Goal: Task Accomplishment & Management: Complete application form

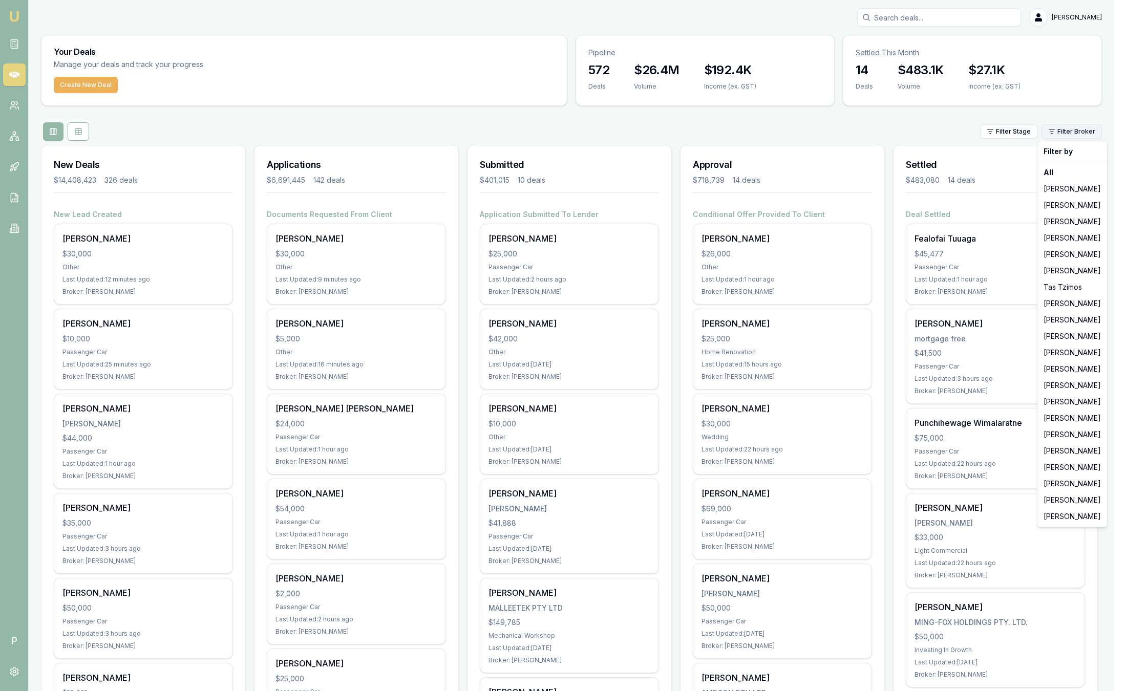
click at [1078, 135] on html "Emu Broker P Sam Crouch Toggle Menu Your Deals Manage your deals and track your…" at bounding box center [563, 345] width 1126 height 691
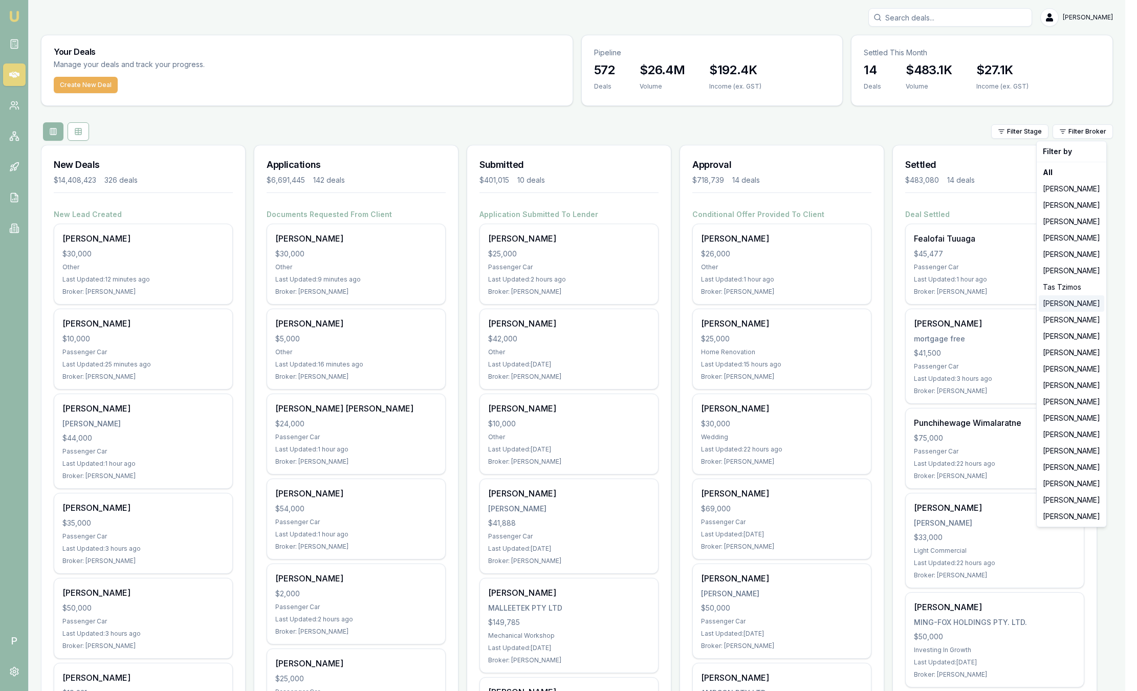
click at [1056, 305] on div "[PERSON_NAME]" at bounding box center [1072, 303] width 66 height 16
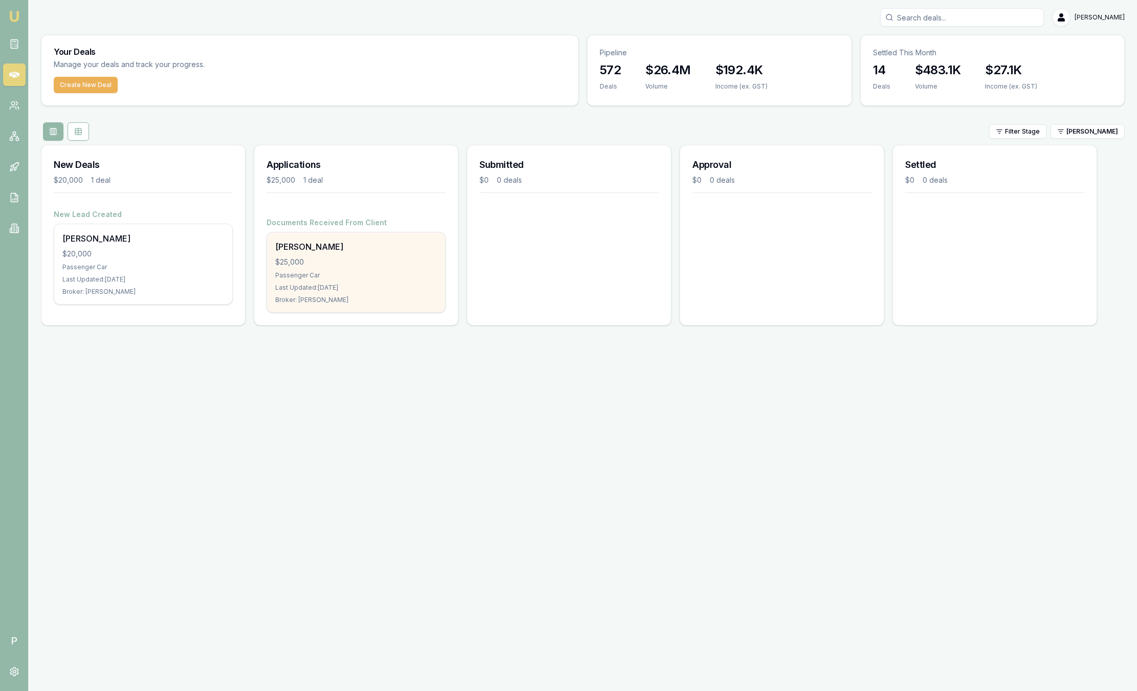
click at [373, 280] on div "Donna Ceba $25,000 Passenger Car Last Updated: 5 days ago Broker: Baron Ketterm…" at bounding box center [356, 272] width 178 height 80
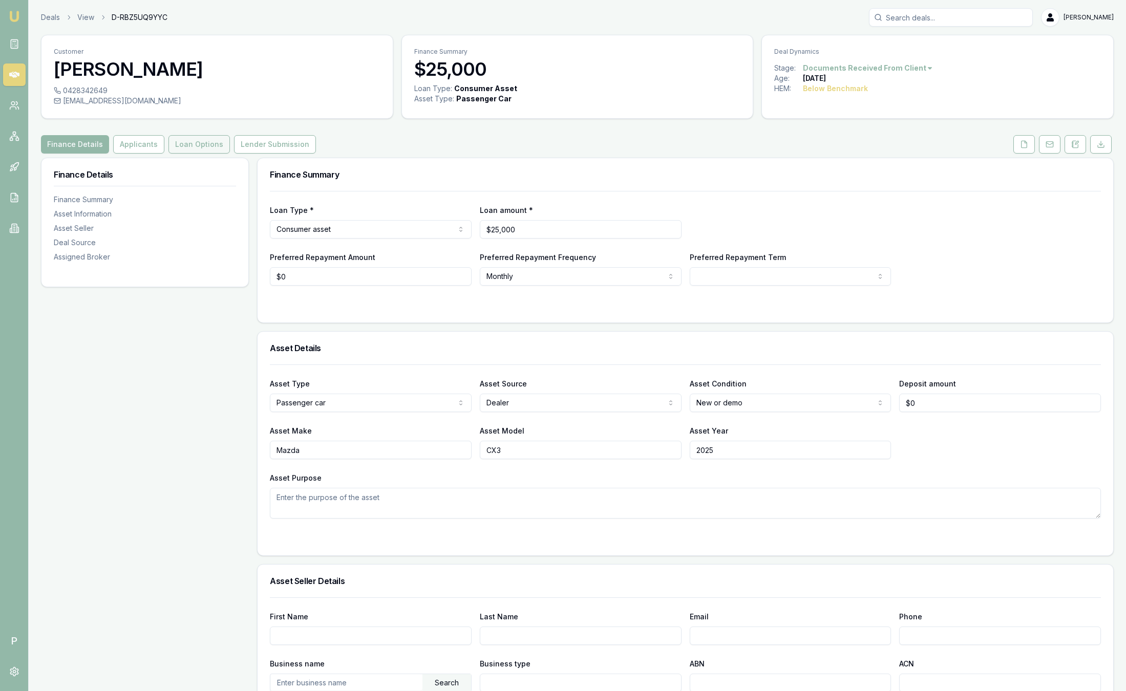
click at [178, 148] on button "Loan Options" at bounding box center [198, 144] width 61 height 18
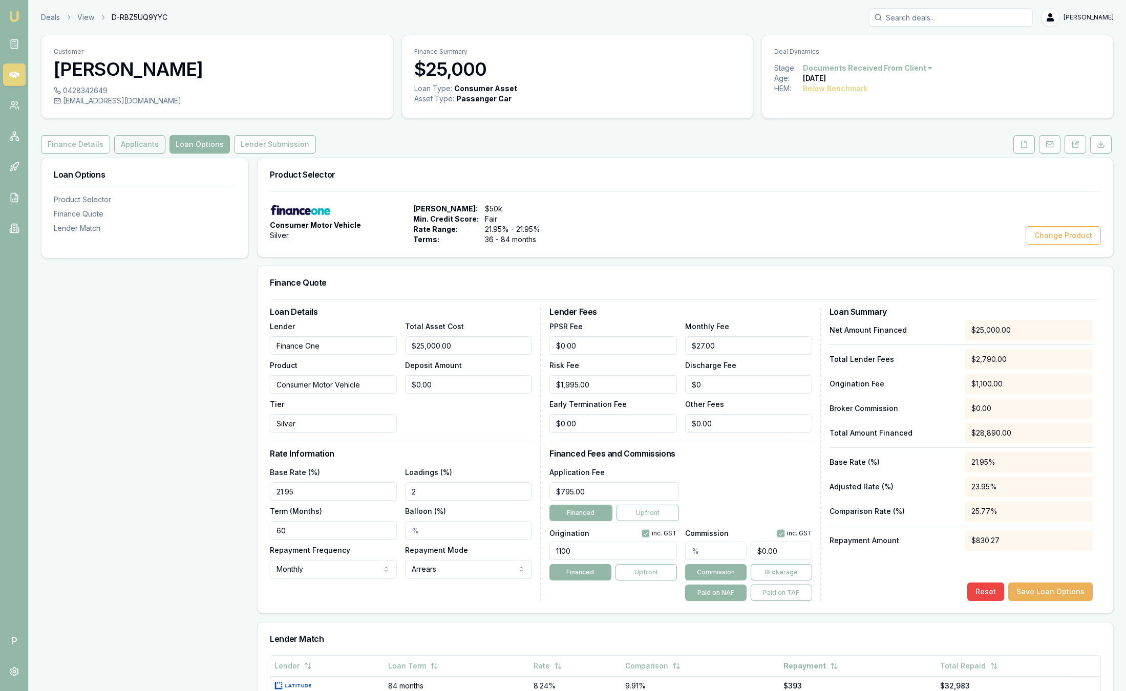
click at [135, 142] on button "Applicants" at bounding box center [139, 144] width 51 height 18
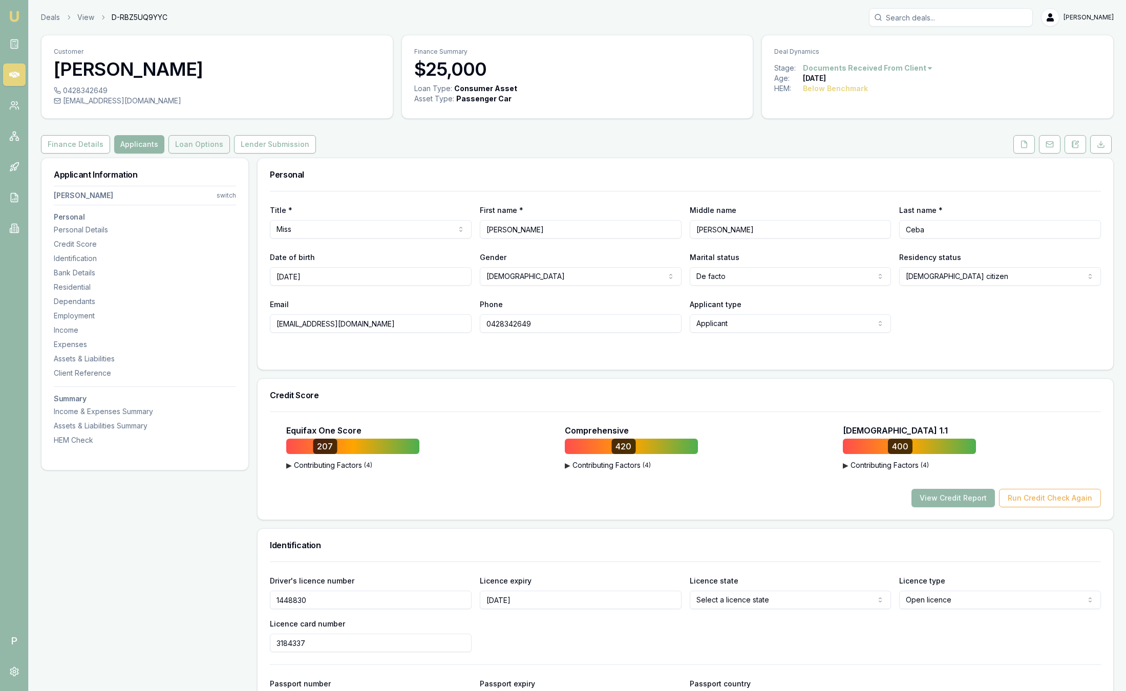
click at [213, 146] on button "Loan Options" at bounding box center [198, 144] width 61 height 18
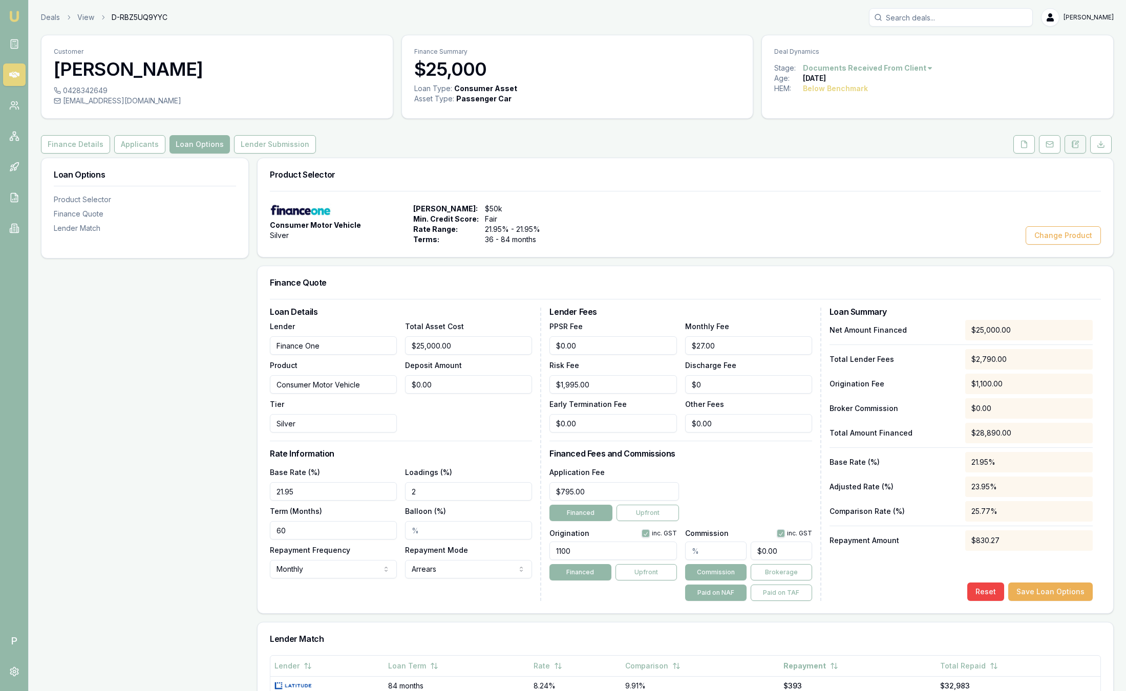
click at [1080, 144] on button at bounding box center [1074, 144] width 21 height 18
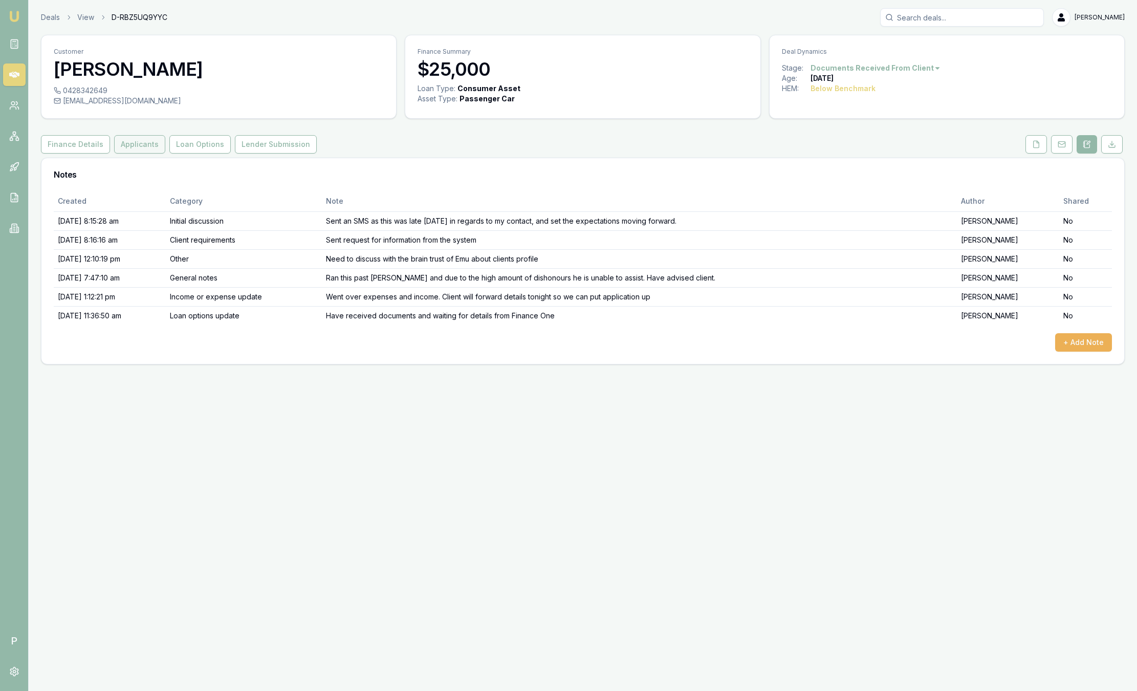
click at [148, 148] on button "Applicants" at bounding box center [139, 144] width 51 height 18
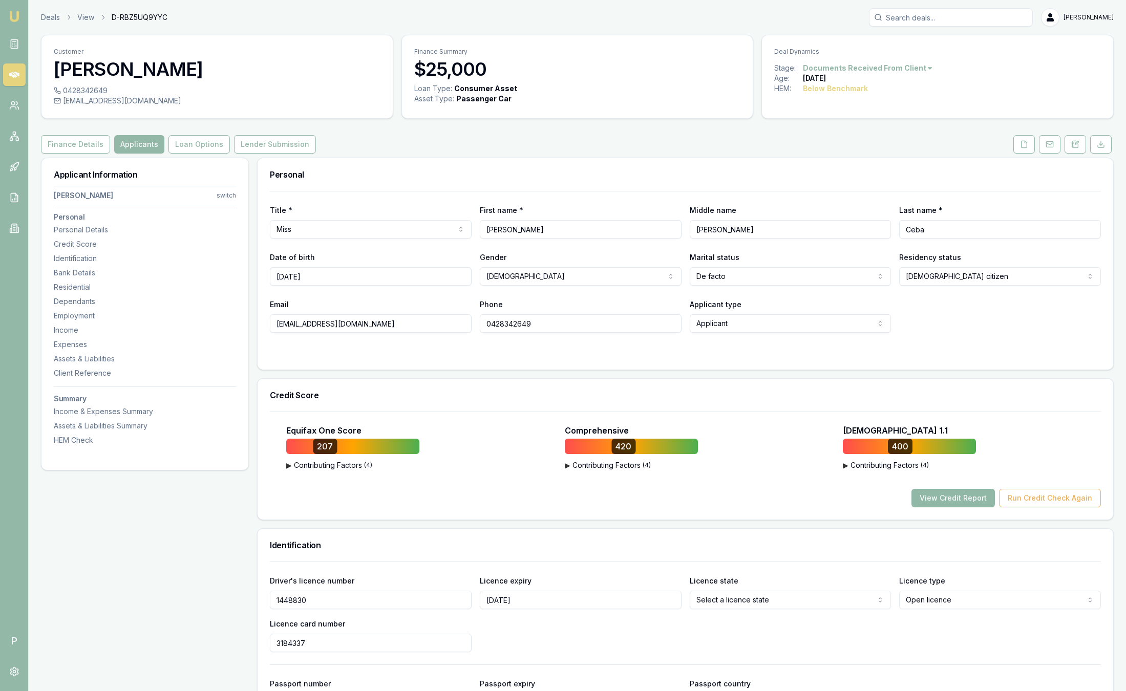
click at [930, 500] on button "View Credit Report" at bounding box center [952, 498] width 83 height 18
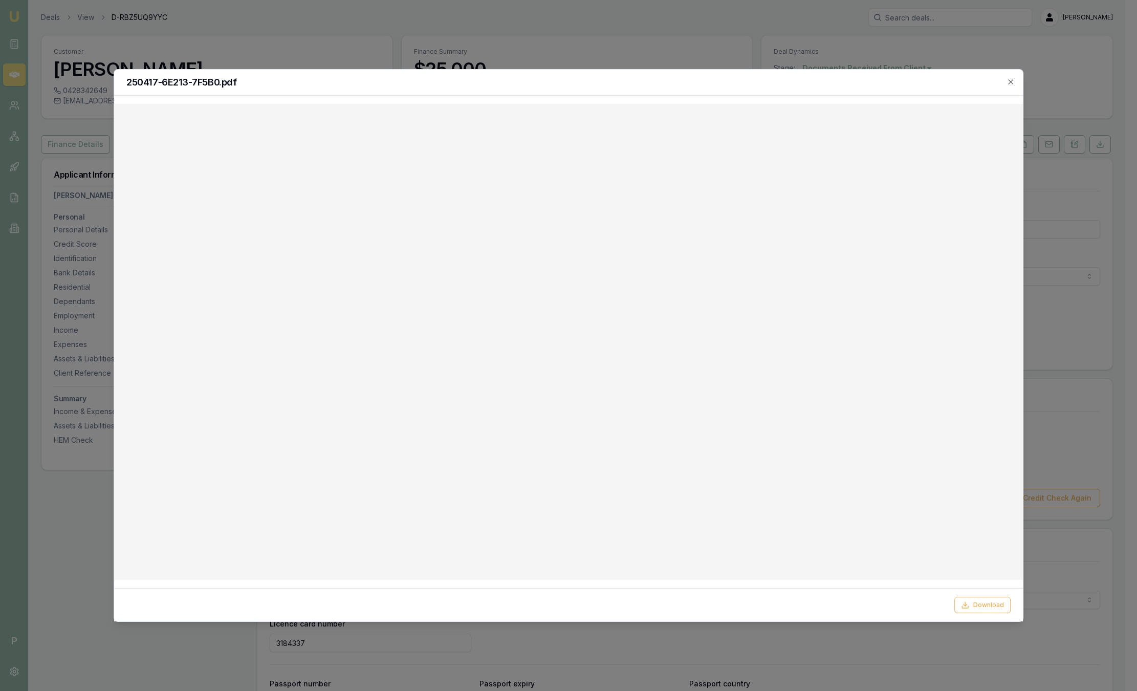
click at [1015, 77] on div "250417-6E213-7F5B0.pdf" at bounding box center [568, 83] width 909 height 26
click at [1012, 79] on icon "button" at bounding box center [1011, 82] width 8 height 8
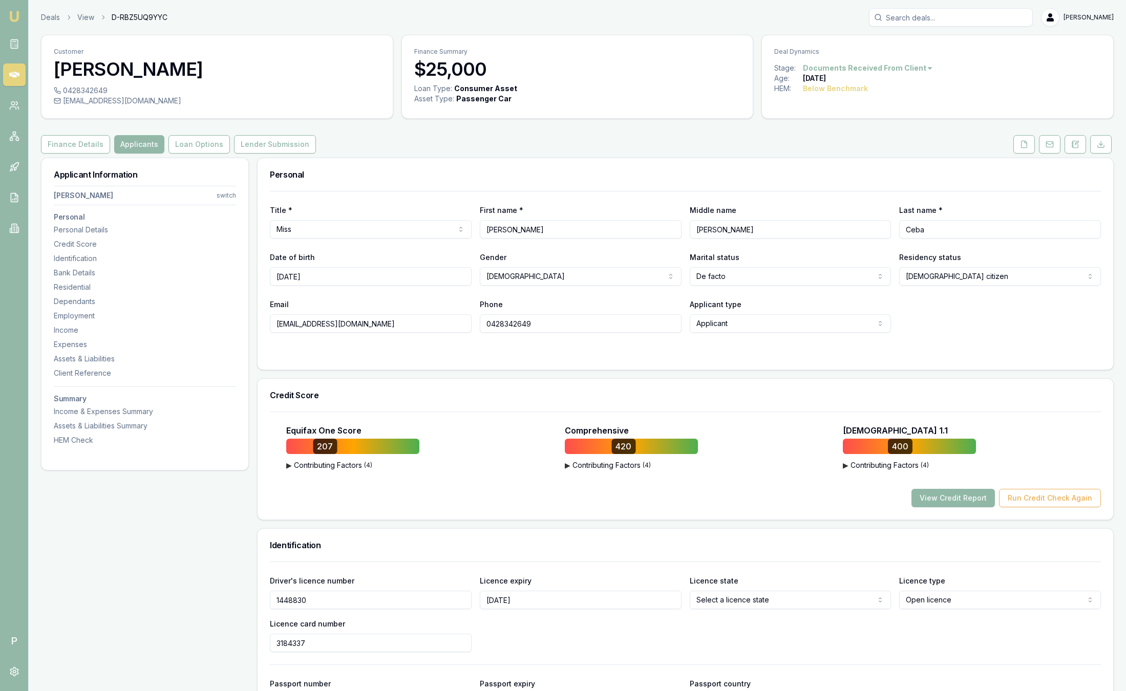
click at [947, 498] on button "View Credit Report" at bounding box center [952, 498] width 83 height 18
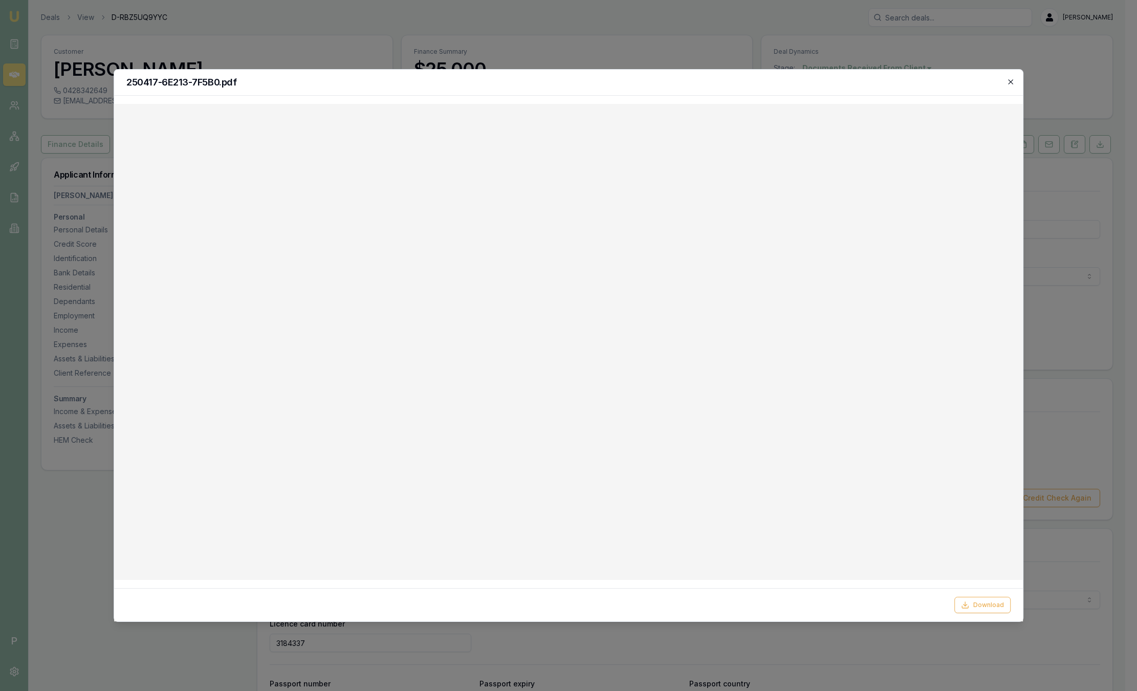
click at [1010, 80] on icon "button" at bounding box center [1011, 82] width 8 height 8
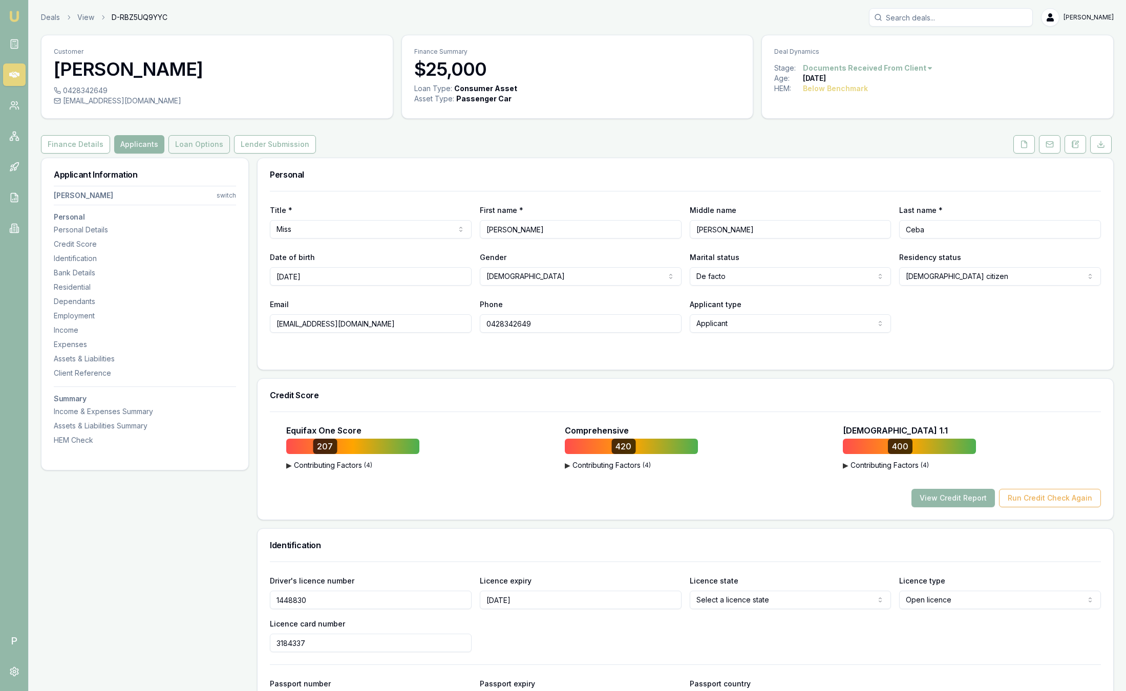
click at [200, 148] on button "Loan Options" at bounding box center [198, 144] width 61 height 18
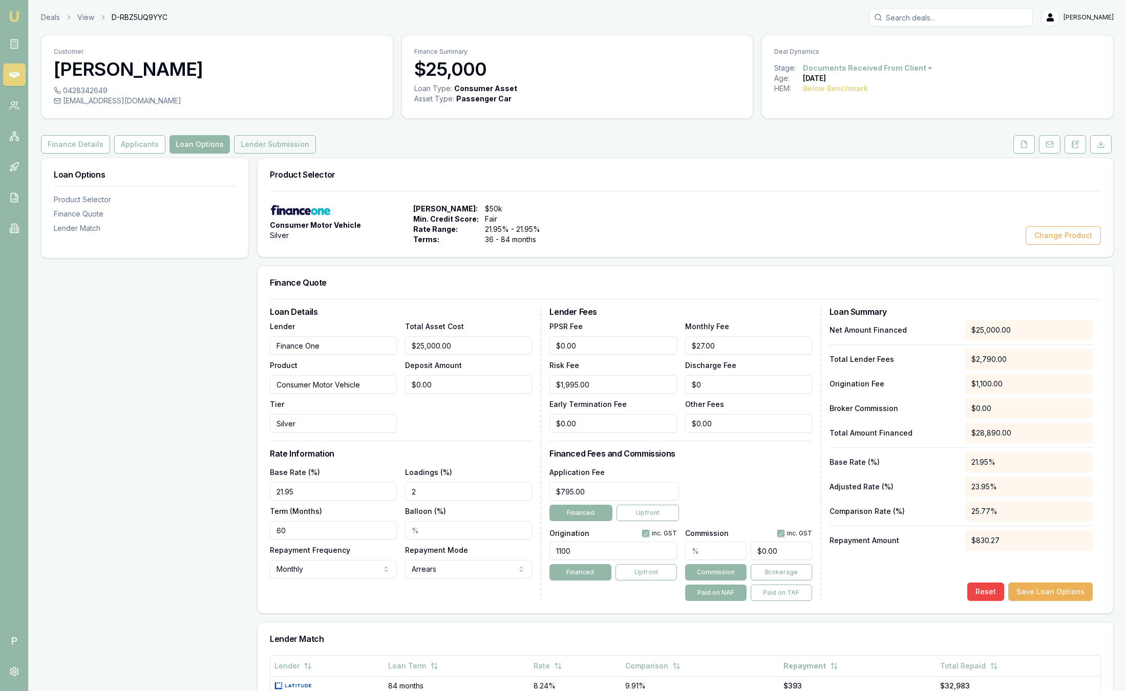
click at [254, 138] on button "Lender Submission" at bounding box center [275, 144] width 82 height 18
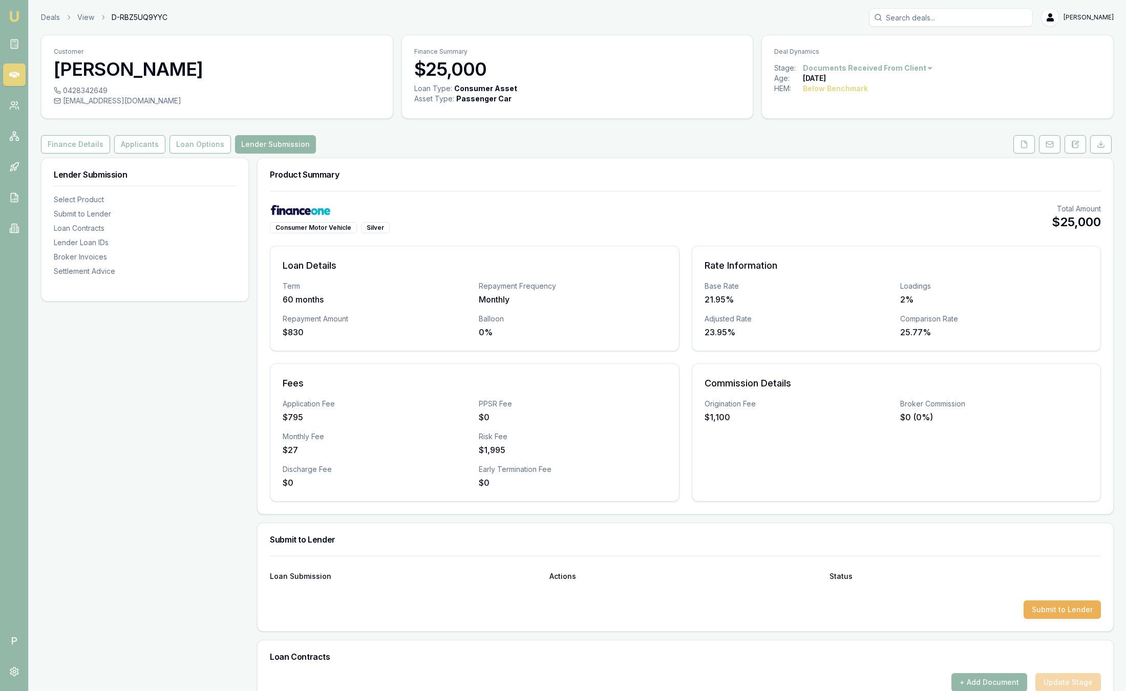
click at [309, 18] on div "Deals View D-RBZ5UQ9YYC Sam Crouch" at bounding box center [577, 17] width 1072 height 18
click at [48, 17] on link "Deals" at bounding box center [50, 17] width 19 height 10
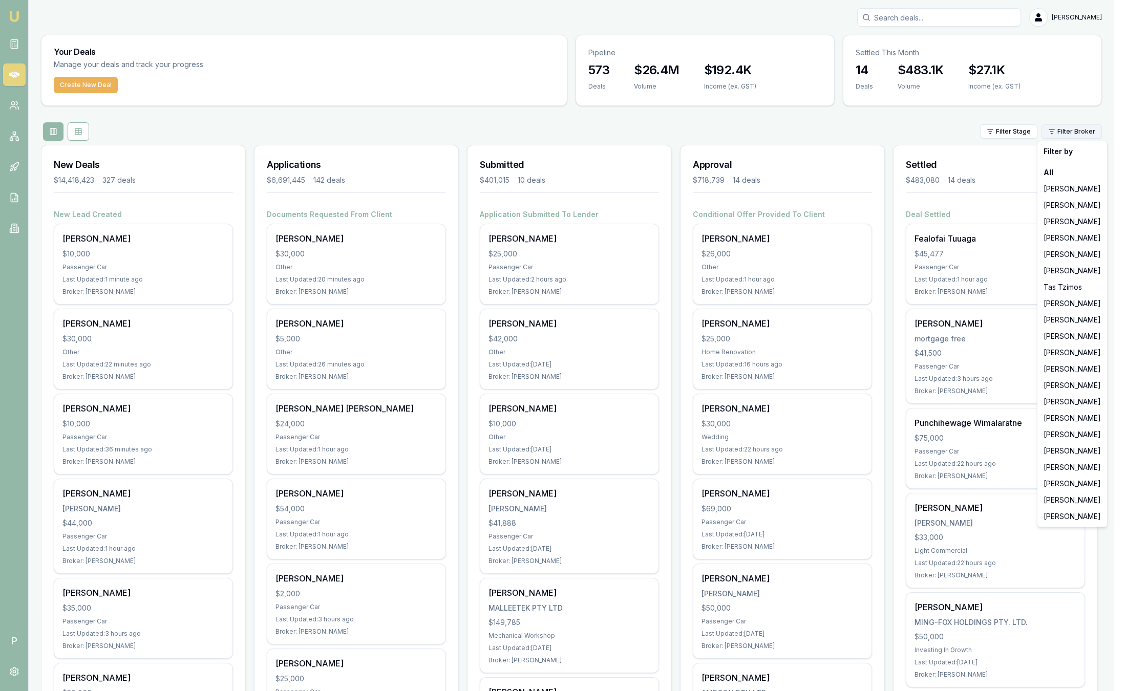
click at [1080, 138] on html "Emu Broker P Sam Crouch Toggle Menu Your Deals Manage your deals and track your…" at bounding box center [563, 345] width 1126 height 691
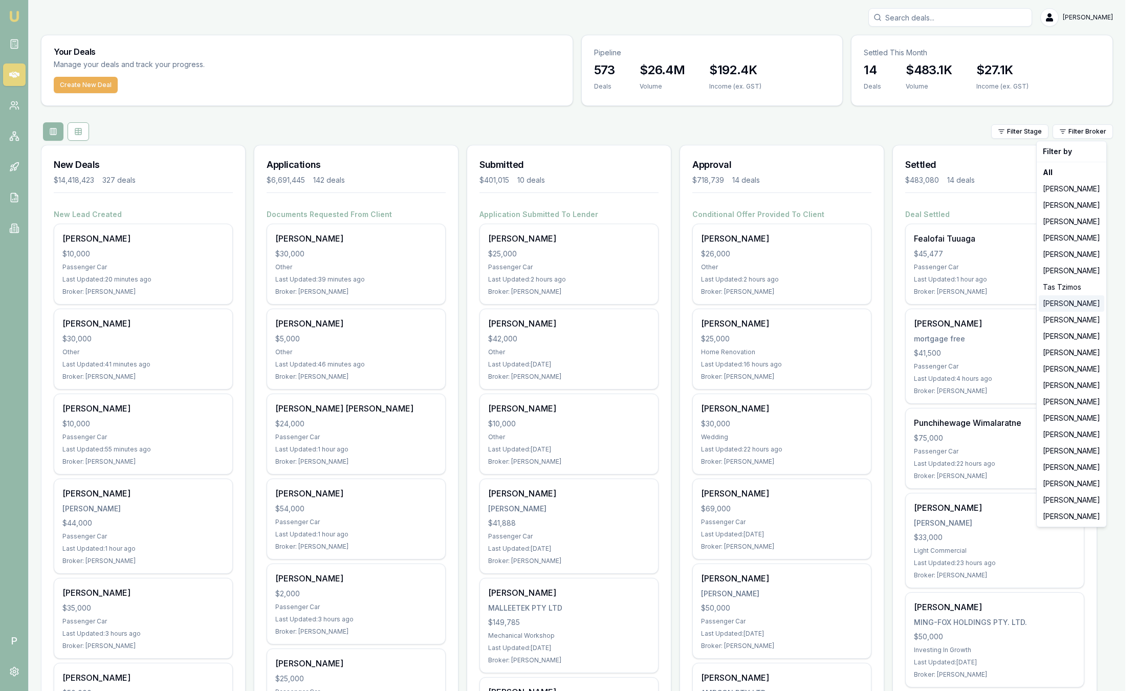
click at [1074, 306] on div "[PERSON_NAME]" at bounding box center [1072, 303] width 66 height 16
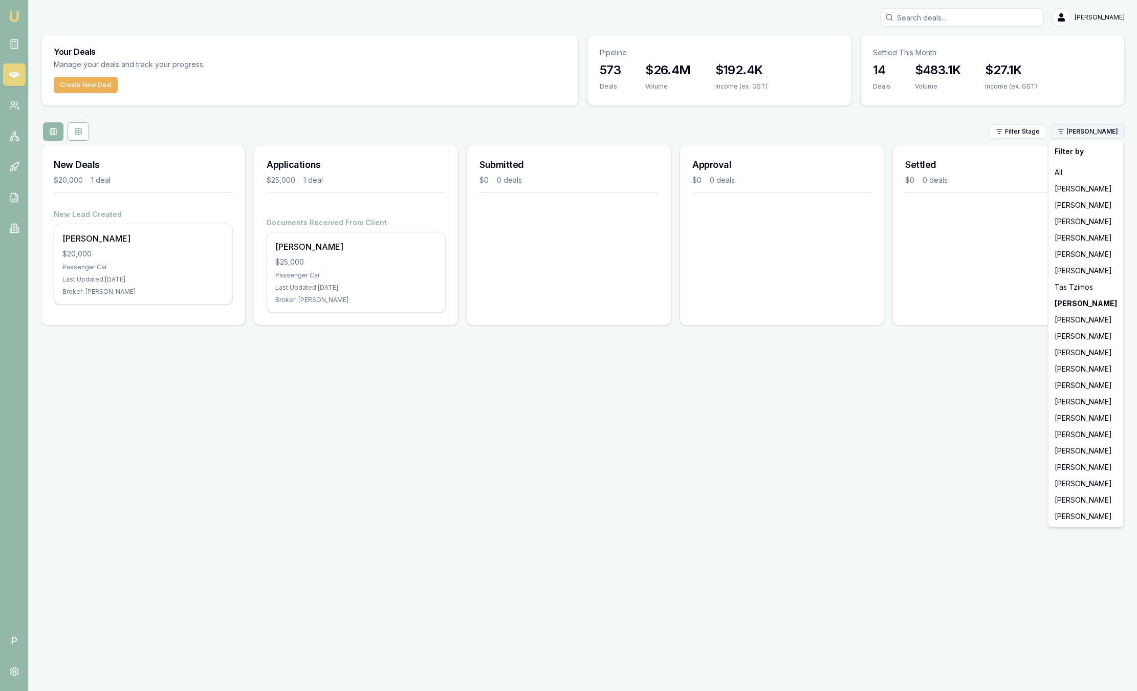
click at [1071, 136] on html "Emu Broker P Sam Crouch Toggle Menu Your Deals Manage your deals and track your…" at bounding box center [568, 345] width 1137 height 691
click at [1073, 188] on div "[PERSON_NAME]" at bounding box center [1086, 189] width 71 height 16
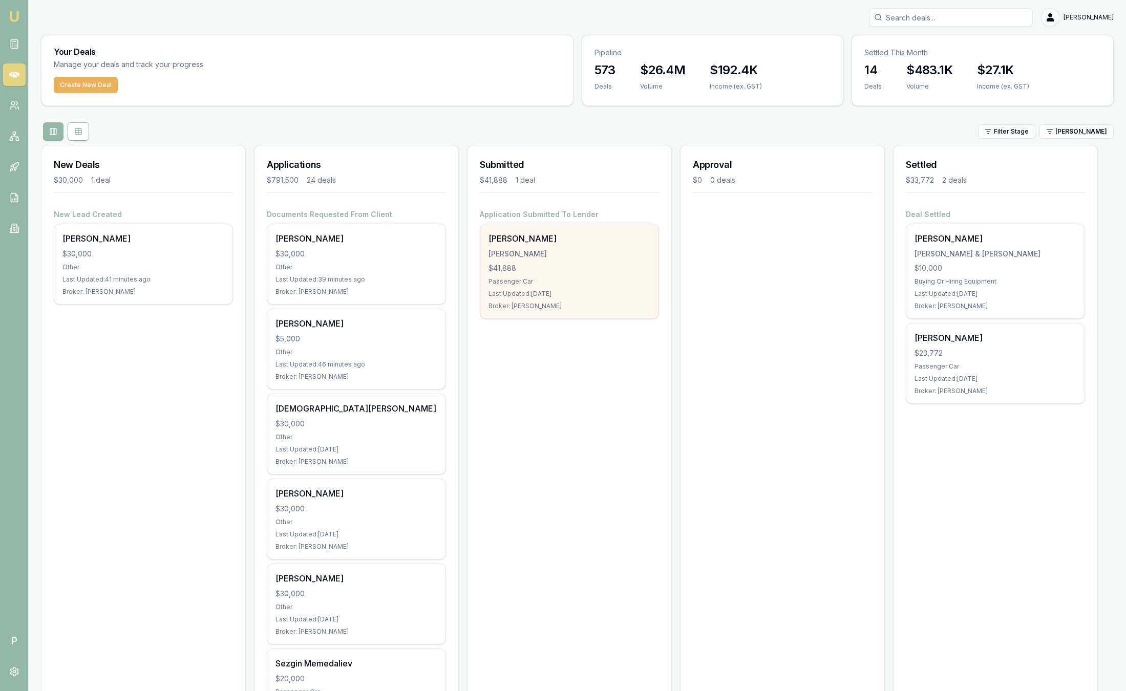
click at [602, 257] on div "[PERSON_NAME]" at bounding box center [569, 254] width 162 height 10
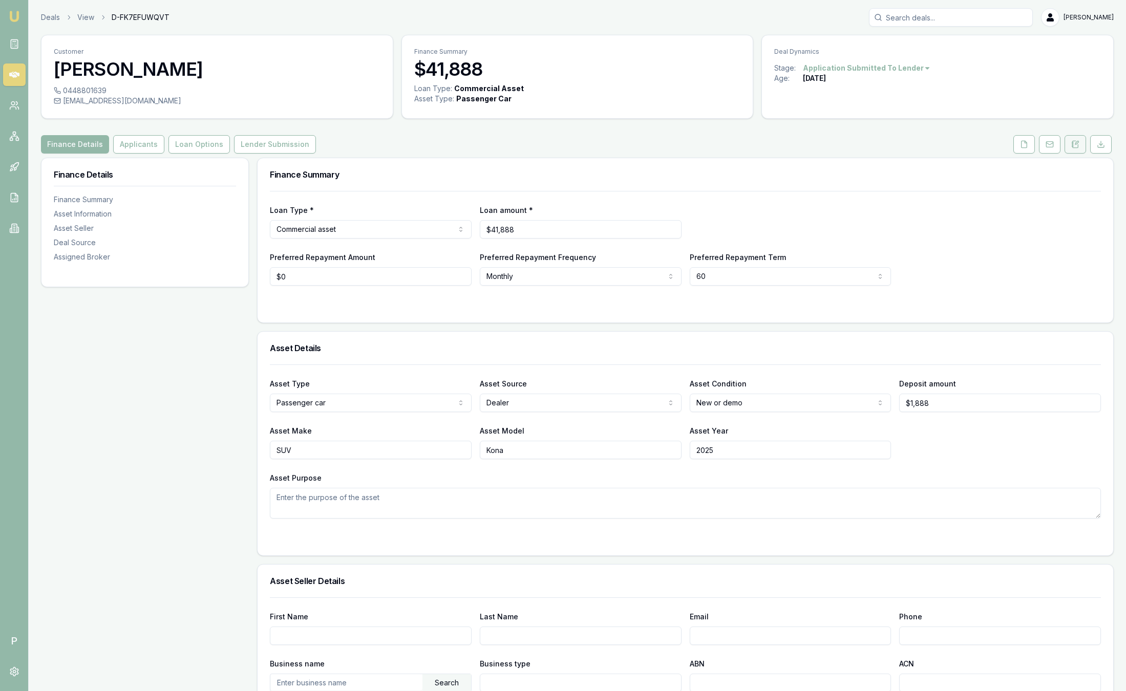
click at [1074, 146] on icon at bounding box center [1075, 144] width 8 height 8
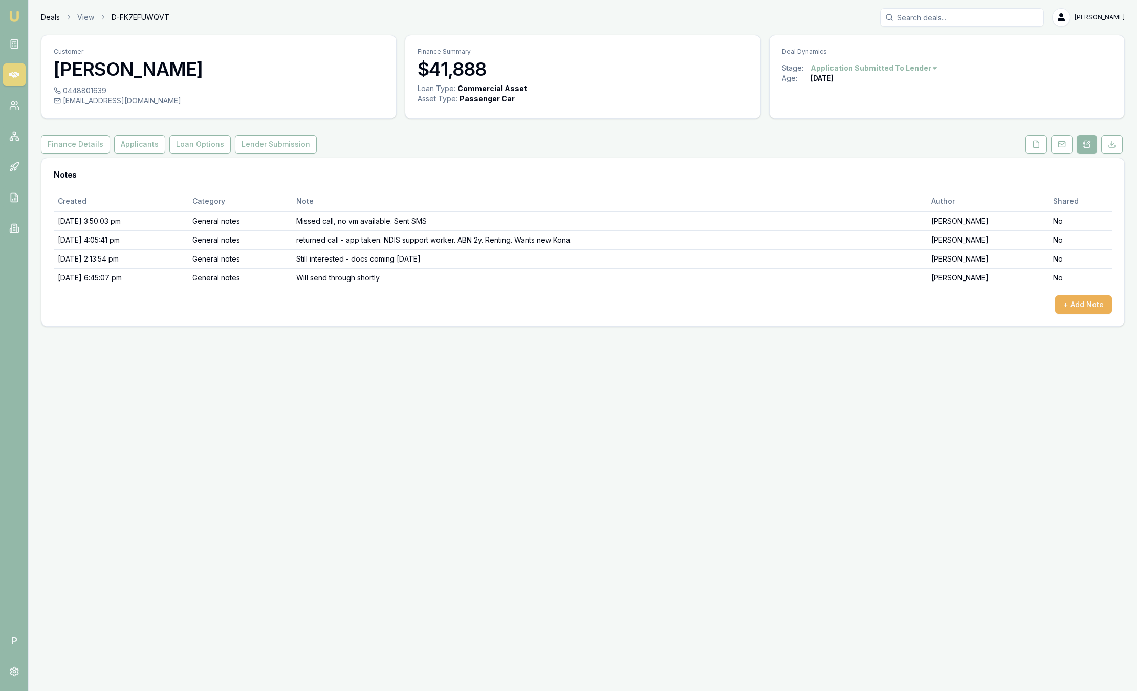
click at [48, 16] on link "Deals" at bounding box center [50, 17] width 19 height 10
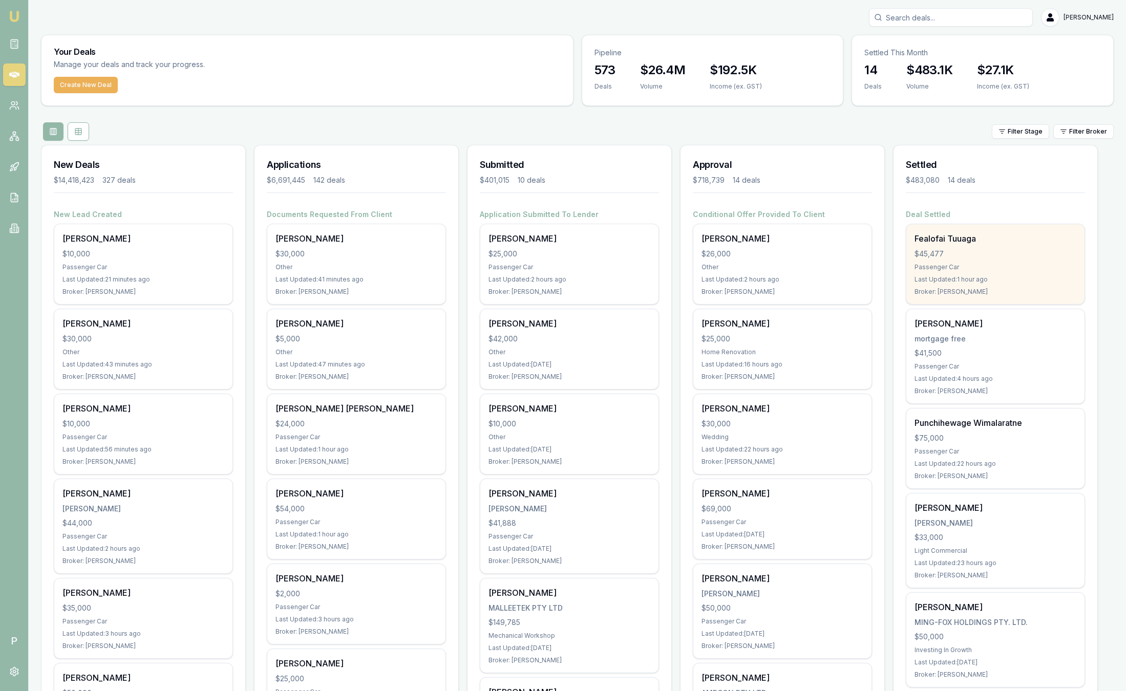
click at [1000, 256] on div "$45,477" at bounding box center [995, 254] width 162 height 10
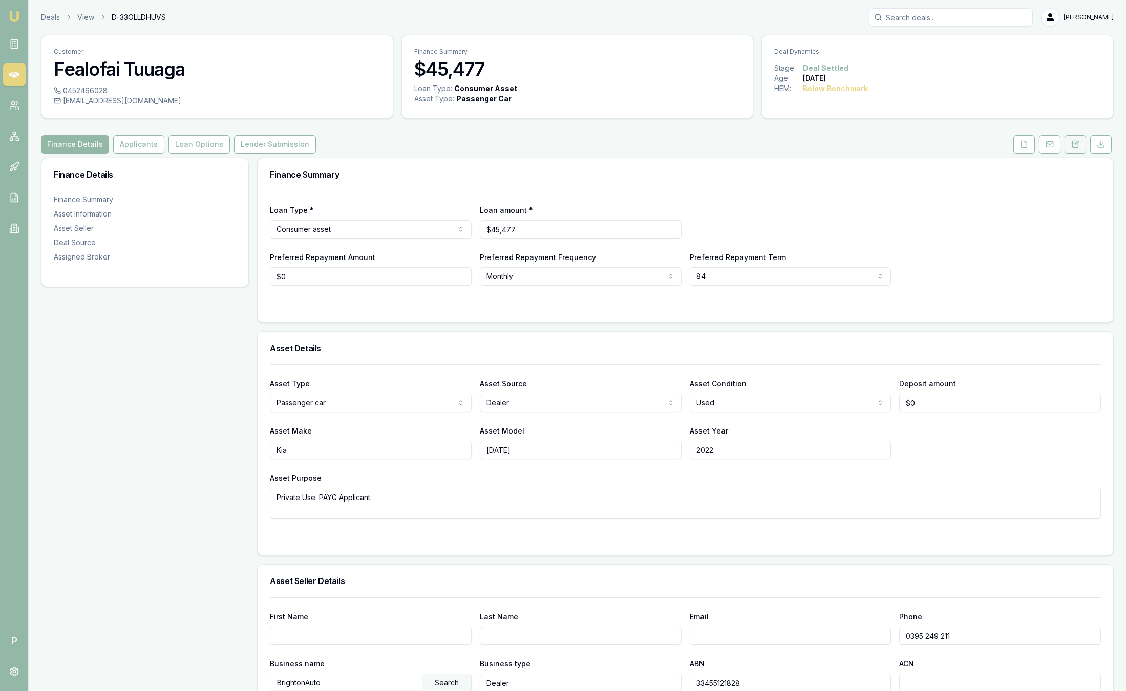
click at [1079, 146] on button at bounding box center [1074, 144] width 21 height 18
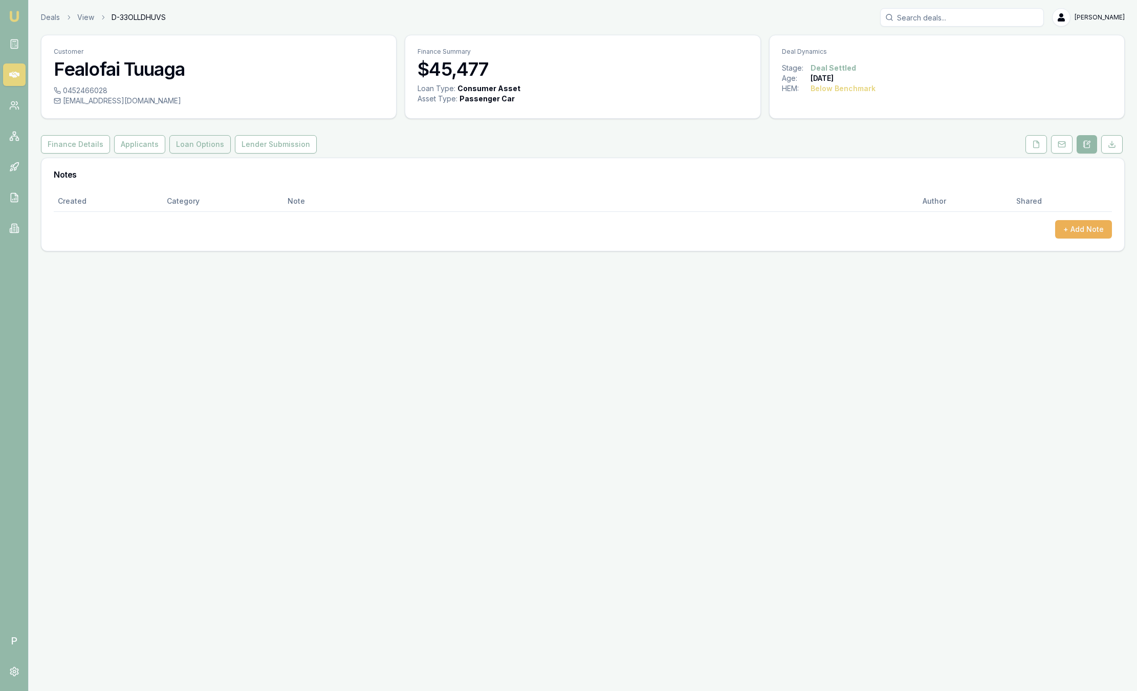
click at [195, 146] on button "Loan Options" at bounding box center [199, 144] width 61 height 18
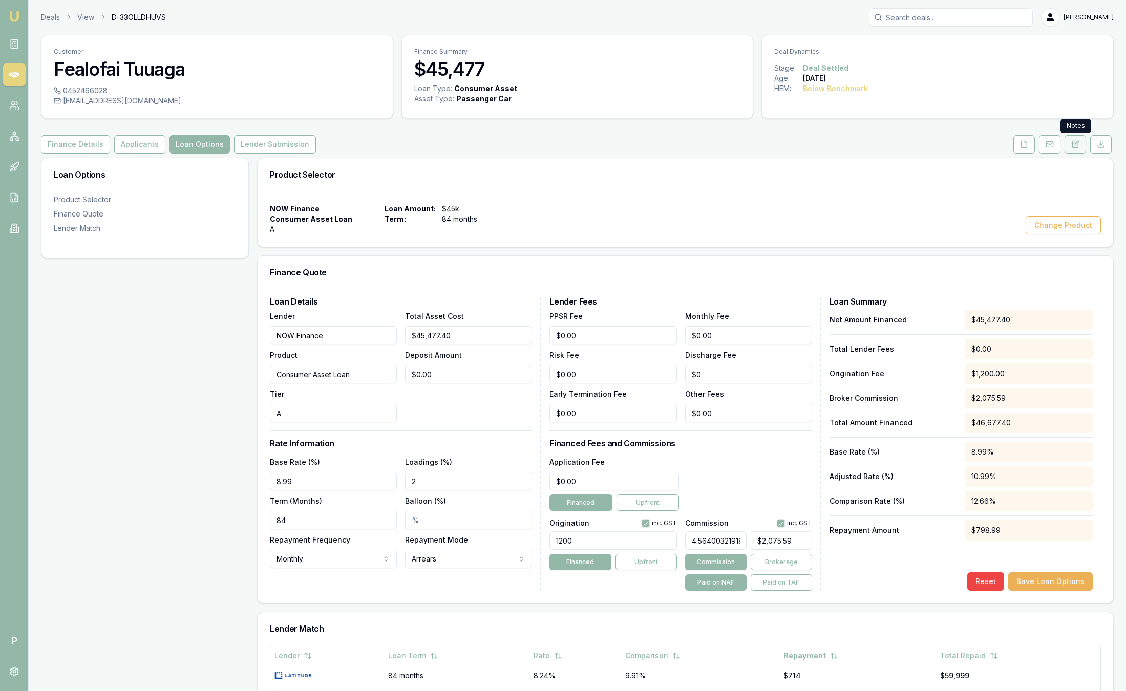
click at [1071, 145] on icon at bounding box center [1072, 145] width 2 height 0
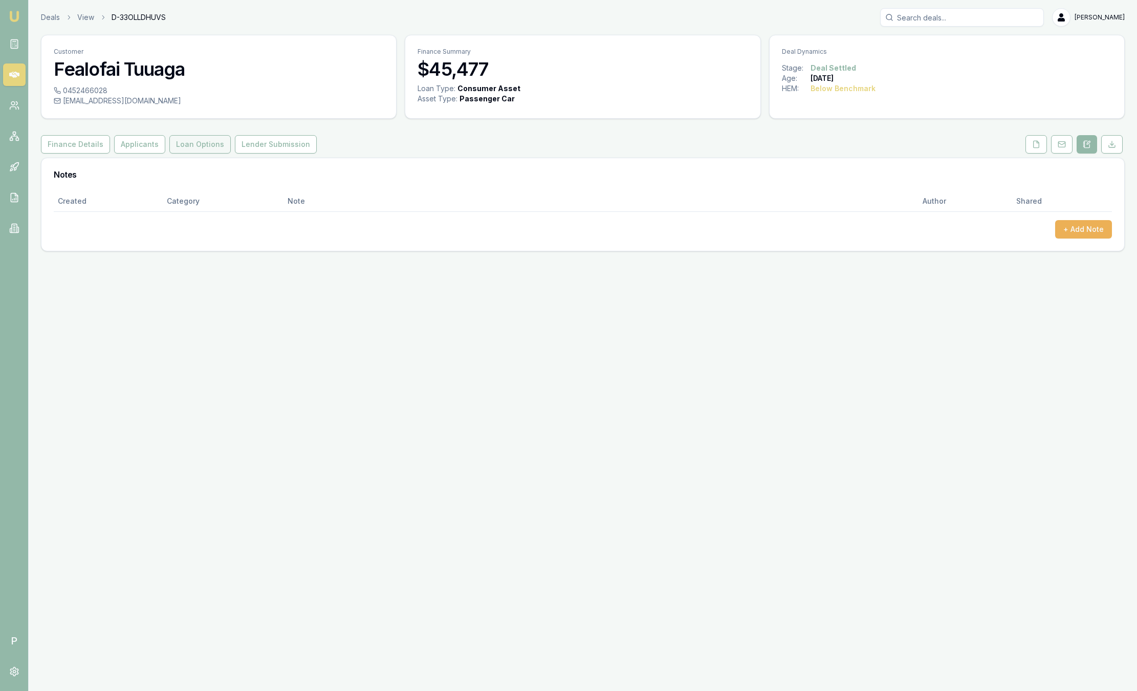
click at [199, 143] on button "Loan Options" at bounding box center [199, 144] width 61 height 18
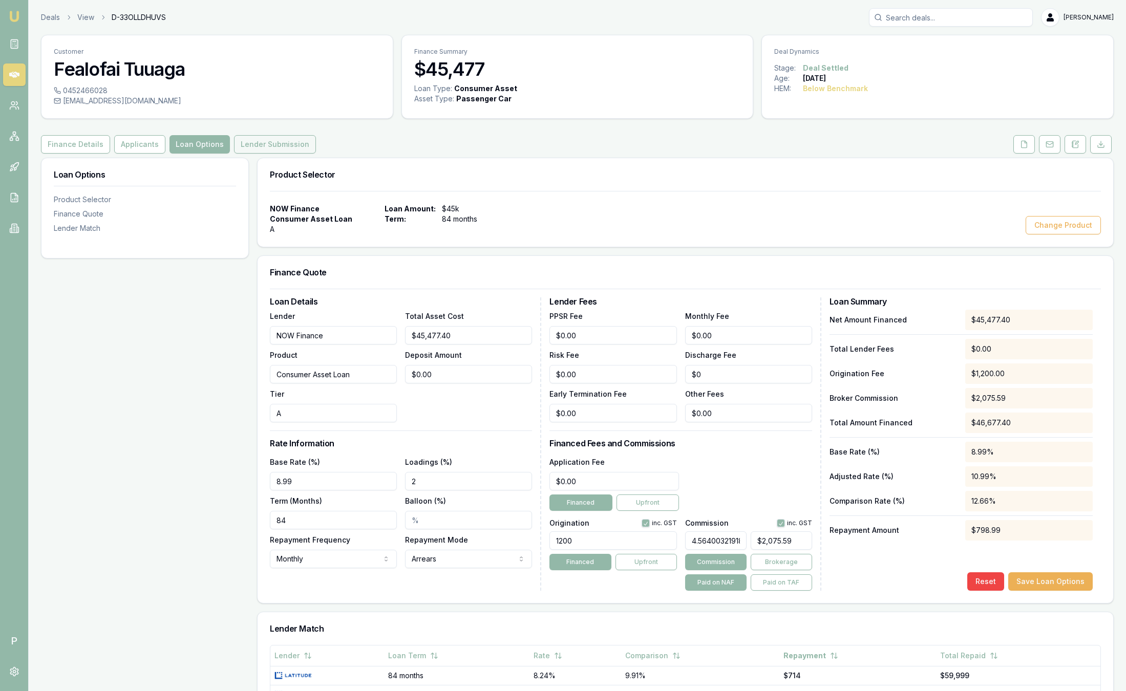
click at [239, 143] on button "Lender Submission" at bounding box center [275, 144] width 82 height 18
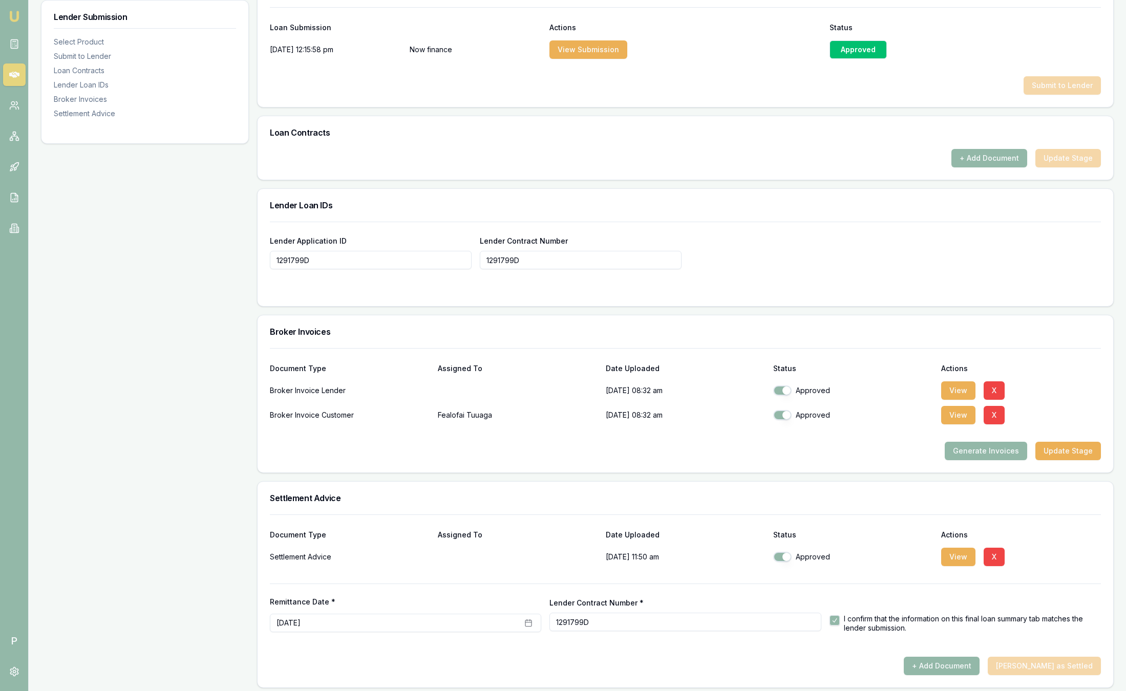
scroll to position [554, 0]
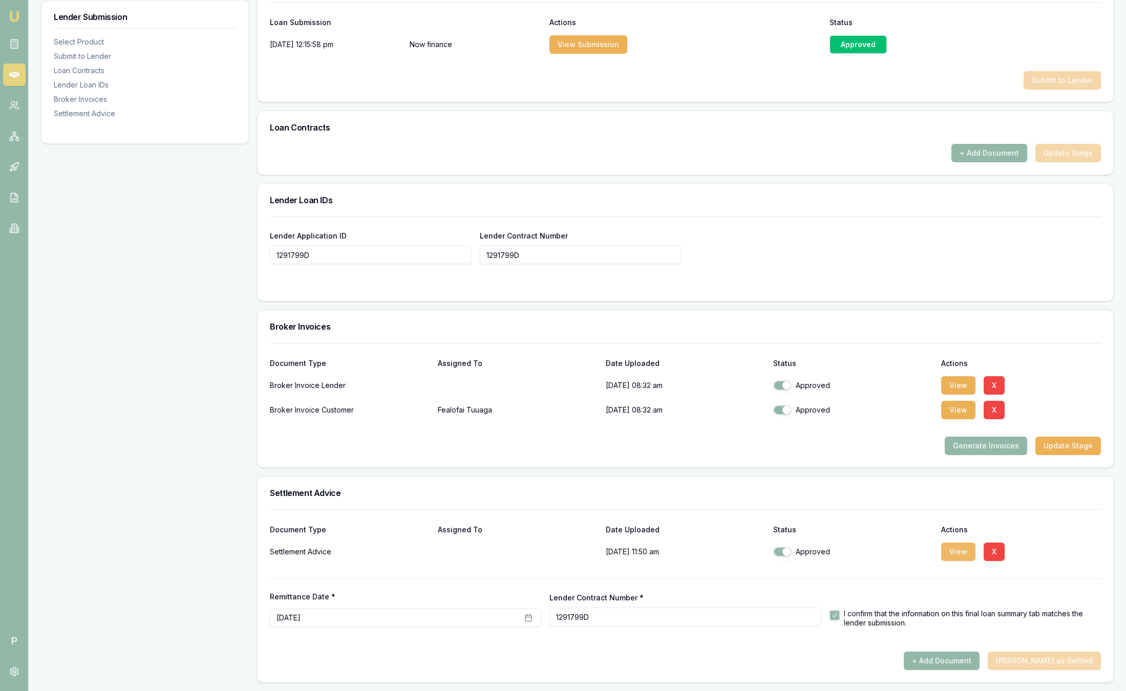
click at [950, 554] on button "View" at bounding box center [958, 552] width 34 height 18
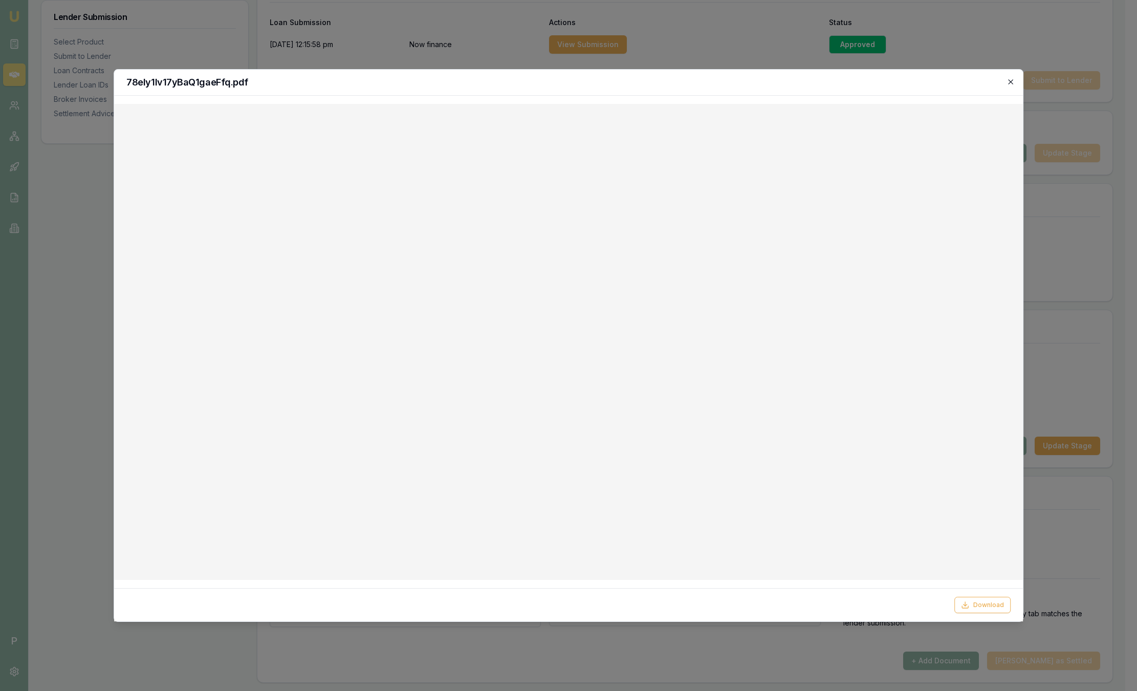
click at [1010, 79] on icon "button" at bounding box center [1011, 82] width 8 height 8
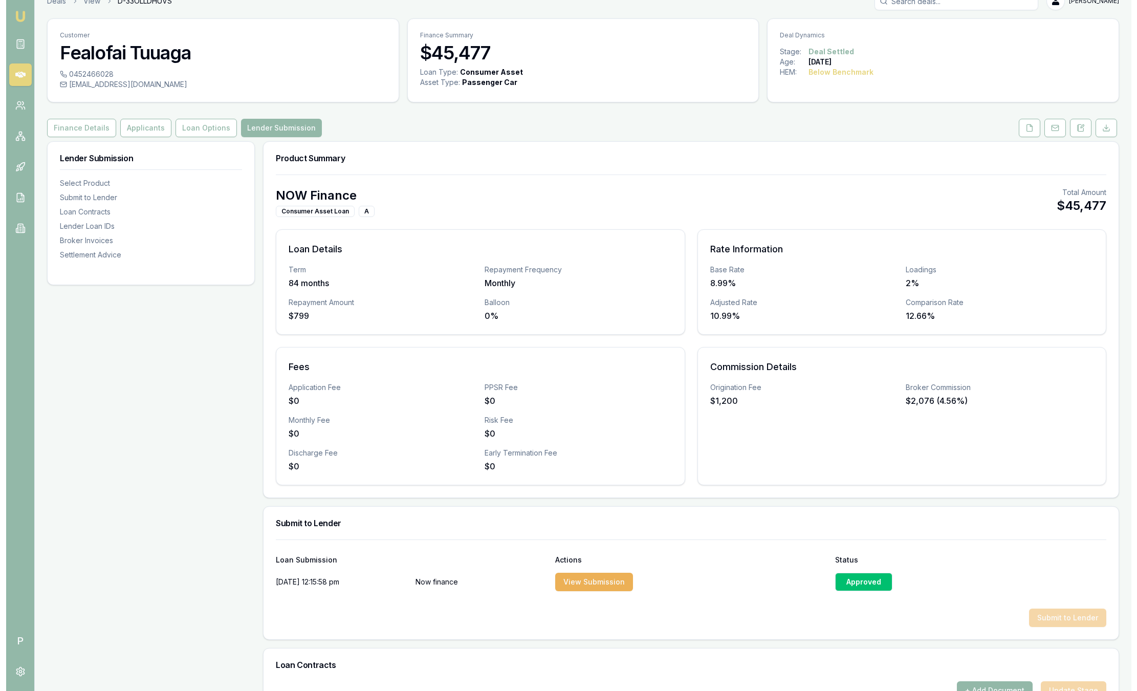
scroll to position [0, 0]
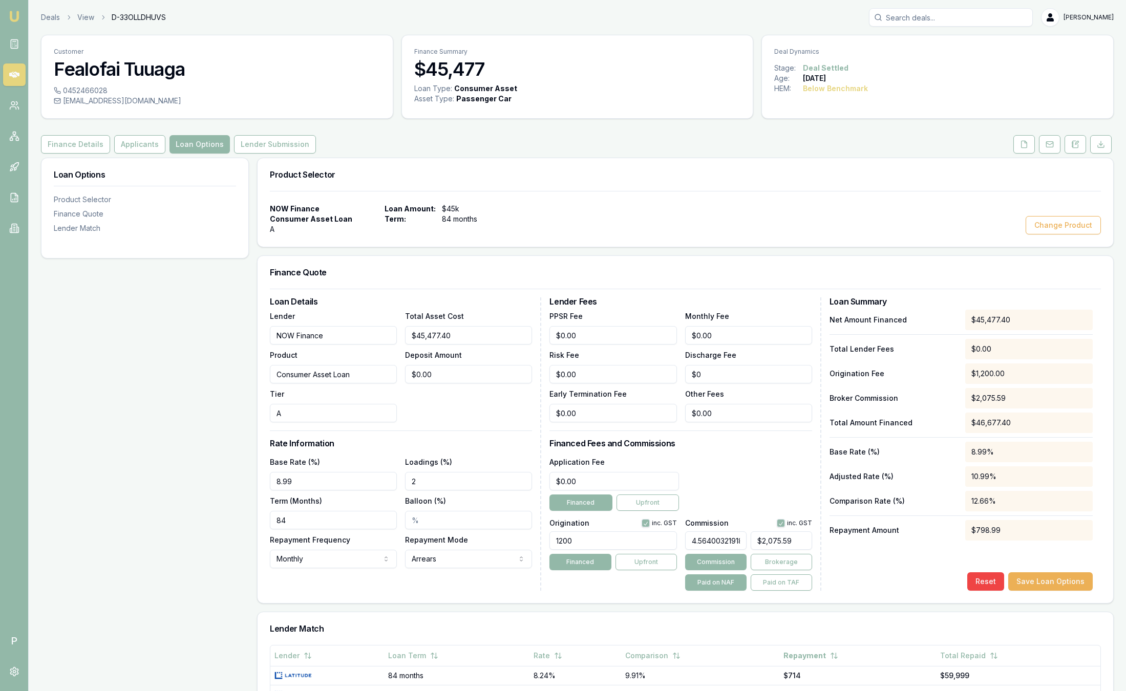
click at [36, 24] on header "Deals View D-33OLLDHUVS Sam Crouch Toggle Menu" at bounding box center [577, 17] width 1097 height 18
click at [43, 14] on link "Deals" at bounding box center [50, 17] width 19 height 10
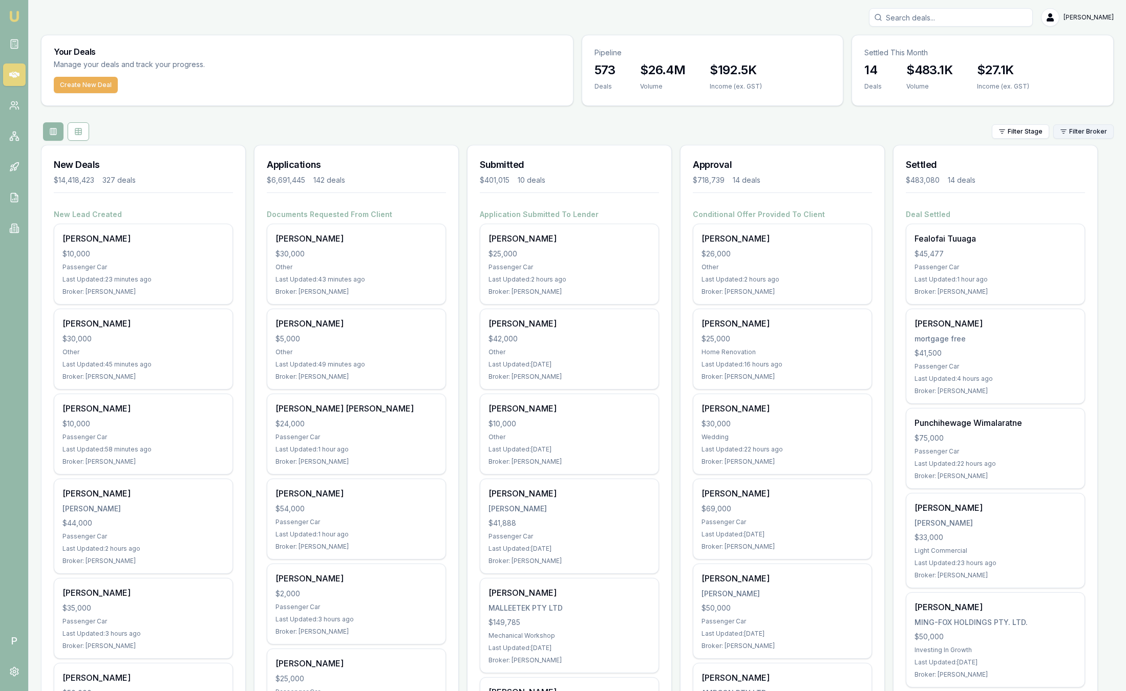
click at [1091, 128] on html "Emu Broker P Sam Crouch Toggle Menu Your Deals Manage your deals and track your…" at bounding box center [563, 345] width 1126 height 691
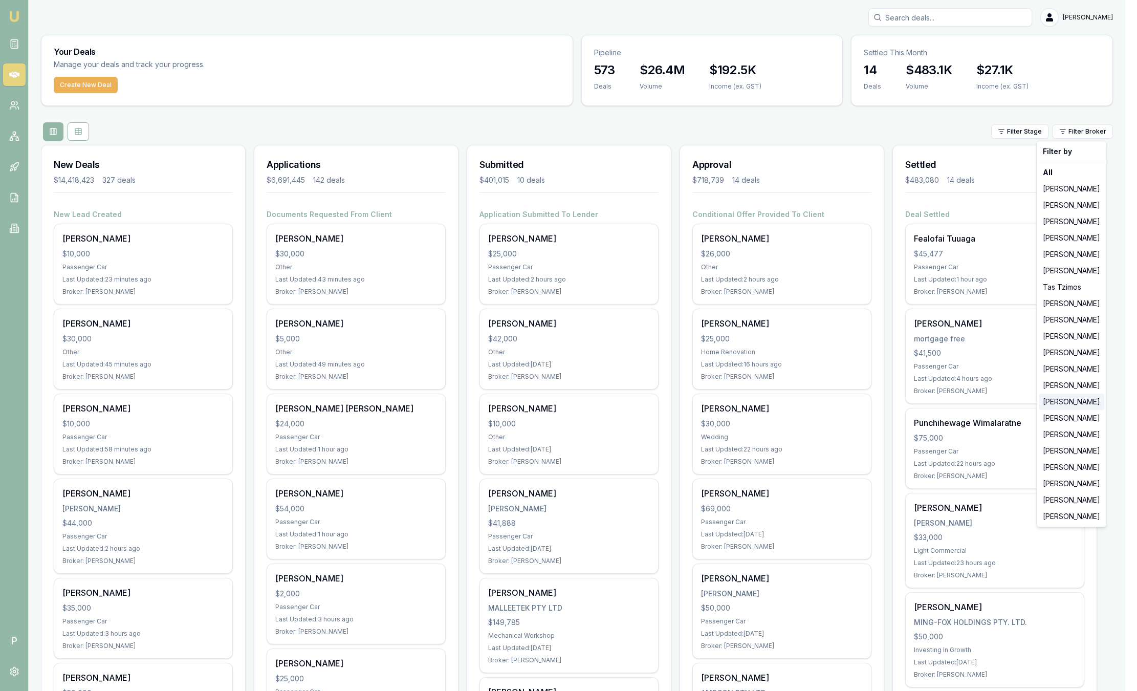
click at [1071, 407] on div "[PERSON_NAME]" at bounding box center [1072, 402] width 66 height 16
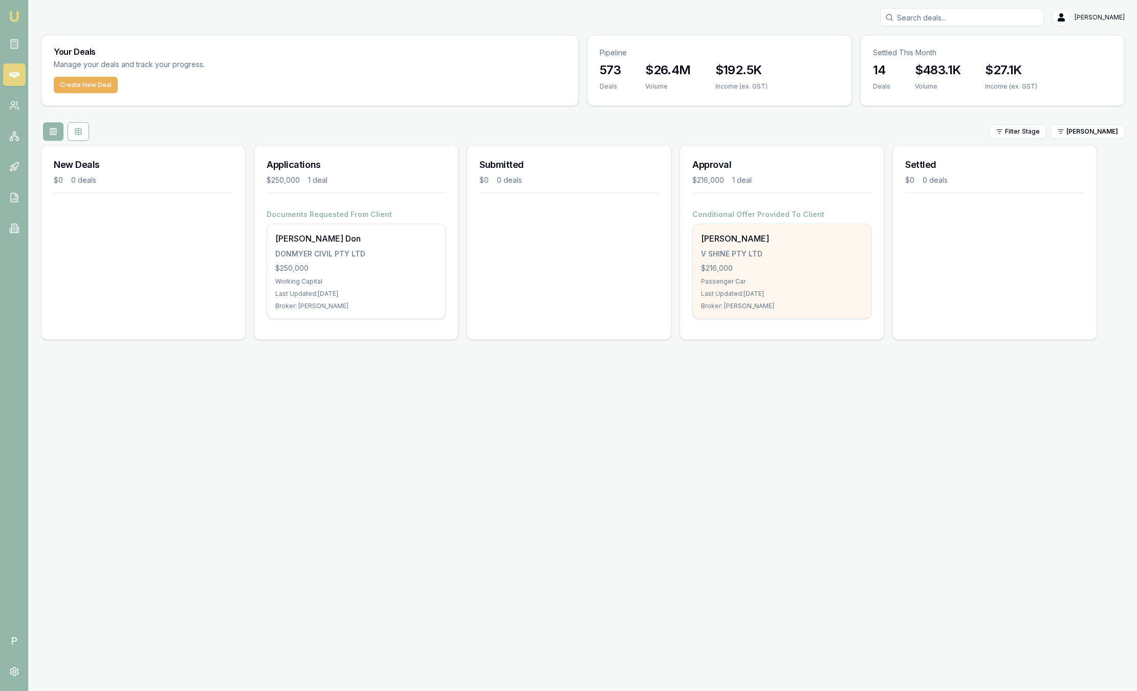
click at [759, 257] on div "V SHINE PTY LTD" at bounding box center [782, 254] width 162 height 10
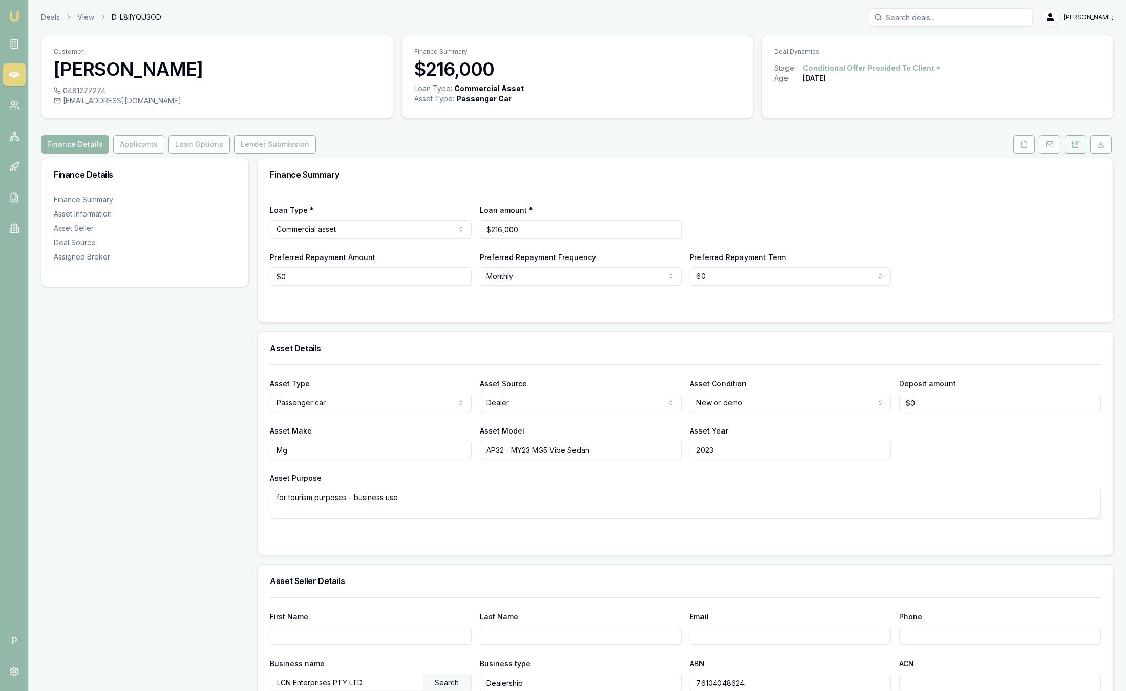
click at [1076, 141] on icon at bounding box center [1076, 142] width 3 height 3
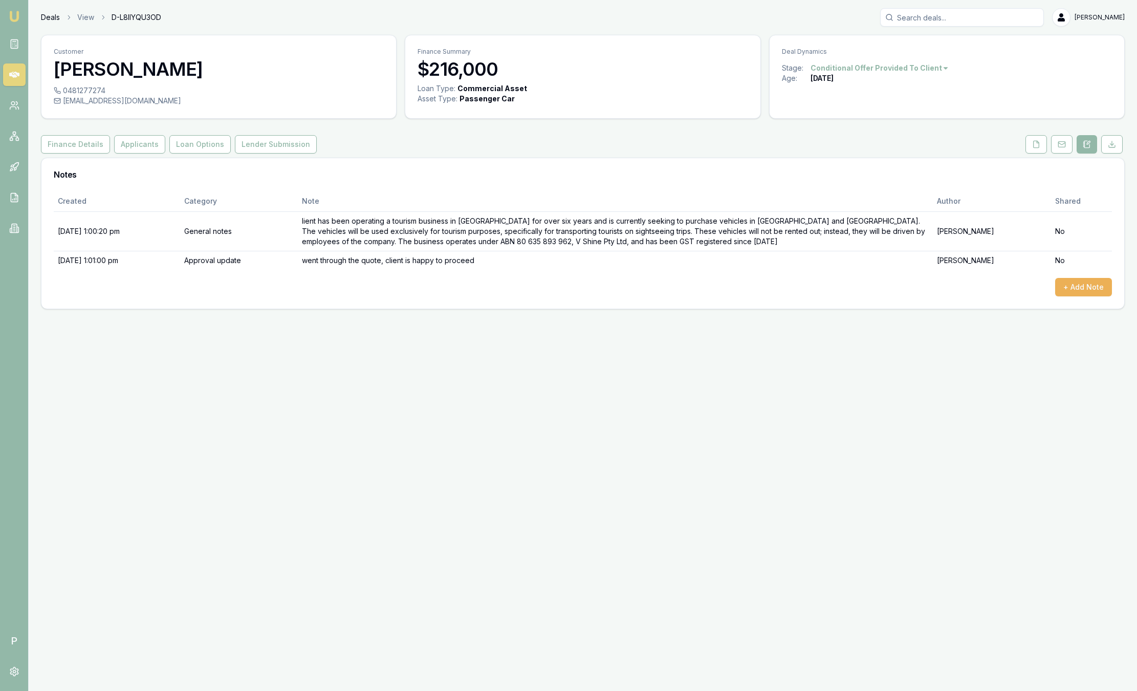
click at [53, 14] on link "Deals" at bounding box center [50, 17] width 19 height 10
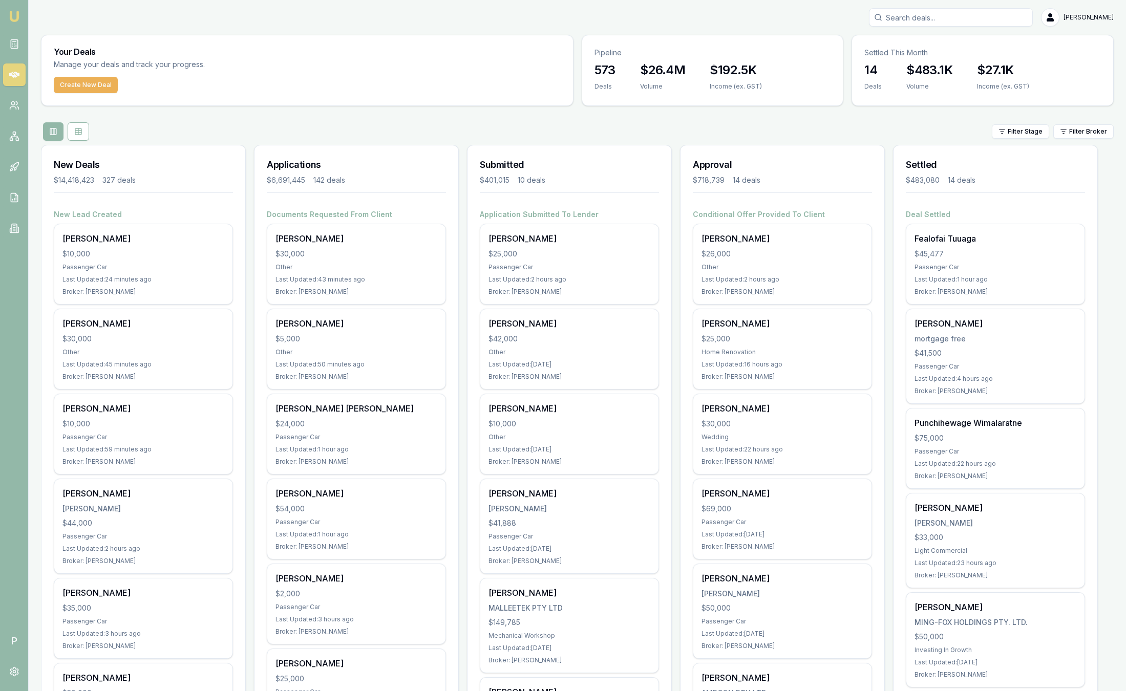
click at [1104, 128] on html "Emu Broker P [PERSON_NAME] Toggle Menu Your Deals Manage your deals and track y…" at bounding box center [563, 345] width 1126 height 691
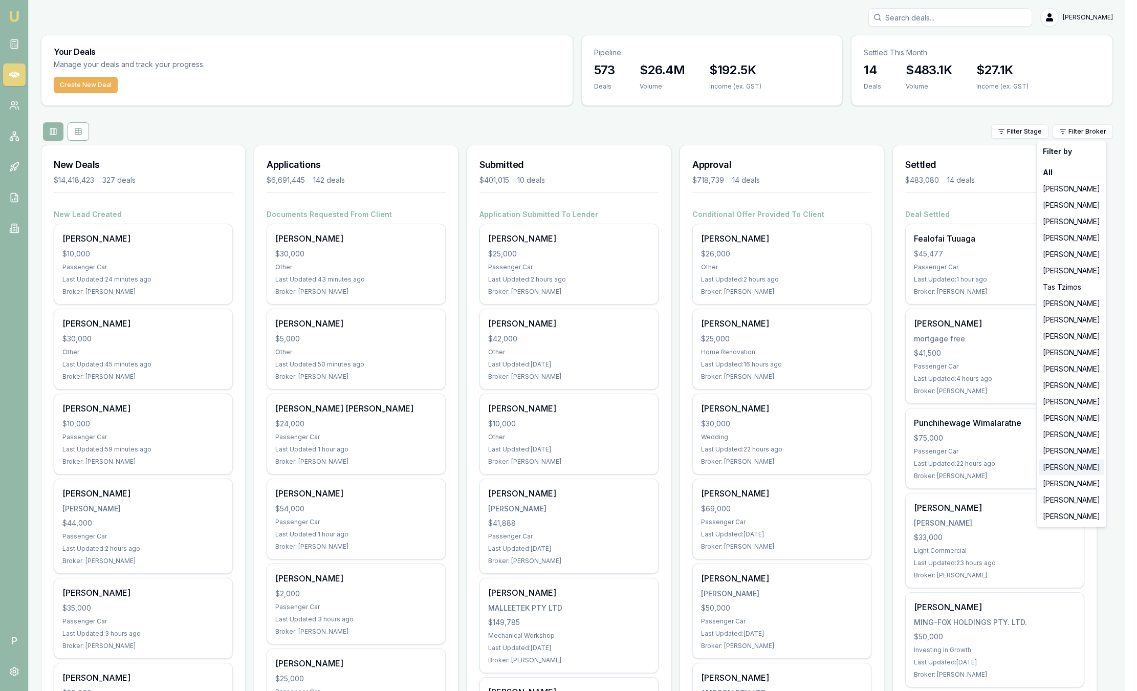
click at [1073, 470] on div "[PERSON_NAME]" at bounding box center [1072, 467] width 66 height 16
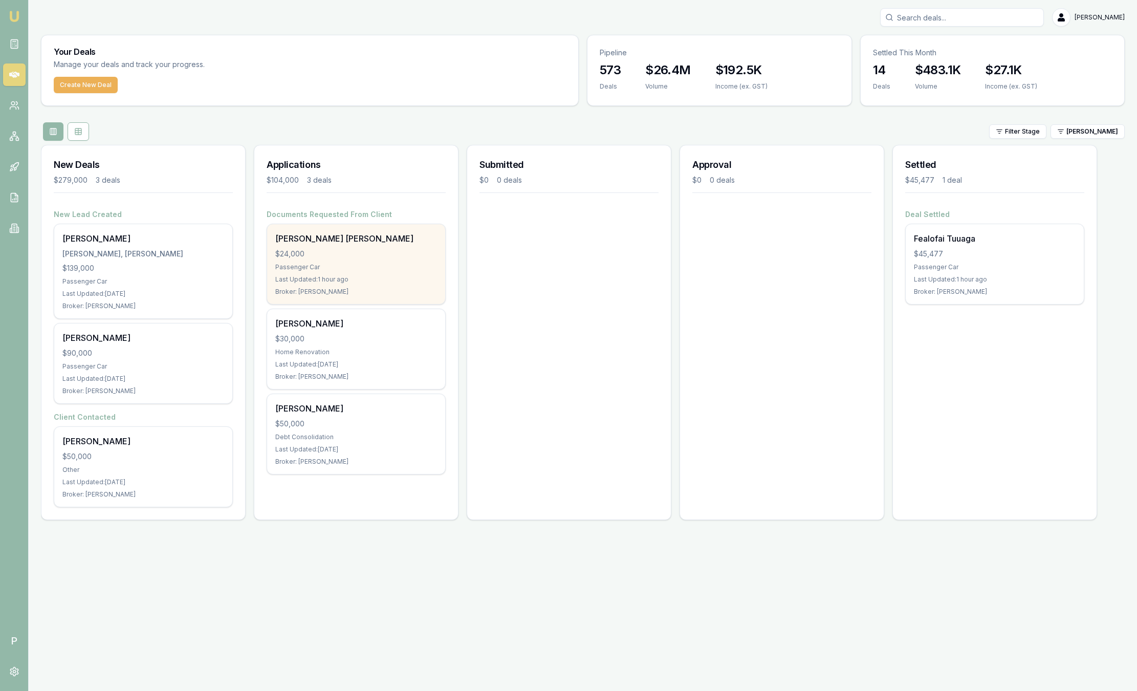
click at [397, 249] on div "$24,000" at bounding box center [356, 254] width 162 height 10
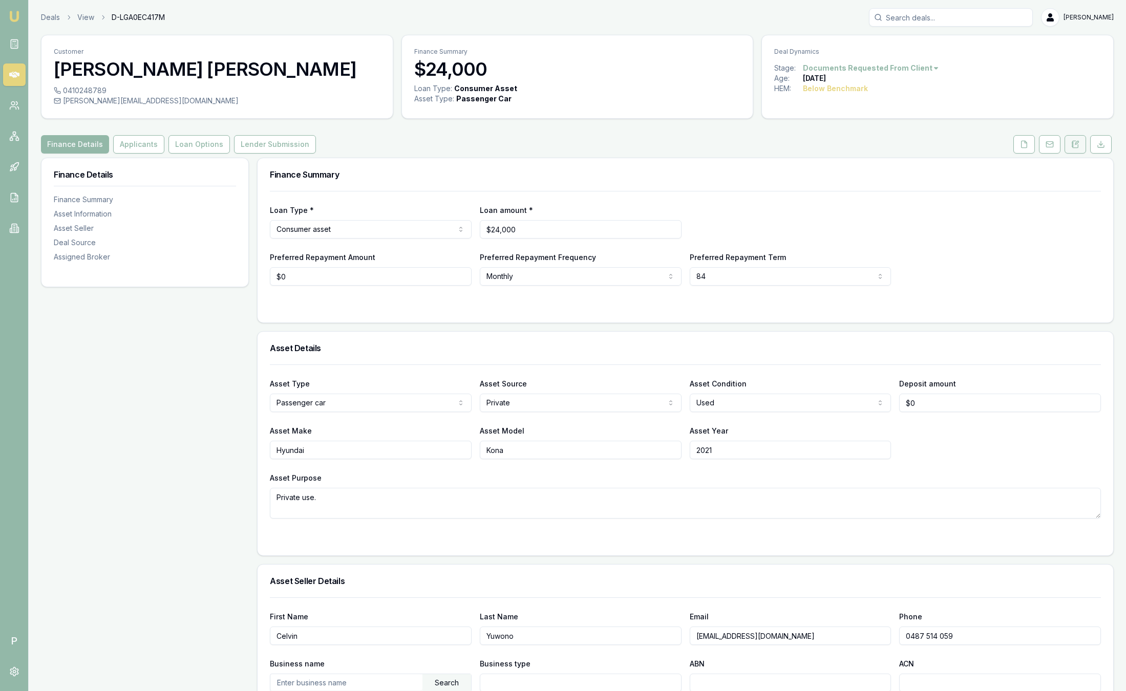
click at [1072, 139] on button at bounding box center [1074, 144] width 21 height 18
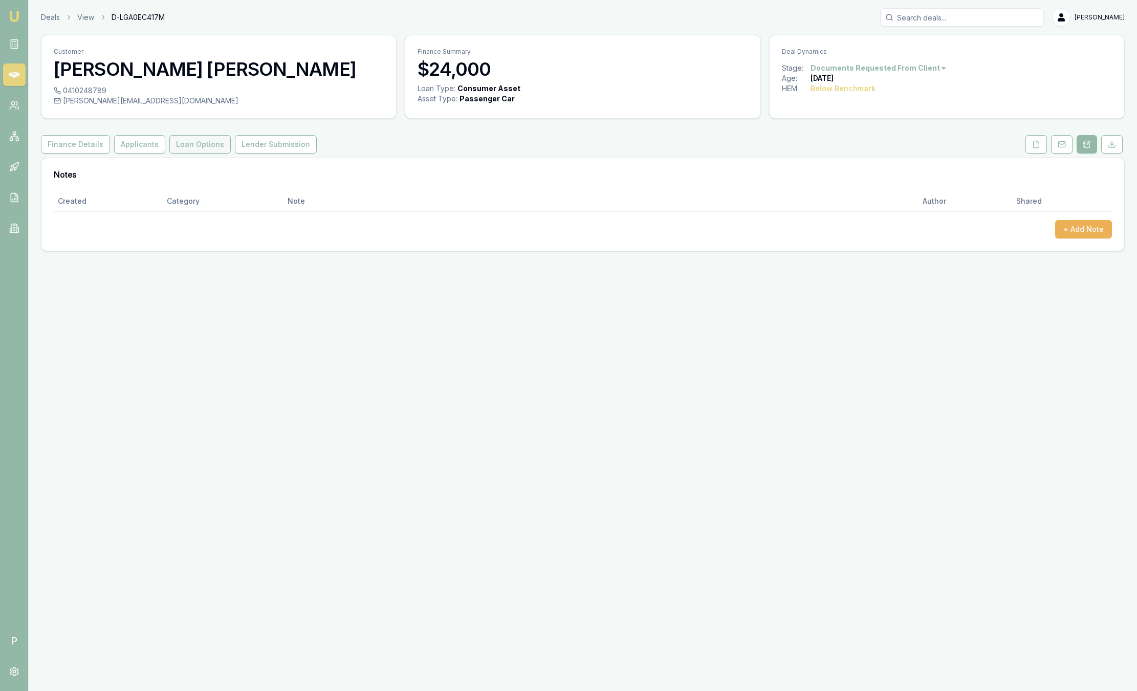
click at [207, 150] on button "Loan Options" at bounding box center [199, 144] width 61 height 18
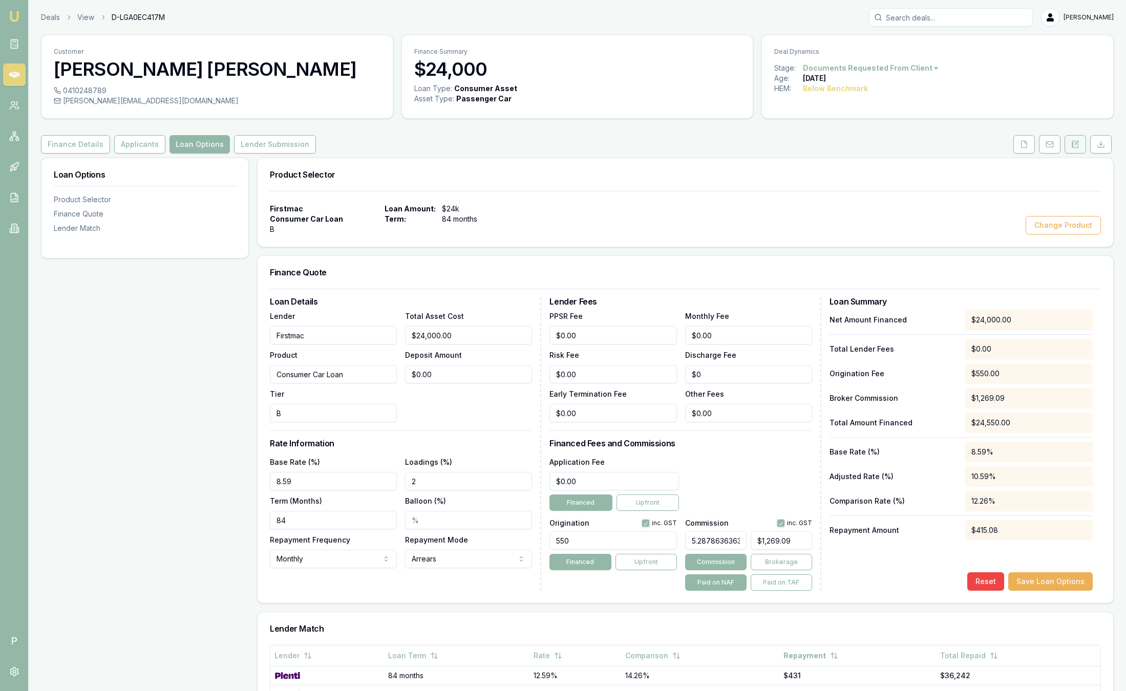
click at [1074, 143] on icon at bounding box center [1075, 144] width 8 height 8
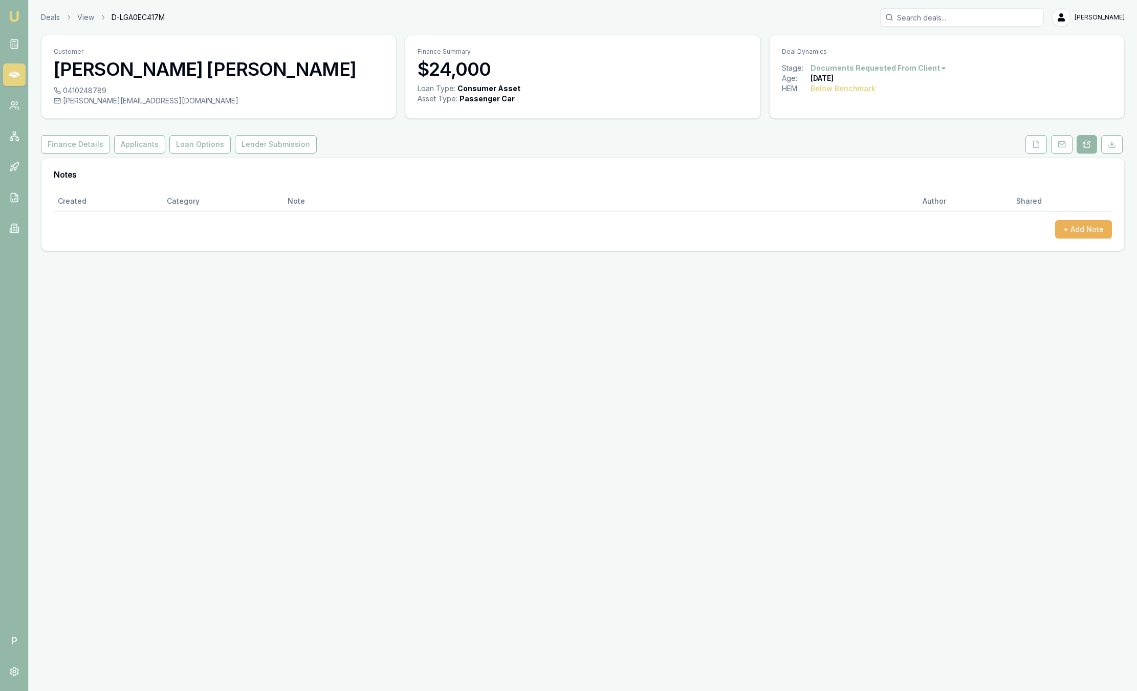
click at [57, 24] on div "Deals View D-LGA0EC417M Sam Crouch" at bounding box center [583, 17] width 1084 height 18
click at [50, 20] on link "Deals" at bounding box center [50, 17] width 19 height 10
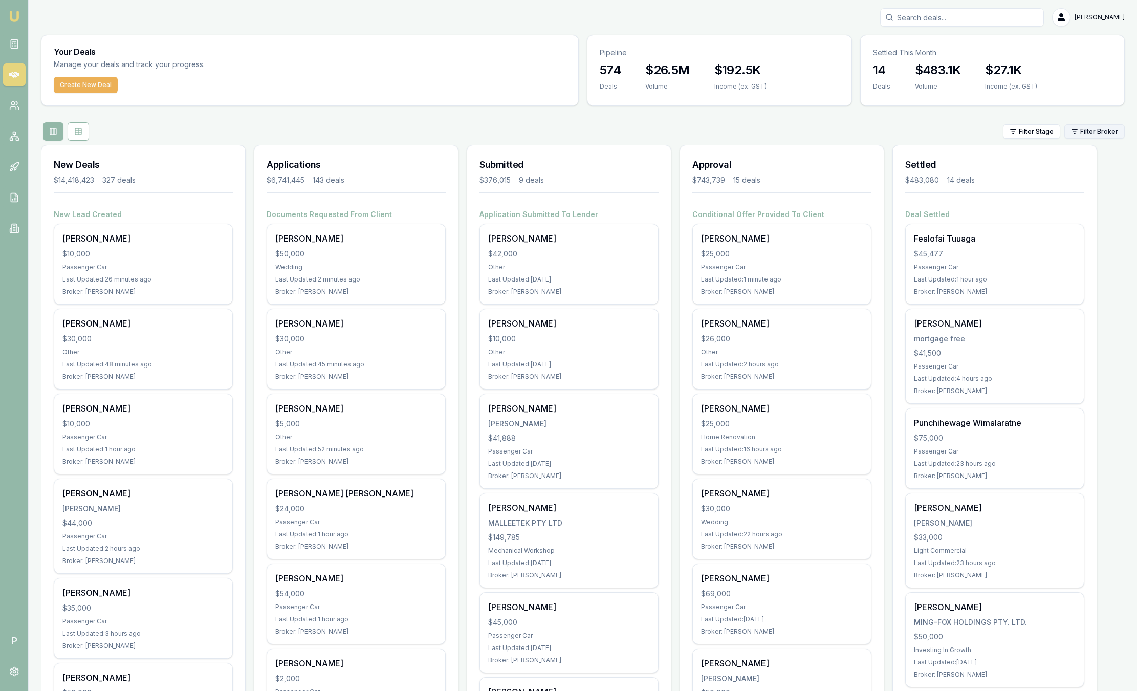
click at [1091, 134] on html "Emu Broker P Sam Crouch Toggle Menu Your Deals Manage your deals and track your…" at bounding box center [568, 345] width 1137 height 691
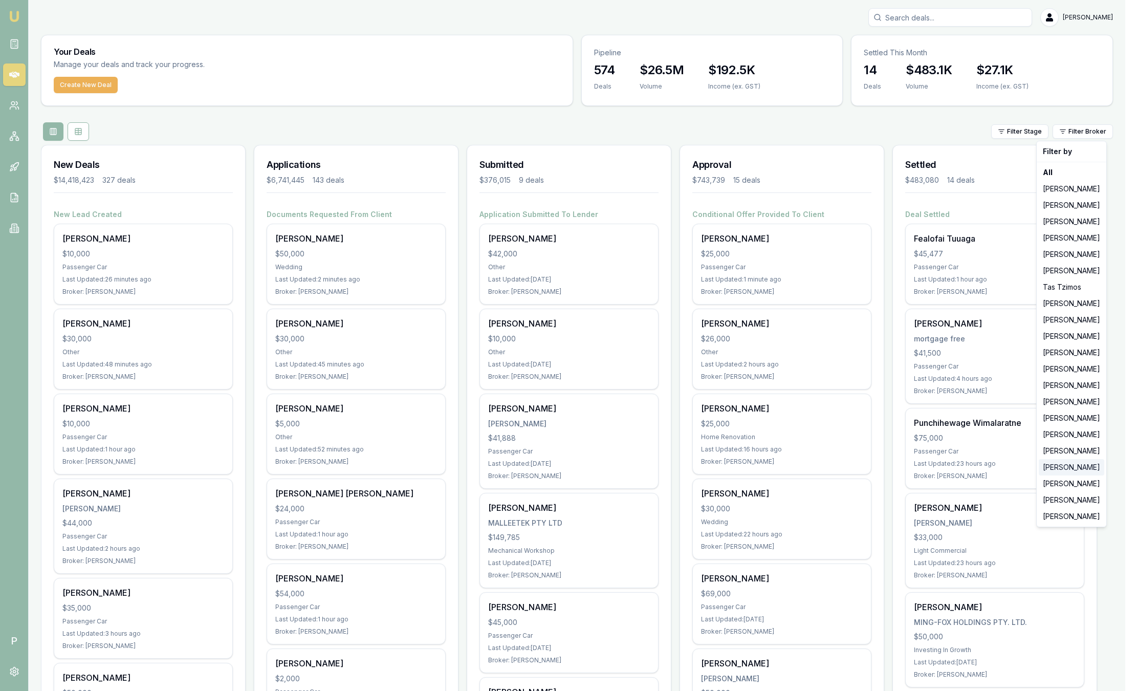
click at [1087, 466] on div "[PERSON_NAME]" at bounding box center [1072, 467] width 66 height 16
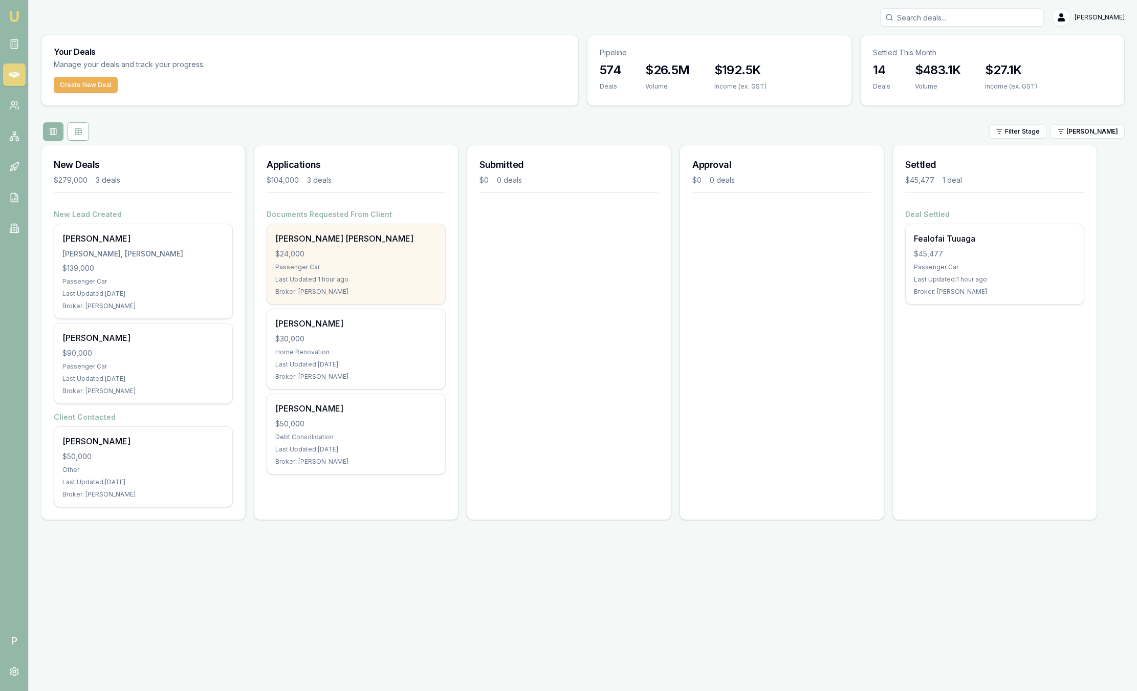
click at [408, 266] on div "Passenger Car" at bounding box center [356, 267] width 162 height 8
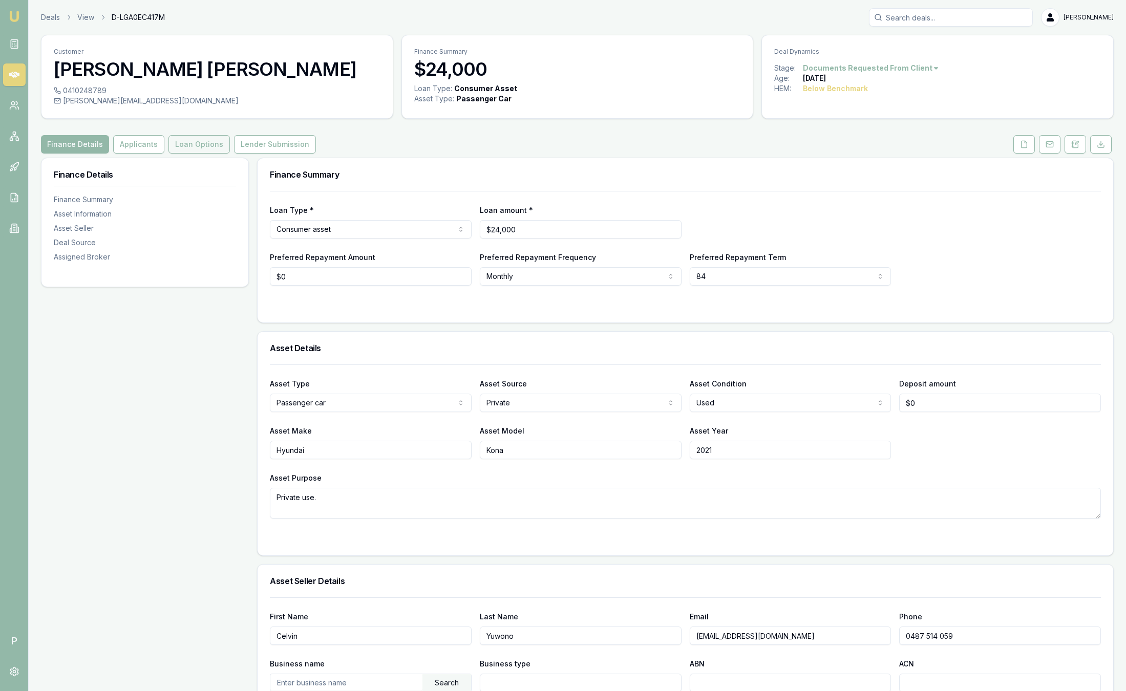
click at [187, 144] on button "Loan Options" at bounding box center [198, 144] width 61 height 18
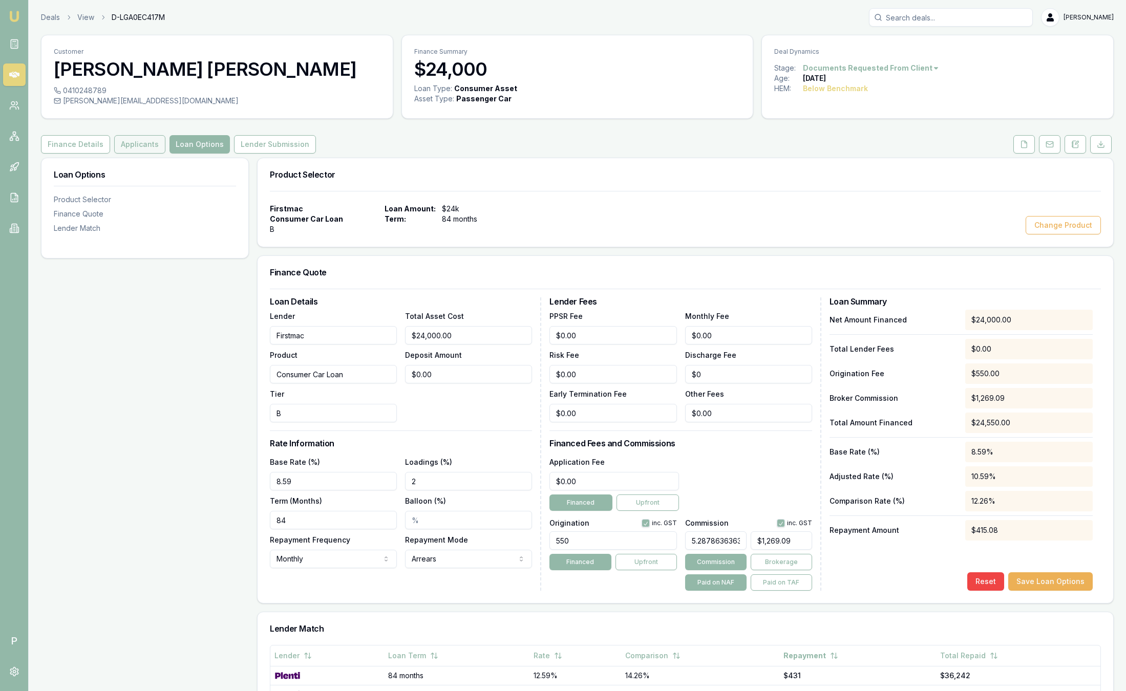
click at [134, 141] on button "Applicants" at bounding box center [139, 144] width 51 height 18
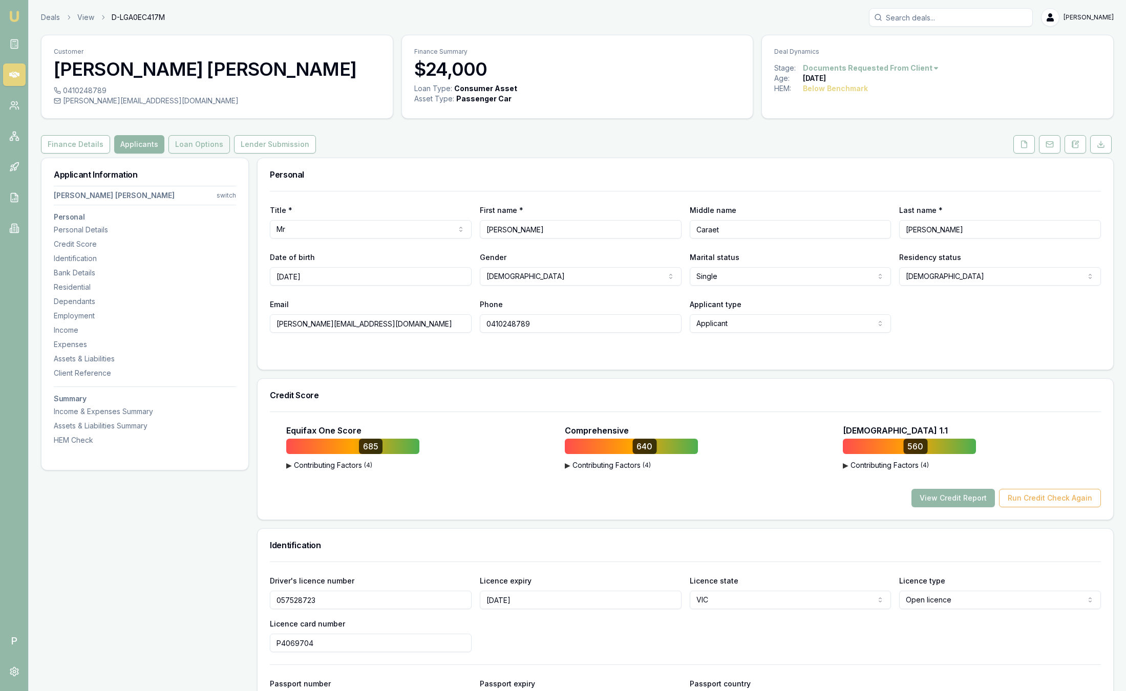
click at [184, 141] on button "Loan Options" at bounding box center [198, 144] width 61 height 18
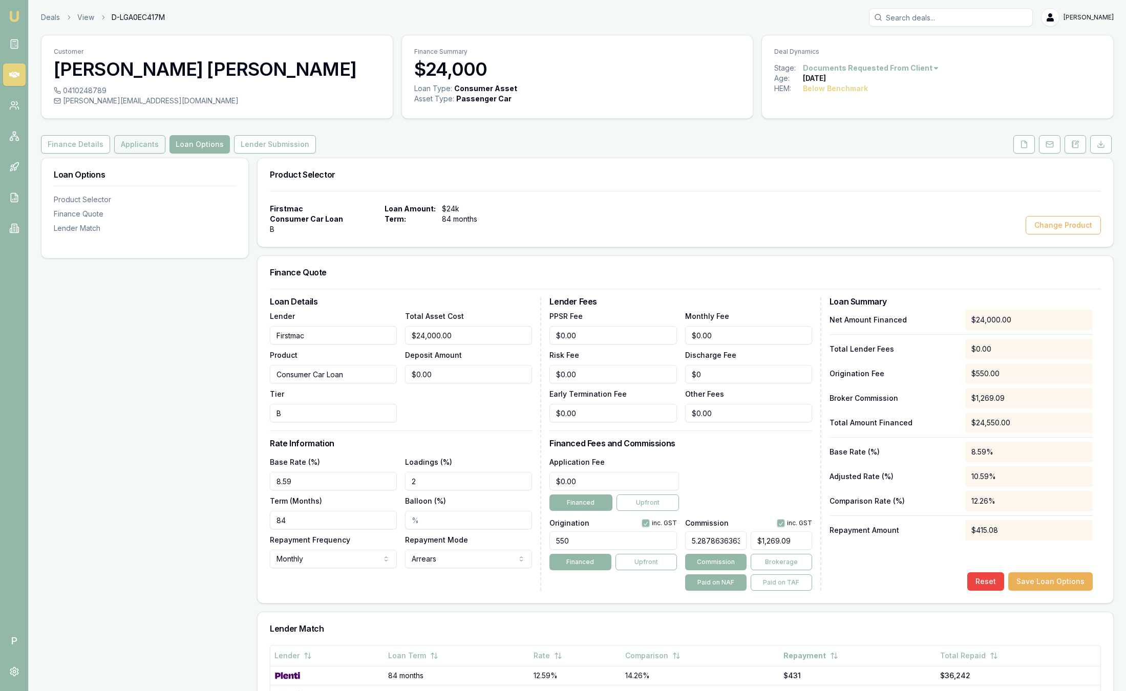
click at [138, 144] on button "Applicants" at bounding box center [139, 144] width 51 height 18
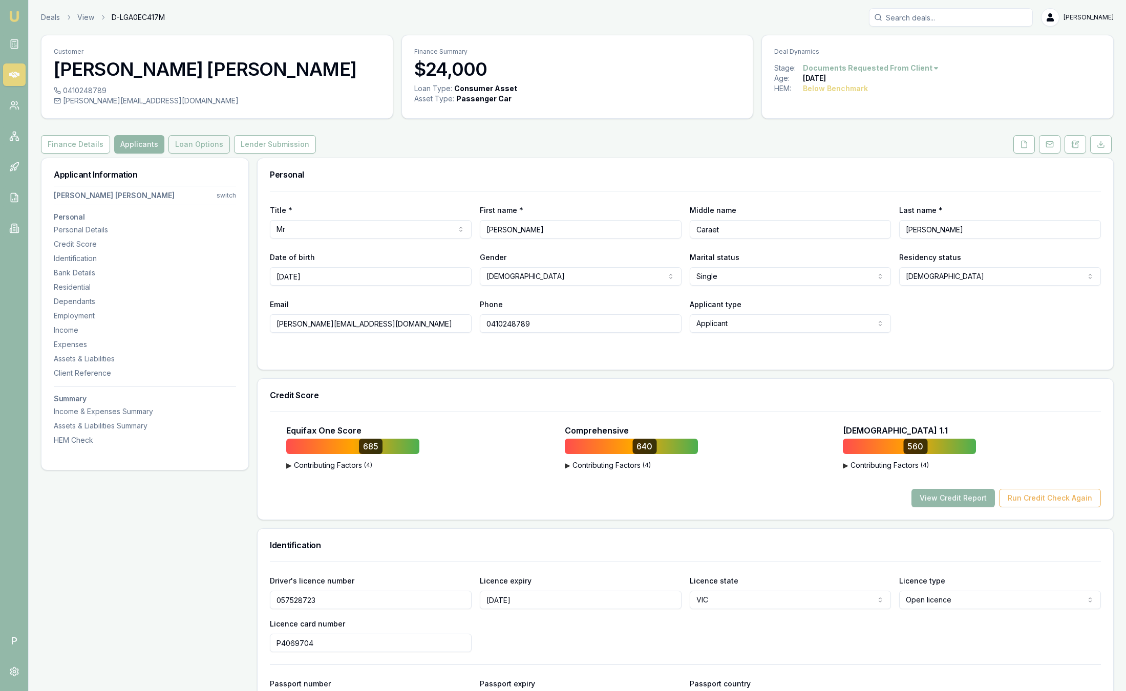
click at [185, 141] on button "Loan Options" at bounding box center [198, 144] width 61 height 18
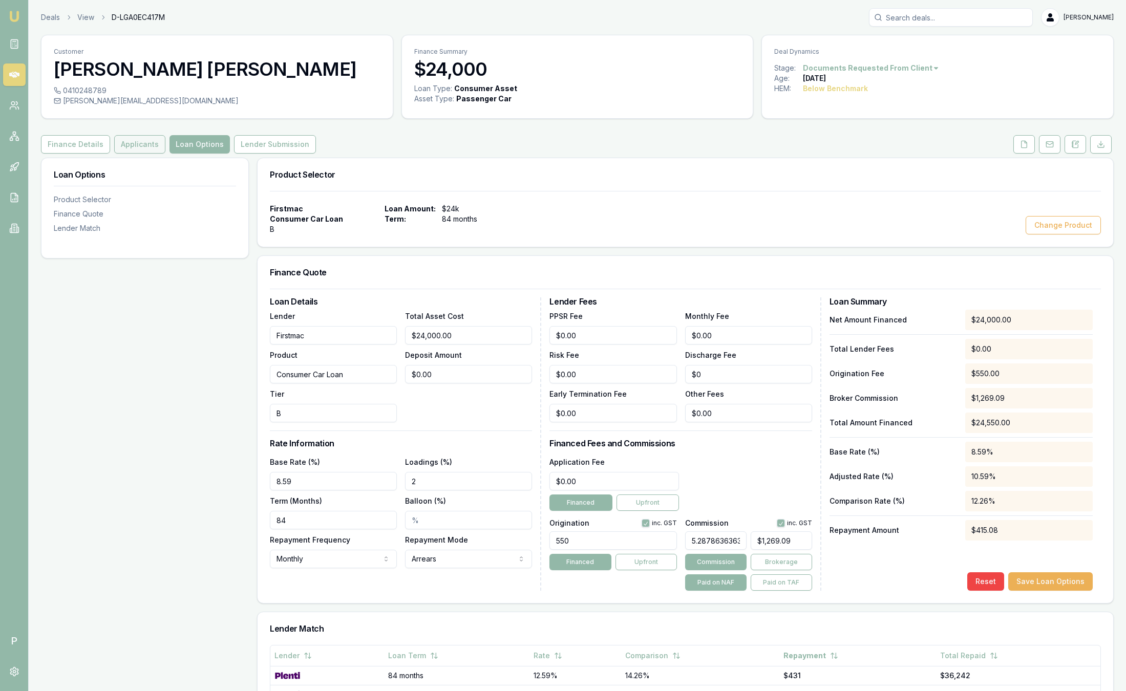
click at [139, 142] on button "Applicants" at bounding box center [139, 144] width 51 height 18
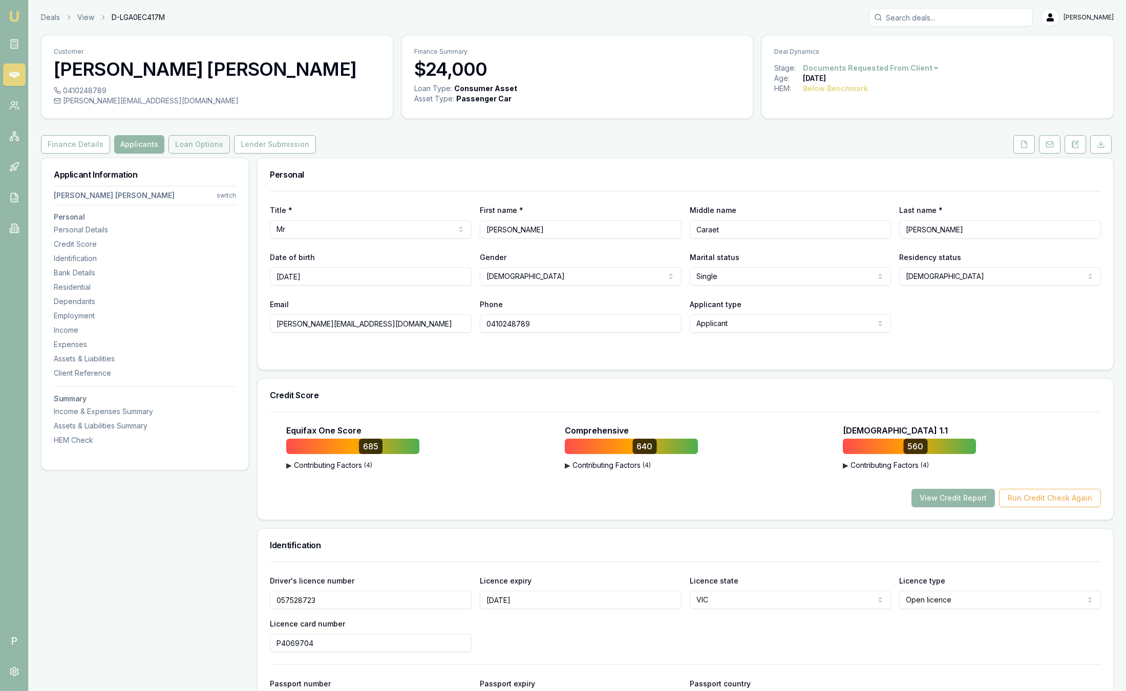
click at [192, 148] on button "Loan Options" at bounding box center [198, 144] width 61 height 18
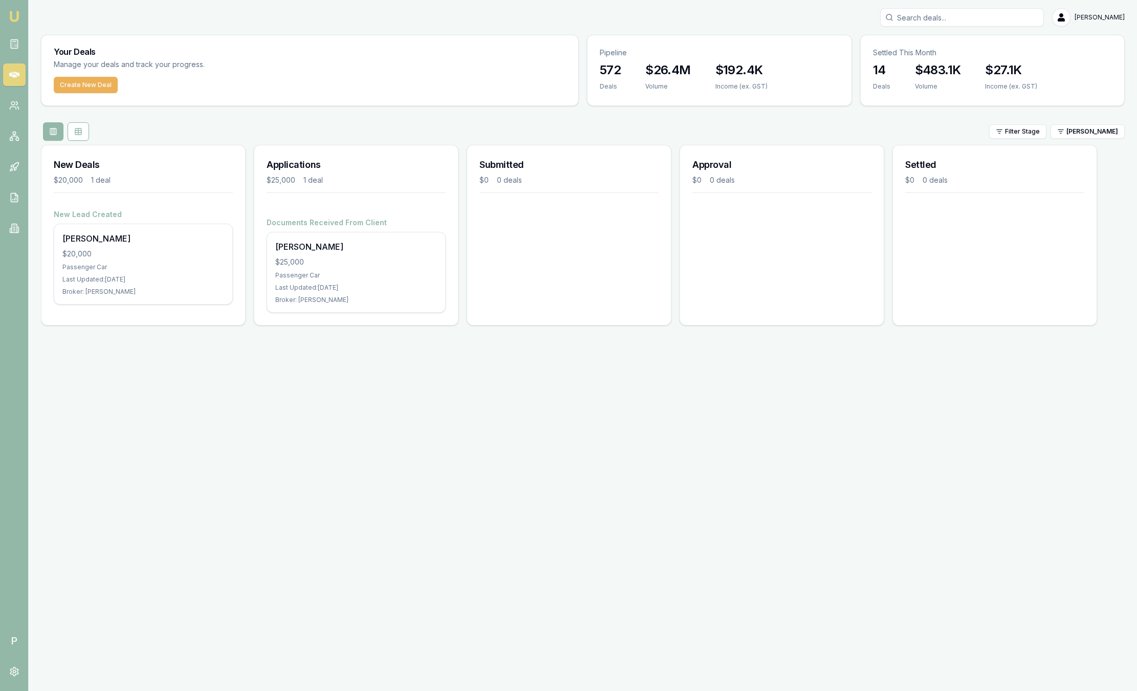
click at [25, 18] on nav "Emu Broker" at bounding box center [14, 124] width 28 height 248
click at [13, 17] on img at bounding box center [14, 16] width 12 height 12
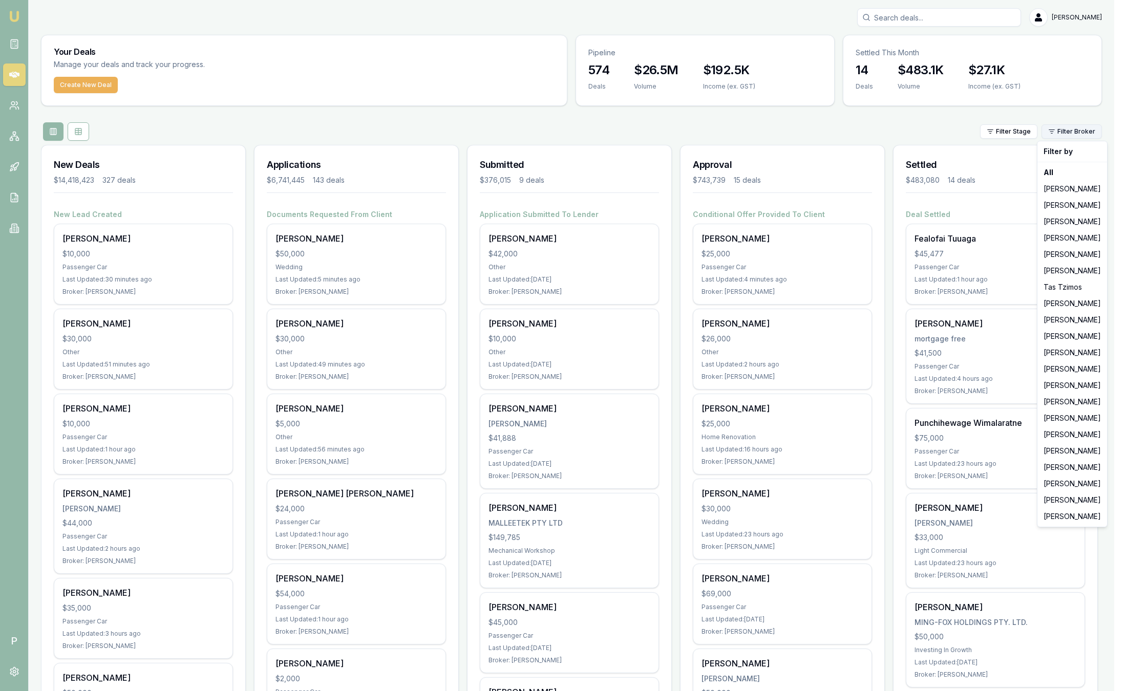
click at [1089, 126] on html "Emu Broker P [PERSON_NAME] Toggle Menu Your Deals Manage your deals and track y…" at bounding box center [563, 345] width 1126 height 691
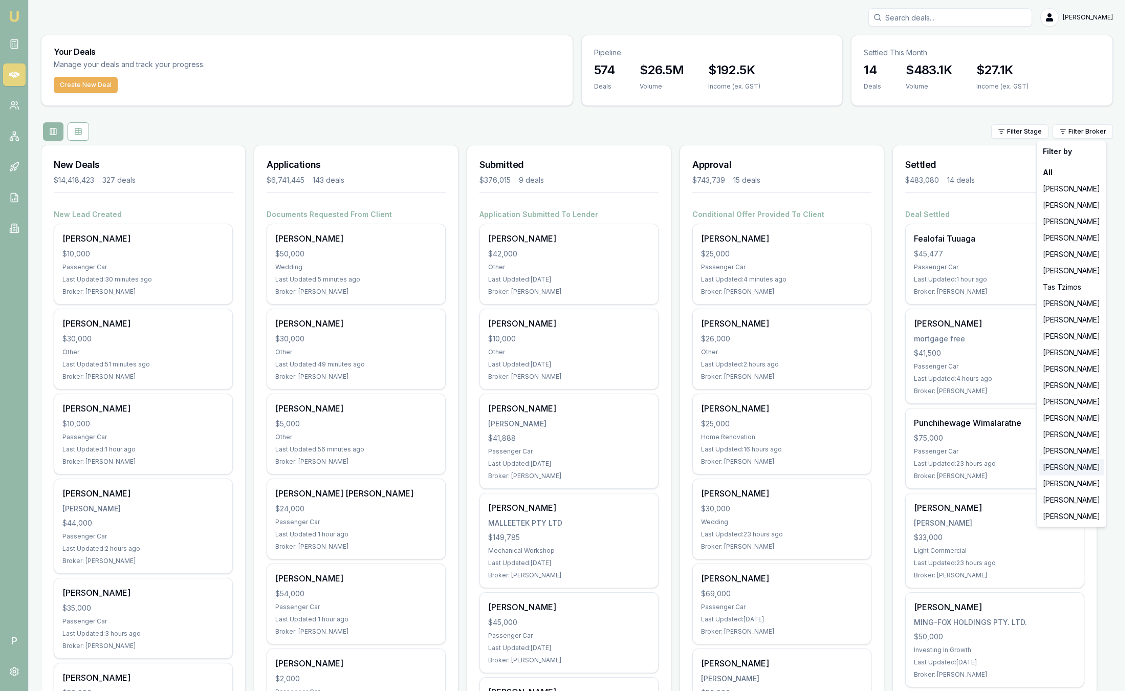
click at [1072, 469] on div "[PERSON_NAME]" at bounding box center [1072, 467] width 66 height 16
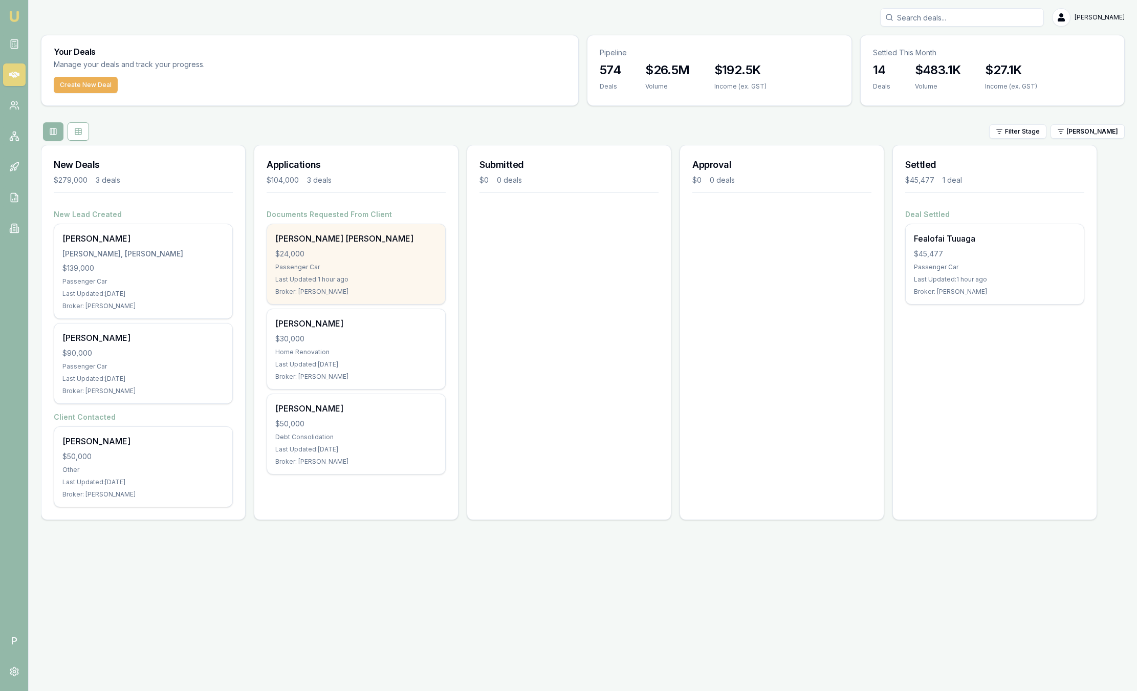
click at [312, 273] on div "Allan Dela Luna $24,000 Passenger Car Last Updated: 1 hour ago Broker: Stevette…" at bounding box center [356, 264] width 178 height 80
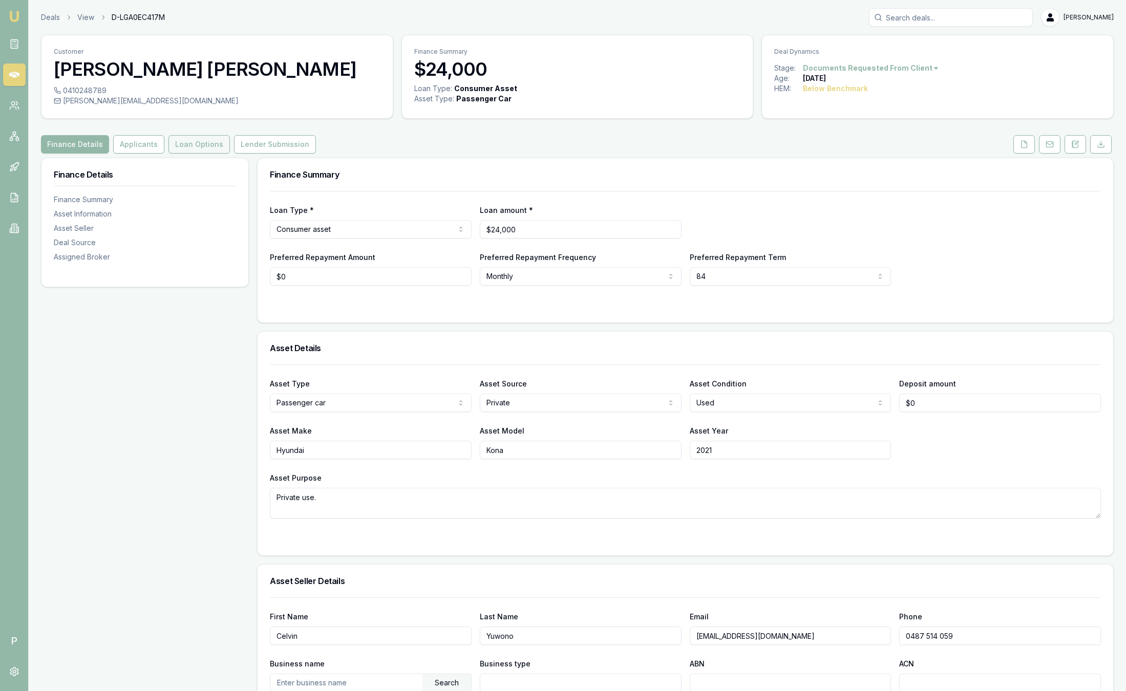
click at [215, 150] on button "Loan Options" at bounding box center [198, 144] width 61 height 18
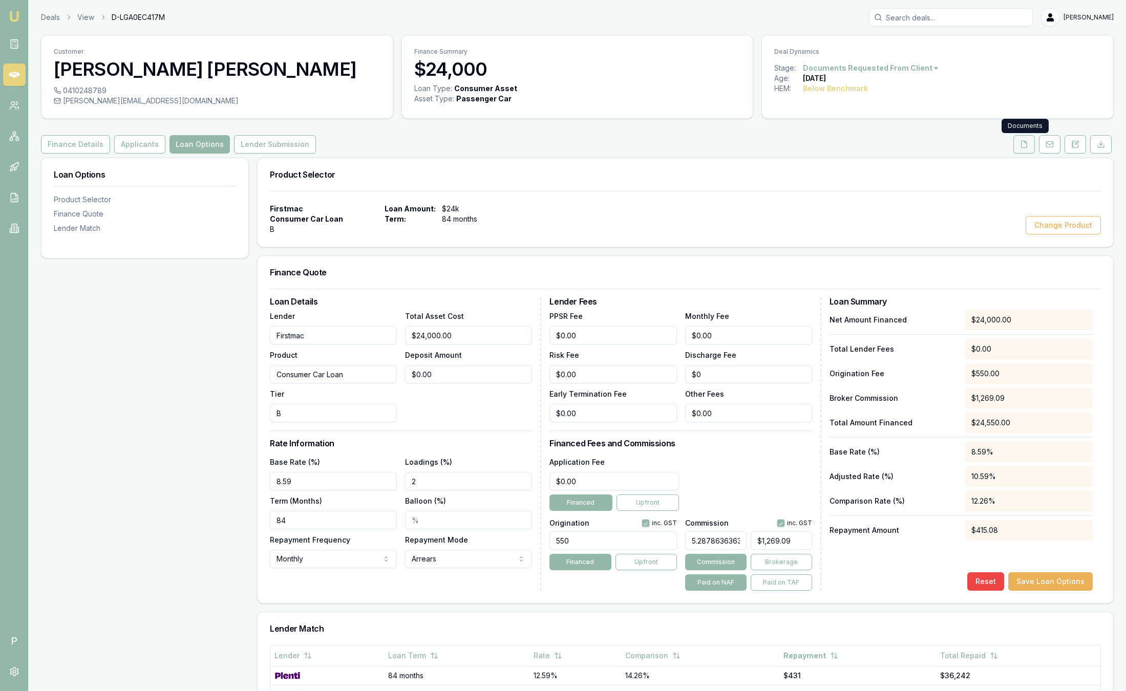
click at [1025, 147] on icon at bounding box center [1024, 144] width 6 height 7
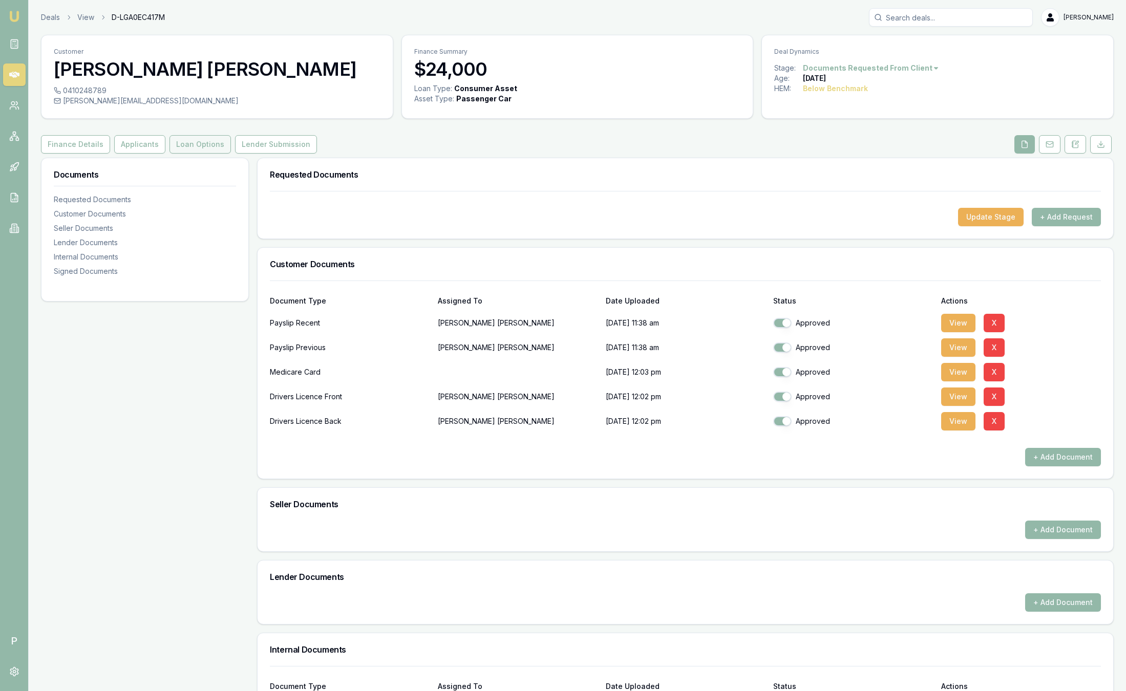
click at [201, 143] on button "Loan Options" at bounding box center [199, 144] width 61 height 18
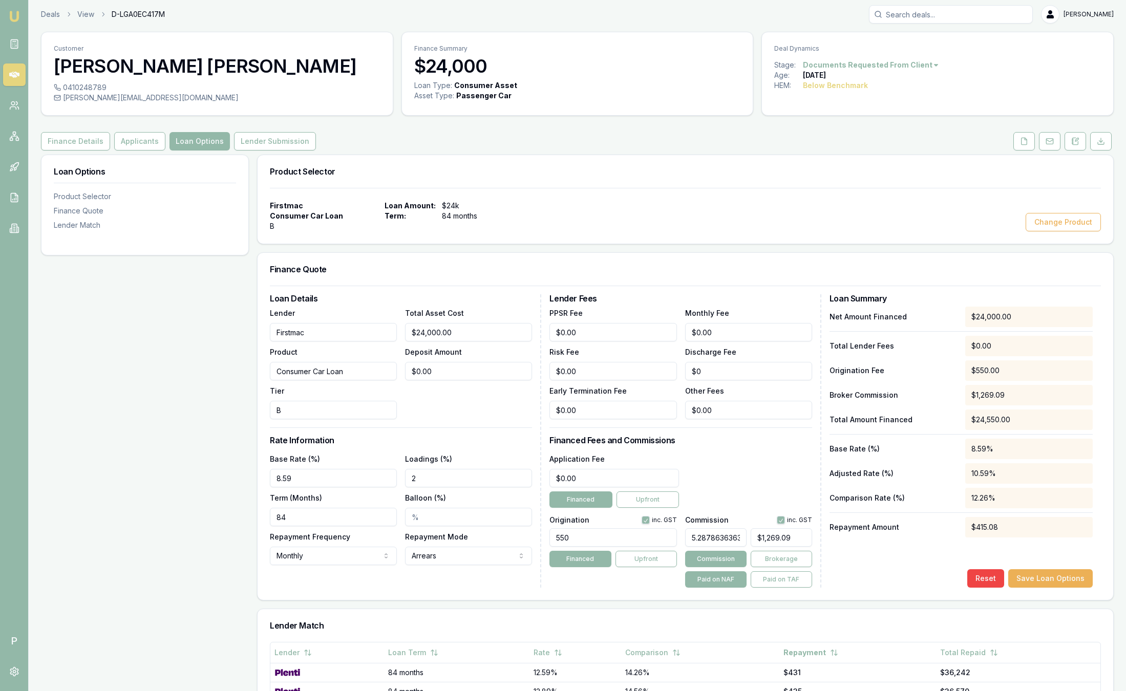
scroll to position [77, 0]
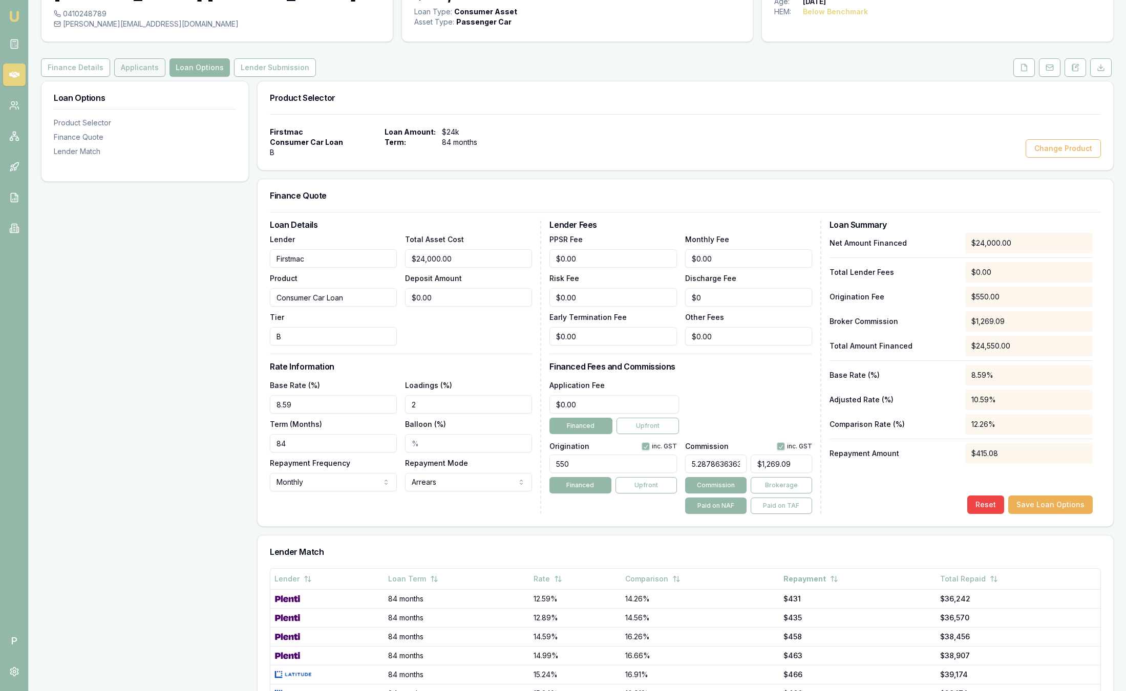
click at [146, 66] on button "Applicants" at bounding box center [139, 67] width 51 height 18
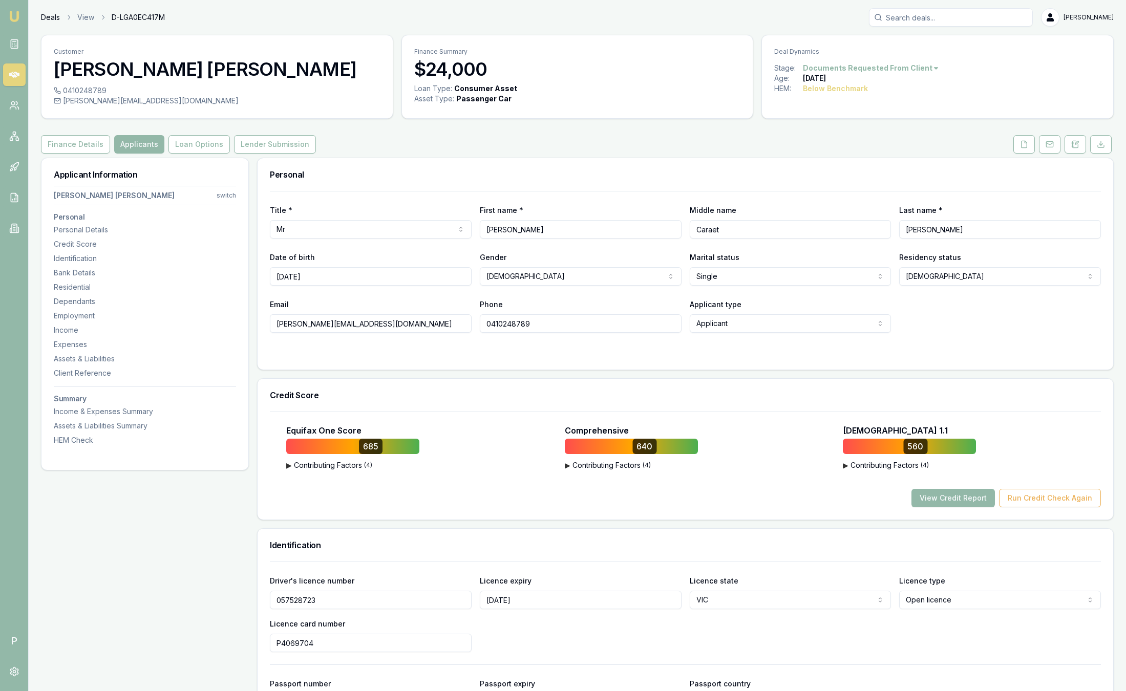
click at [55, 15] on link "Deals" at bounding box center [50, 17] width 19 height 10
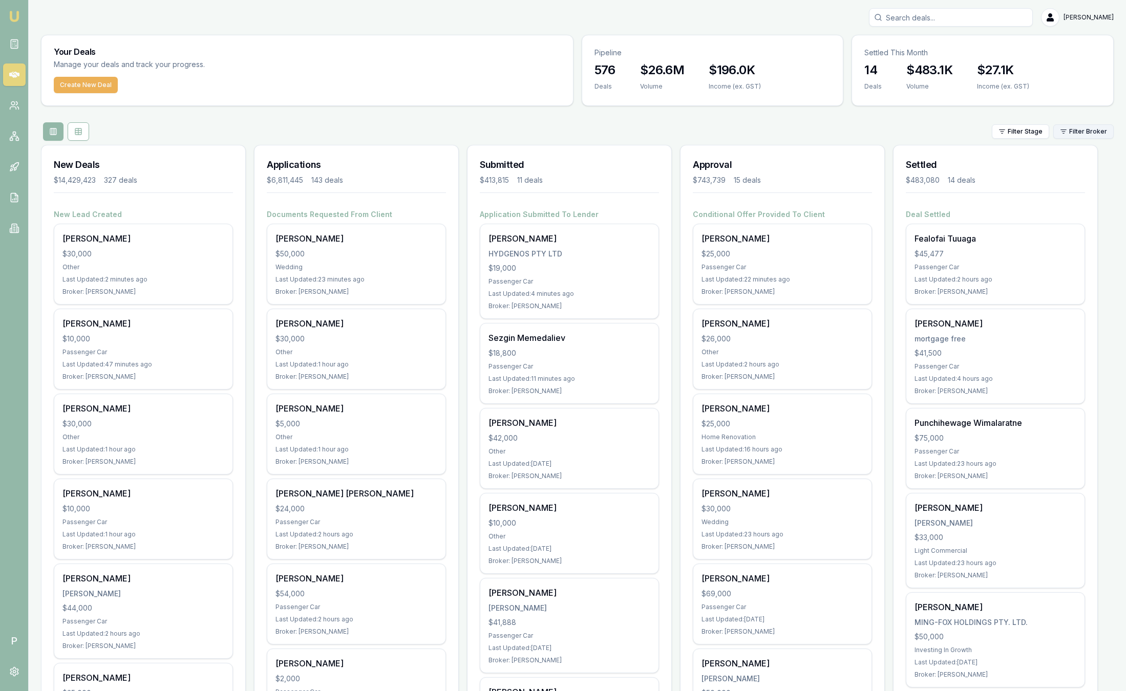
click at [1096, 136] on html "Emu Broker P [PERSON_NAME] Toggle Menu Your Deals Manage your deals and track y…" at bounding box center [563, 345] width 1126 height 691
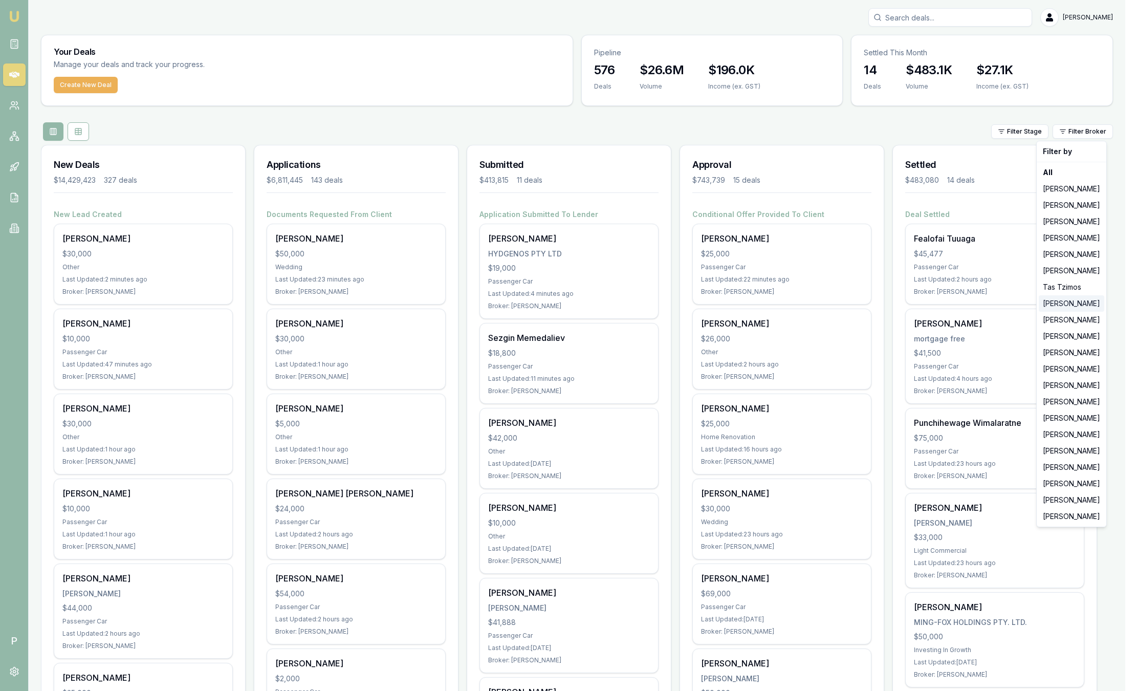
click at [1085, 304] on div "[PERSON_NAME]" at bounding box center [1072, 303] width 66 height 16
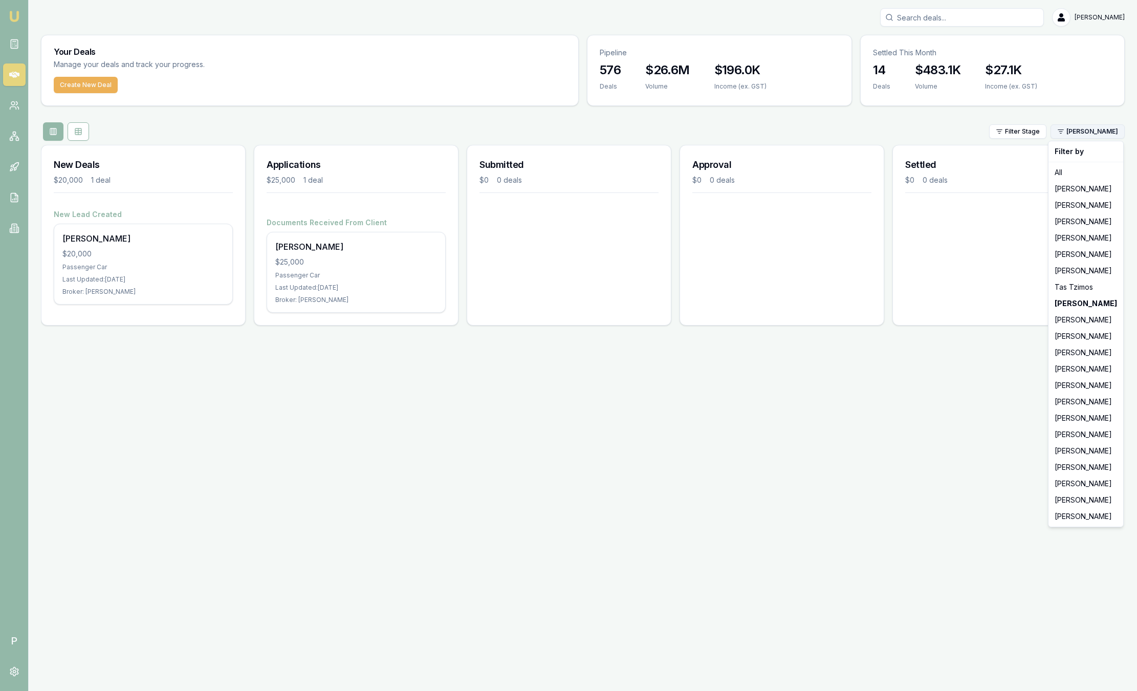
click at [1081, 129] on html "Emu Broker P Sam Crouch Toggle Menu Your Deals Manage your deals and track your…" at bounding box center [568, 345] width 1137 height 691
click at [1078, 516] on div "[PERSON_NAME]" at bounding box center [1086, 516] width 71 height 16
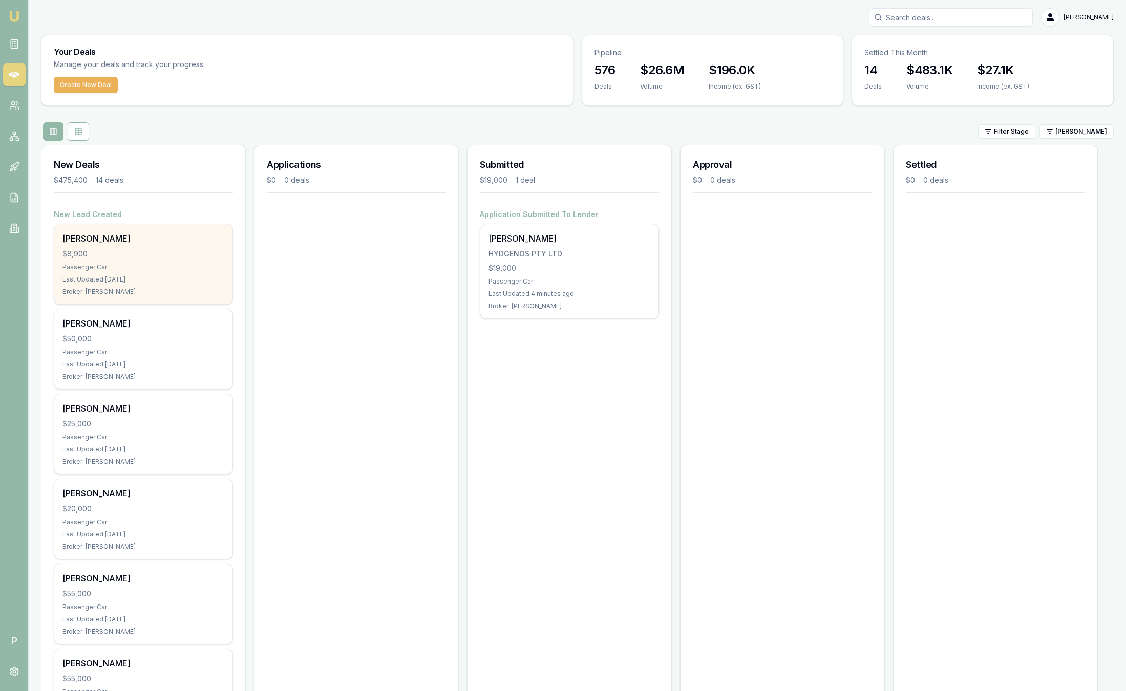
click at [176, 260] on div "Alanna Ellem $8,900 Passenger Car Last Updated: 1 day ago Broker: Jack Armstrong" at bounding box center [143, 264] width 178 height 80
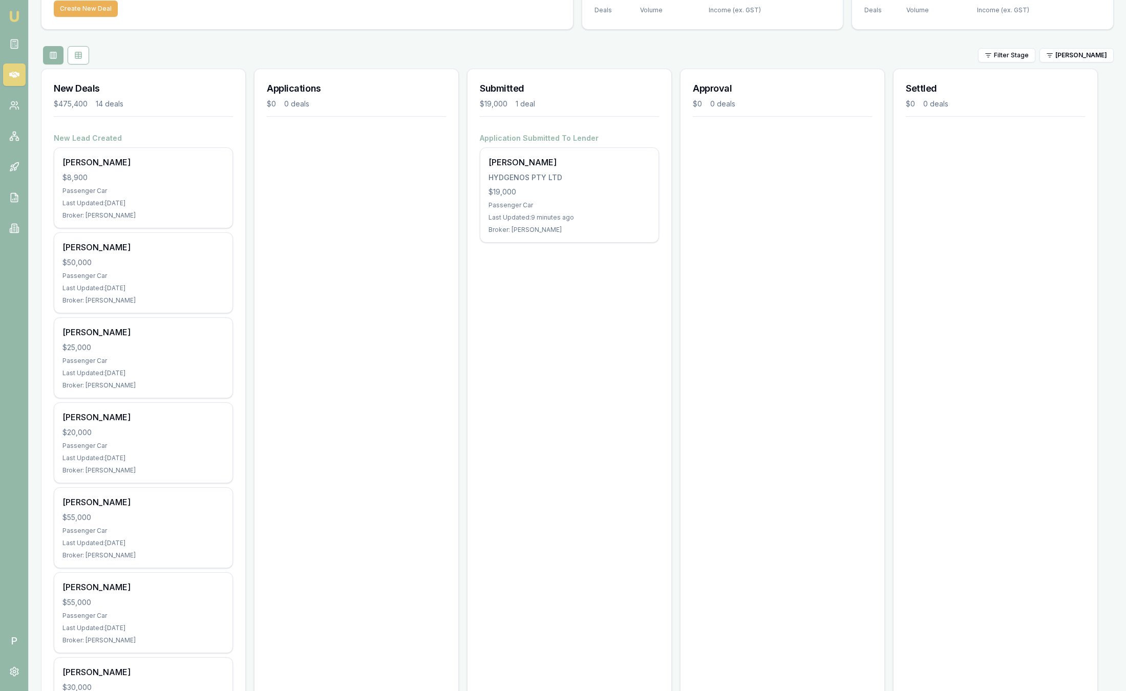
scroll to position [77, 0]
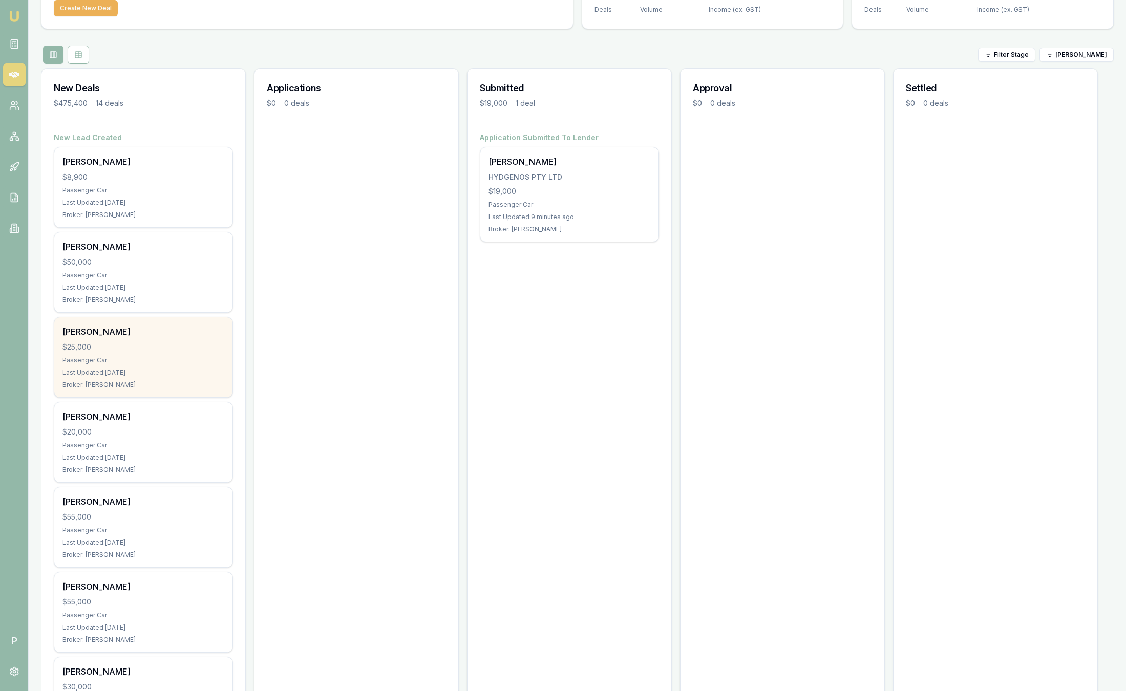
click at [150, 394] on div "Natasha Ruzich $25,000 Passenger Car Last Updated: 2 days ago Broker: Jack Arms…" at bounding box center [143, 357] width 178 height 80
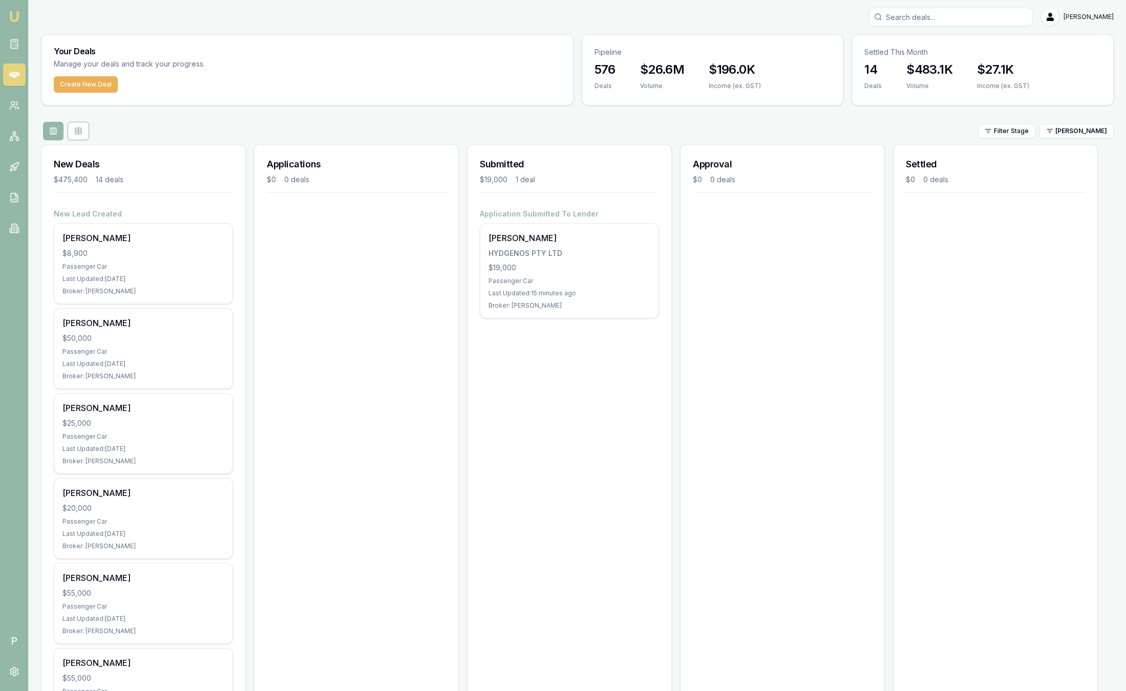
scroll to position [0, 0]
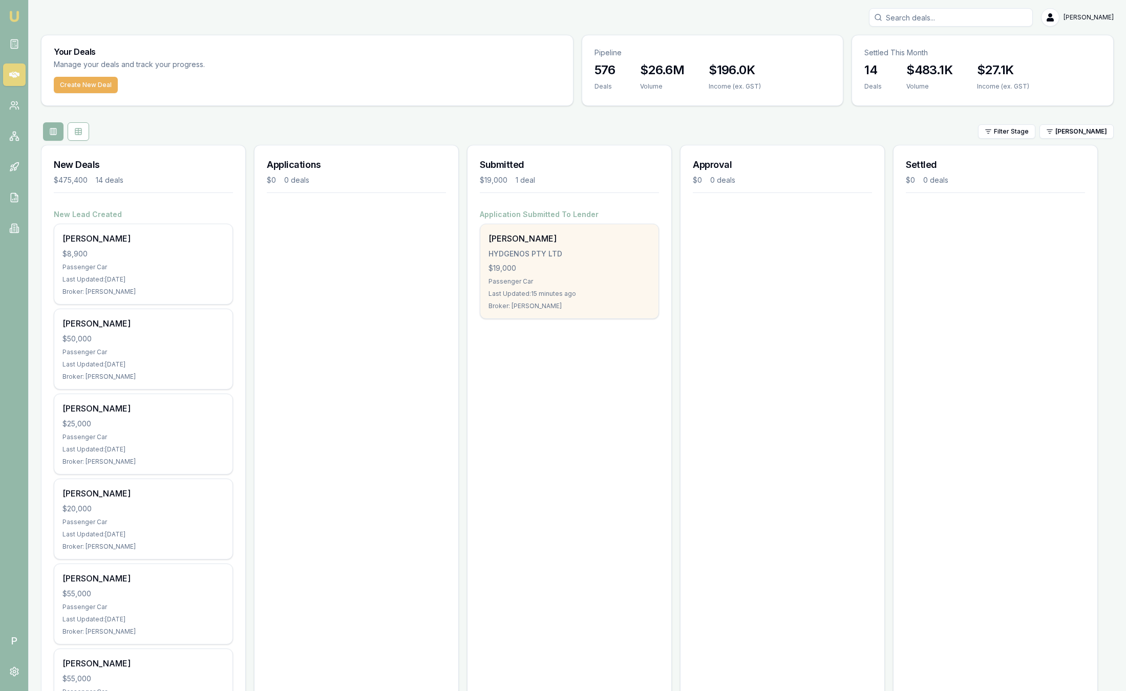
click at [586, 295] on div "Last Updated: 15 minutes ago" at bounding box center [569, 294] width 162 height 8
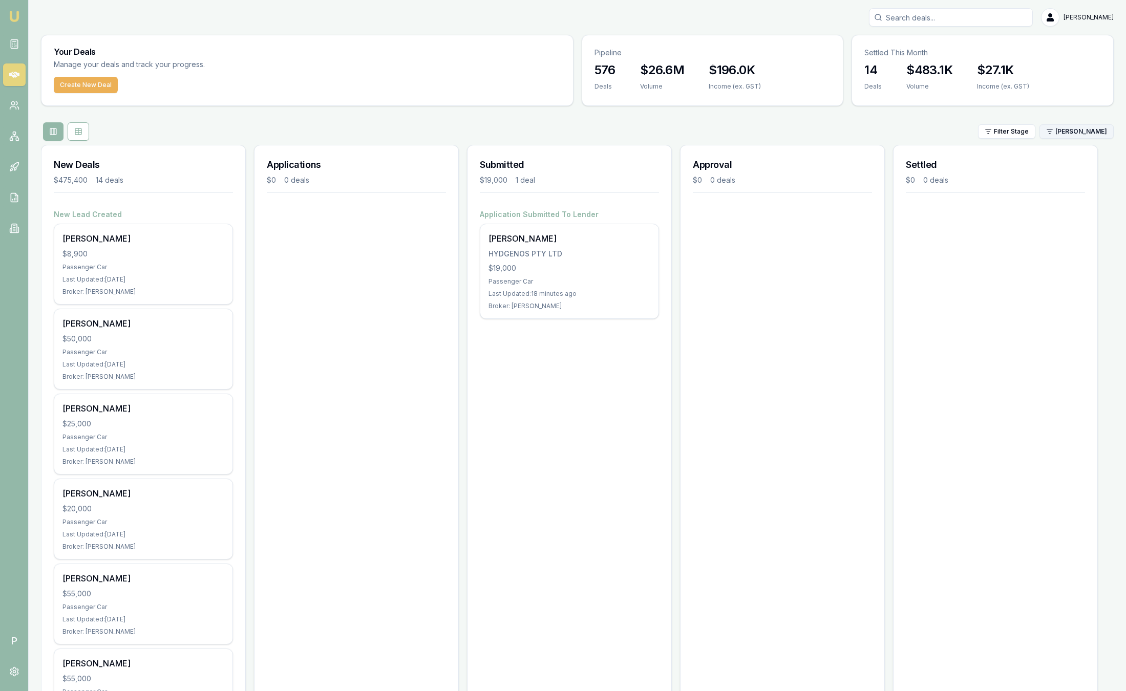
click at [1094, 135] on html "Emu Broker P Sam Crouch Toggle Menu Your Deals Manage your deals and track your…" at bounding box center [563, 345] width 1126 height 691
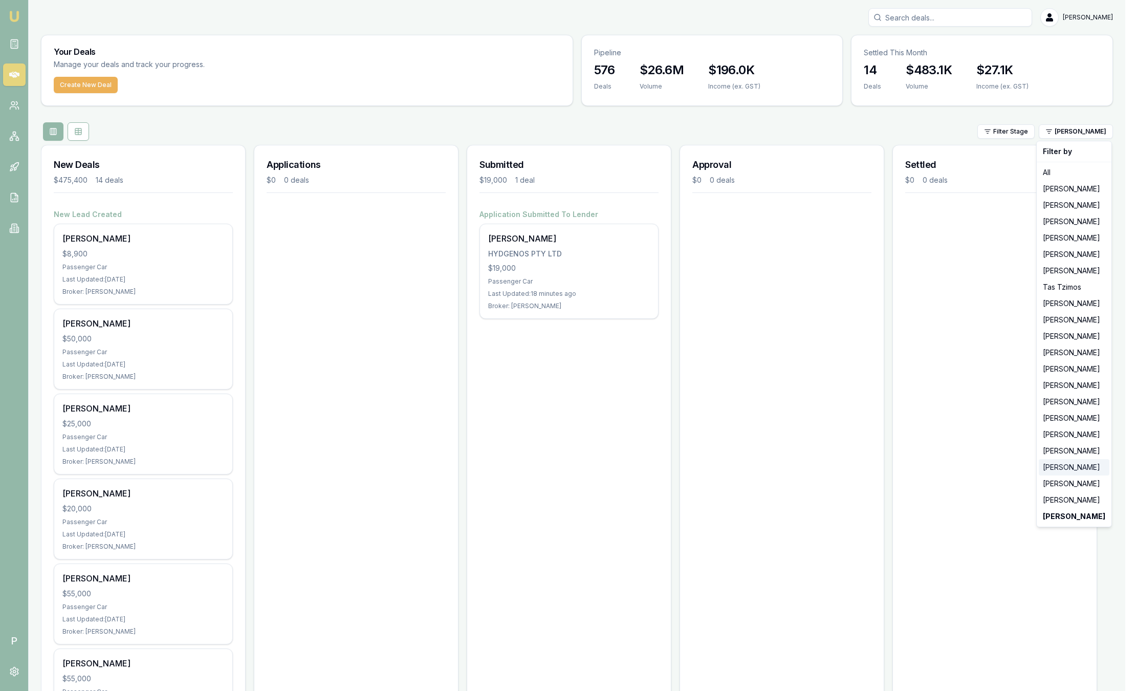
click at [1071, 463] on div "[PERSON_NAME]" at bounding box center [1074, 467] width 71 height 16
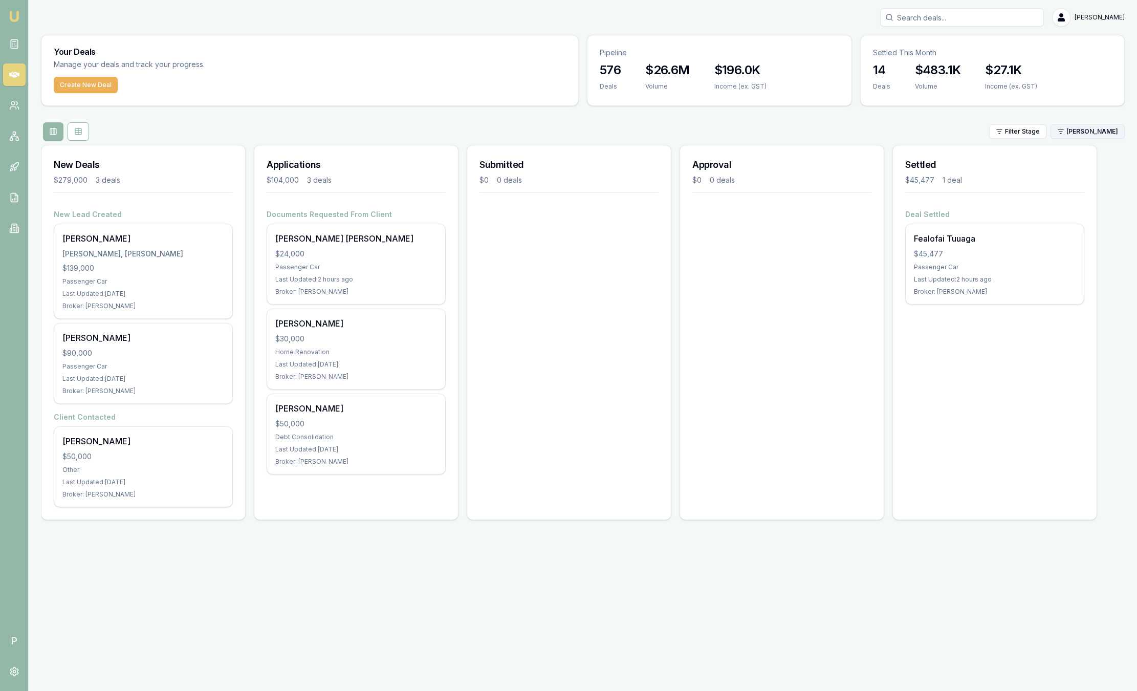
click at [1091, 132] on html "Emu Broker P Sam Crouch Toggle Menu Your Deals Manage your deals and track your…" at bounding box center [568, 345] width 1137 height 691
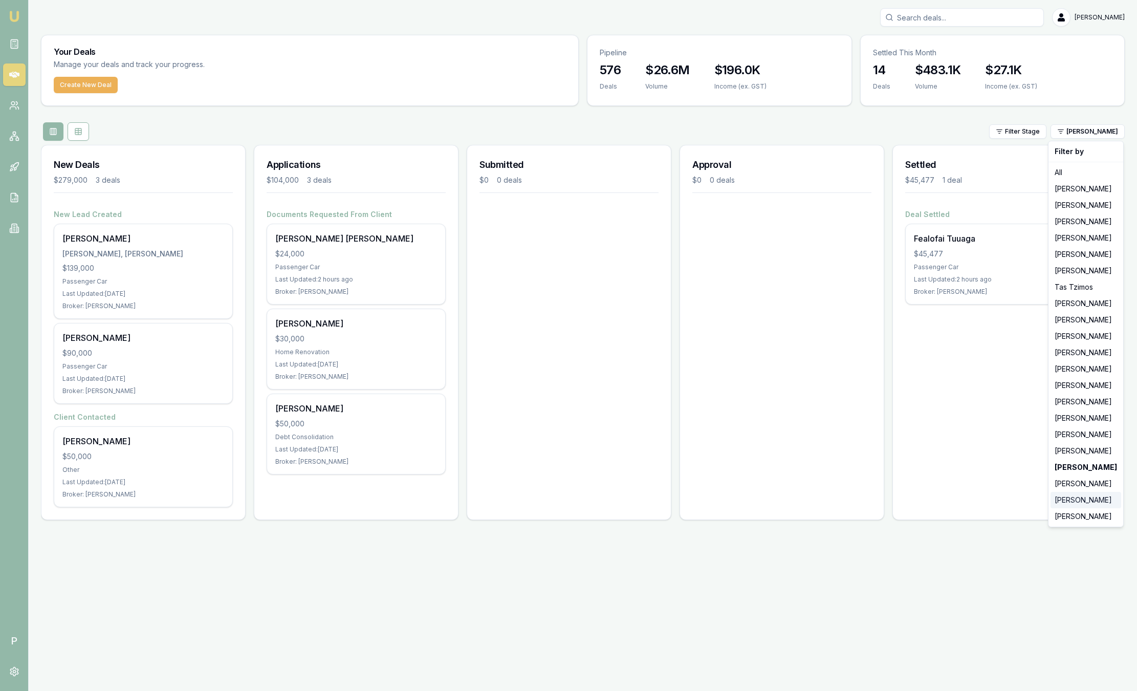
click at [1086, 503] on div "Robyn Adams" at bounding box center [1086, 500] width 71 height 16
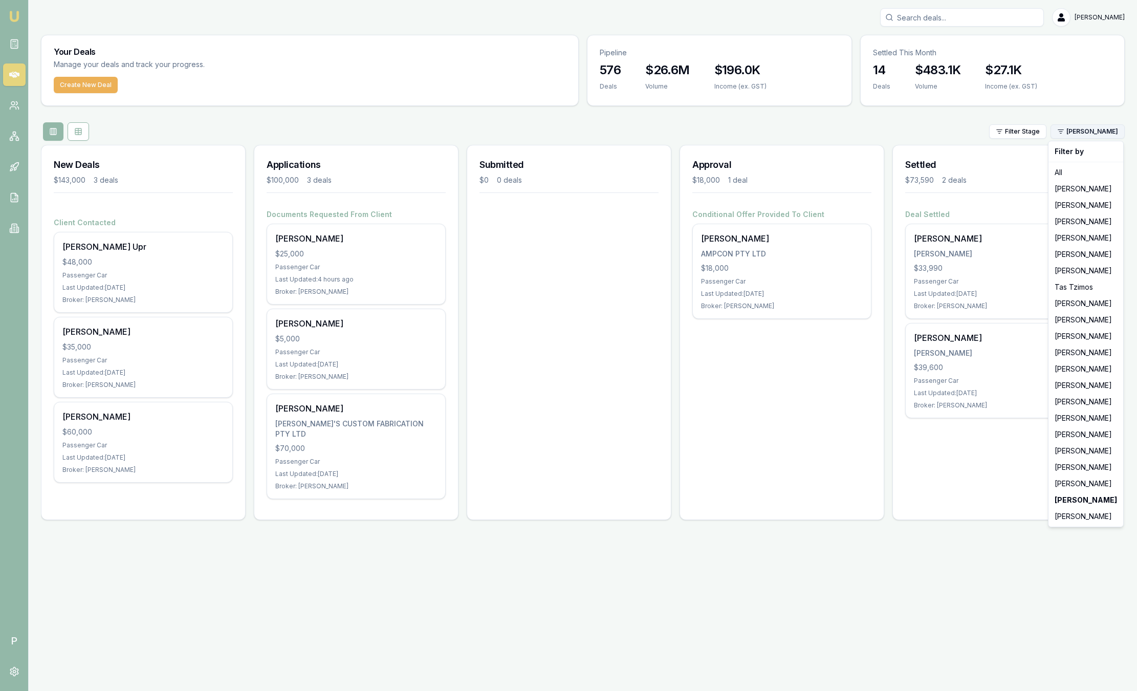
click at [1114, 133] on html "Emu Broker P Sam Crouch Toggle Menu Your Deals Manage your deals and track your…" at bounding box center [568, 345] width 1137 height 691
click at [1089, 517] on div "[PERSON_NAME]" at bounding box center [1086, 516] width 71 height 16
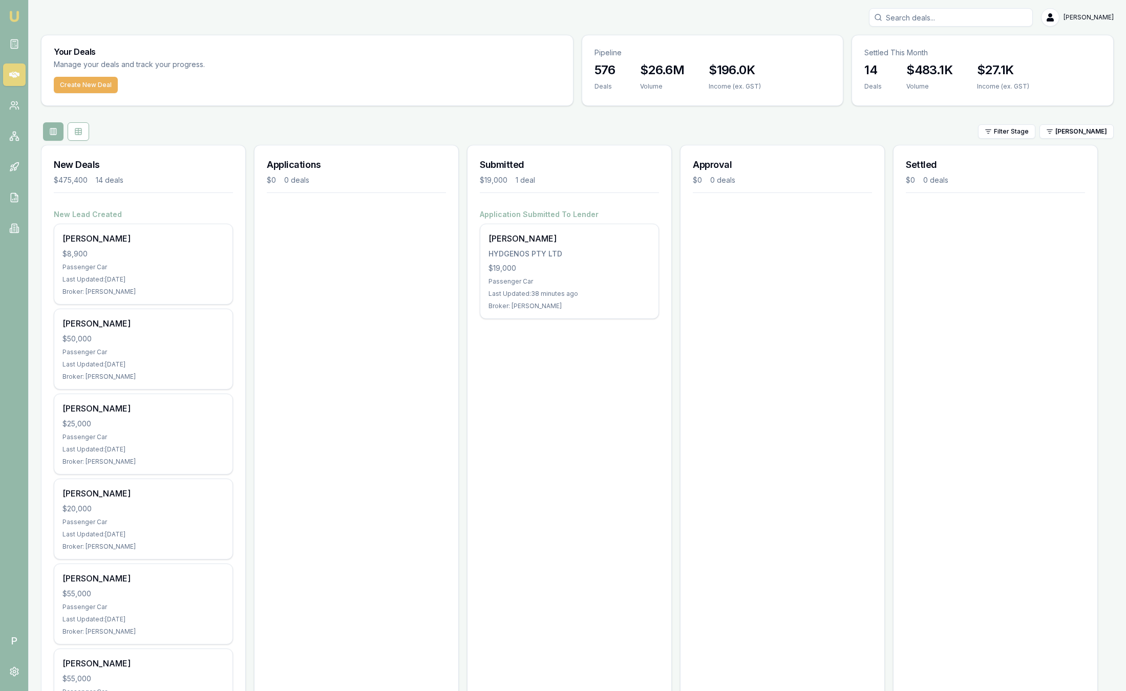
click at [15, 16] on img at bounding box center [14, 16] width 12 height 12
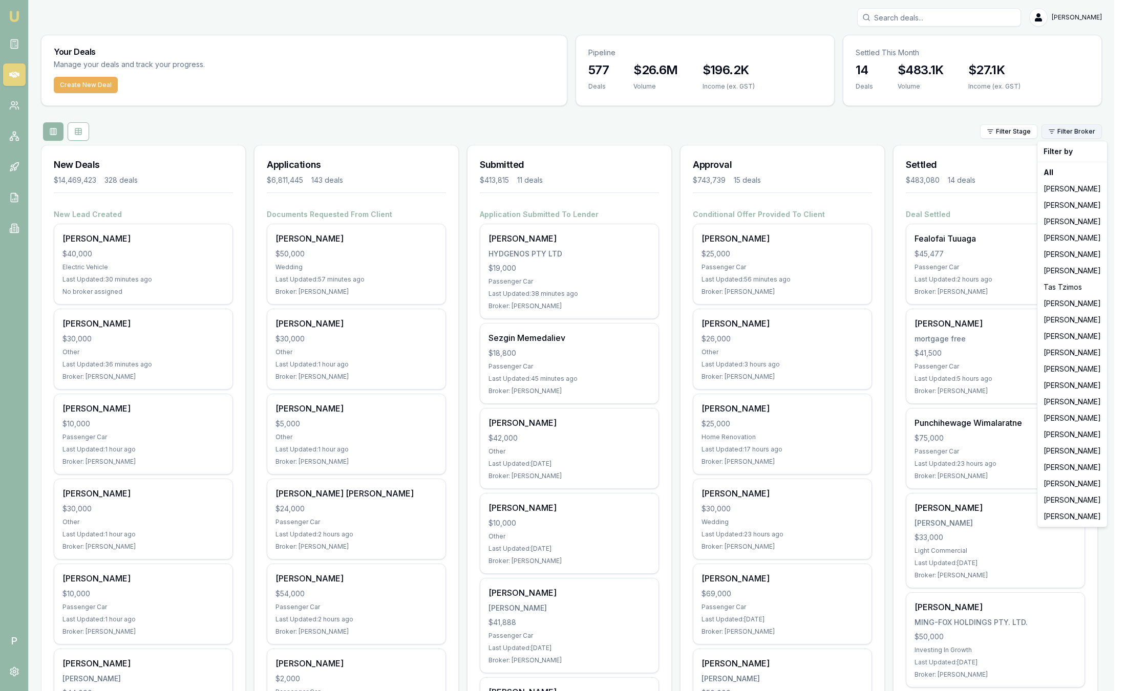
click at [1091, 135] on html "Emu Broker P Sam Crouch Toggle Menu Your Deals Manage your deals and track your…" at bounding box center [563, 345] width 1126 height 691
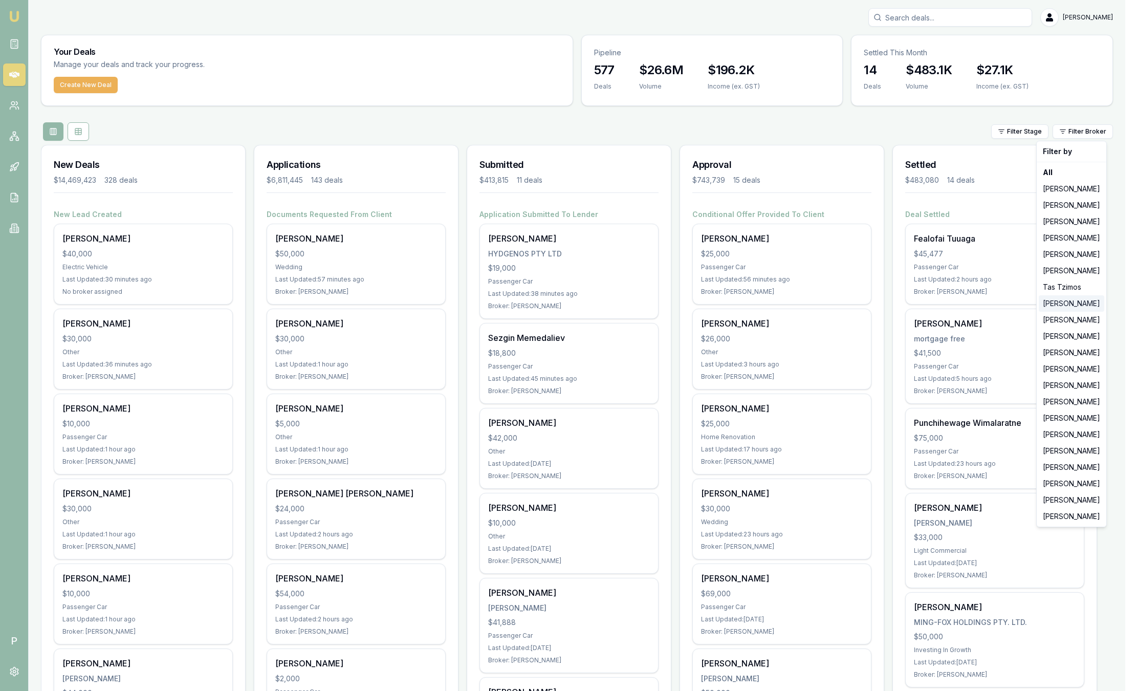
click at [1085, 305] on div "[PERSON_NAME]" at bounding box center [1072, 303] width 66 height 16
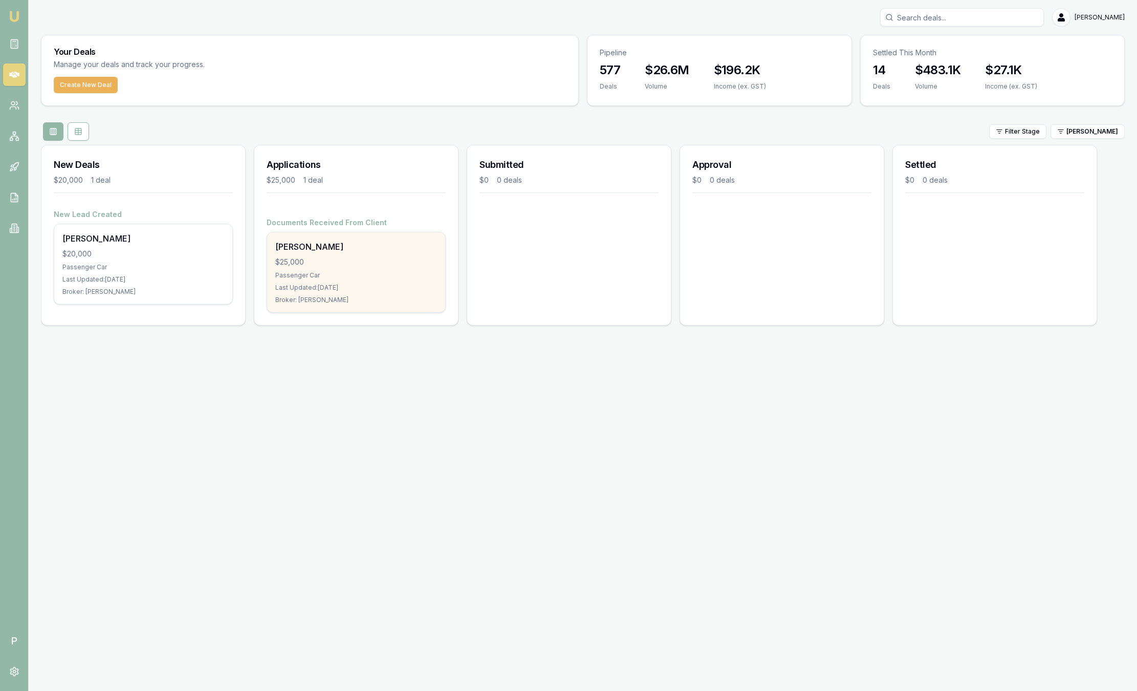
click at [406, 268] on div "Donna Ceba $25,000 Passenger Car Last Updated: 5 days ago Broker: Baron Ketterm…" at bounding box center [356, 272] width 178 height 80
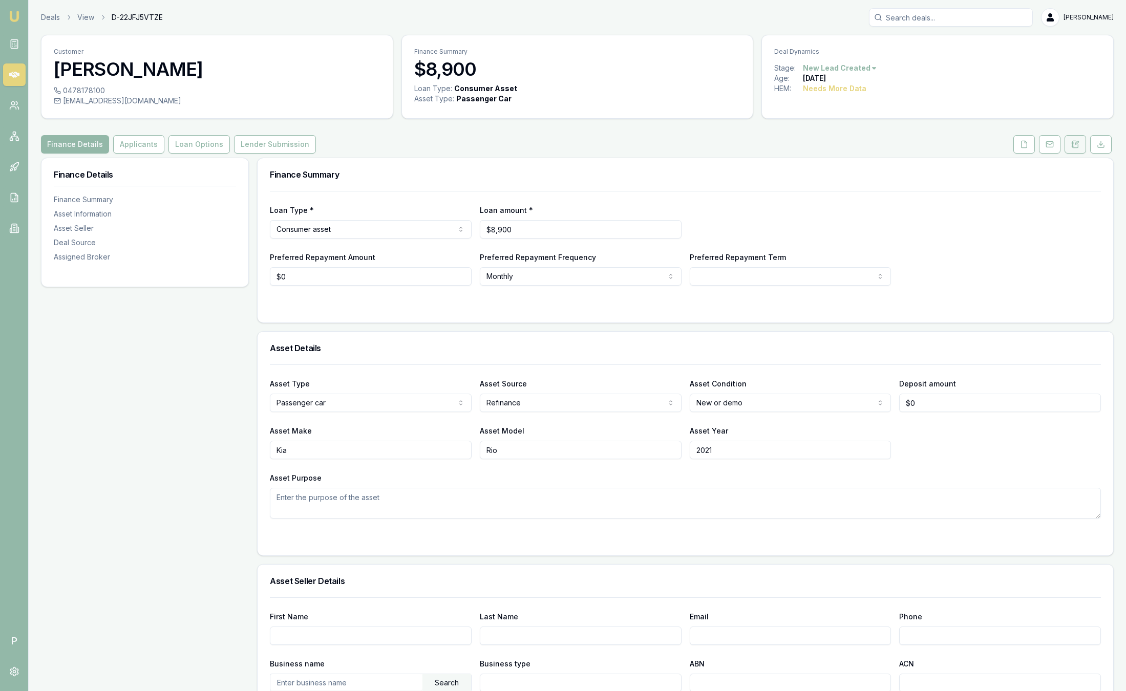
click at [1076, 148] on button at bounding box center [1074, 144] width 21 height 18
click at [13, 17] on img at bounding box center [14, 16] width 12 height 12
click at [1073, 150] on button at bounding box center [1074, 144] width 21 height 18
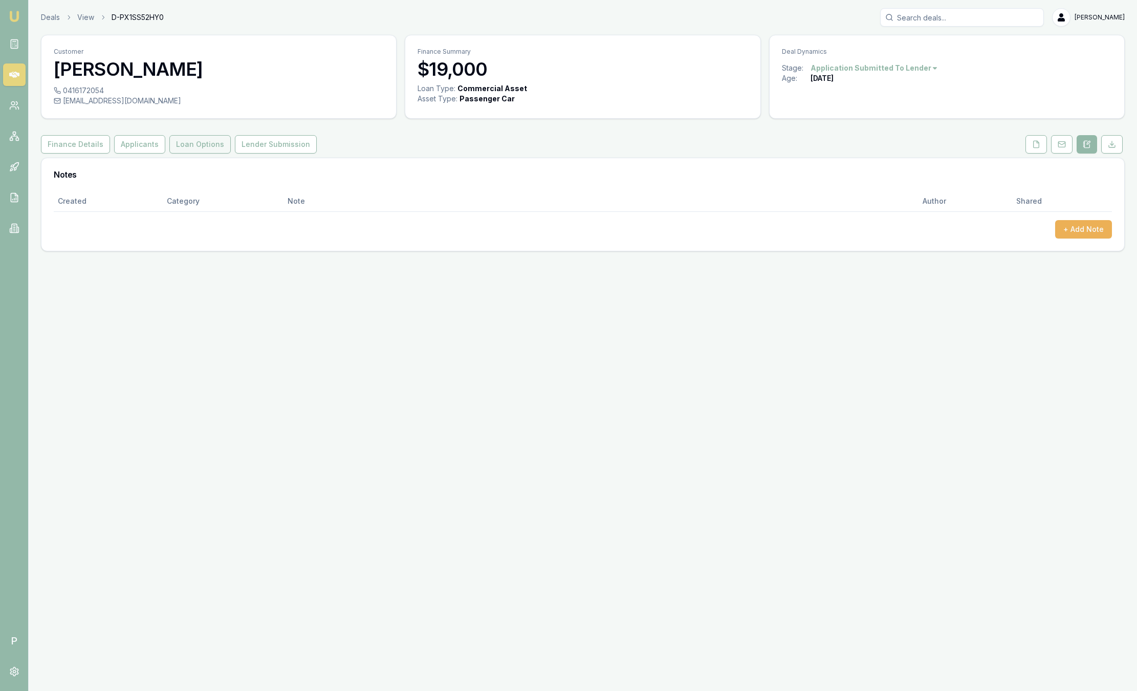
click at [222, 144] on button "Loan Options" at bounding box center [199, 144] width 61 height 18
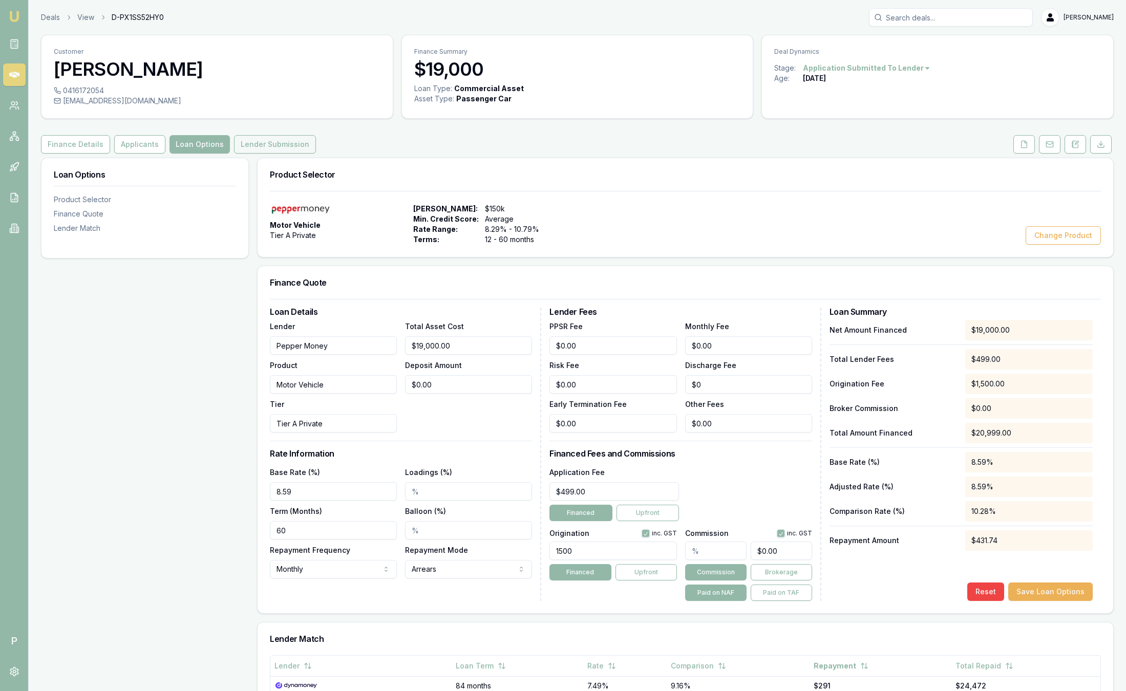
click at [294, 141] on button "Lender Submission" at bounding box center [275, 144] width 82 height 18
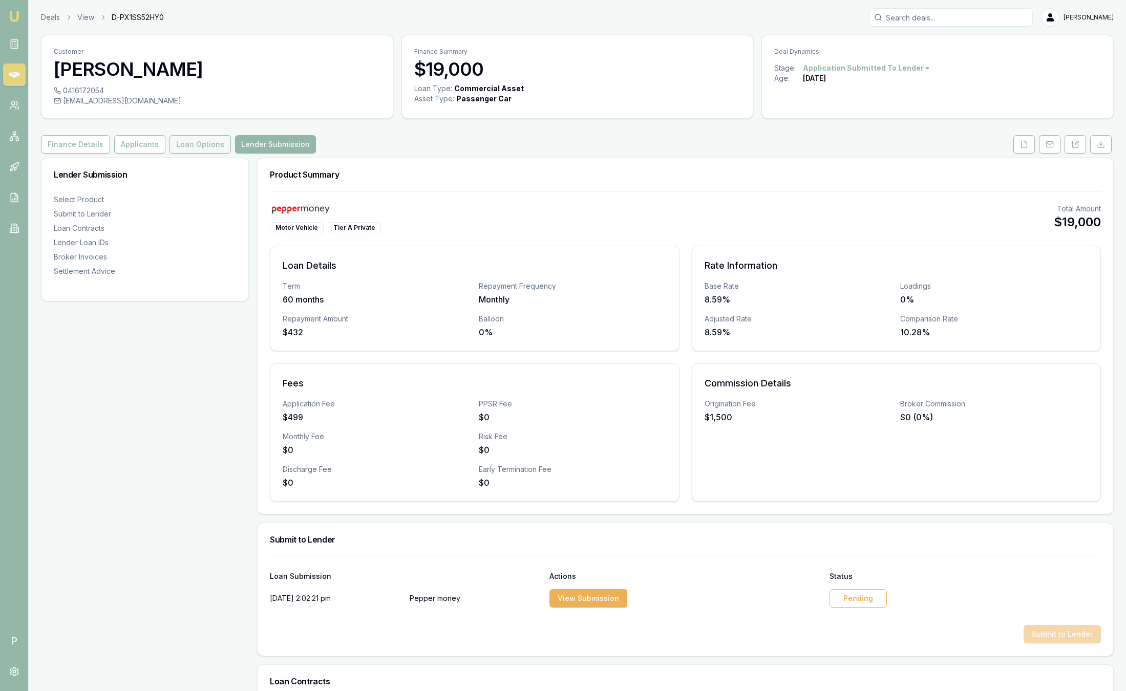
click at [179, 143] on button "Loan Options" at bounding box center [199, 144] width 61 height 18
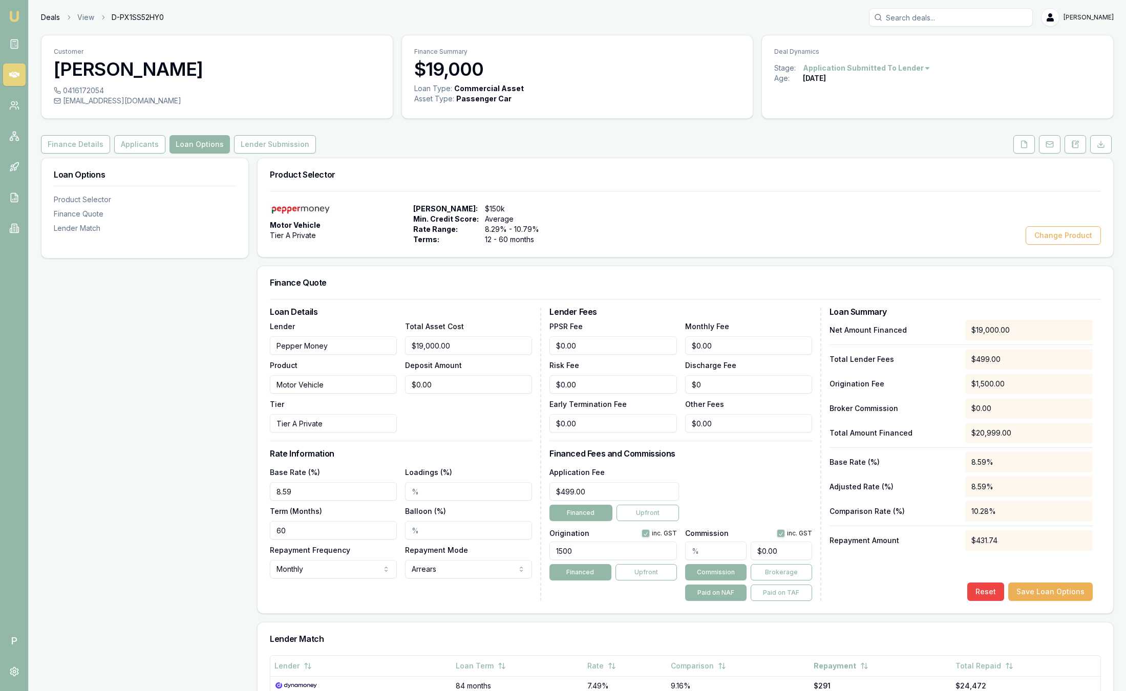
click at [56, 20] on link "Deals" at bounding box center [50, 17] width 19 height 10
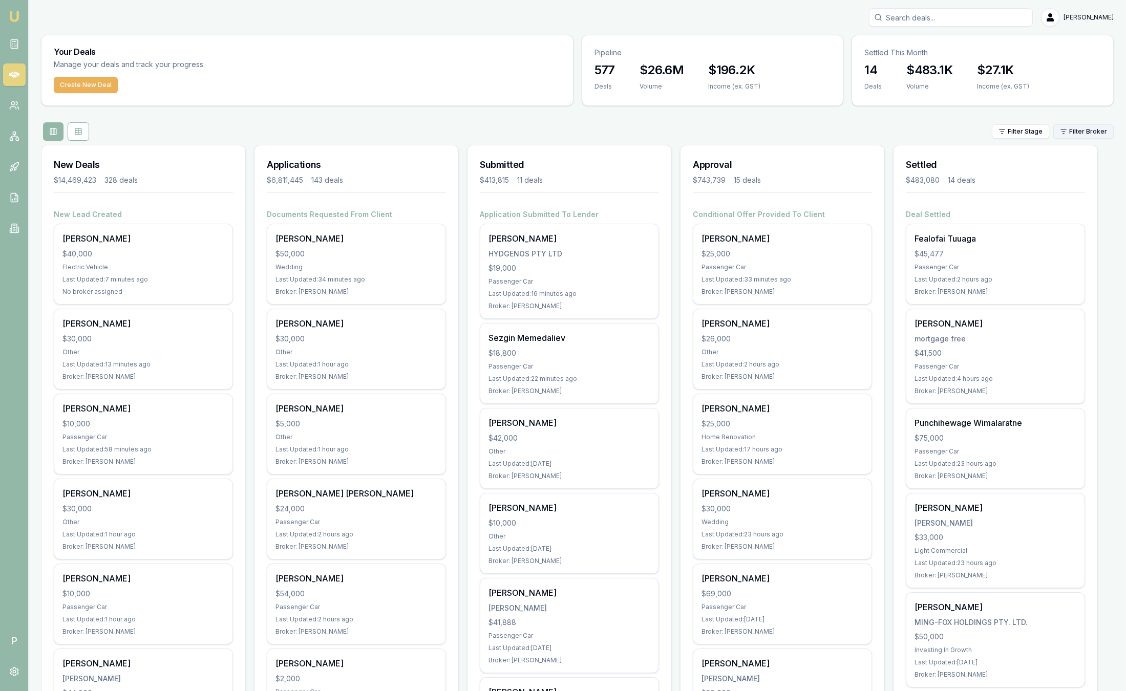
click at [1100, 132] on html "Emu Broker P Sam Crouch Toggle Menu Your Deals Manage your deals and track your…" at bounding box center [563, 345] width 1126 height 691
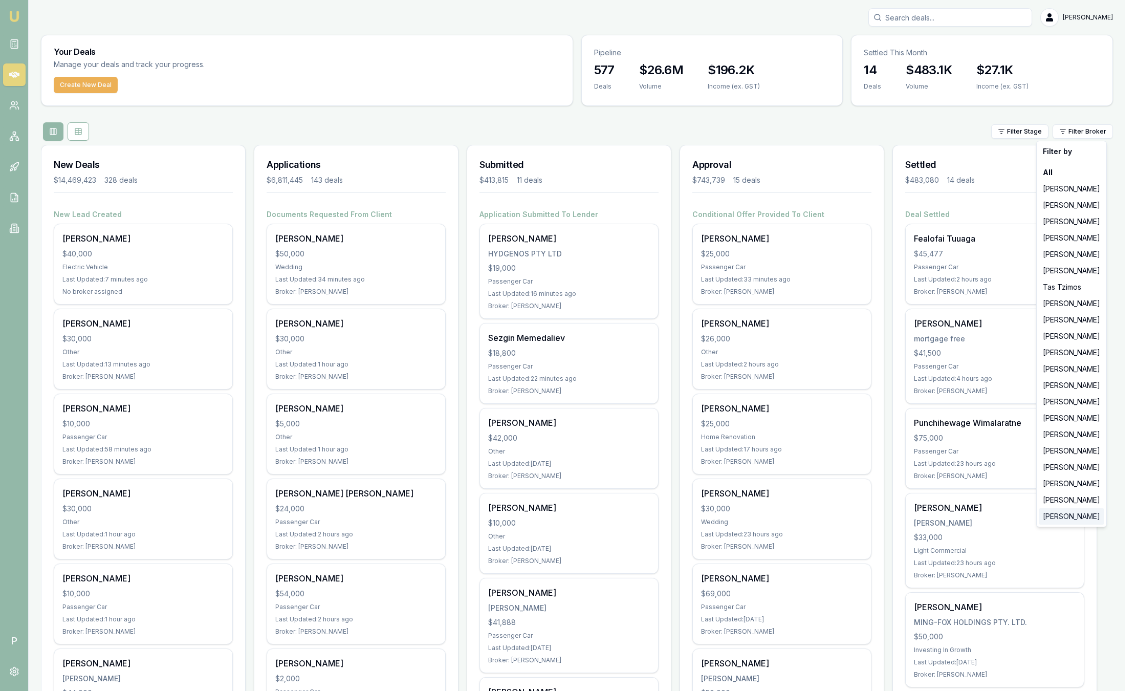
click at [1073, 515] on div "[PERSON_NAME]" at bounding box center [1072, 516] width 66 height 16
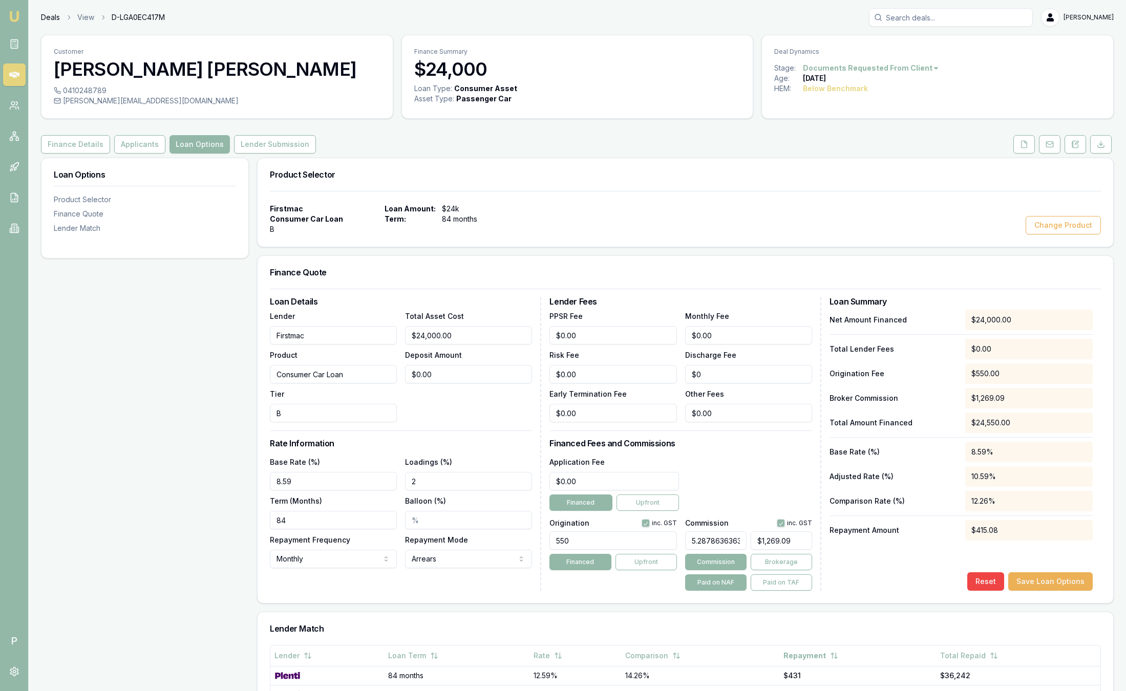
click at [54, 19] on link "Deals" at bounding box center [50, 17] width 19 height 10
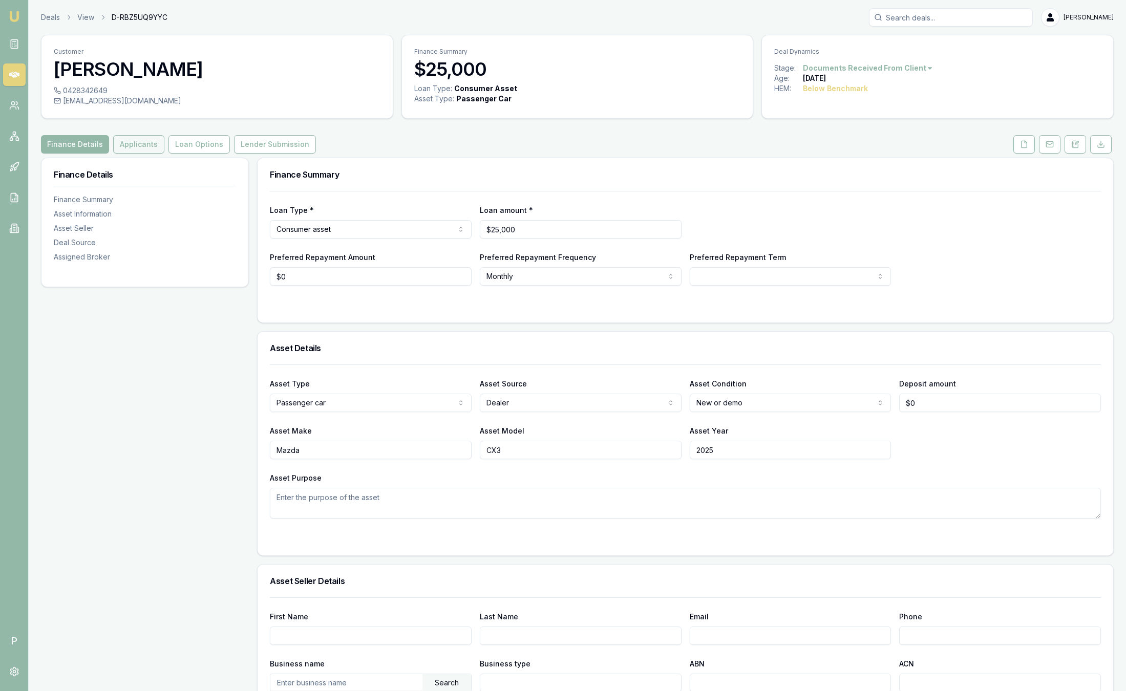
click at [127, 151] on button "Applicants" at bounding box center [138, 144] width 51 height 18
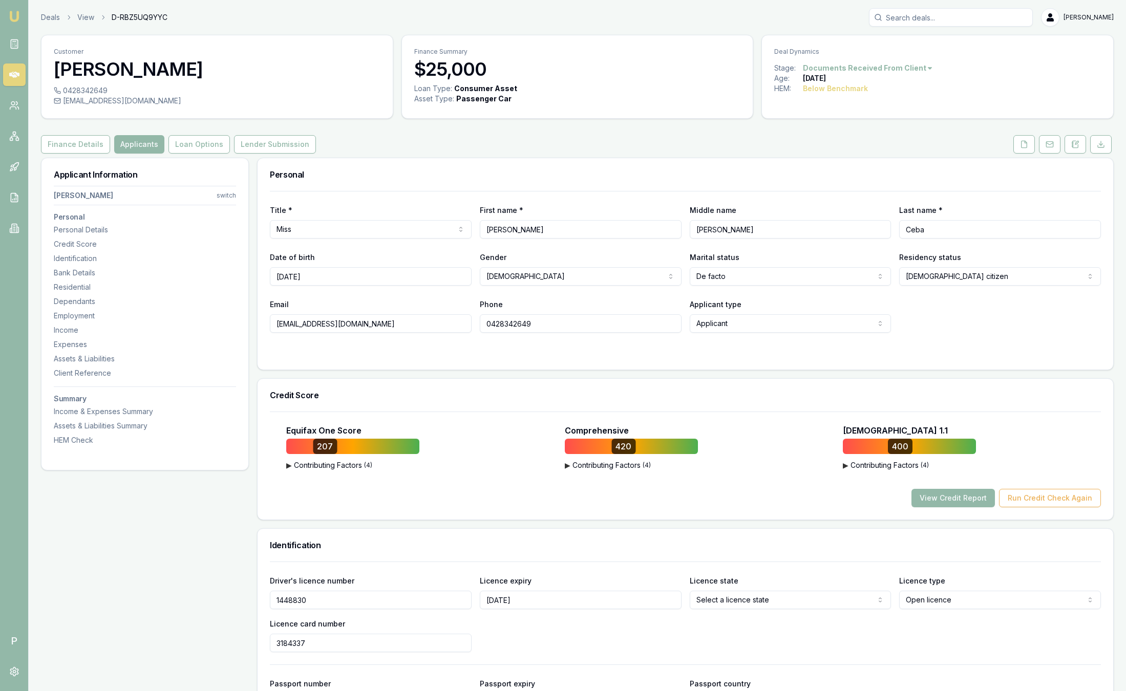
click at [229, 199] on html "Emu Broker P Deals View D-RBZ5UQ9YYC Sam Crouch Toggle Menu Customer Donna Ceba…" at bounding box center [563, 345] width 1126 height 691
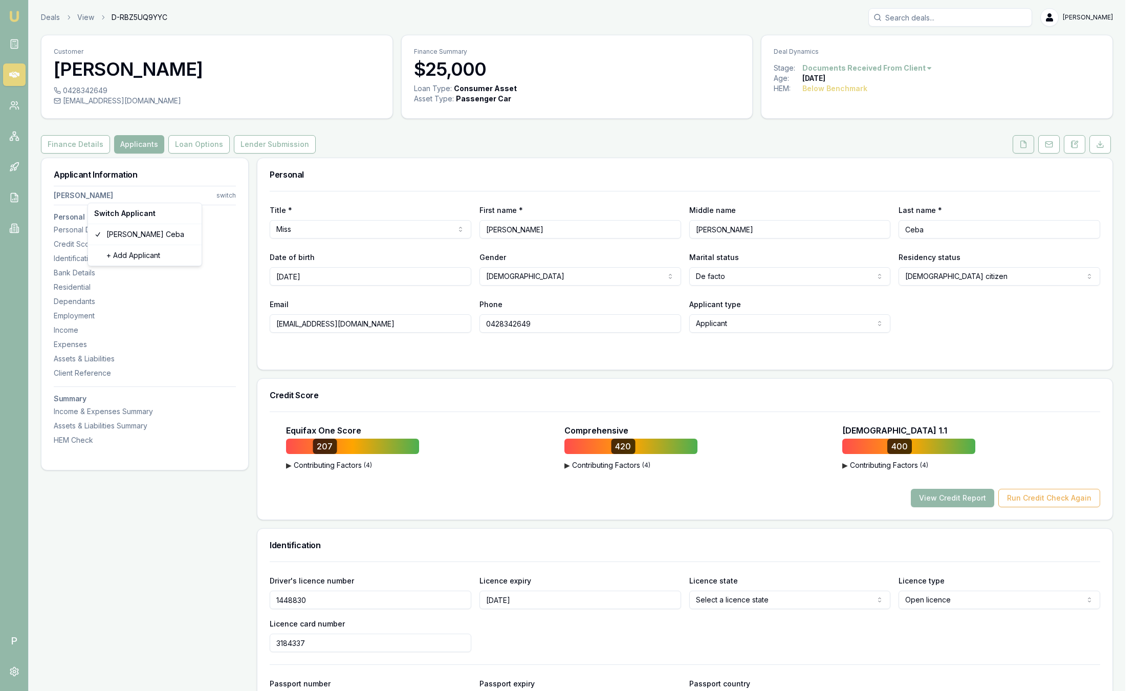
click at [1023, 146] on html "Emu Broker P Deals View D-RBZ5UQ9YYC Sam Crouch Toggle Menu Customer Donna Ceba…" at bounding box center [568, 345] width 1137 height 691
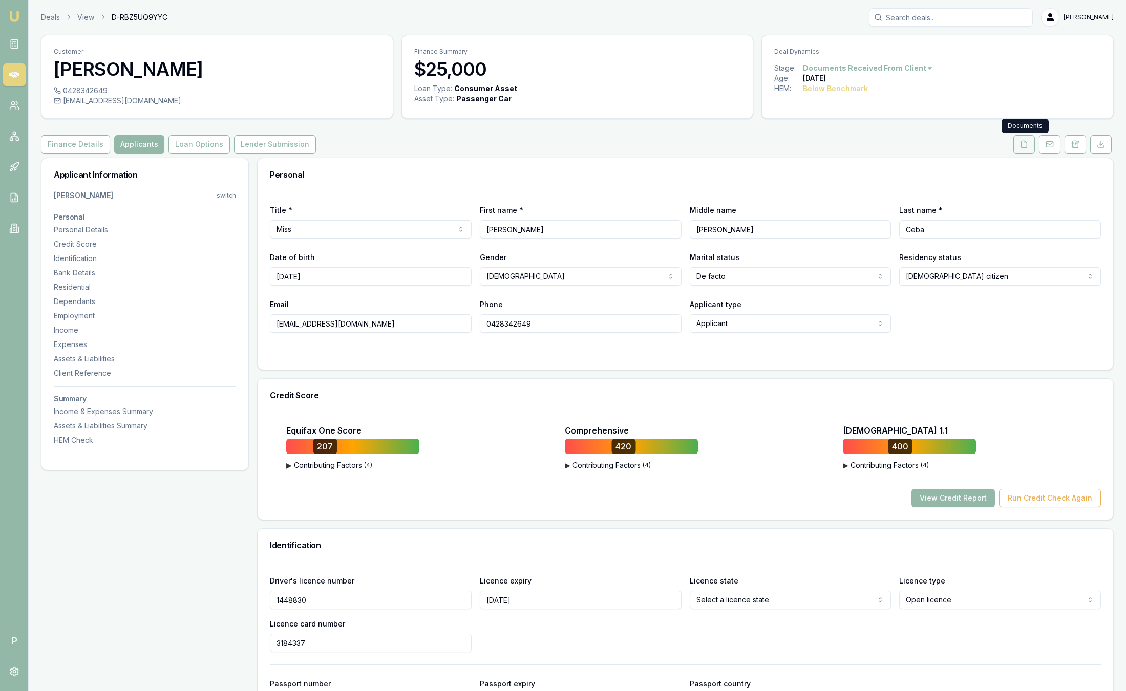
click at [1022, 146] on icon at bounding box center [1024, 144] width 8 height 8
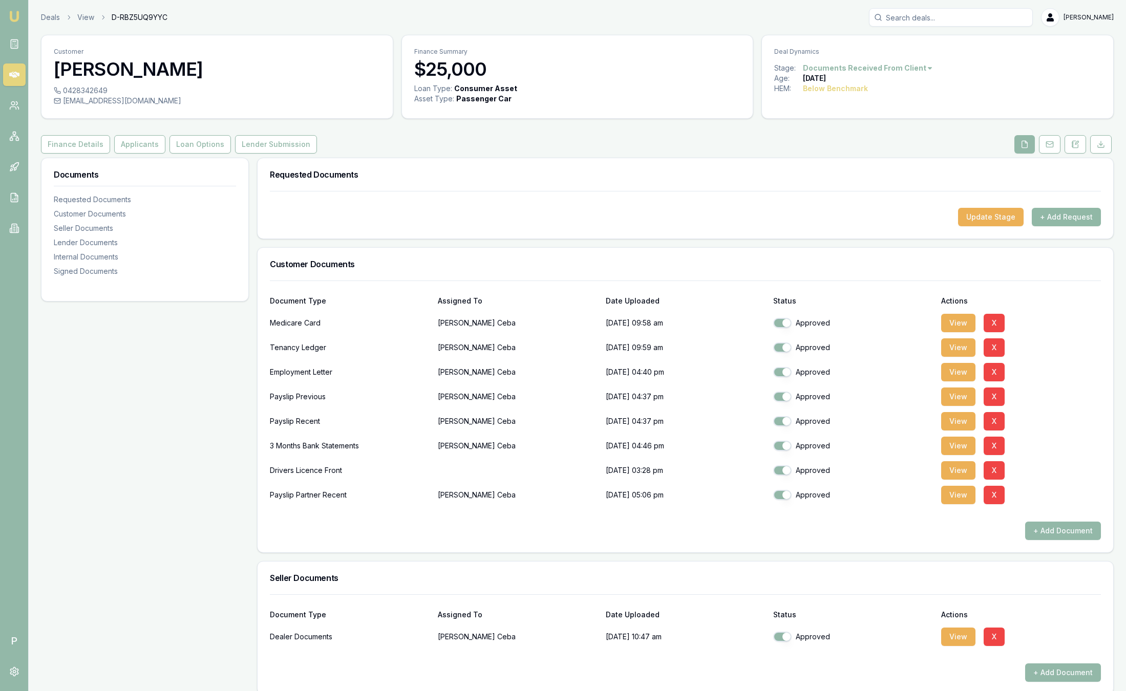
click at [1059, 215] on button "+ Add Request" at bounding box center [1065, 217] width 69 height 18
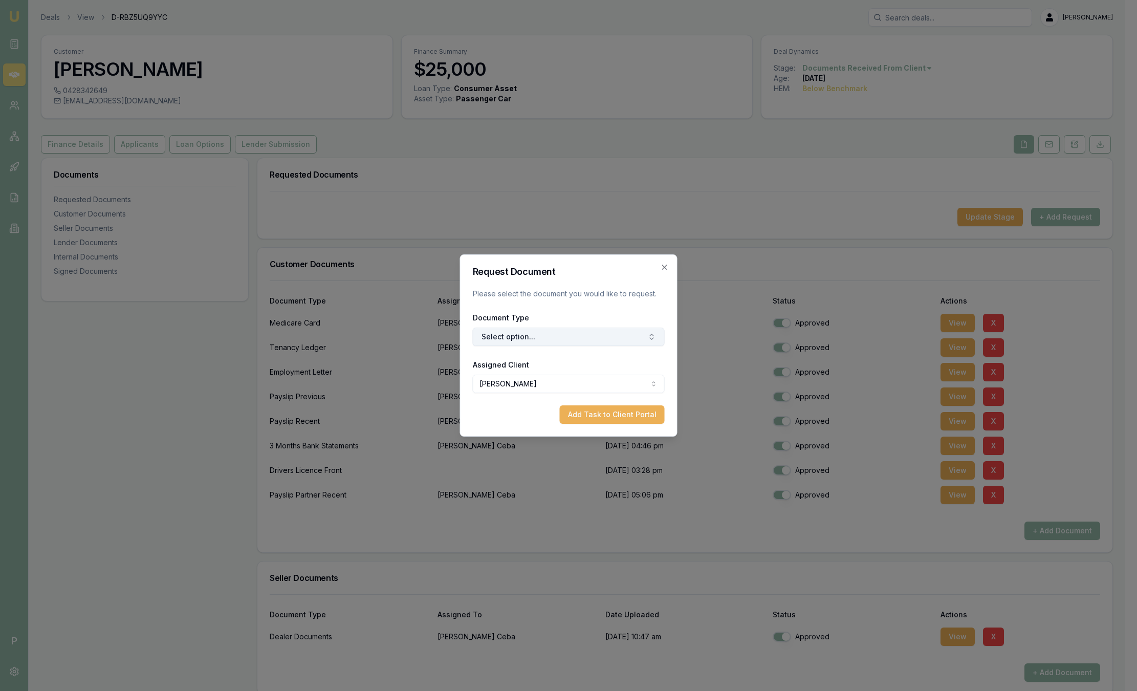
click at [583, 339] on button "Select option..." at bounding box center [569, 337] width 192 height 18
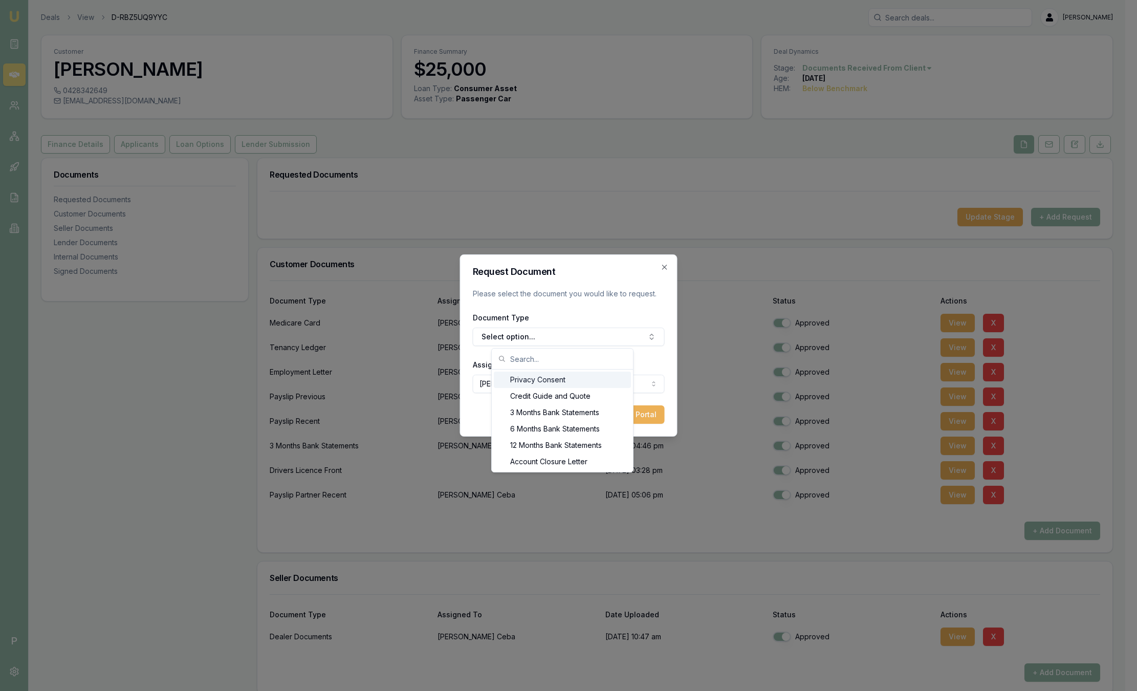
click at [582, 381] on div "Privacy Consent" at bounding box center [562, 380] width 137 height 16
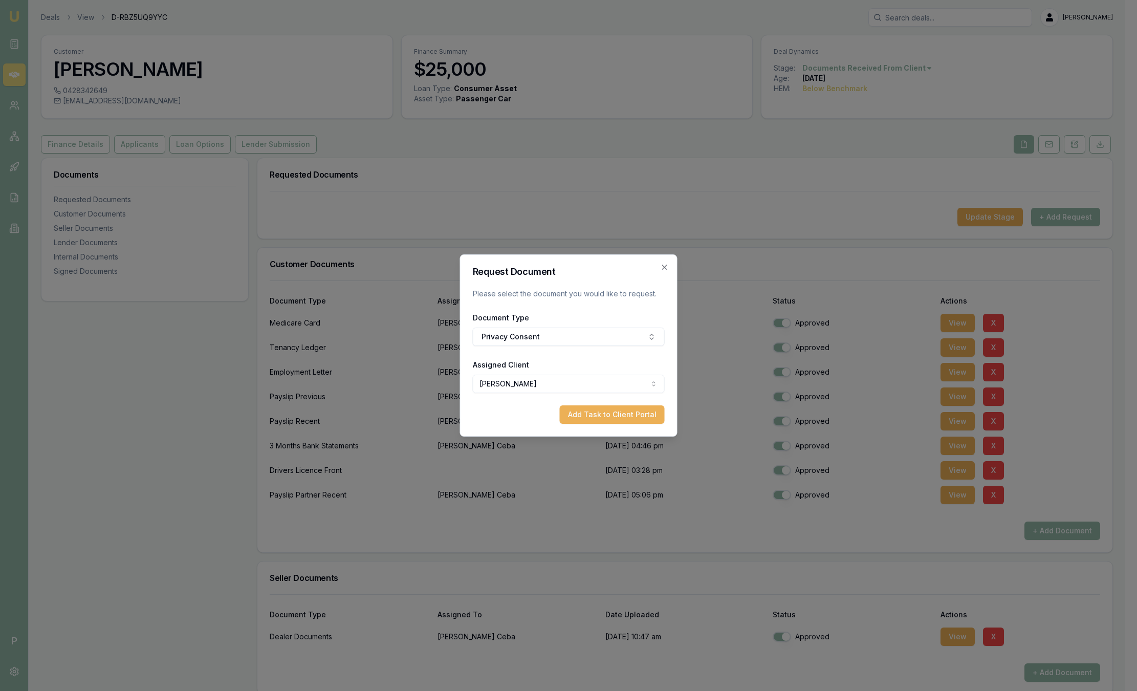
click at [547, 377] on body "Emu Broker P Deals View D-RBZ5UQ9YYC Sam Crouch Toggle Menu Customer Donna Ceba…" at bounding box center [563, 345] width 1126 height 691
click at [550, 383] on body "Emu Broker P Deals View D-RBZ5UQ9YYC Sam Crouch Toggle Menu Customer Donna Ceba…" at bounding box center [563, 345] width 1126 height 691
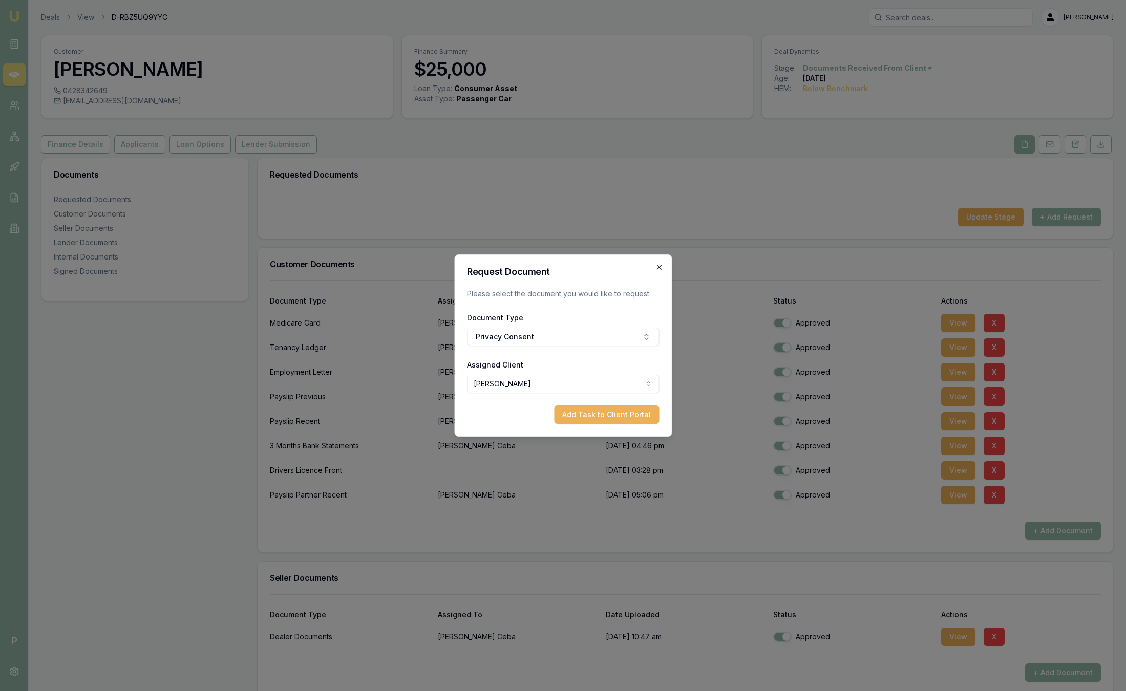
click at [662, 267] on icon "button" at bounding box center [659, 267] width 8 height 8
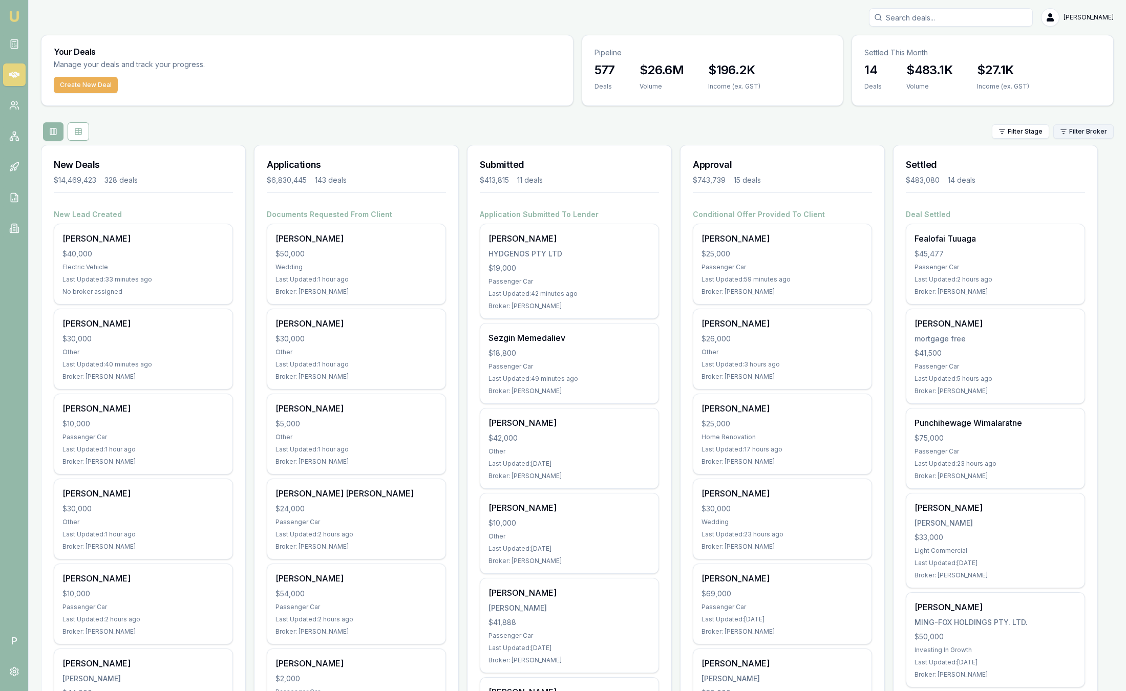
click at [1077, 134] on html "Emu Broker P [PERSON_NAME] Toggle Menu Your Deals Manage your deals and track y…" at bounding box center [563, 345] width 1126 height 691
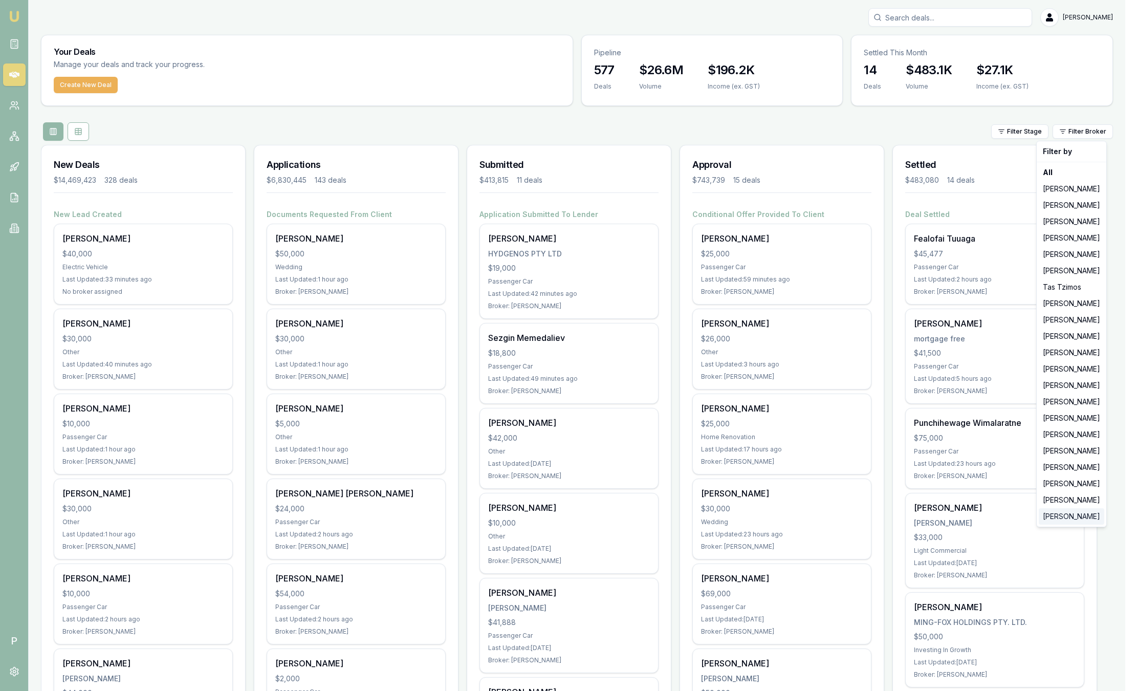
click at [1074, 514] on div "[PERSON_NAME]" at bounding box center [1072, 516] width 66 height 16
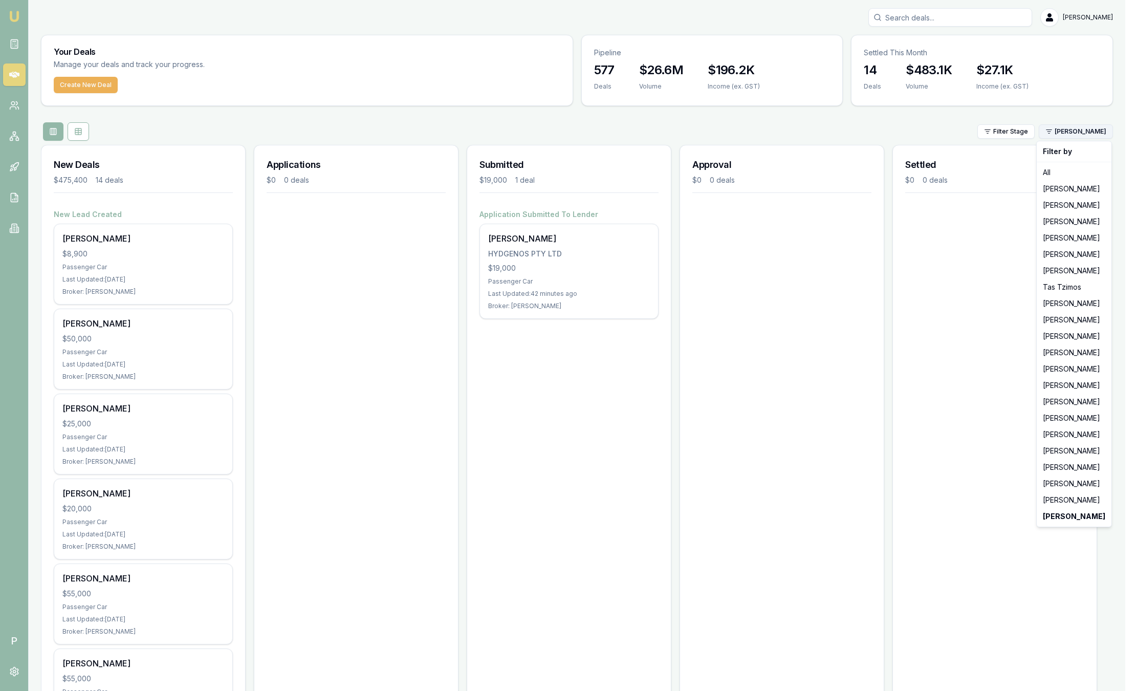
click at [1094, 134] on html "Emu Broker P Sam Crouch Toggle Menu Your Deals Manage your deals and track your…" at bounding box center [568, 345] width 1137 height 691
click at [1055, 304] on div "[PERSON_NAME]" at bounding box center [1074, 303] width 71 height 16
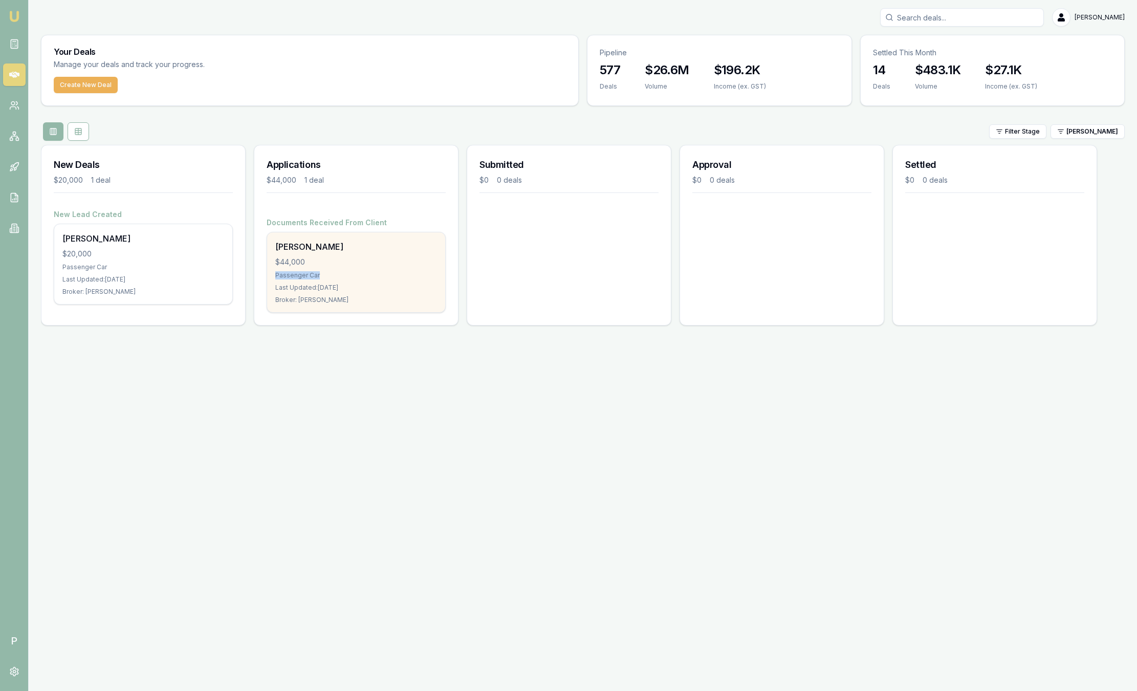
click at [356, 267] on div "Donna Ceba $44,000 Passenger Car Last Updated: 5 days ago Broker: Baron Ketterm…" at bounding box center [356, 272] width 178 height 80
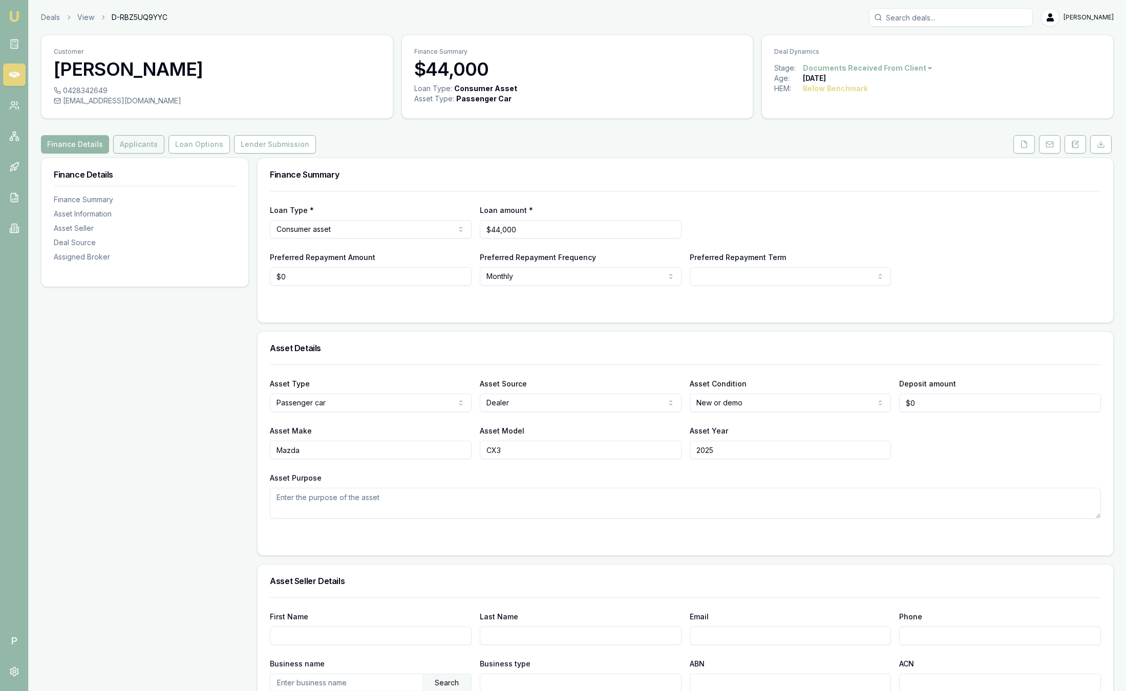
click at [131, 140] on button "Applicants" at bounding box center [138, 144] width 51 height 18
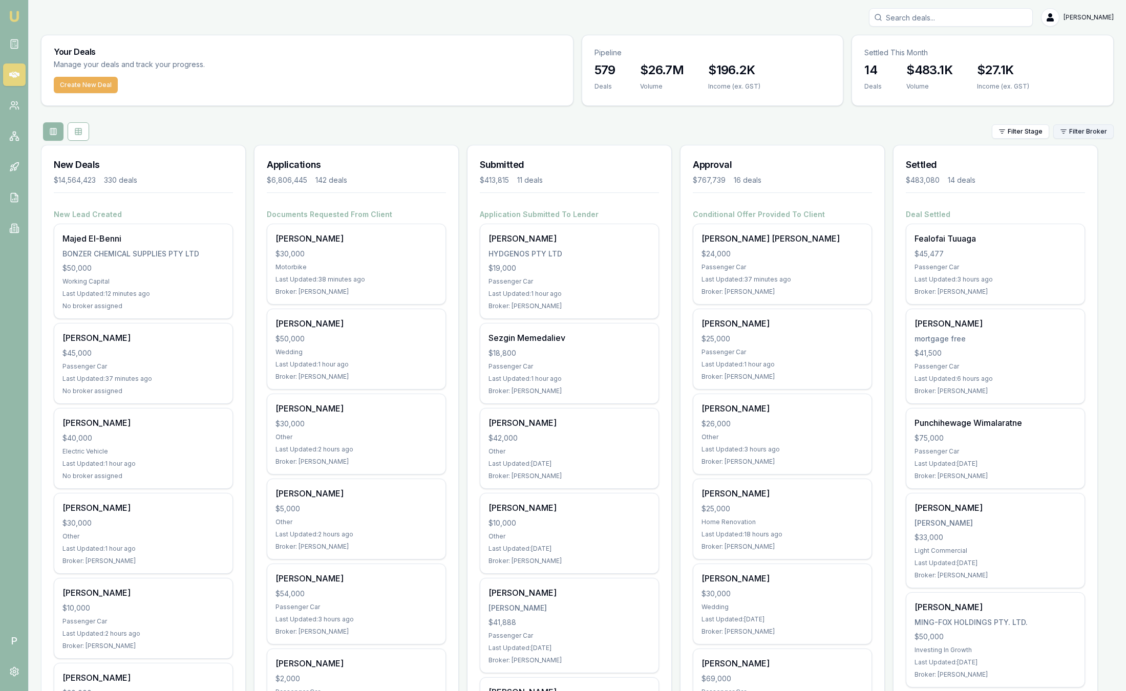
click at [1094, 133] on html "Emu Broker P [PERSON_NAME] Toggle Menu Your Deals Manage your deals and track y…" at bounding box center [563, 345] width 1126 height 691
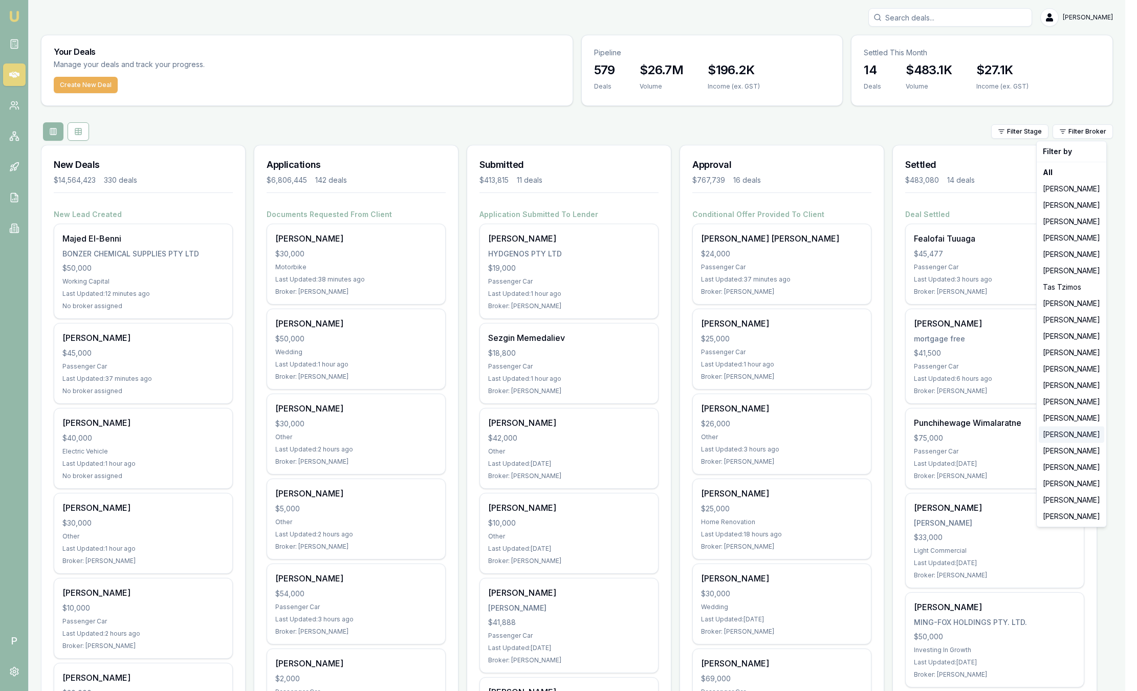
click at [1081, 437] on div "[PERSON_NAME]" at bounding box center [1072, 434] width 66 height 16
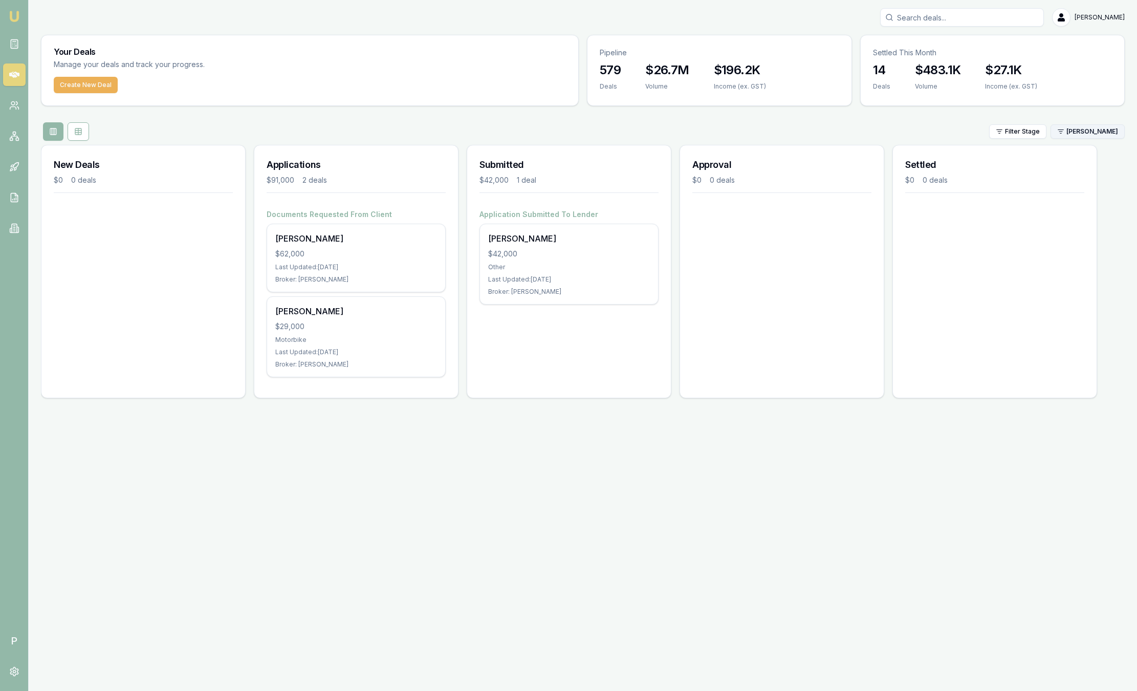
click at [1097, 130] on html "Emu Broker P Sam Crouch Toggle Menu Your Deals Manage your deals and track your…" at bounding box center [568, 345] width 1137 height 691
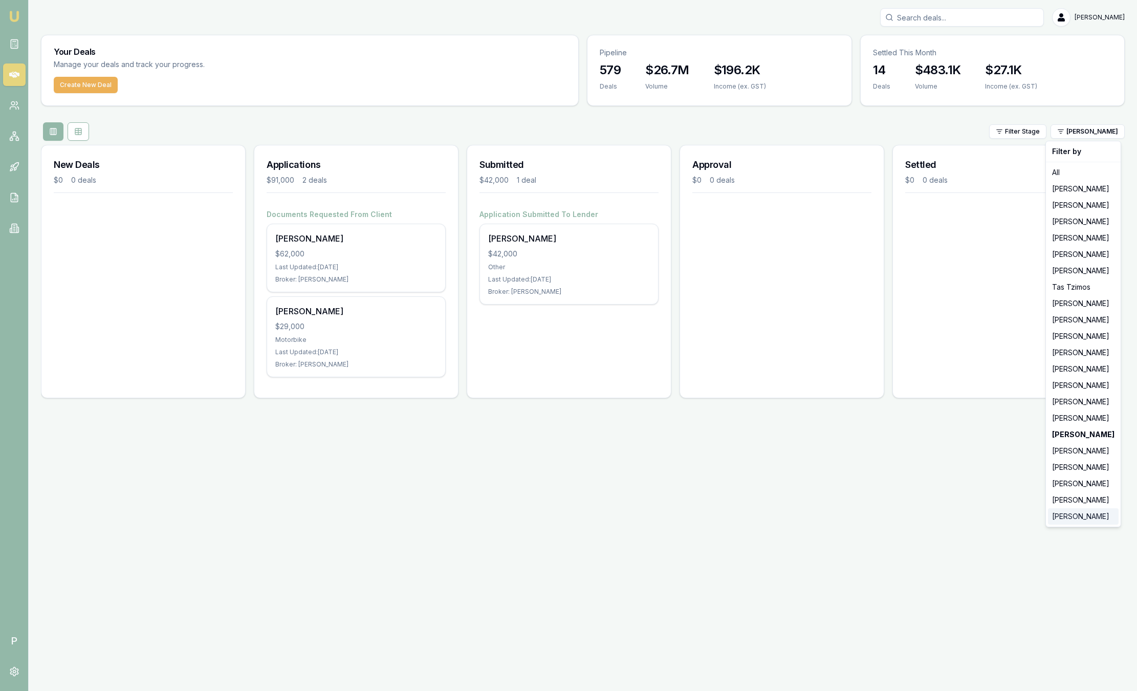
click at [1065, 518] on div "[PERSON_NAME]" at bounding box center [1083, 516] width 71 height 16
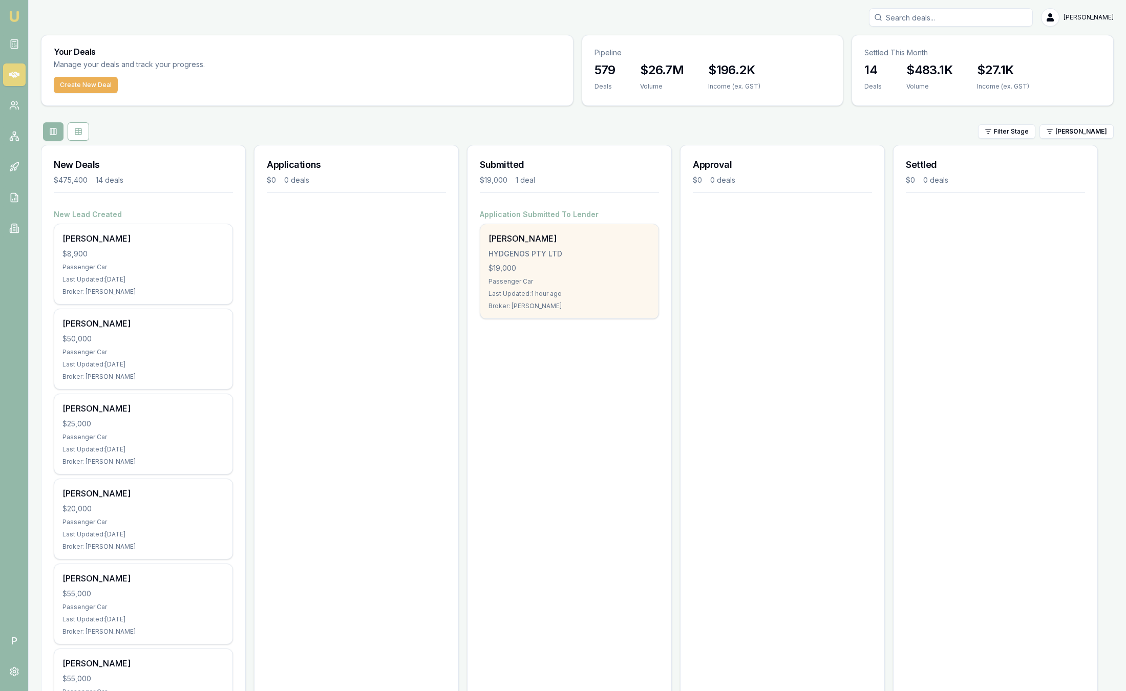
click at [623, 289] on div "JARRAD COAD HYDGENOS PTY LTD $19,000 Passenger Car Last Updated: 1 hour ago Bro…" at bounding box center [569, 271] width 178 height 94
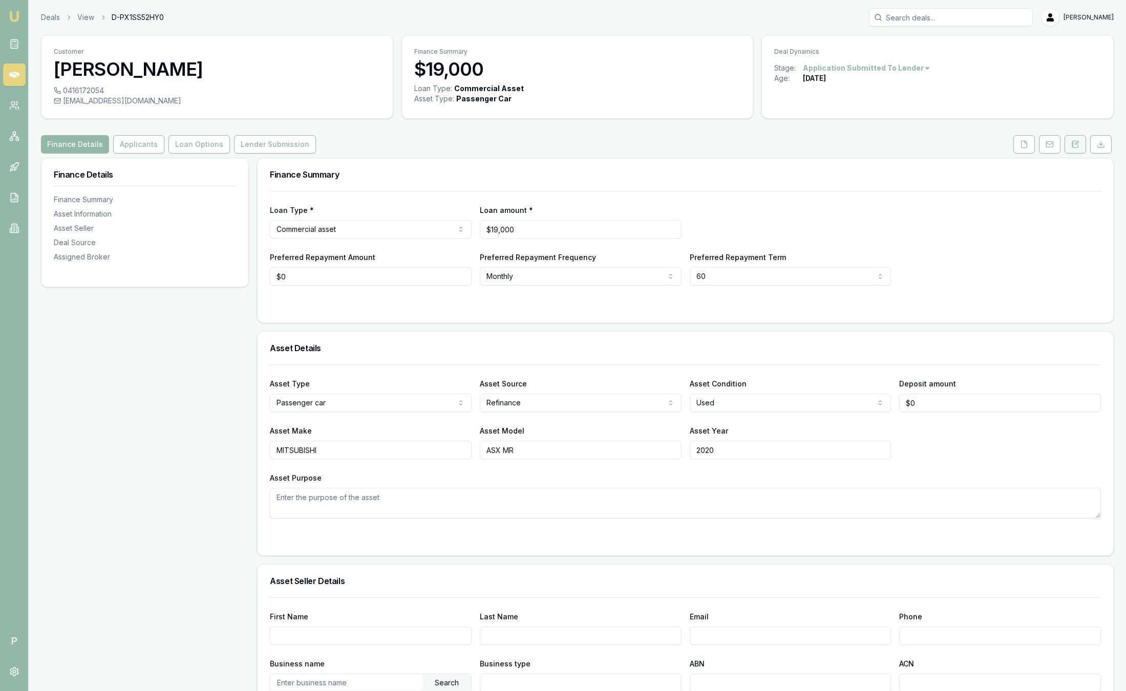
click at [1079, 148] on button at bounding box center [1074, 144] width 21 height 18
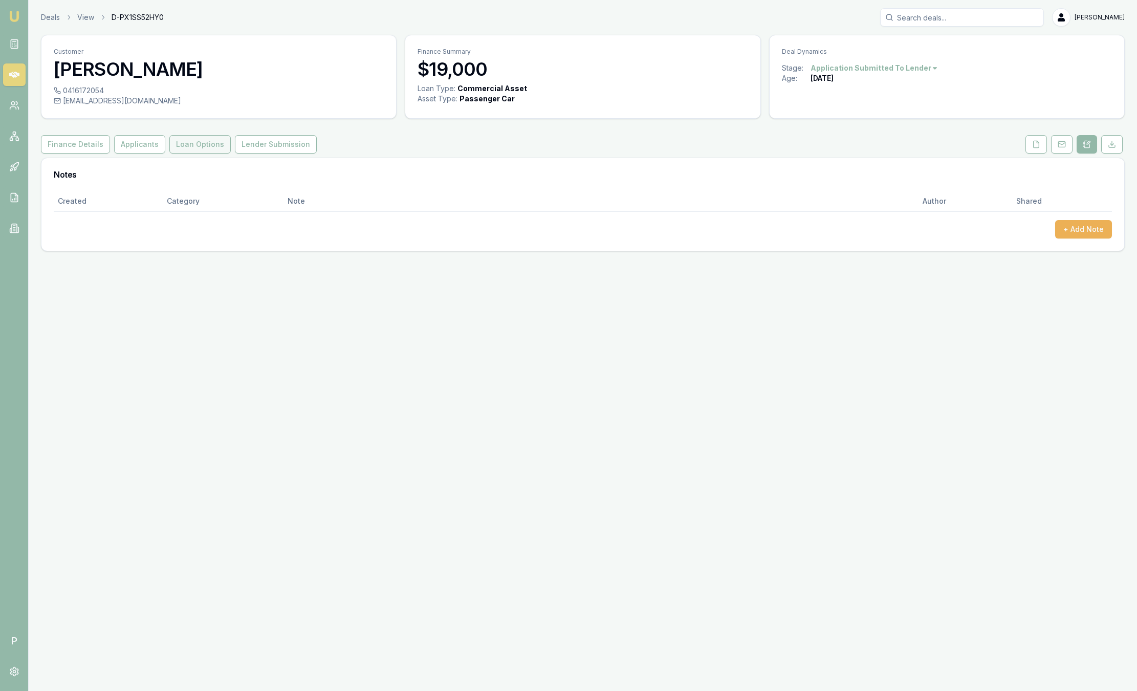
click at [190, 146] on button "Loan Options" at bounding box center [199, 144] width 61 height 18
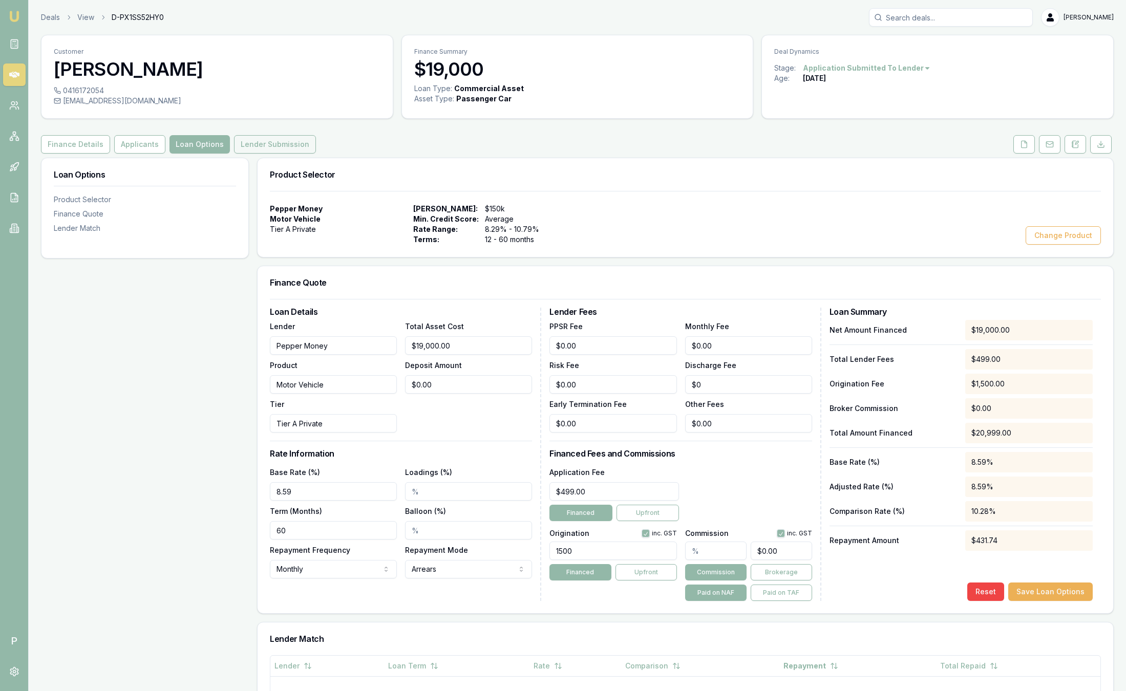
click at [272, 150] on button "Lender Submission" at bounding box center [275, 144] width 82 height 18
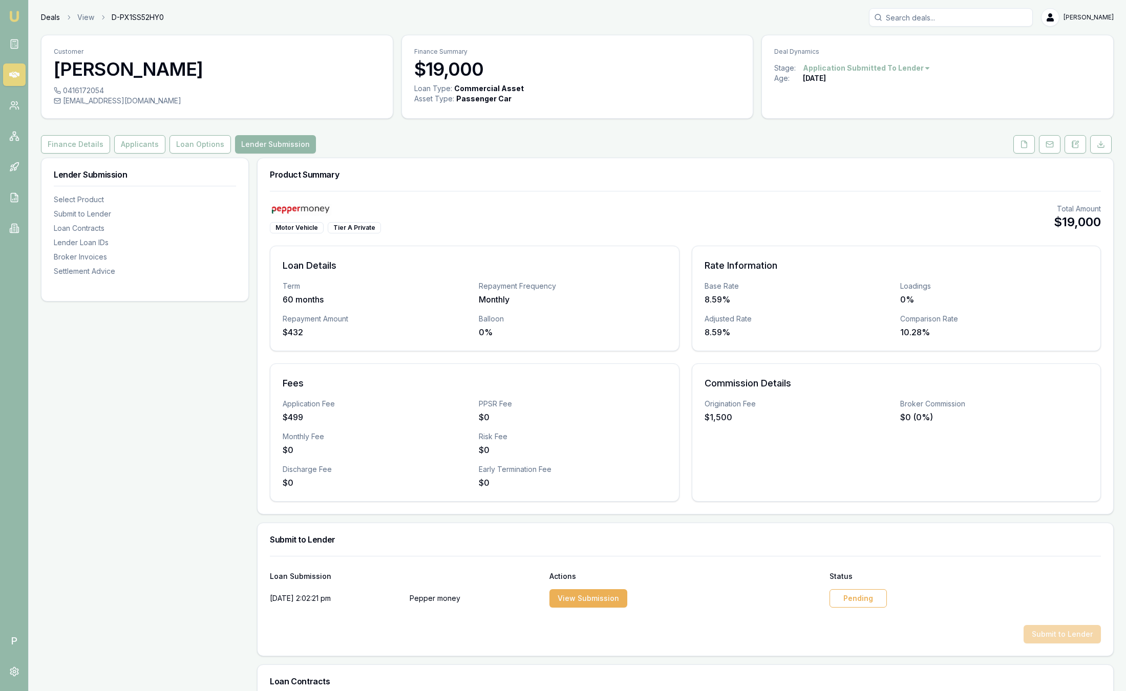
click at [51, 16] on link "Deals" at bounding box center [50, 17] width 19 height 10
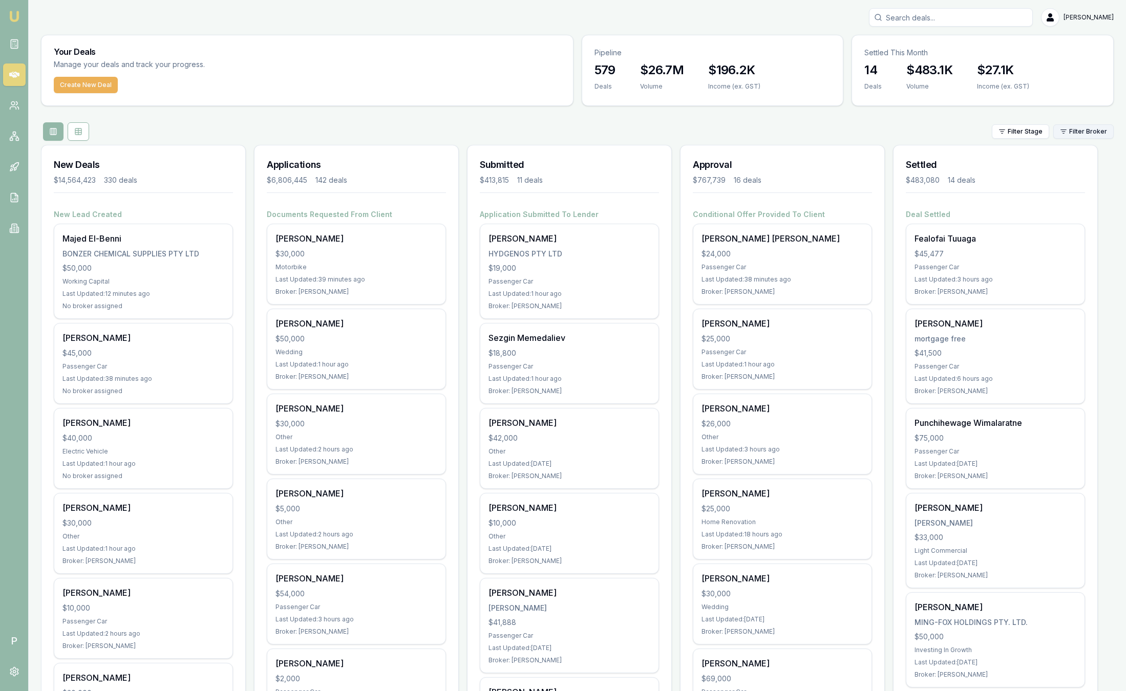
click at [1090, 129] on html "Emu Broker P [PERSON_NAME] Toggle Menu Your Deals Manage your deals and track y…" at bounding box center [563, 345] width 1126 height 691
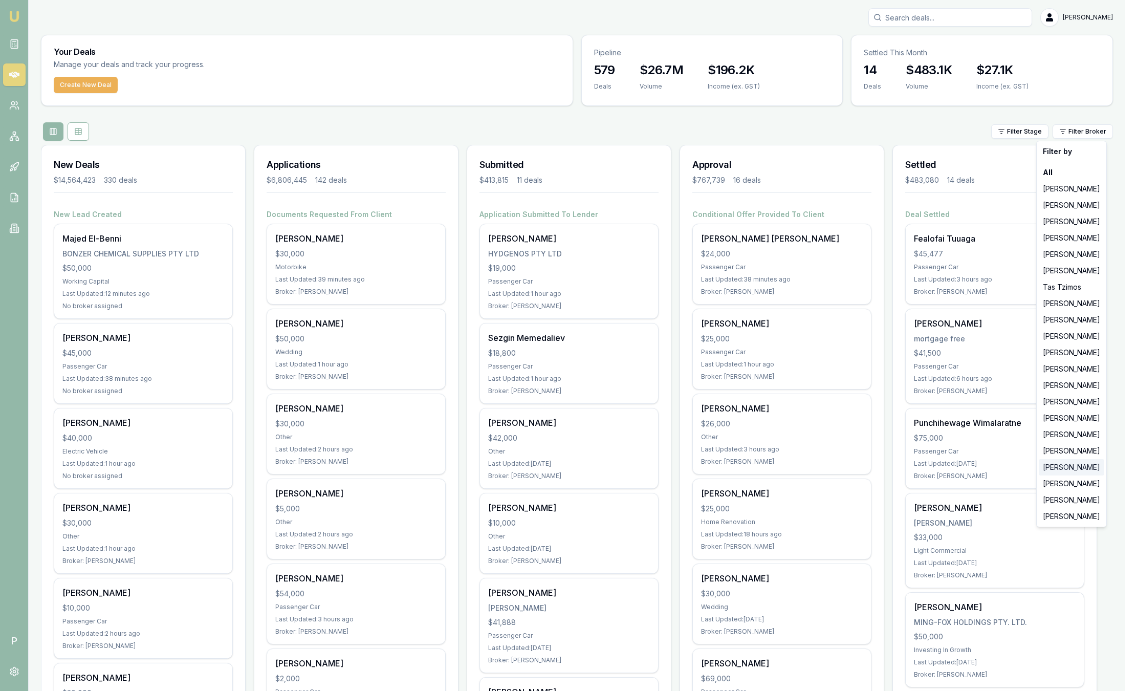
click at [1091, 470] on div "[PERSON_NAME]" at bounding box center [1072, 467] width 66 height 16
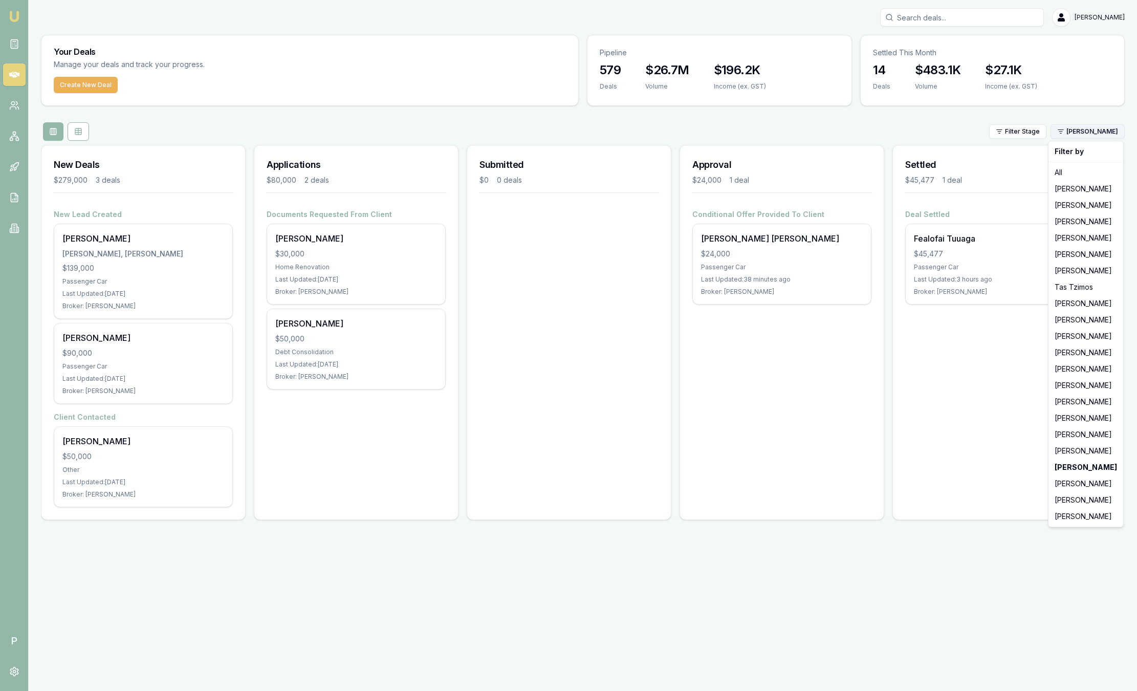
click at [1097, 136] on html "Emu Broker P [PERSON_NAME] Toggle Menu Your Deals Manage your deals and track y…" at bounding box center [568, 345] width 1137 height 691
click at [1069, 421] on div "[PERSON_NAME]" at bounding box center [1086, 418] width 71 height 16
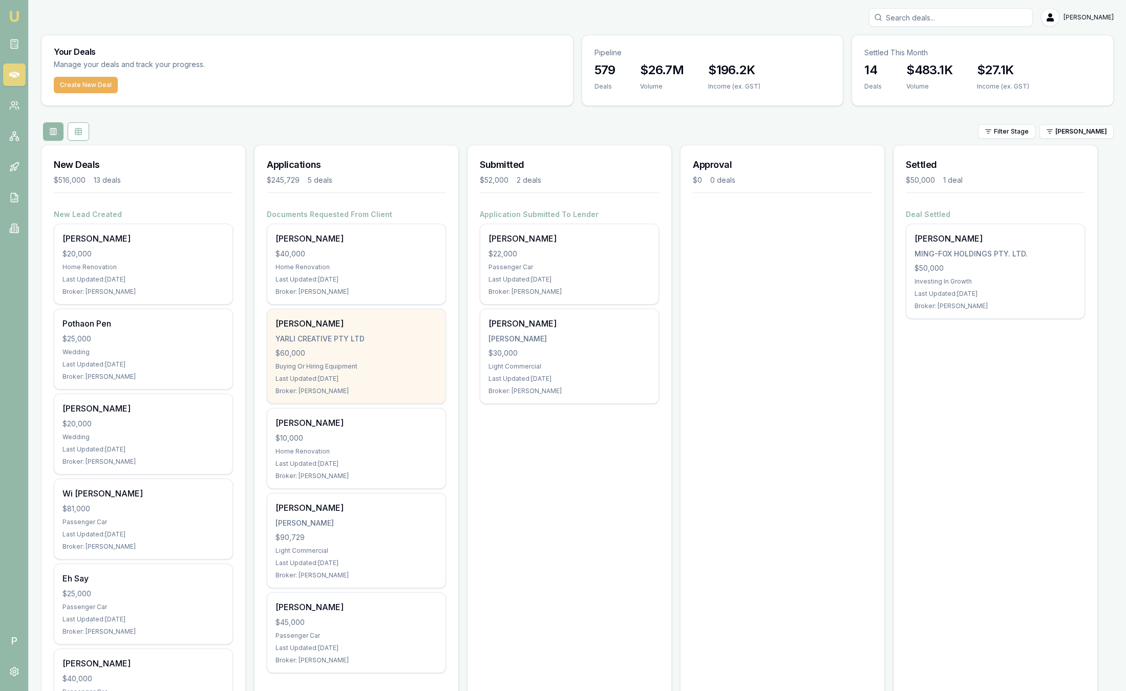
click at [352, 336] on div "YARLI CREATIVE PTY LTD" at bounding box center [356, 339] width 162 height 10
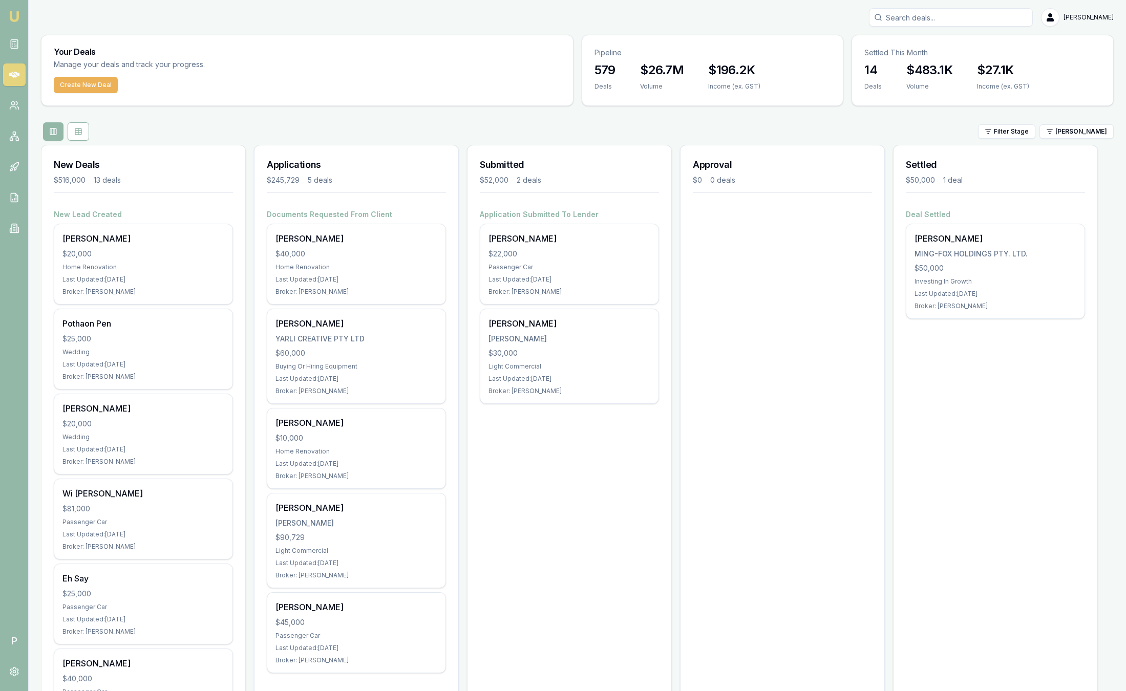
click at [971, 14] on input "Search deals" at bounding box center [951, 17] width 164 height 18
type input "[PERSON_NAME]"
click at [920, 49] on p "[PERSON_NAME]" at bounding box center [950, 44] width 155 height 10
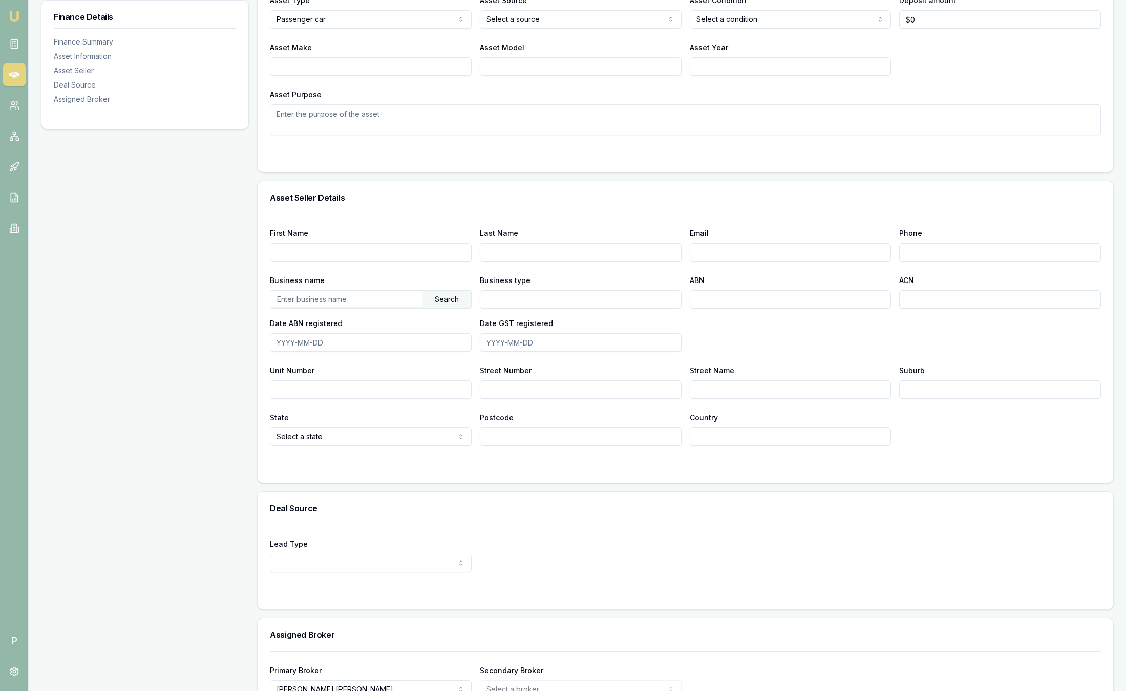
scroll to position [384, 0]
click at [370, 256] on input "First Name" at bounding box center [371, 252] width 202 height 18
type input "[PERSON_NAME]"
click at [372, 252] on input "Santina Laura" at bounding box center [371, 252] width 202 height 18
click at [519, 251] on input "Last Name" at bounding box center [581, 252] width 202 height 18
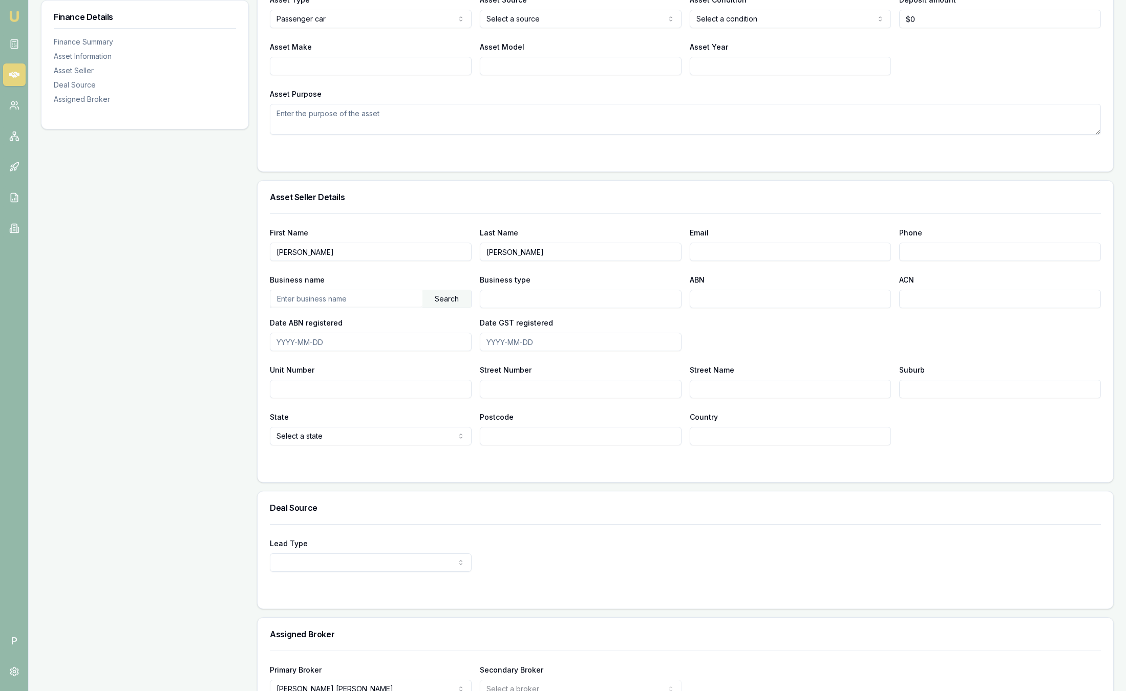
type input "Lau"
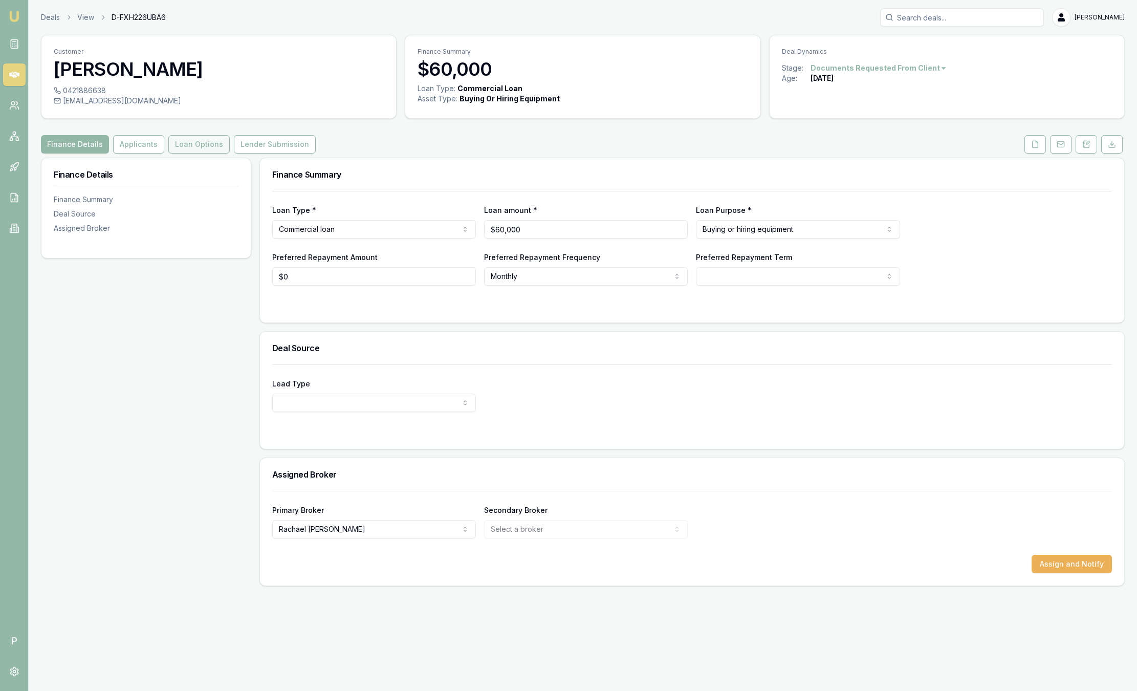
click at [193, 142] on button "Loan Options" at bounding box center [198, 144] width 61 height 18
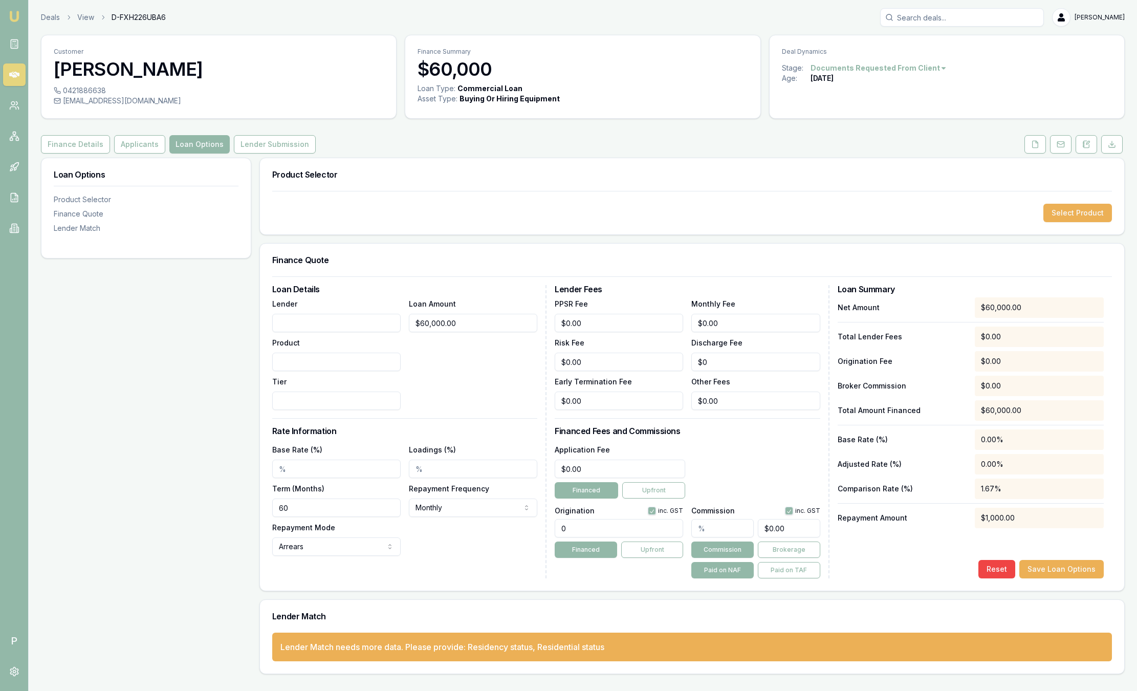
click at [191, 151] on button "Loan Options" at bounding box center [199, 144] width 60 height 18
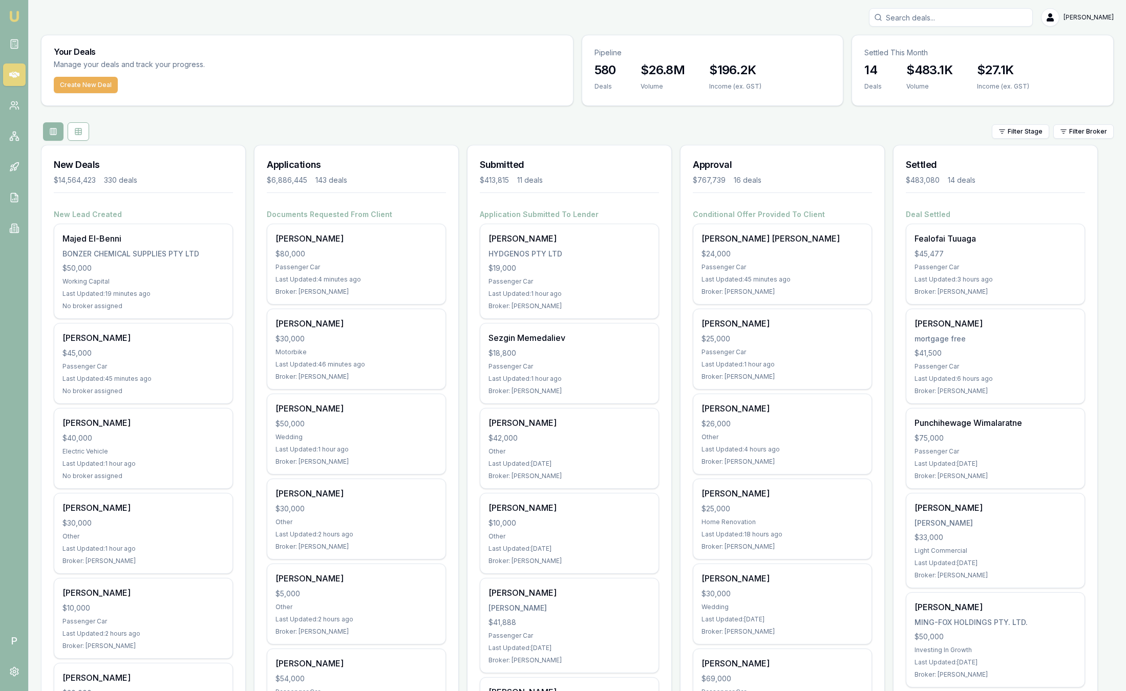
click at [951, 9] on input "Search deals" at bounding box center [951, 17] width 164 height 18
type input "[PERSON_NAME]"
click at [921, 45] on p "Santina La Micela" at bounding box center [950, 44] width 155 height 10
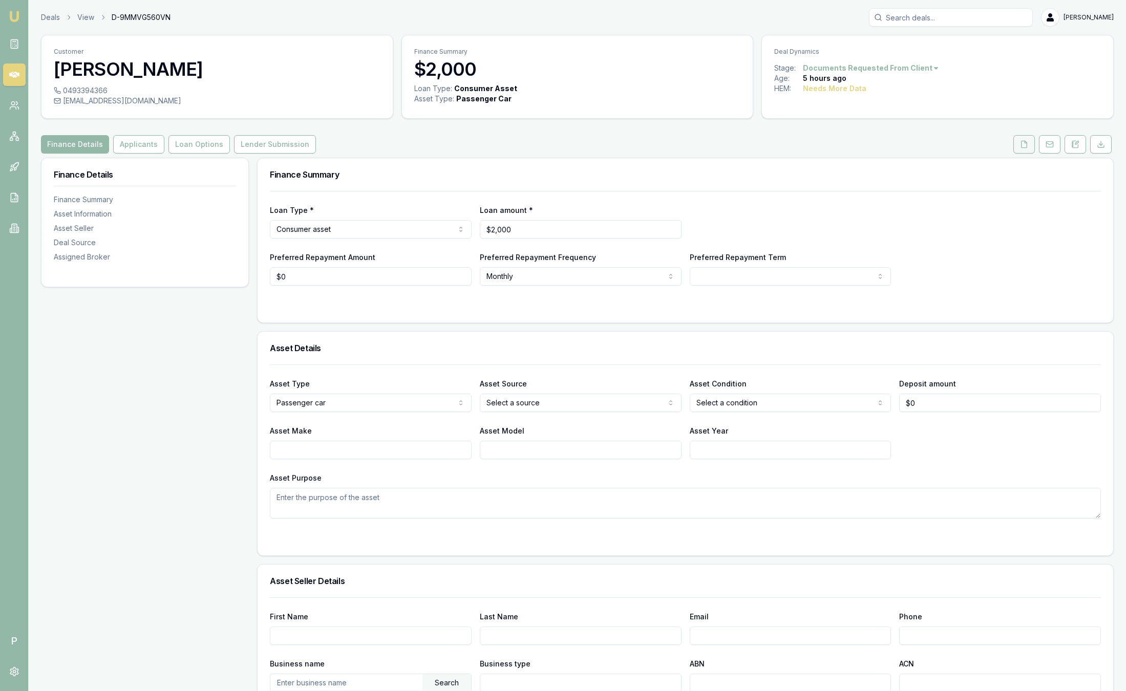
click at [1025, 144] on icon at bounding box center [1024, 144] width 8 height 8
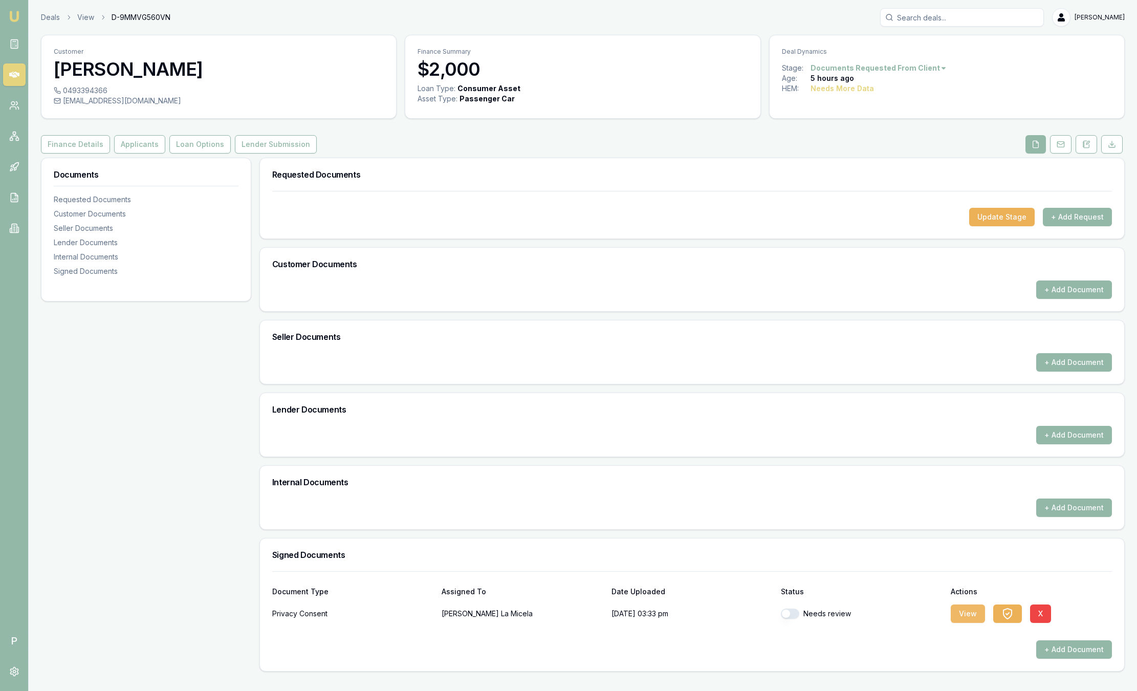
click at [962, 612] on button "View" at bounding box center [968, 613] width 34 height 18
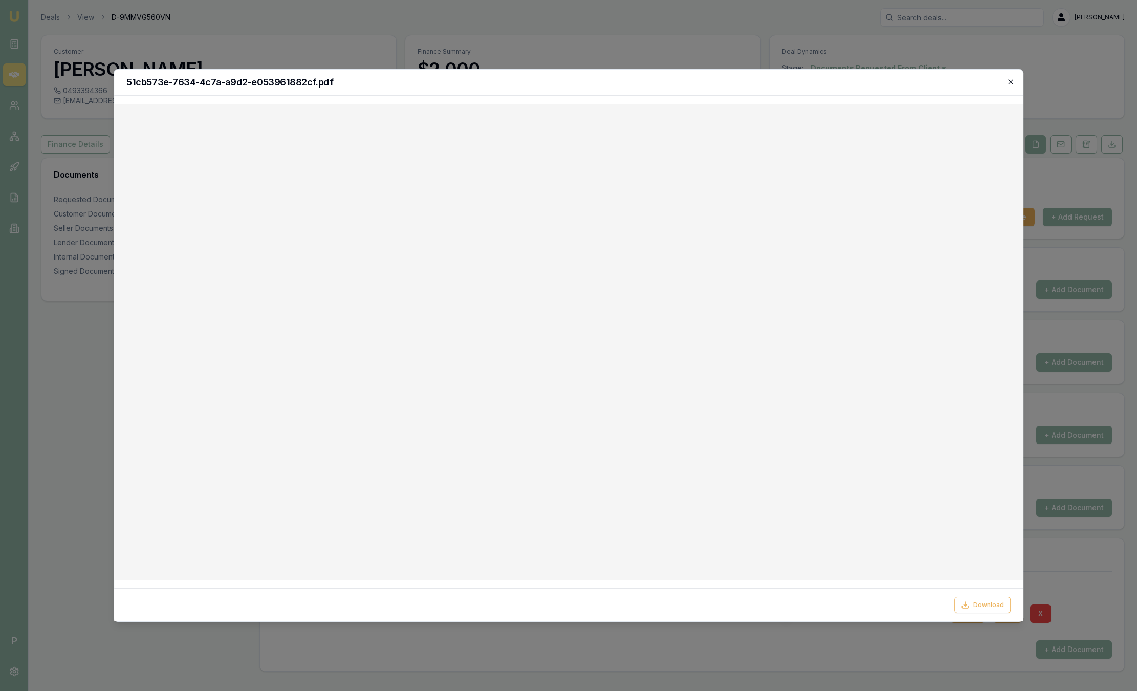
click at [1010, 83] on icon "button" at bounding box center [1011, 82] width 8 height 8
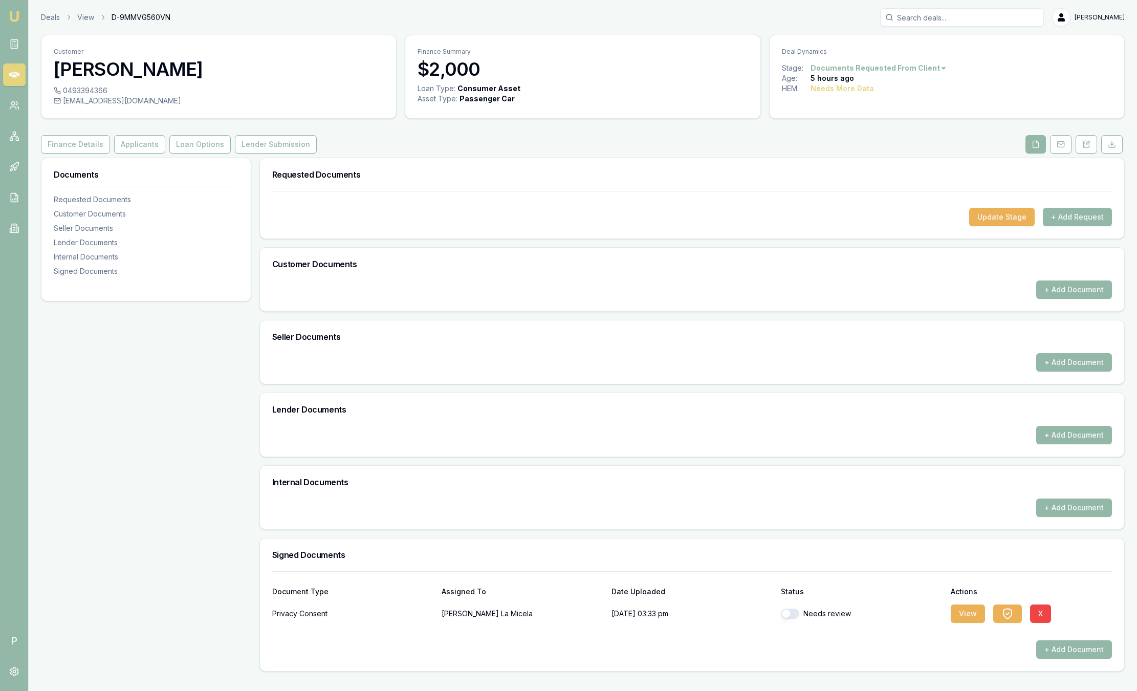
click at [23, 12] on nav "Emu Broker" at bounding box center [14, 124] width 28 height 248
click at [11, 15] on img at bounding box center [14, 16] width 12 height 12
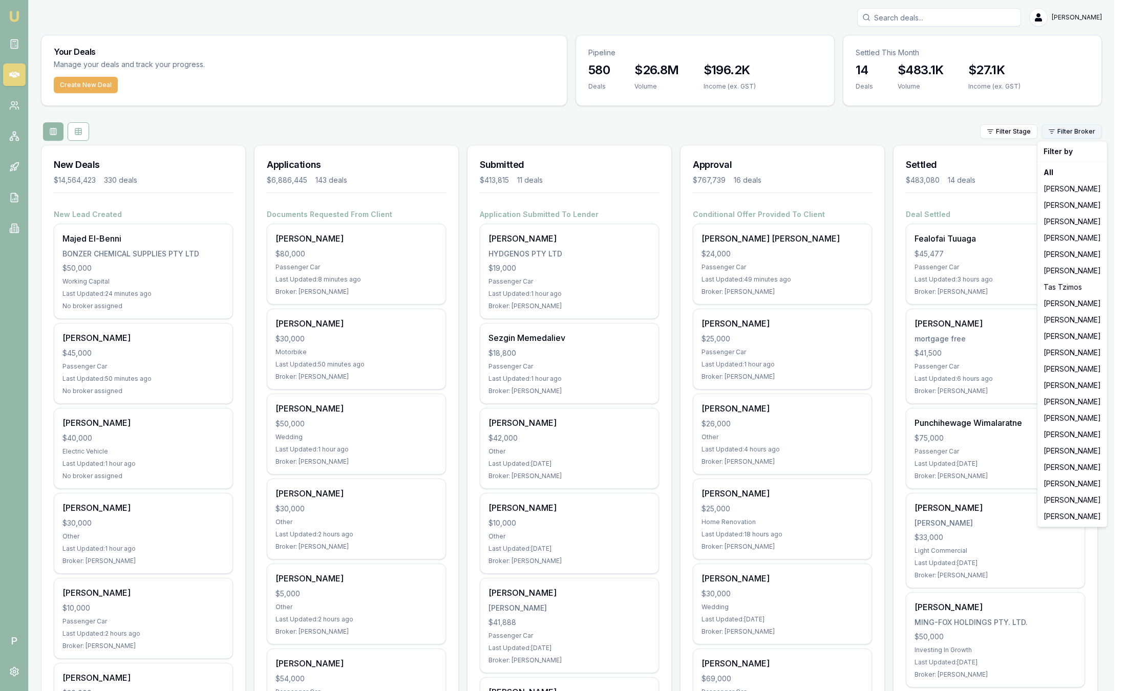
click at [1102, 133] on html "Emu Broker P Sam Crouch Toggle Menu Your Deals Manage your deals and track your…" at bounding box center [563, 345] width 1126 height 691
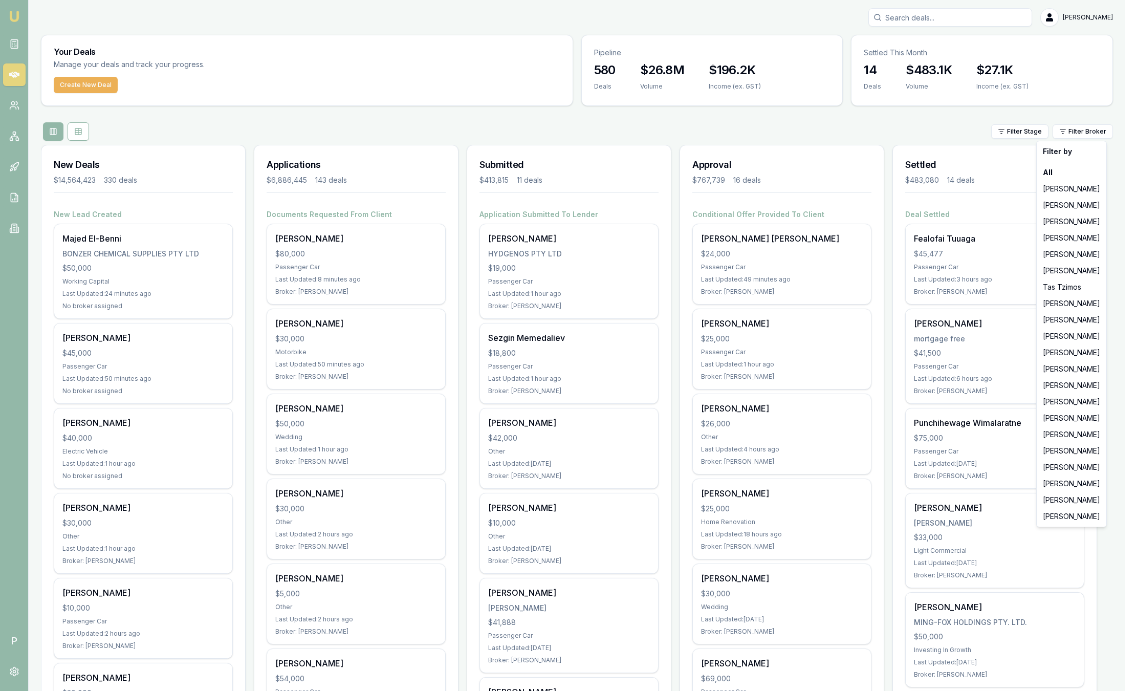
click at [729, 121] on html "Emu Broker P Sam Crouch Toggle Menu Your Deals Manage your deals and track your…" at bounding box center [568, 345] width 1137 height 691
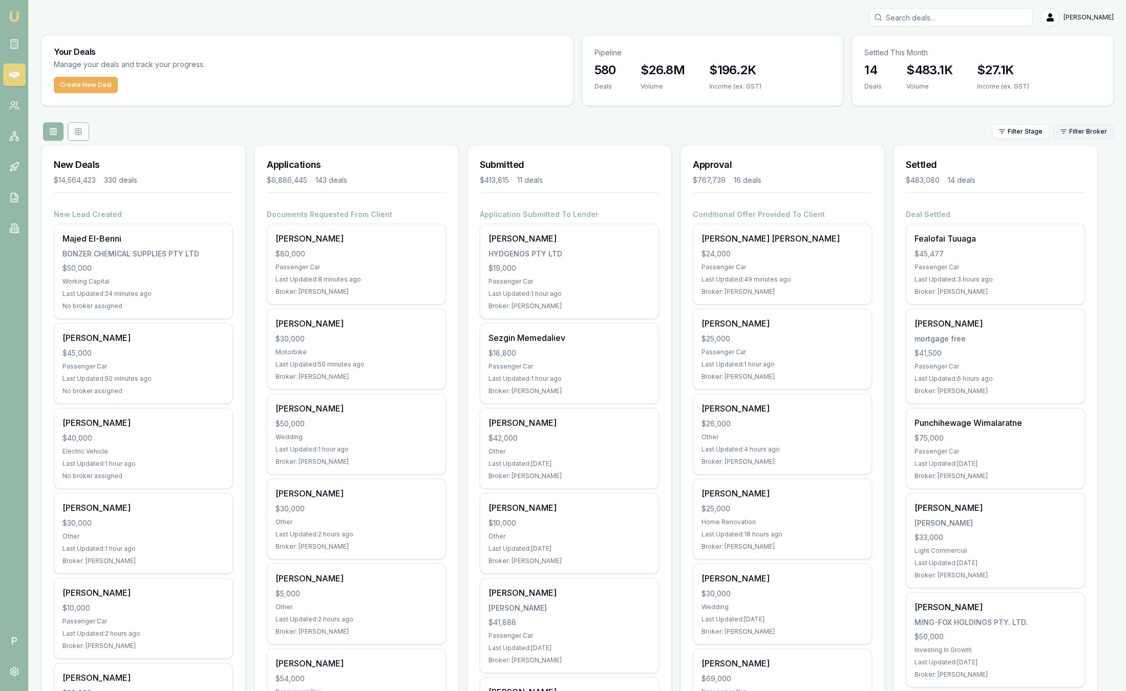
click at [1104, 131] on html "Emu Broker P Sam Crouch Toggle Menu Your Deals Manage your deals and track your…" at bounding box center [563, 345] width 1126 height 691
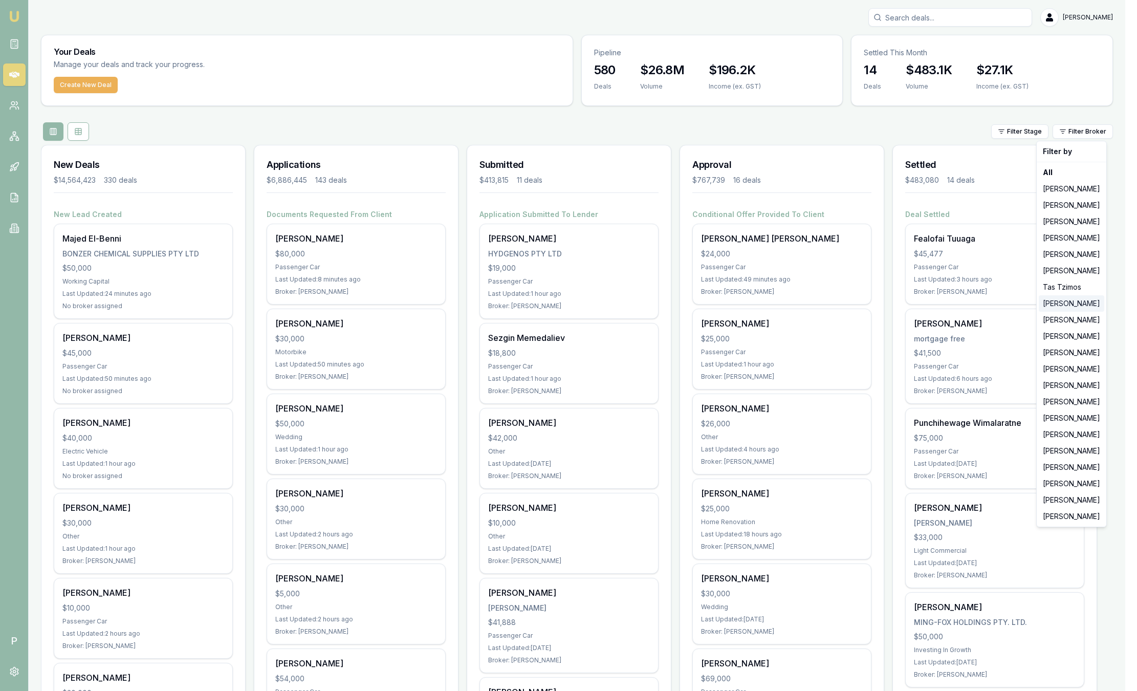
click at [1077, 308] on div "[PERSON_NAME]" at bounding box center [1072, 303] width 66 height 16
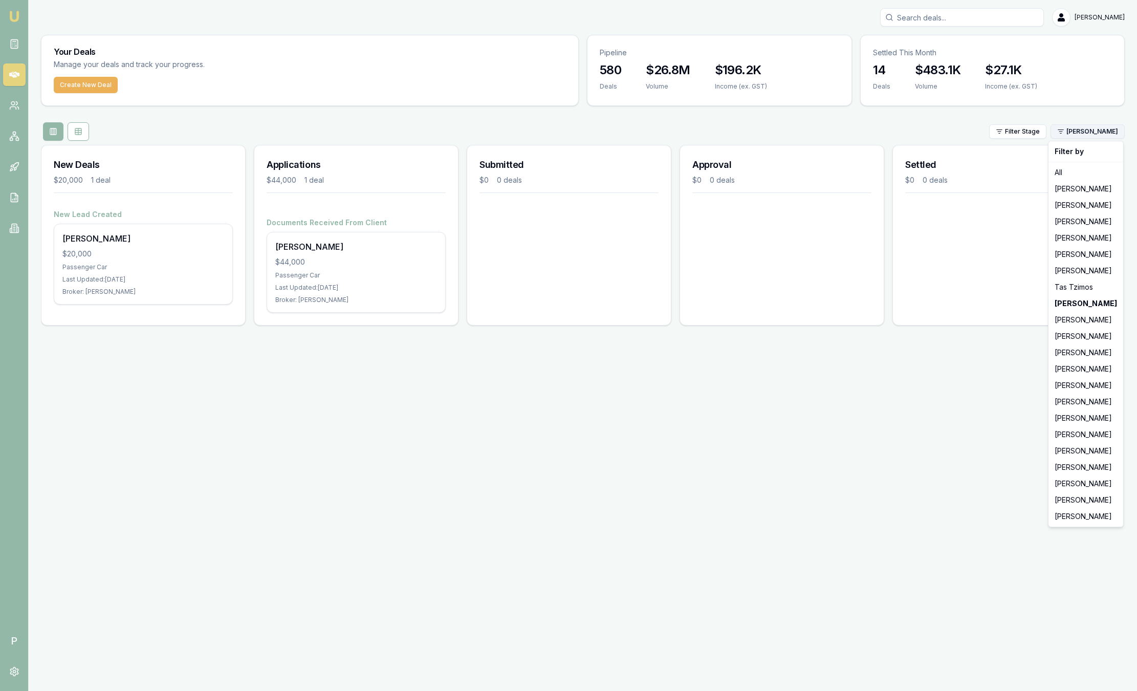
click at [1067, 128] on html "Emu Broker P Sam Crouch Toggle Menu Your Deals Manage your deals and track your…" at bounding box center [568, 345] width 1137 height 691
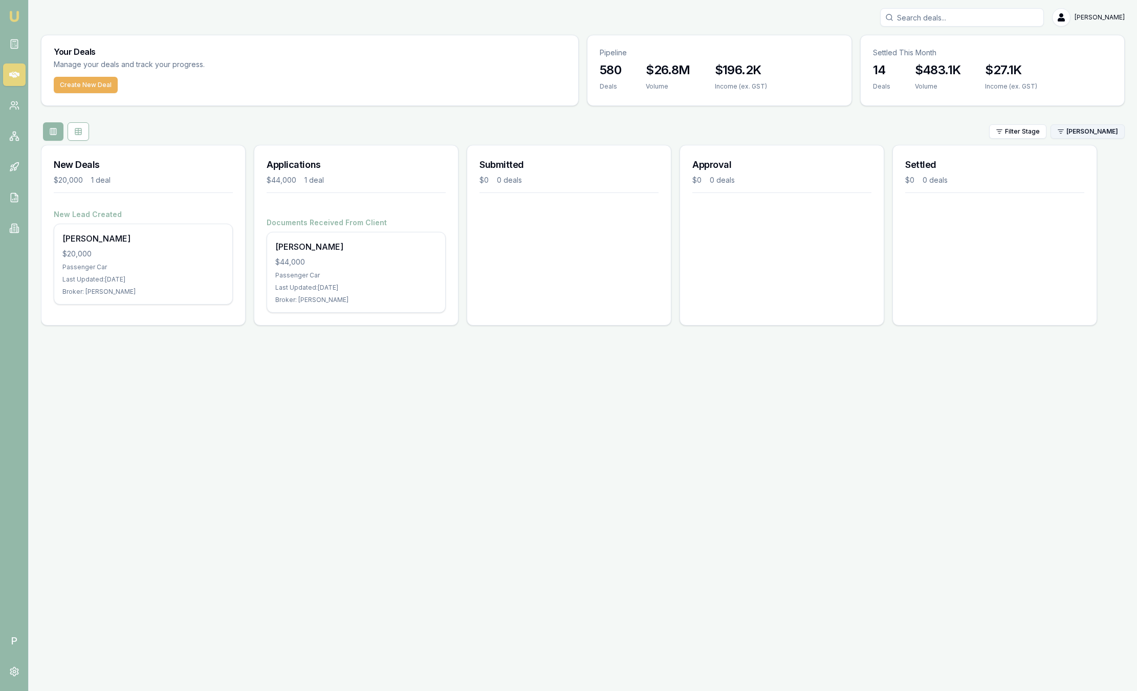
drag, startPoint x: 1029, startPoint y: 193, endPoint x: 1103, endPoint y: 132, distance: 96.0
click at [1118, 164] on div "New Deals $20,000 1 deal New Lead Created Ayman Naiem $20,000 Passenger Car Las…" at bounding box center [583, 239] width 1084 height 189
click at [1099, 124] on html "Emu Broker P Sam Crouch Toggle Menu Your Deals Manage your deals and track your…" at bounding box center [568, 345] width 1137 height 691
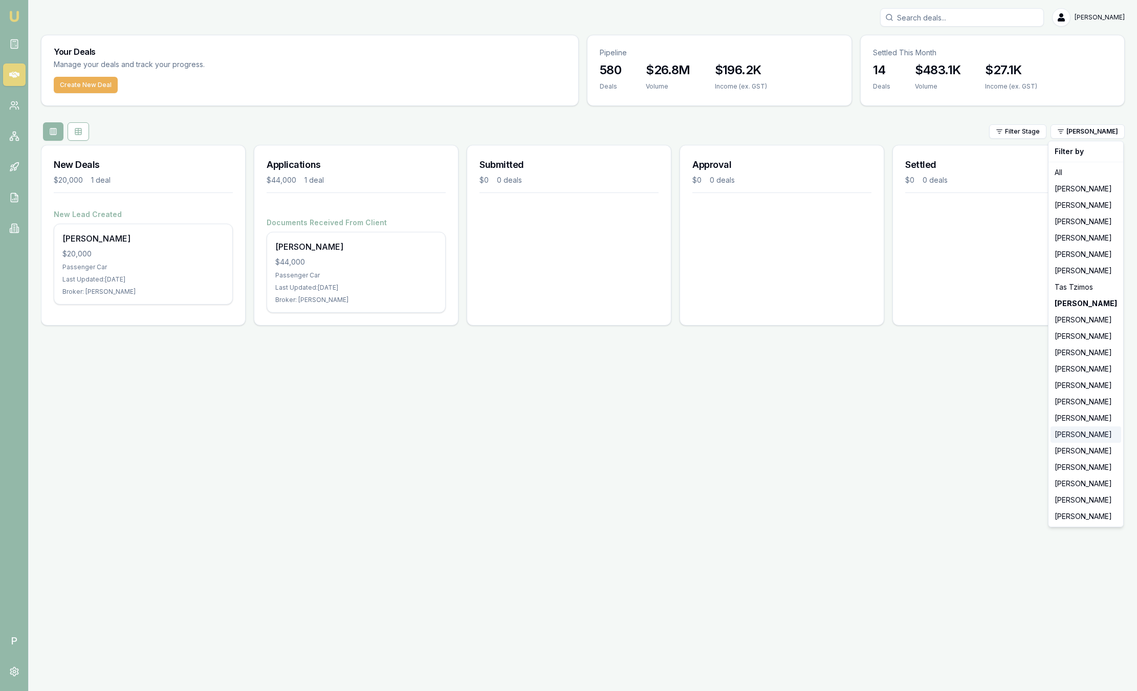
click at [1077, 437] on div "[PERSON_NAME]" at bounding box center [1086, 434] width 71 height 16
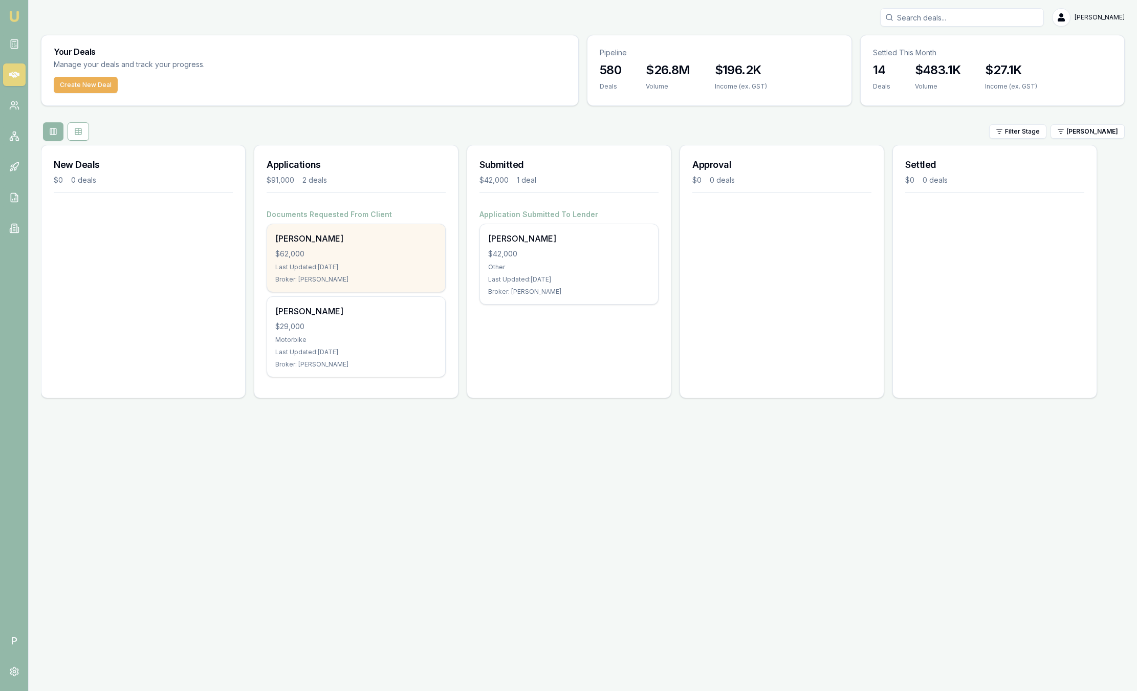
click at [385, 253] on div "$62,000" at bounding box center [356, 254] width 162 height 10
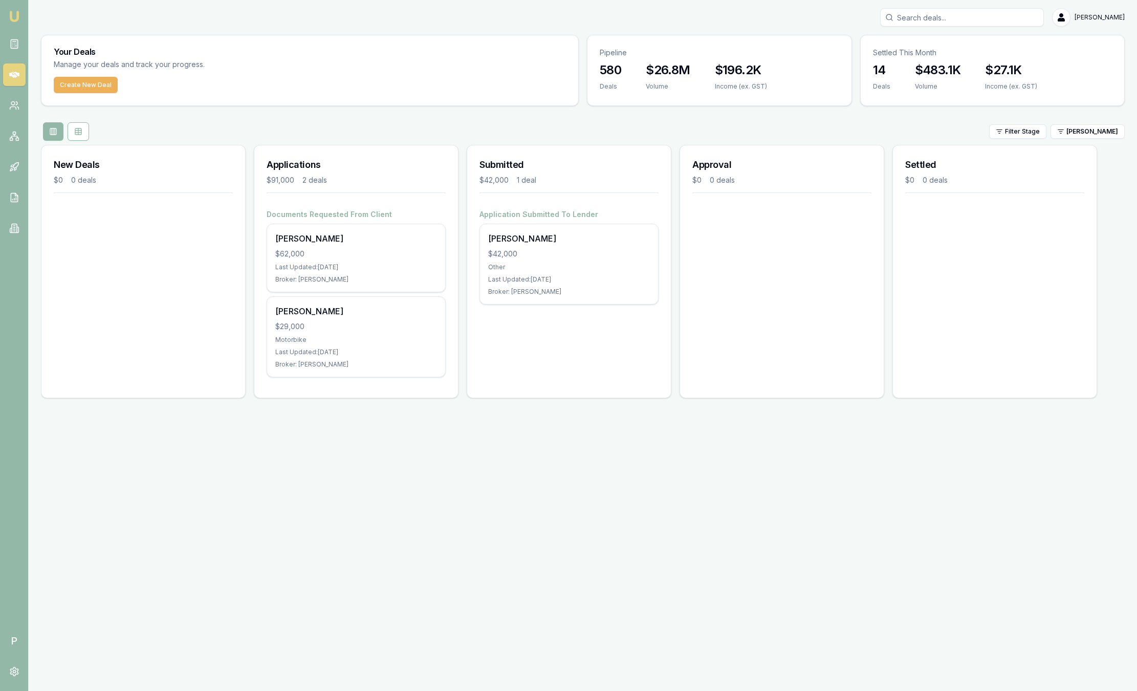
click at [986, 21] on input "Search deals" at bounding box center [962, 17] width 164 height 18
type input "Santina"
drag, startPoint x: 955, startPoint y: 53, endPoint x: 950, endPoint y: 58, distance: 7.3
click at [956, 53] on p "0493394366" at bounding box center [962, 55] width 155 height 10
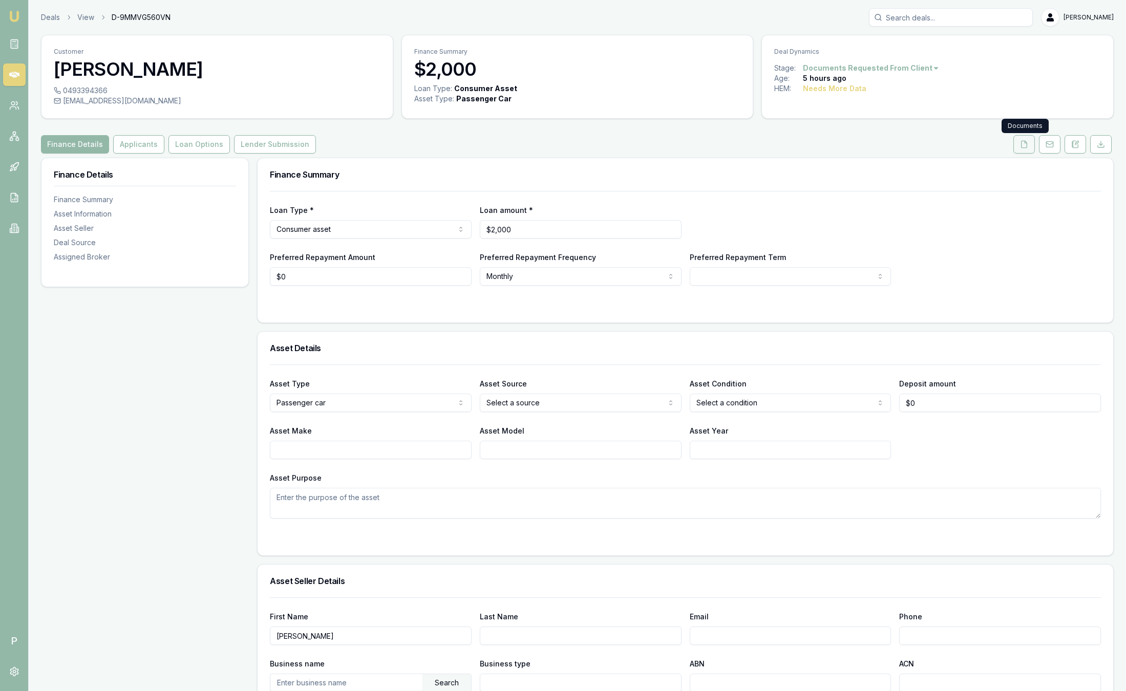
click at [1027, 137] on button at bounding box center [1023, 144] width 21 height 18
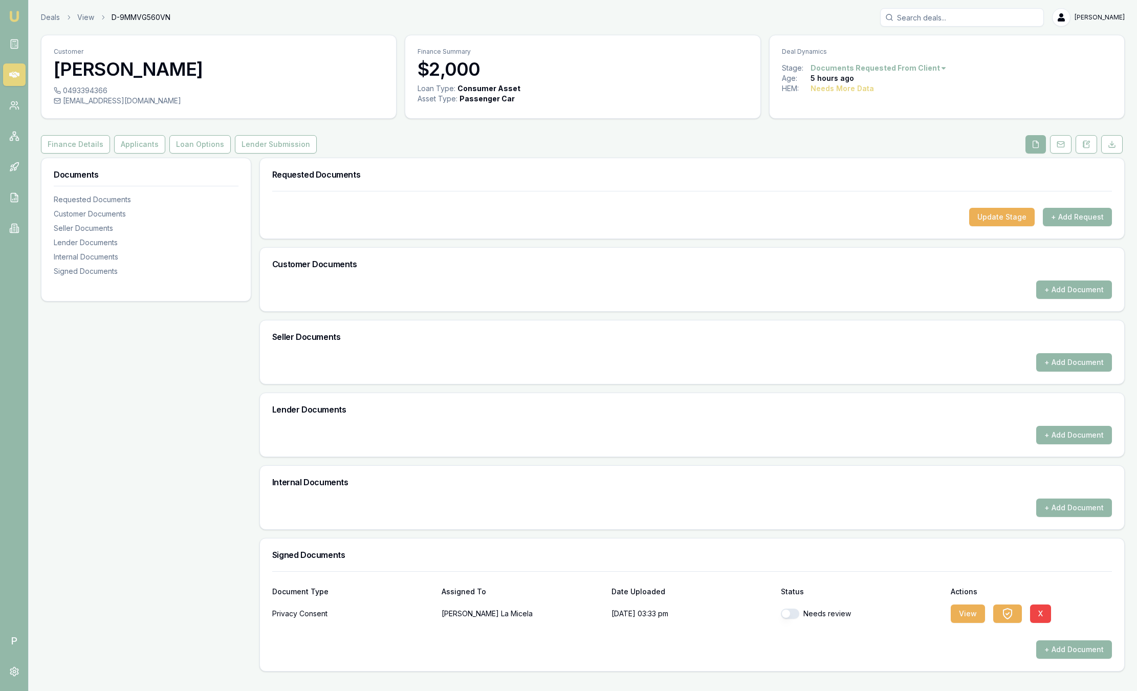
click at [792, 614] on button "button" at bounding box center [790, 614] width 18 height 10
checkbox input "true"
click at [146, 151] on button "Applicants" at bounding box center [139, 144] width 51 height 18
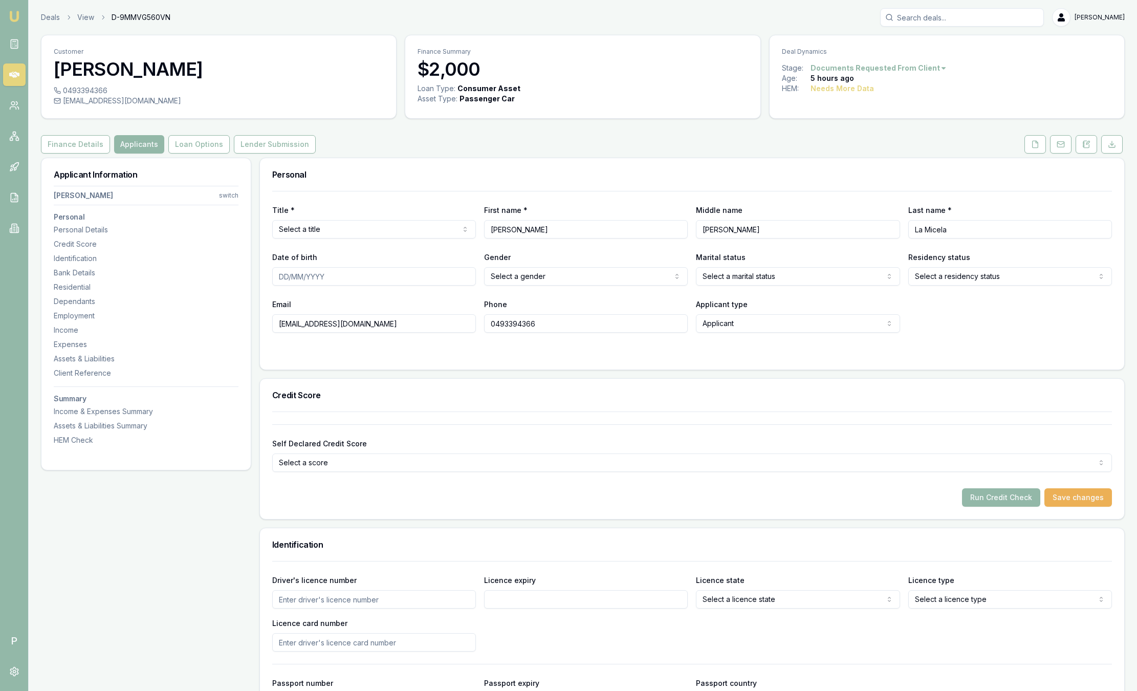
click at [364, 233] on html "Emu Broker P Deals View D-9MMVG560VN Sam Crouch Toggle Menu Customer Santina La…" at bounding box center [568, 345] width 1137 height 691
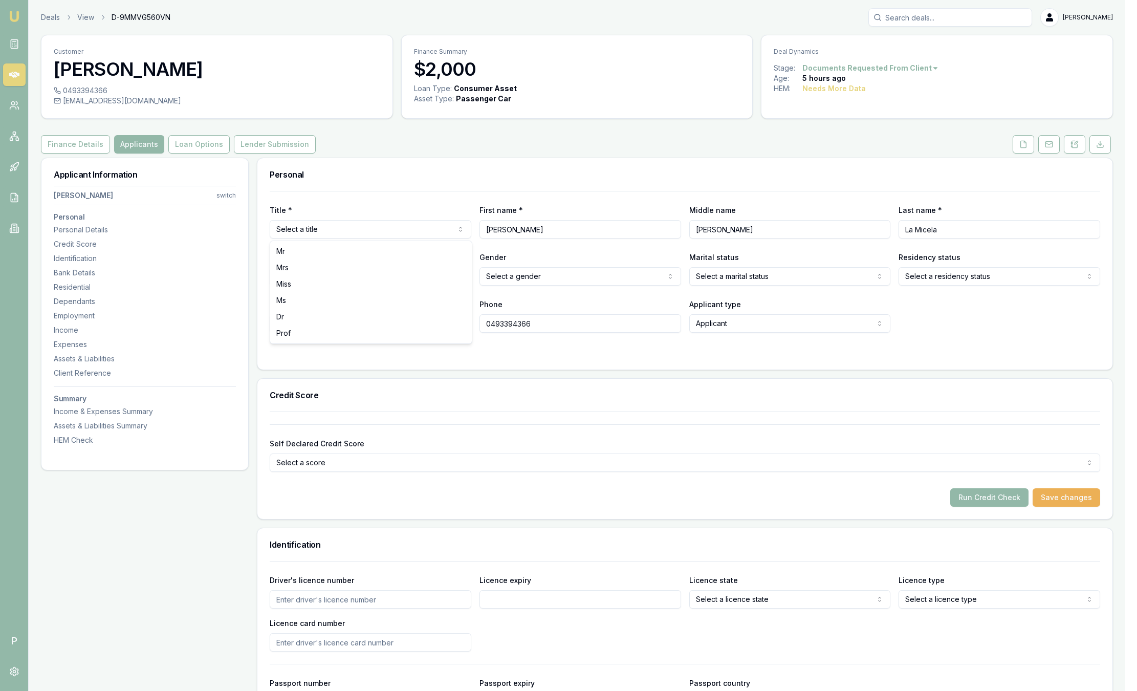
select select "Miss"
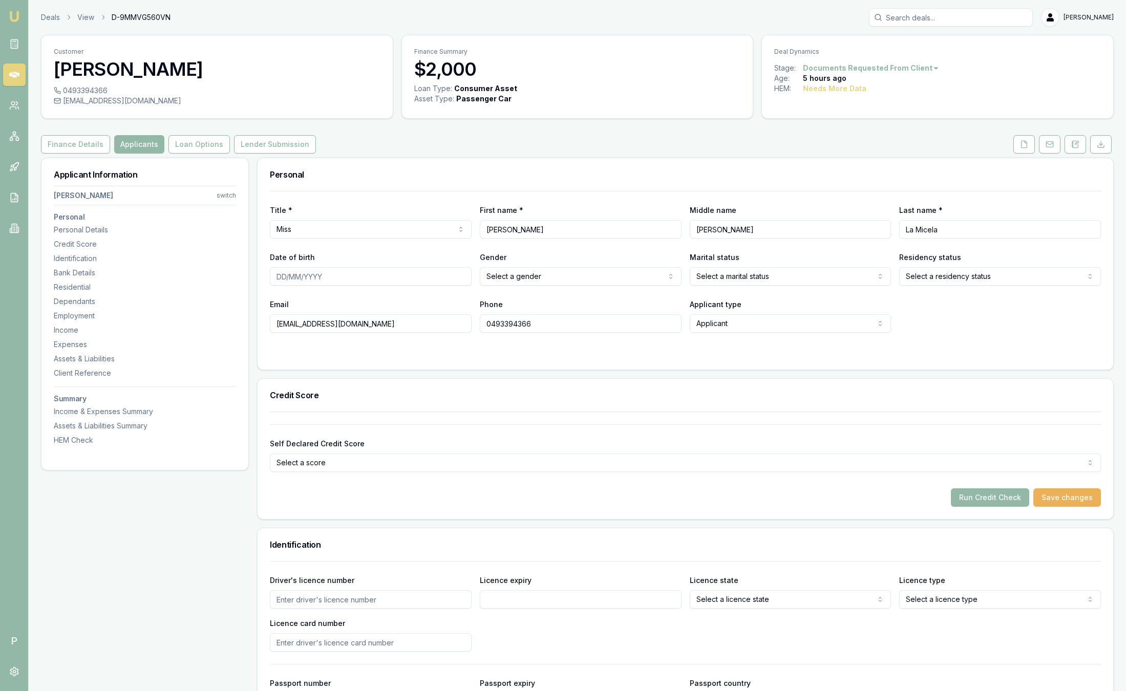
click at [283, 283] on input "Date of birth" at bounding box center [371, 276] width 202 height 18
type input "06/09/1976"
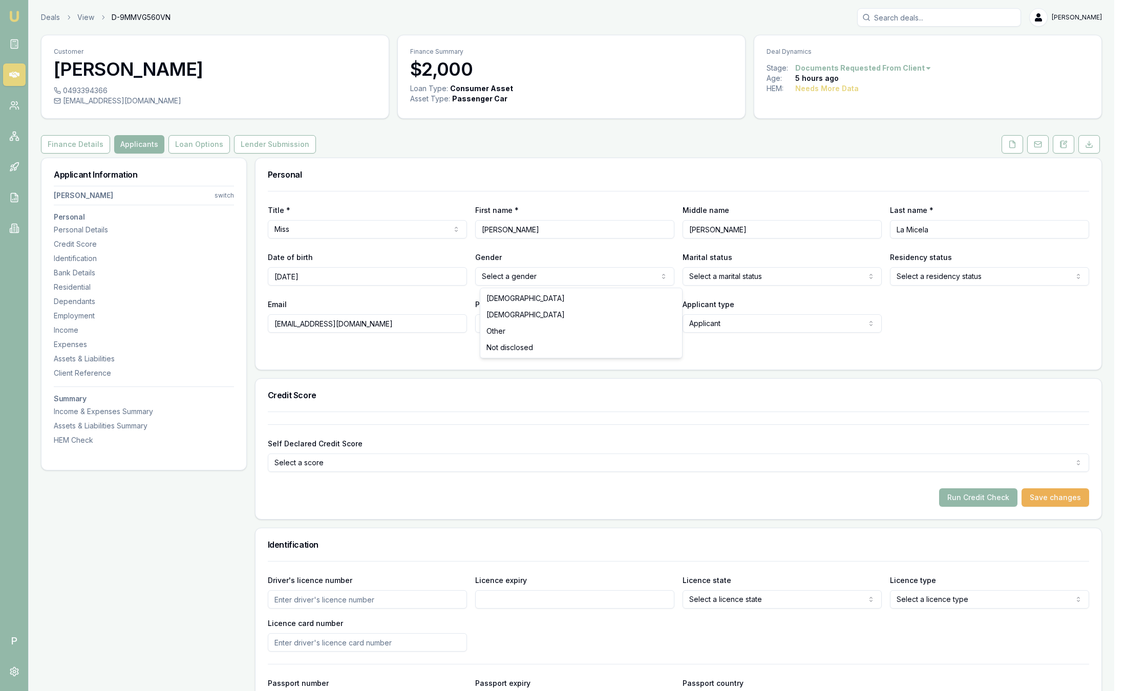
click at [564, 277] on html "Emu Broker P Deals View D-9MMVG560VN Sam Crouch Toggle Menu Customer Santina La…" at bounding box center [563, 345] width 1126 height 691
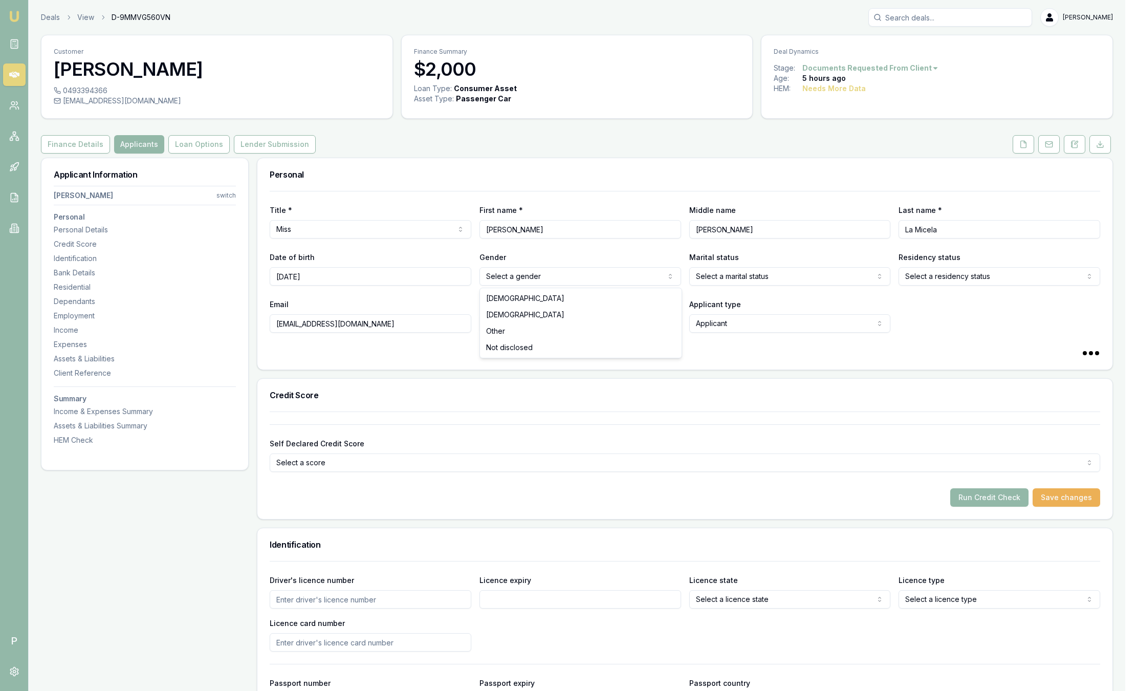
select select "FEMALE"
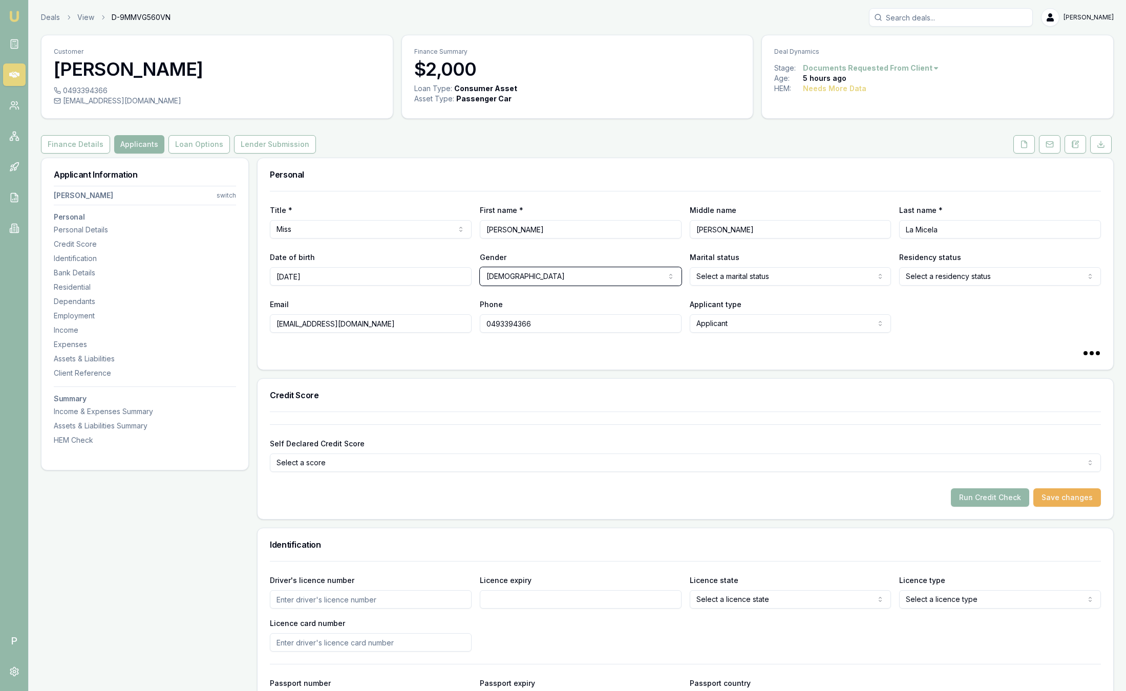
select select
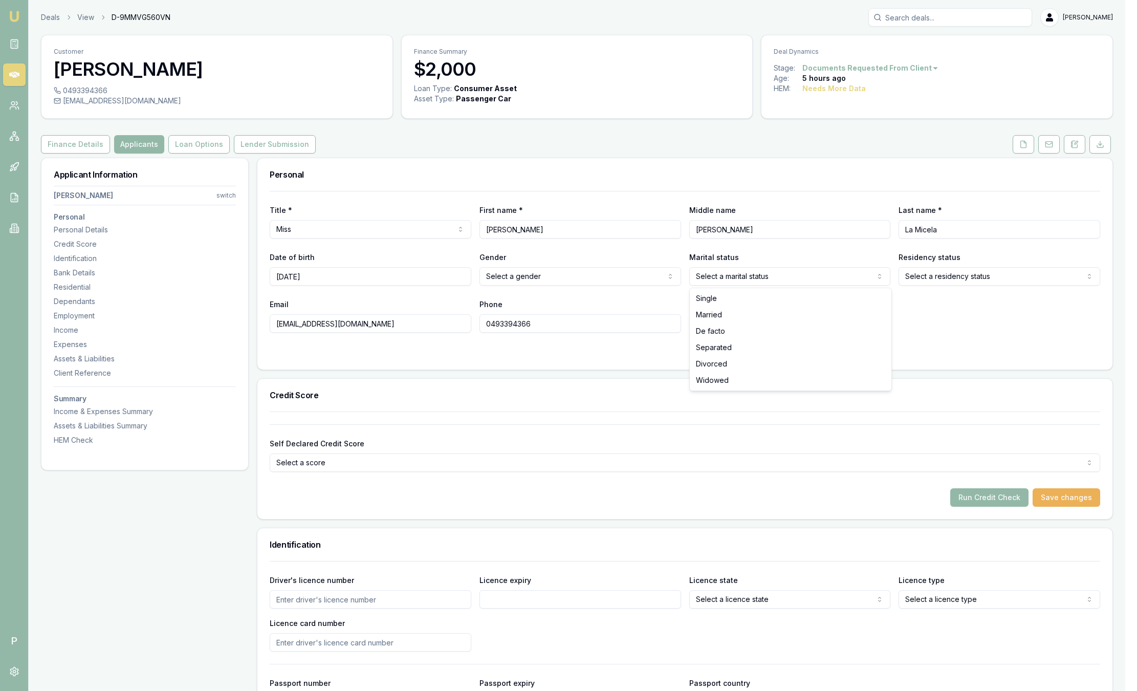
click at [754, 274] on html "Emu Broker P Deals View D-9MMVG560VN Sam Crouch Toggle Menu Customer Santina La…" at bounding box center [568, 345] width 1137 height 691
click at [1002, 268] on html "Emu Broker P Deals View D-9MMVG560VN Sam Crouch Toggle Menu Customer Santina La…" at bounding box center [568, 345] width 1137 height 691
select select "PERMANENT_RESIDENT"
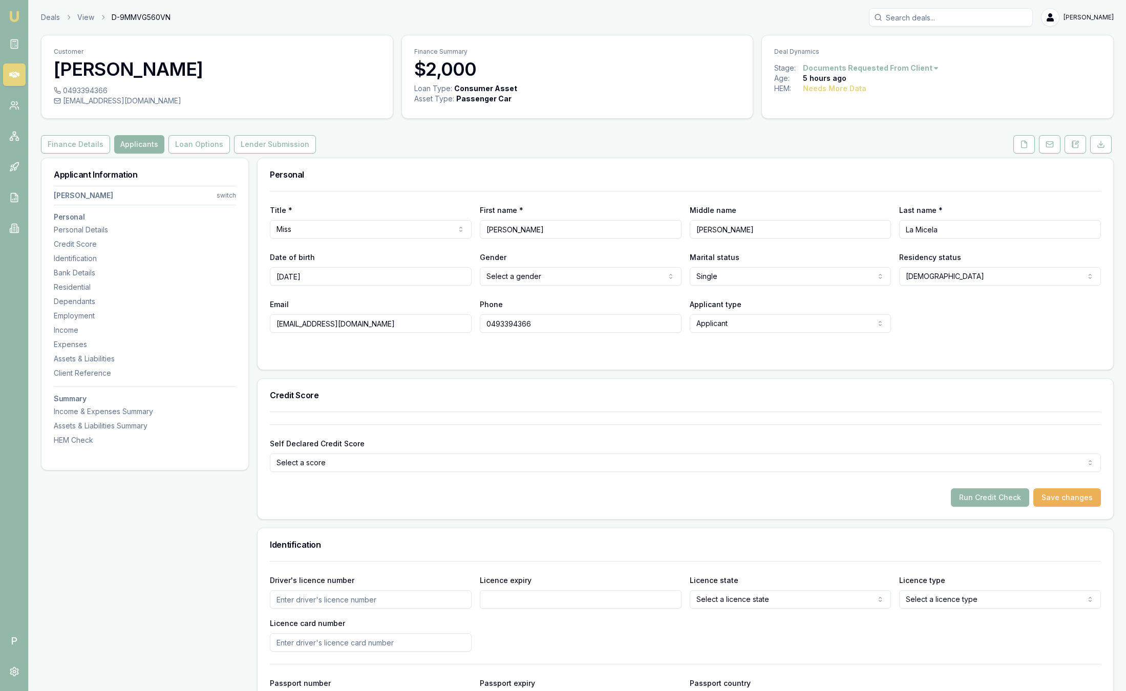
click at [287, 598] on input "Driver's licence number" at bounding box center [371, 599] width 202 height 18
type input "1445962"
click at [572, 601] on input "Licence expiry" at bounding box center [581, 599] width 202 height 18
type input "25/06/26"
click at [712, 603] on html "Emu Broker P Deals View D-9MMVG560VN Sam Crouch Toggle Menu Customer Santina La…" at bounding box center [563, 345] width 1126 height 691
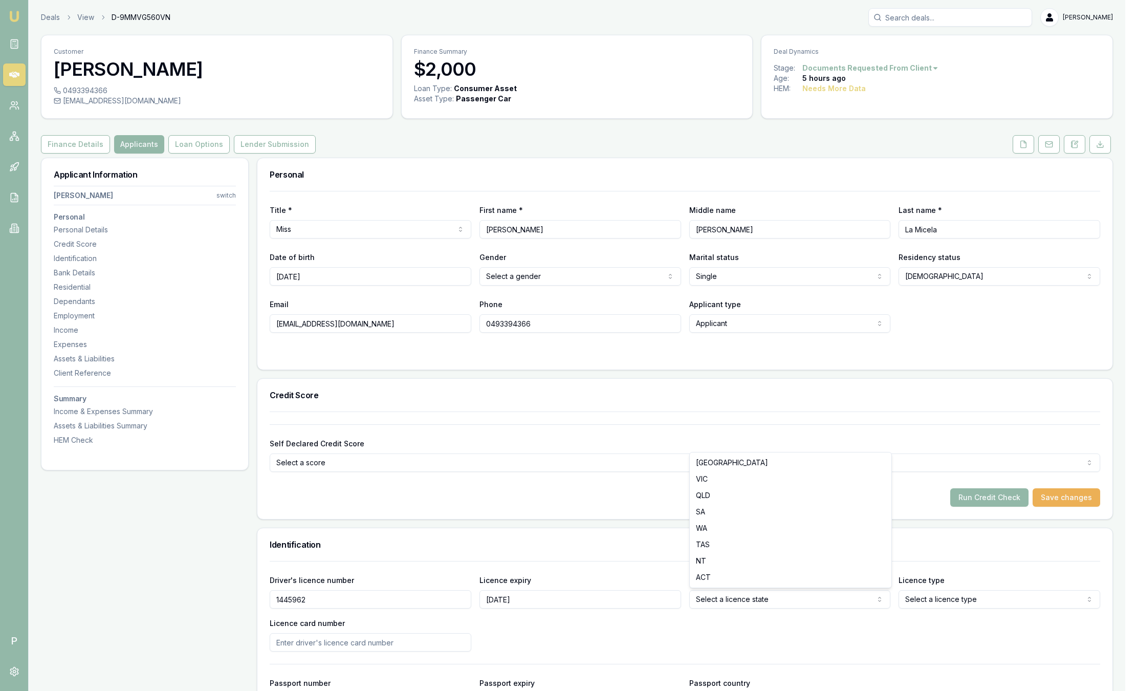
select select "QLD"
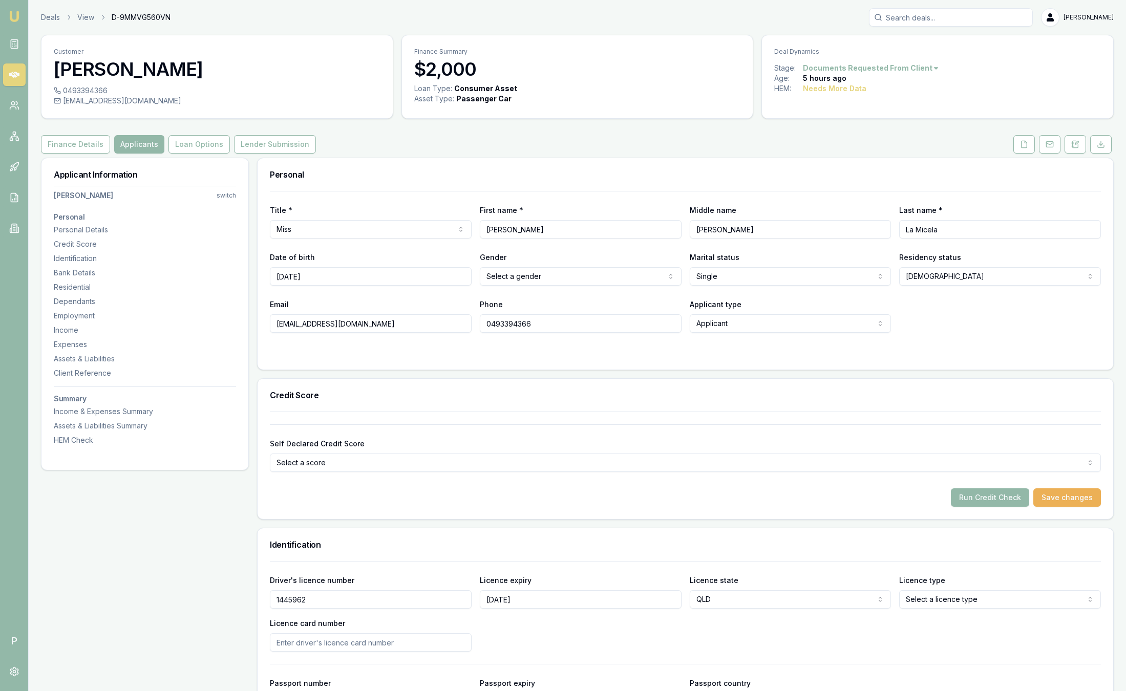
click at [928, 606] on html "Emu Broker P Deals View D-9MMVG560VN Sam Crouch Toggle Menu Customer Santina La…" at bounding box center [563, 345] width 1126 height 691
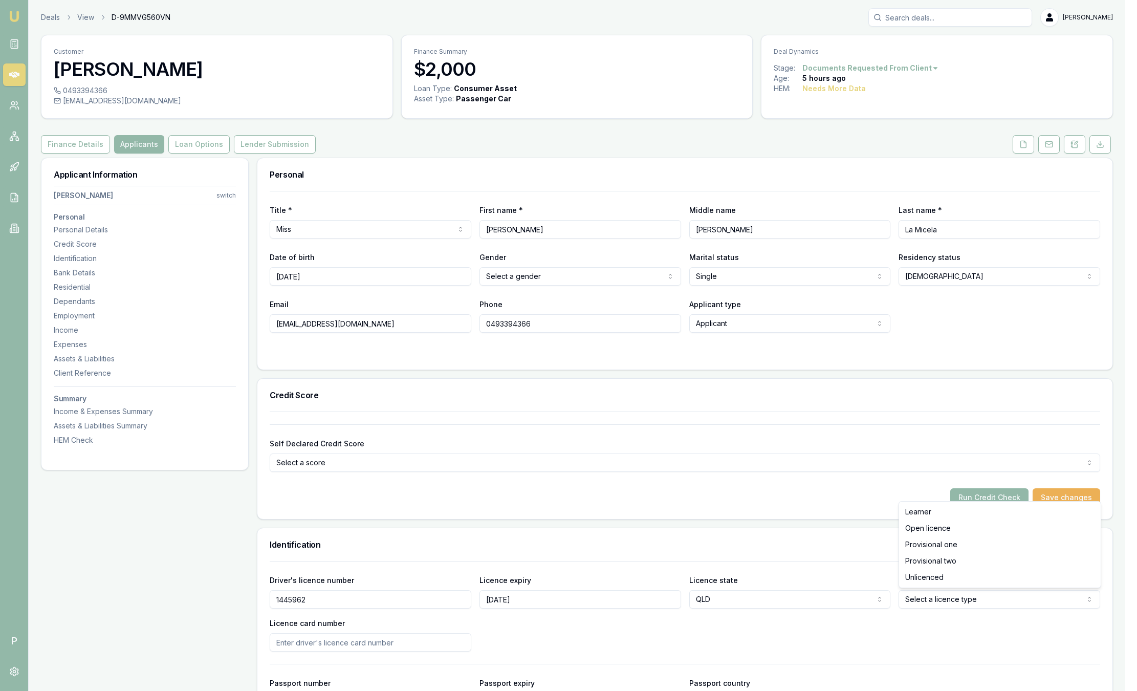
select select "OPEN_LICENCE"
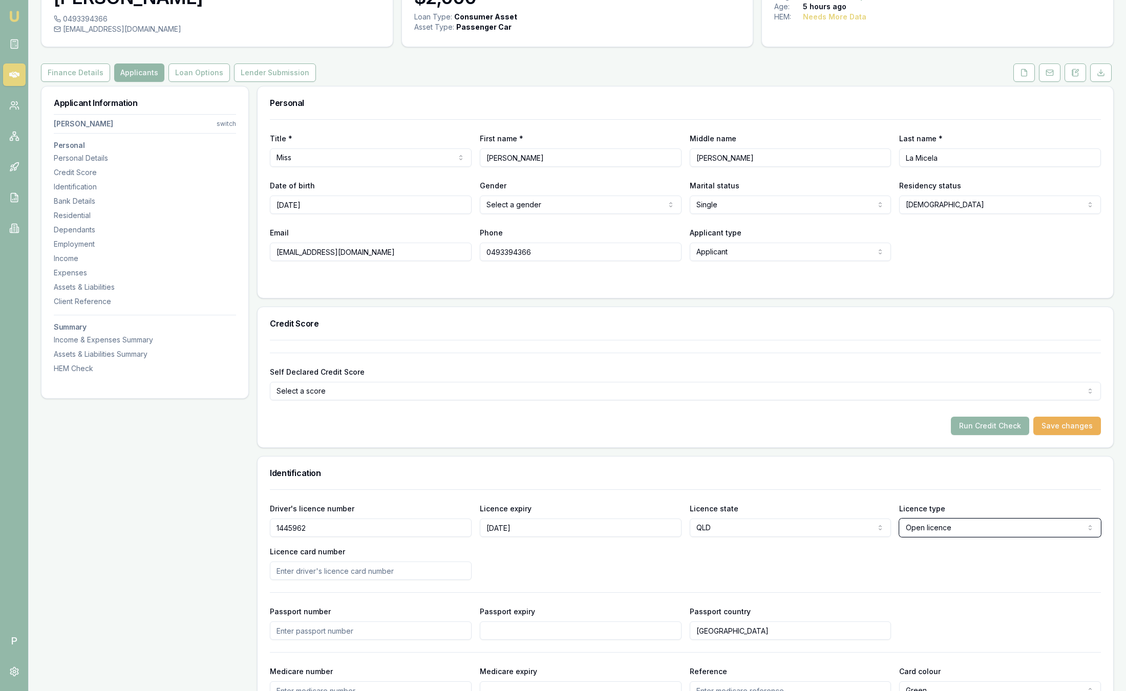
scroll to position [307, 0]
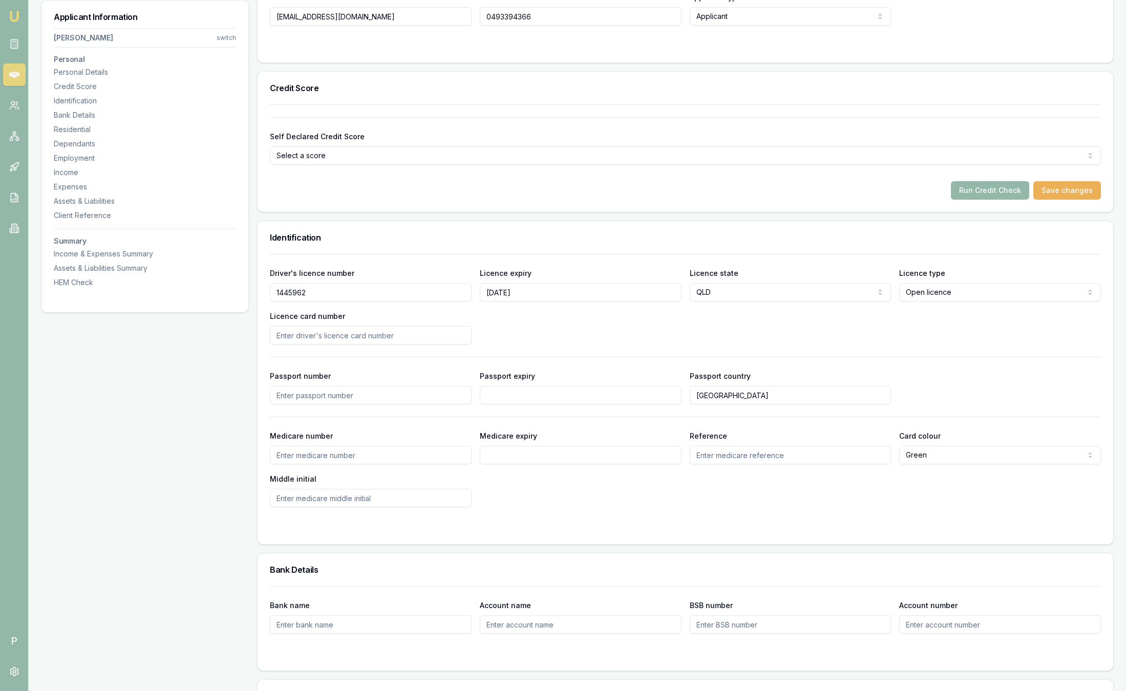
click at [315, 341] on input "Licence card number" at bounding box center [371, 335] width 202 height 18
type input "72F92251E4"
click at [624, 329] on div "Driver's licence number 1445962 Licence expiry 25/06/26 Licence state QLD NSW V…" at bounding box center [685, 306] width 831 height 78
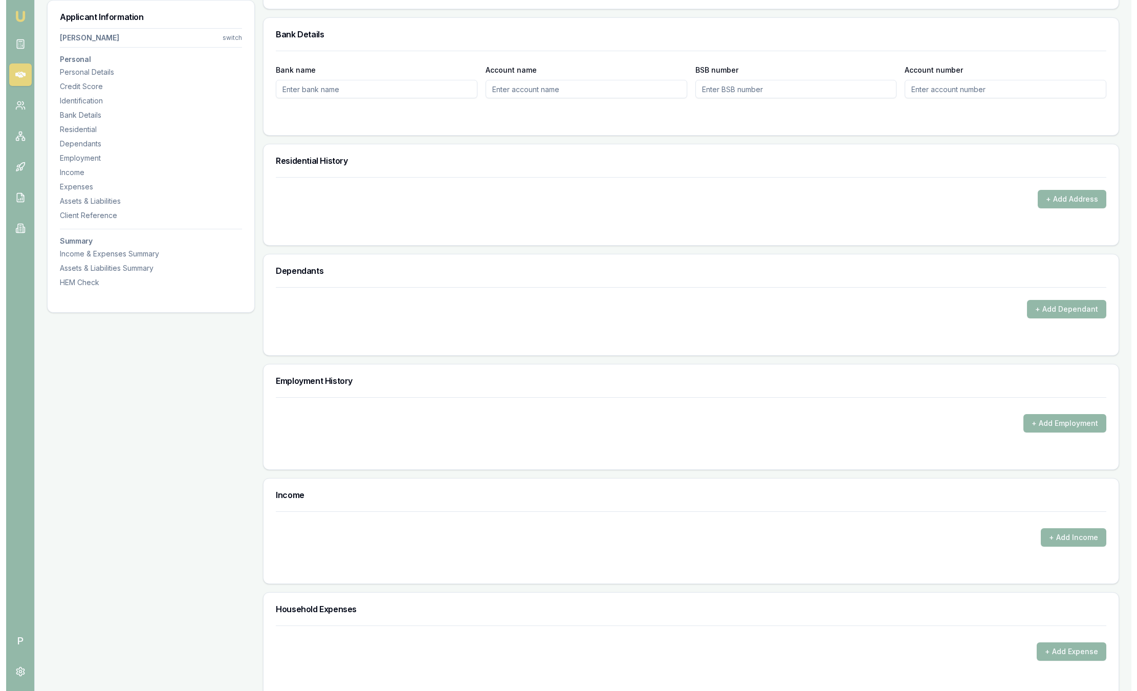
scroll to position [845, 0]
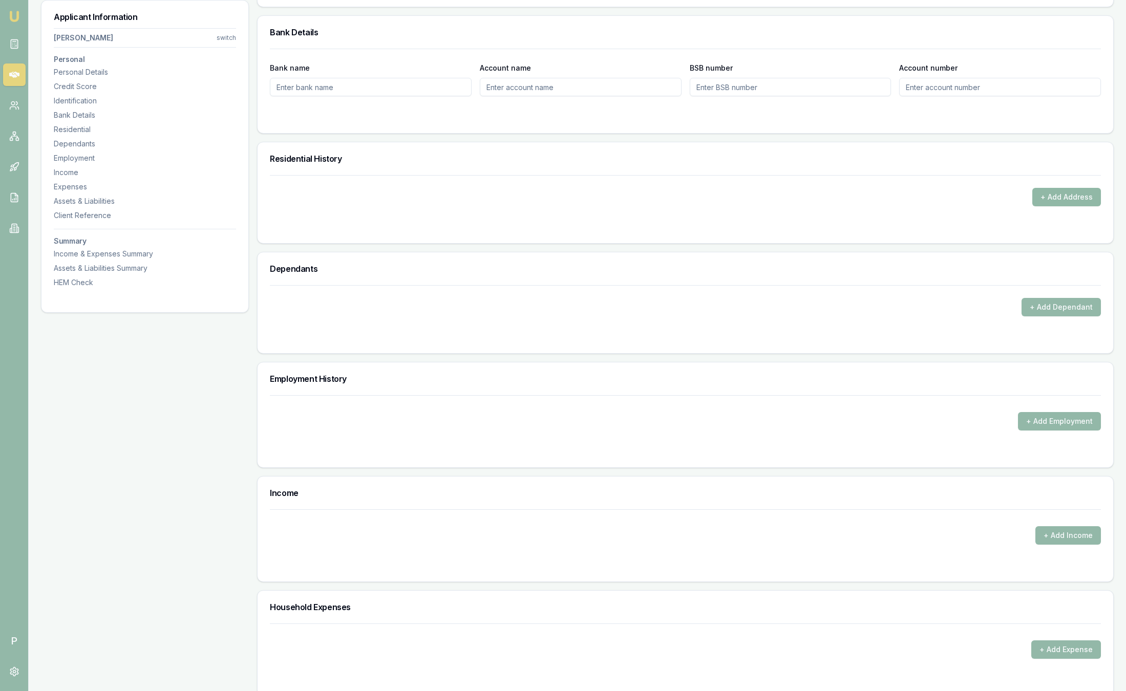
click at [1061, 197] on button "+ Add Address" at bounding box center [1066, 197] width 69 height 18
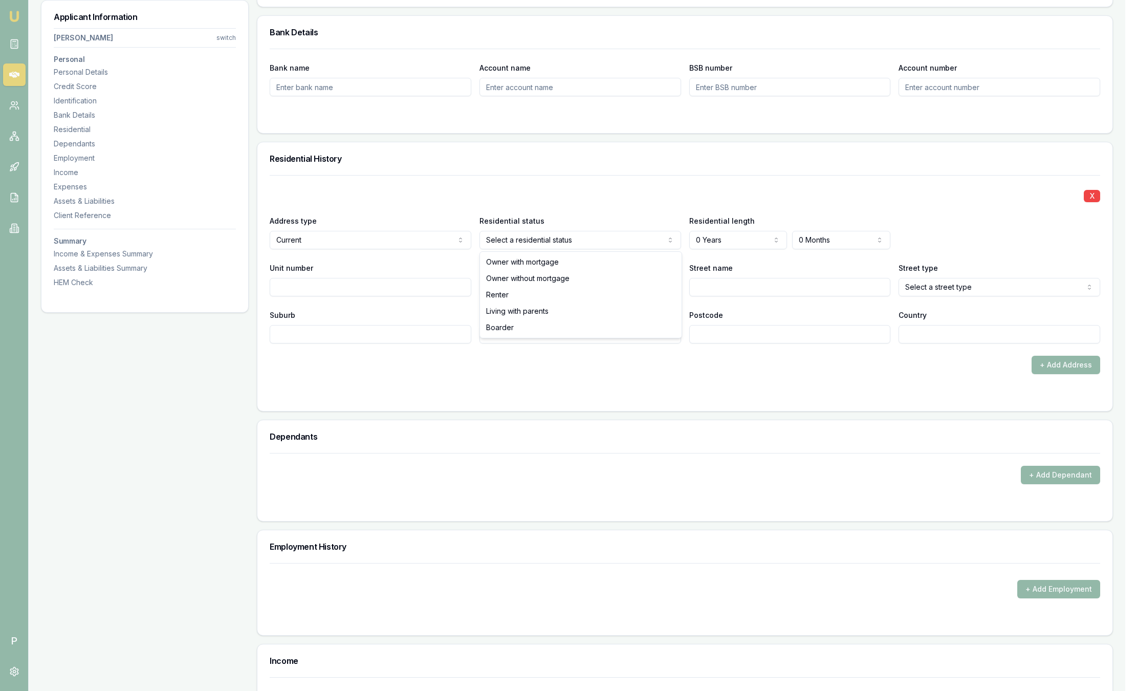
select select "RENTER"
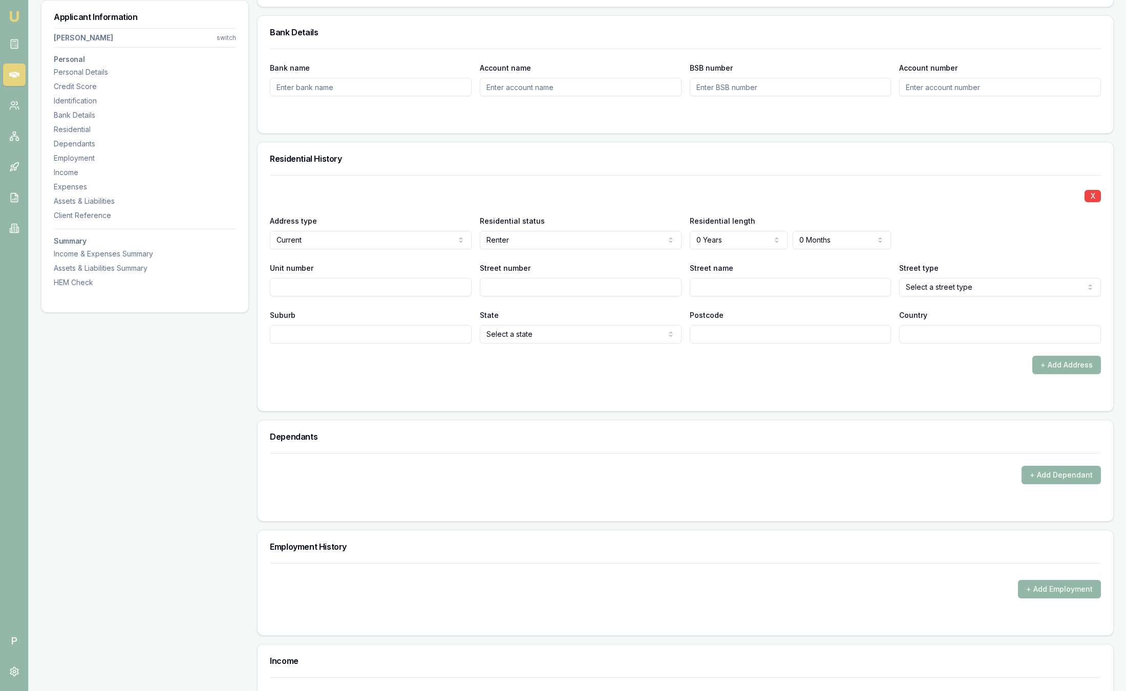
click at [718, 268] on label "Street name" at bounding box center [711, 268] width 44 height 9
click at [718, 278] on input "Street name" at bounding box center [790, 287] width 202 height 18
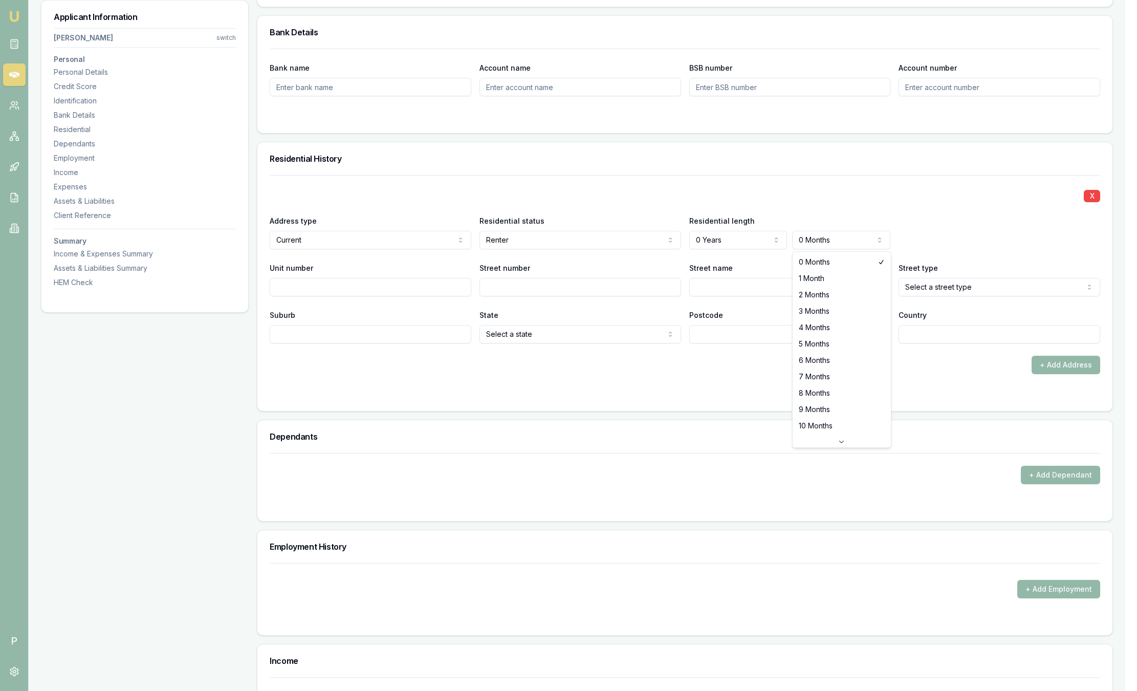
select select "6"
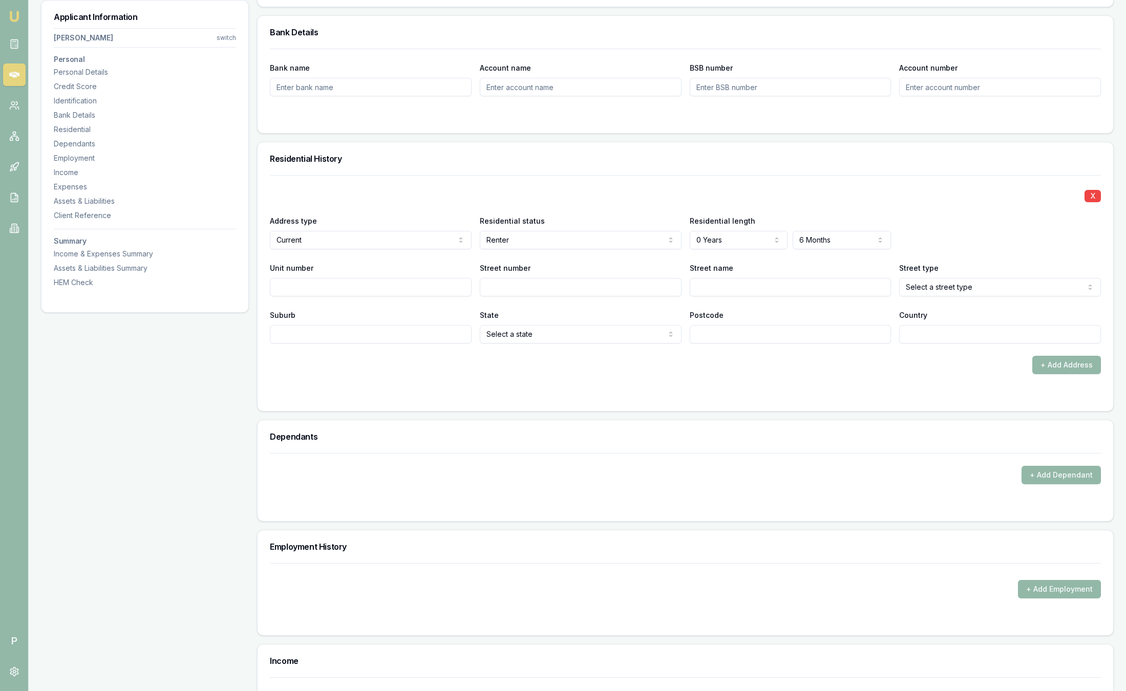
click at [306, 286] on input "Unit number" at bounding box center [371, 287] width 202 height 18
paste input "2309/105 Clarendon Street"
type input "23092309/105 Clarendon Street"
drag, startPoint x: 299, startPoint y: 294, endPoint x: 111, endPoint y: 290, distance: 188.4
click at [111, 290] on div "Applicant Information Santina La Micela switch Personal Personal Details Credit…" at bounding box center [577, 424] width 1072 height 2223
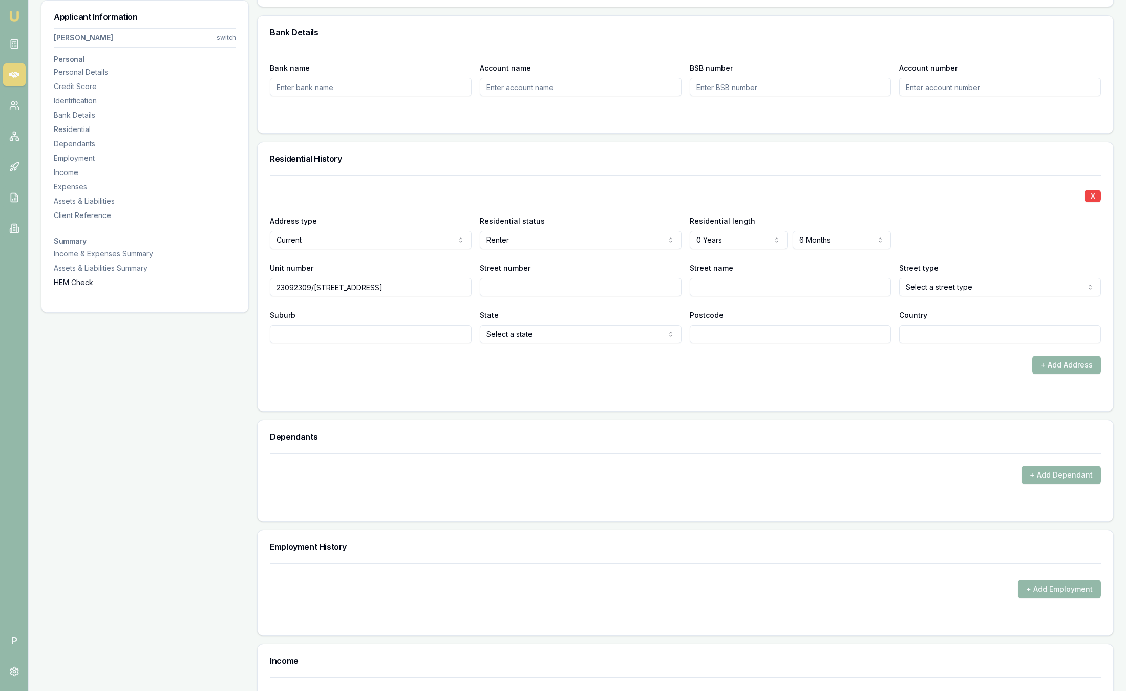
type input "2309/105 Clarendon Street"
drag, startPoint x: 295, startPoint y: 291, endPoint x: 875, endPoint y: 328, distance: 581.1
click at [875, 332] on div "X Address type Current Current Previous Residential status Renter Owner with mo…" at bounding box center [685, 259] width 831 height 168
click at [465, 295] on input "2309/105 Clarendon Street" at bounding box center [371, 287] width 202 height 18
type input "2309"
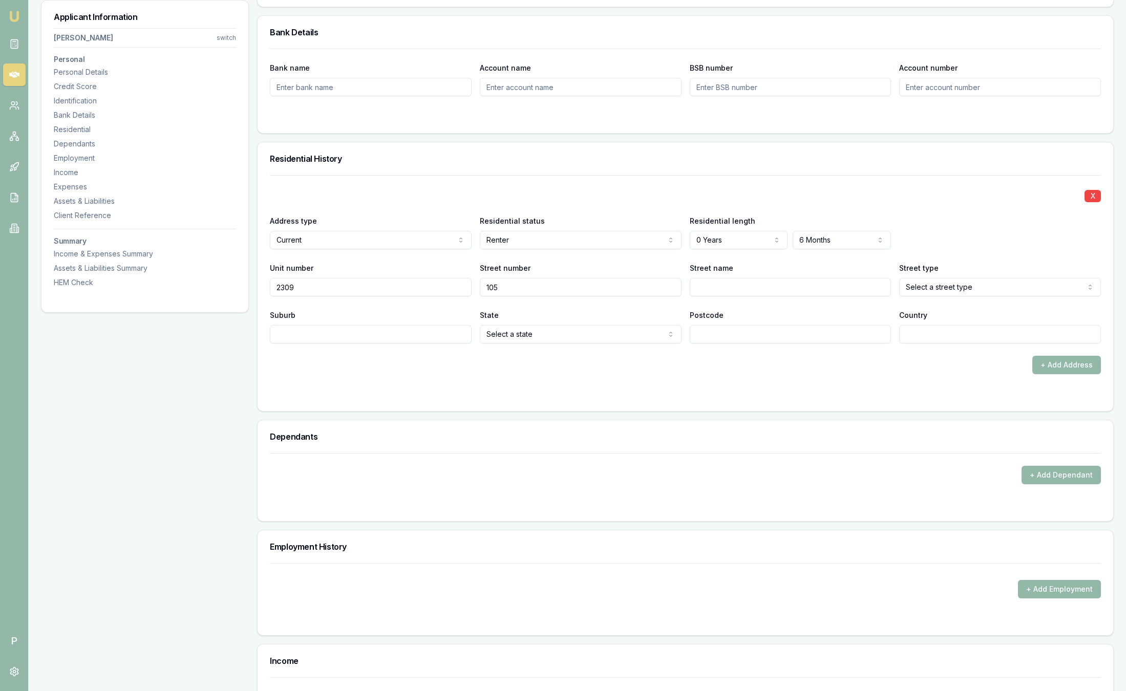
type input "105"
type input "Clarendon"
select select "Service"
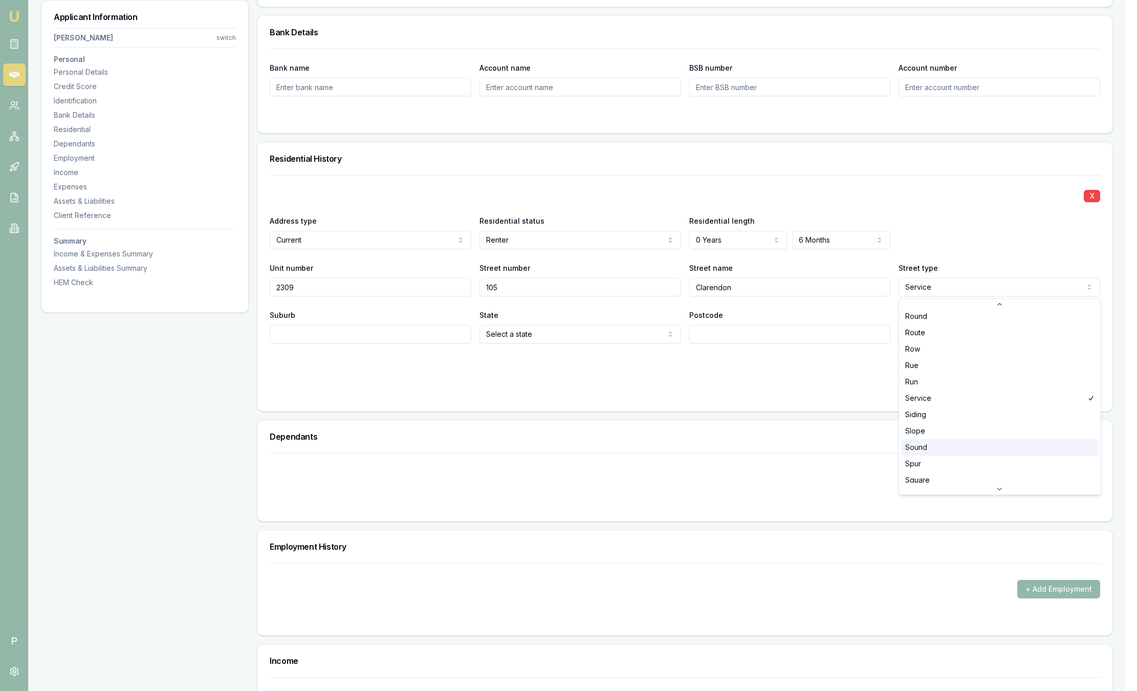
scroll to position [2577, 0]
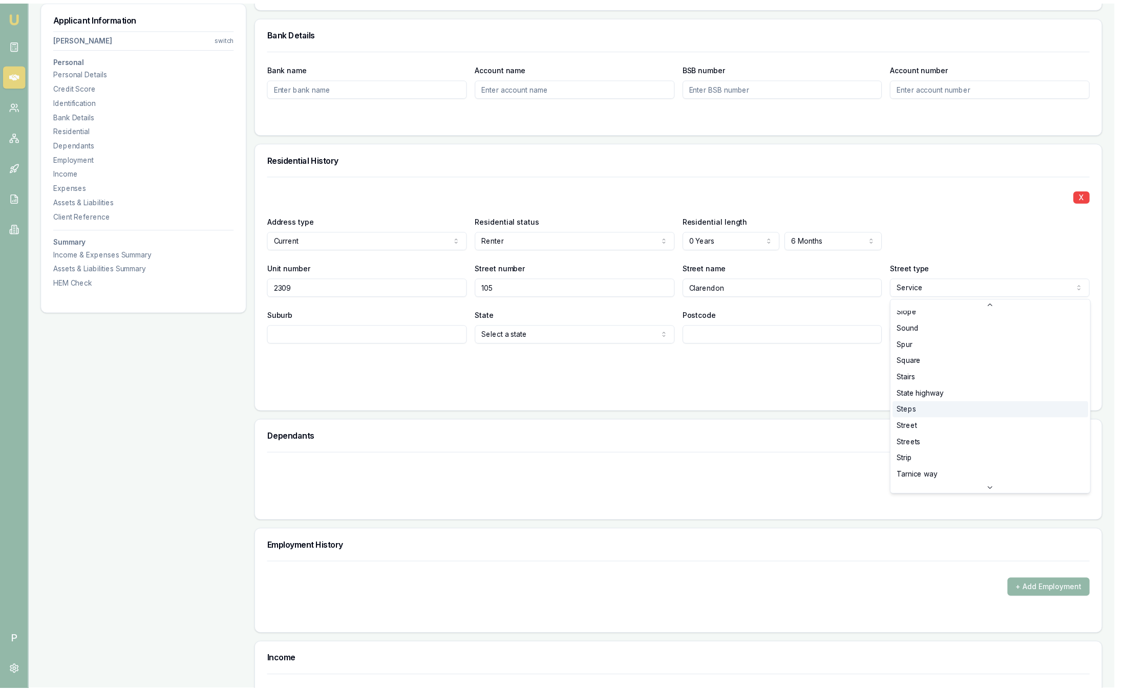
scroll to position [2730, 0]
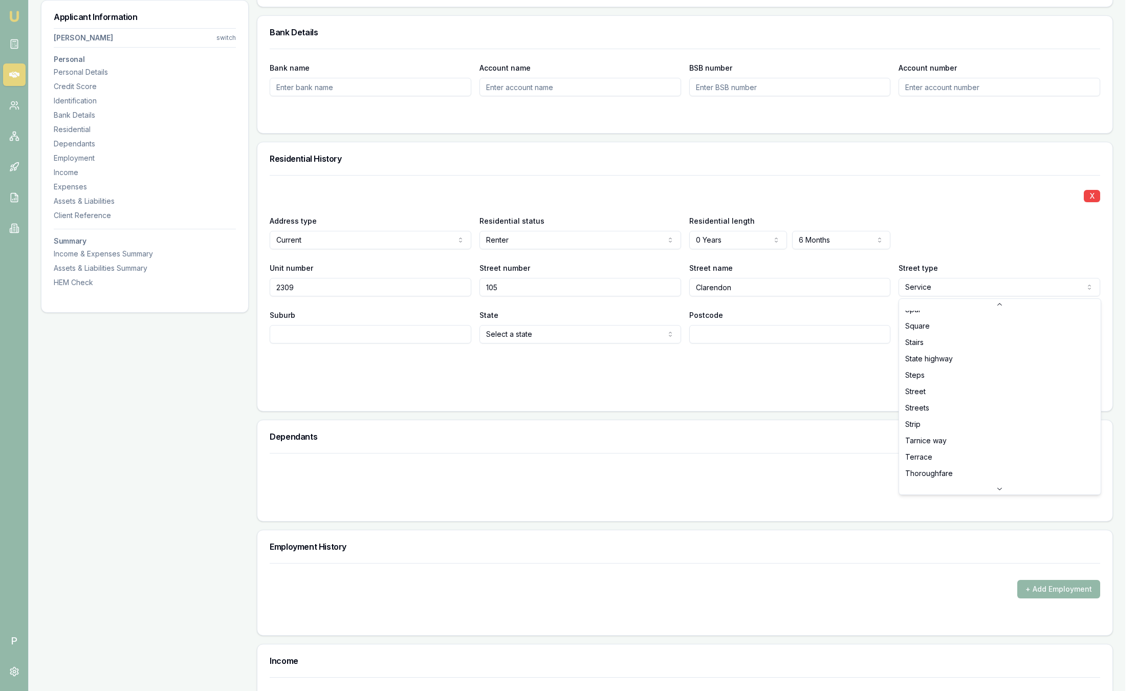
select select "Street"
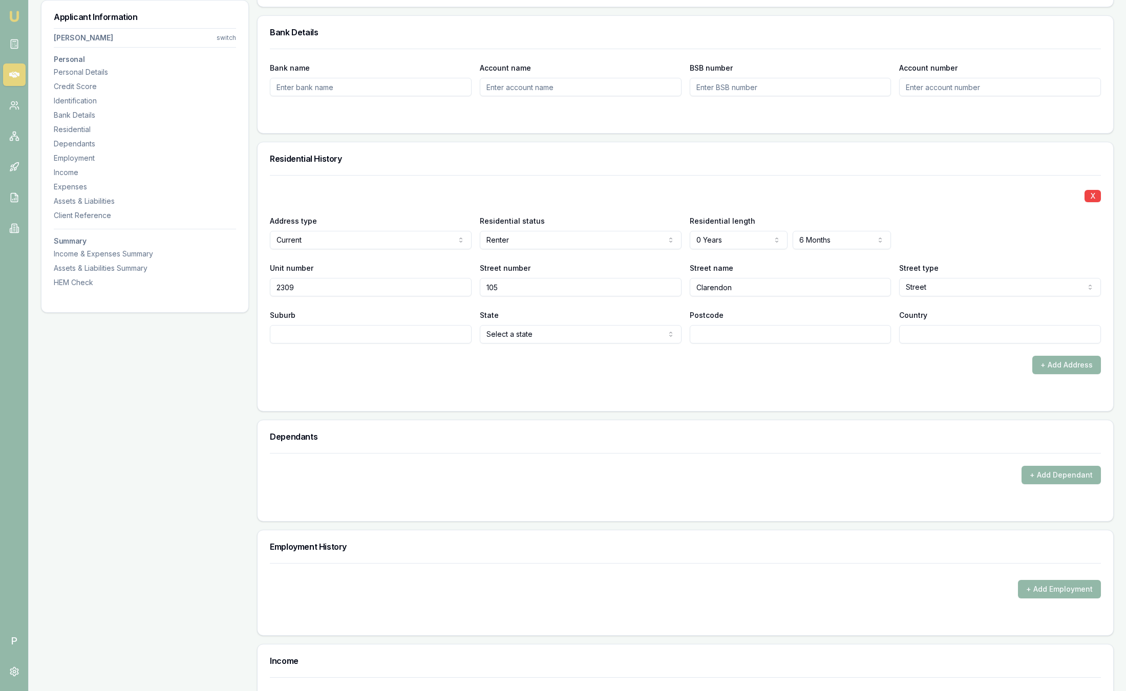
click at [320, 336] on input "Suburb" at bounding box center [371, 334] width 202 height 18
type input "South Melbourne"
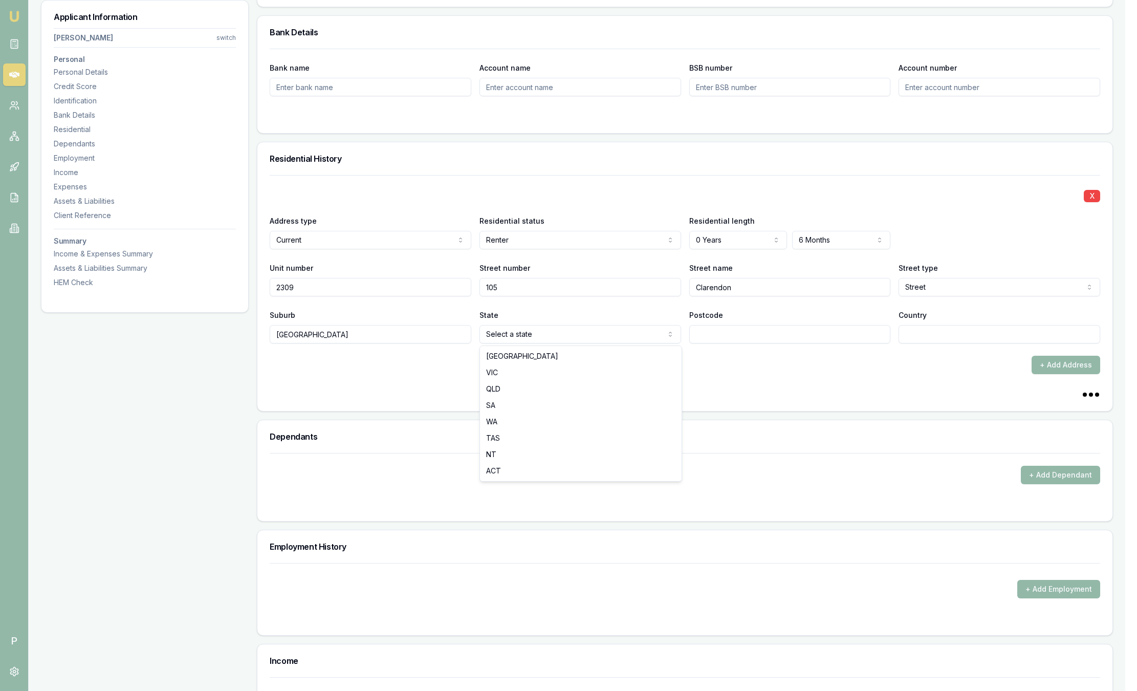
select select "VIC"
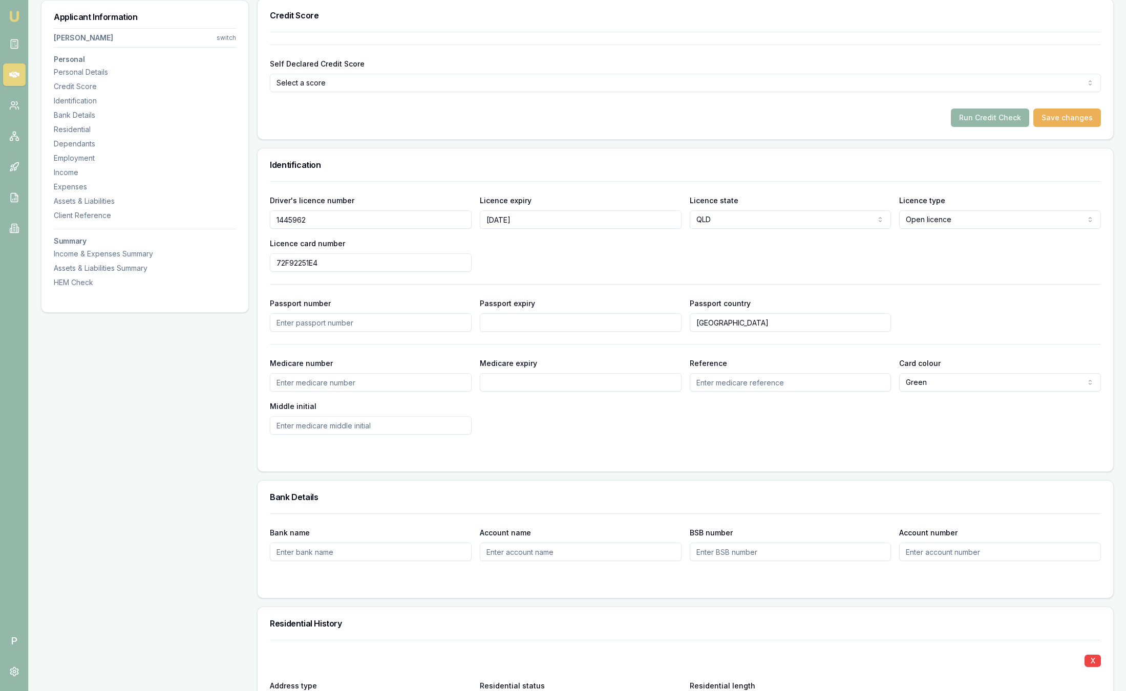
scroll to position [537, 0]
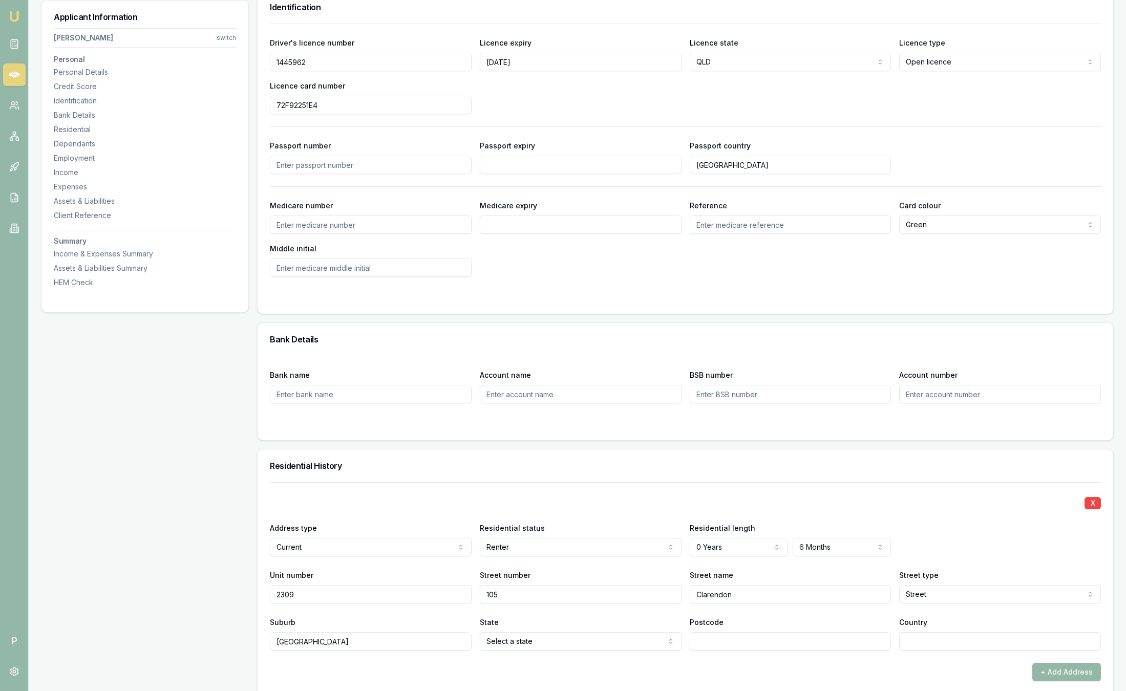
drag, startPoint x: 371, startPoint y: 646, endPoint x: -39, endPoint y: 648, distance: 410.5
type input "Southbank"
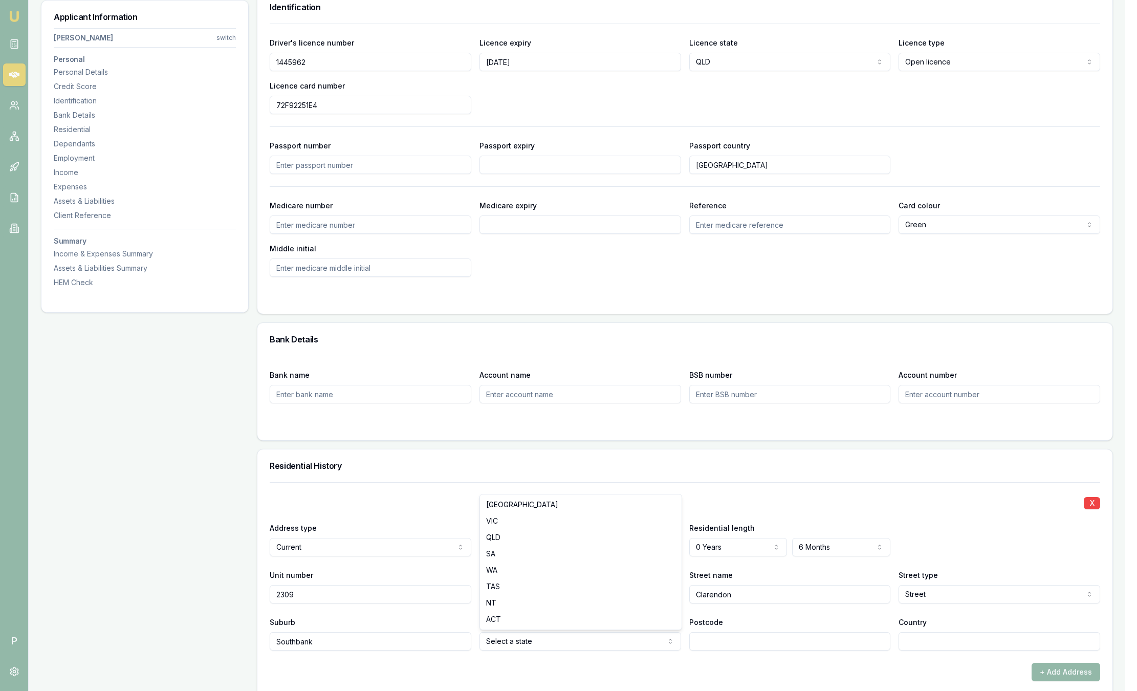
select select "VIC"
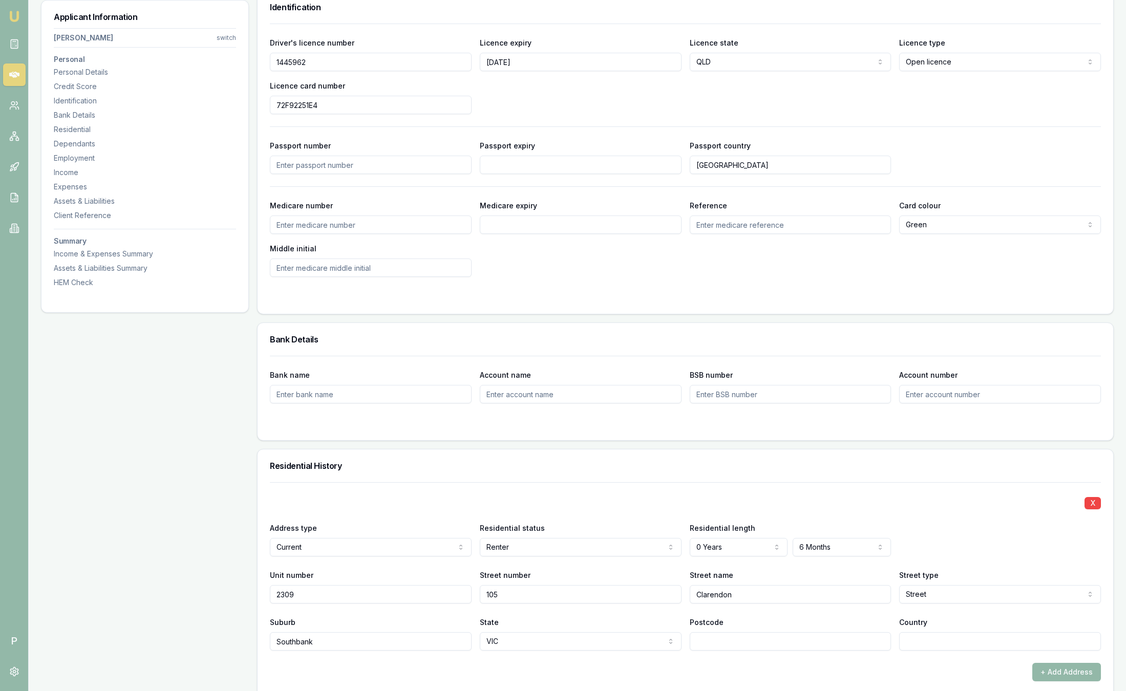
click at [751, 640] on input "Postcode" at bounding box center [790, 641] width 202 height 18
type input "3006"
type input "Australia"
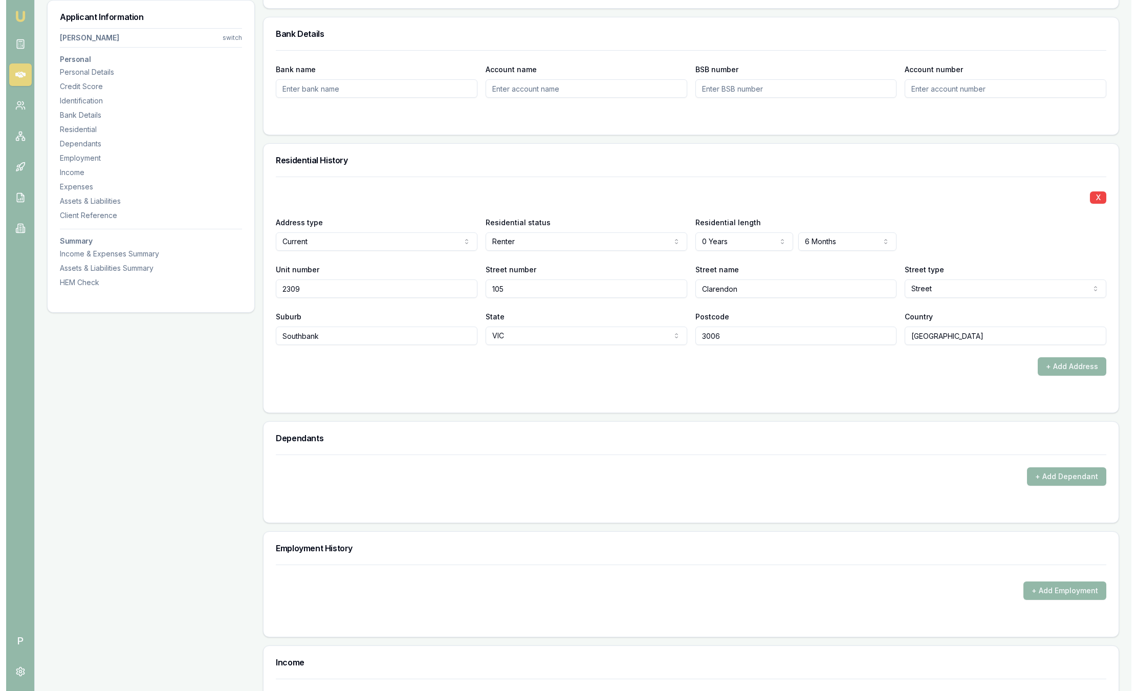
scroll to position [845, 0]
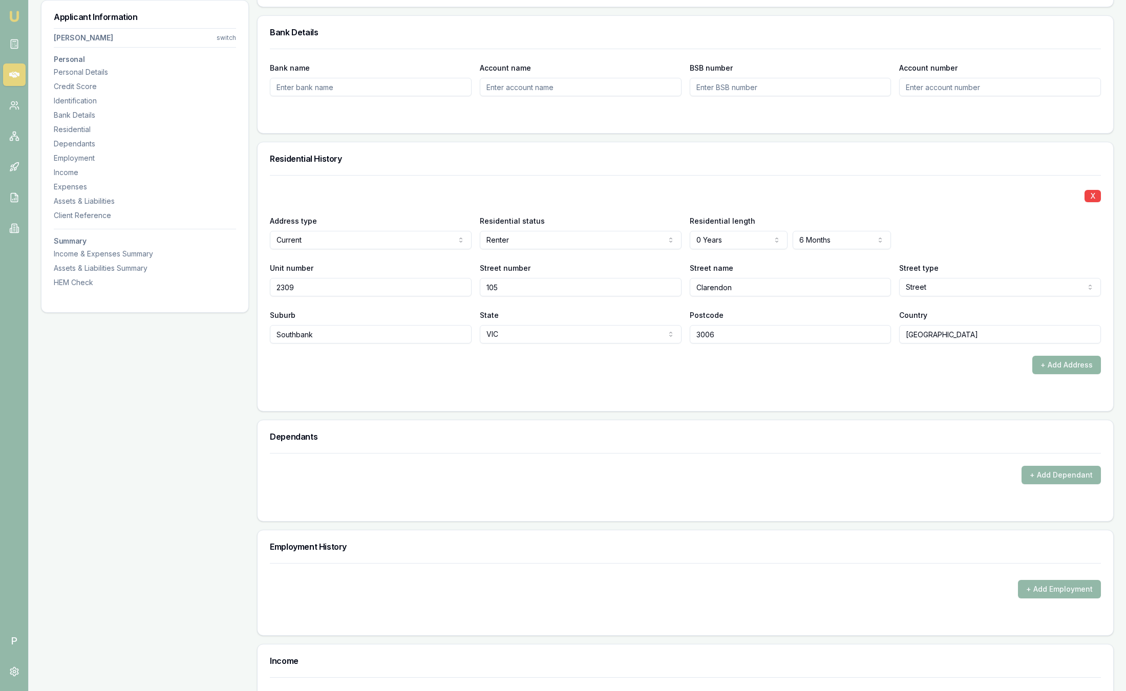
click at [1064, 366] on button "+ Add Address" at bounding box center [1066, 365] width 69 height 18
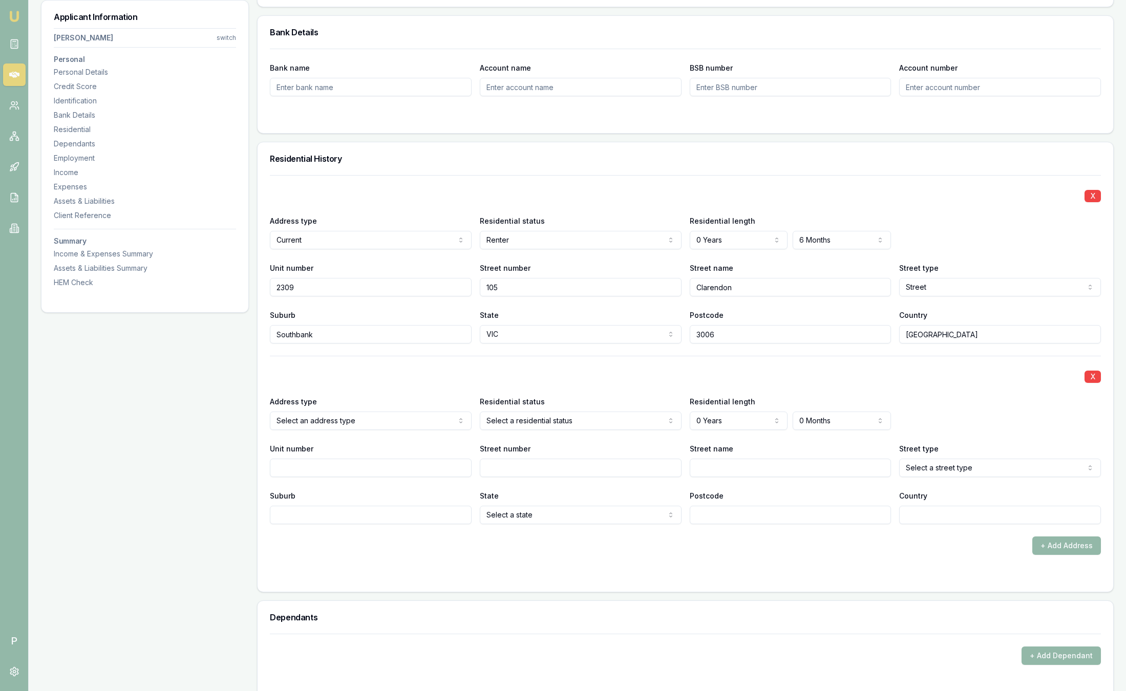
click at [345, 478] on div "X Address type Select an address type Current Previous Residential status Selec…" at bounding box center [685, 440] width 831 height 168
click at [345, 470] on input "Unit number" at bounding box center [371, 468] width 202 height 18
type input "15A"
click at [344, 468] on input "Unit number" at bounding box center [371, 468] width 202 height 18
click at [510, 473] on input "Street number" at bounding box center [581, 468] width 202 height 18
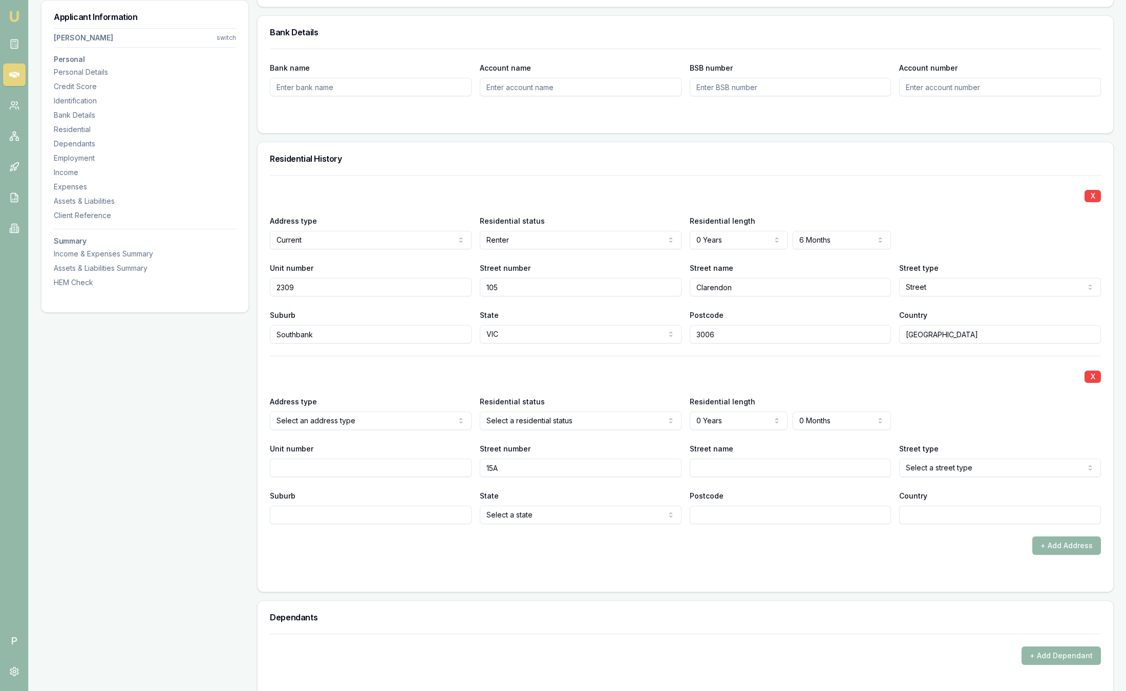
type input "15A"
click at [763, 464] on input "Street name" at bounding box center [790, 468] width 202 height 18
type input "Vine"
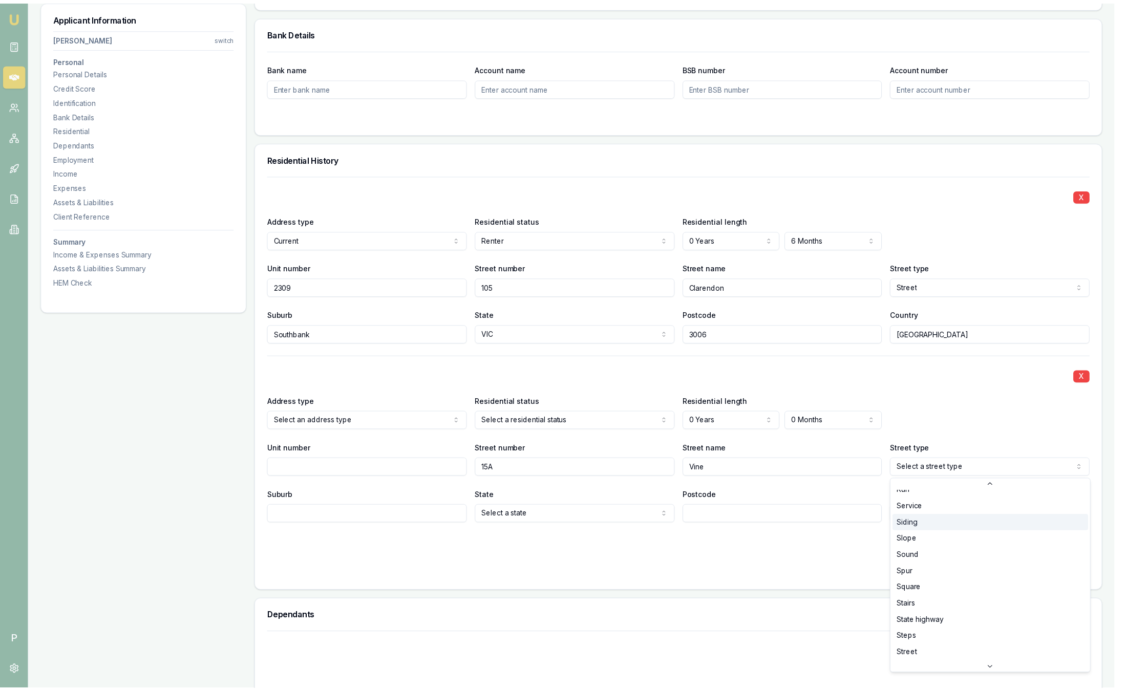
scroll to position [2649, 0]
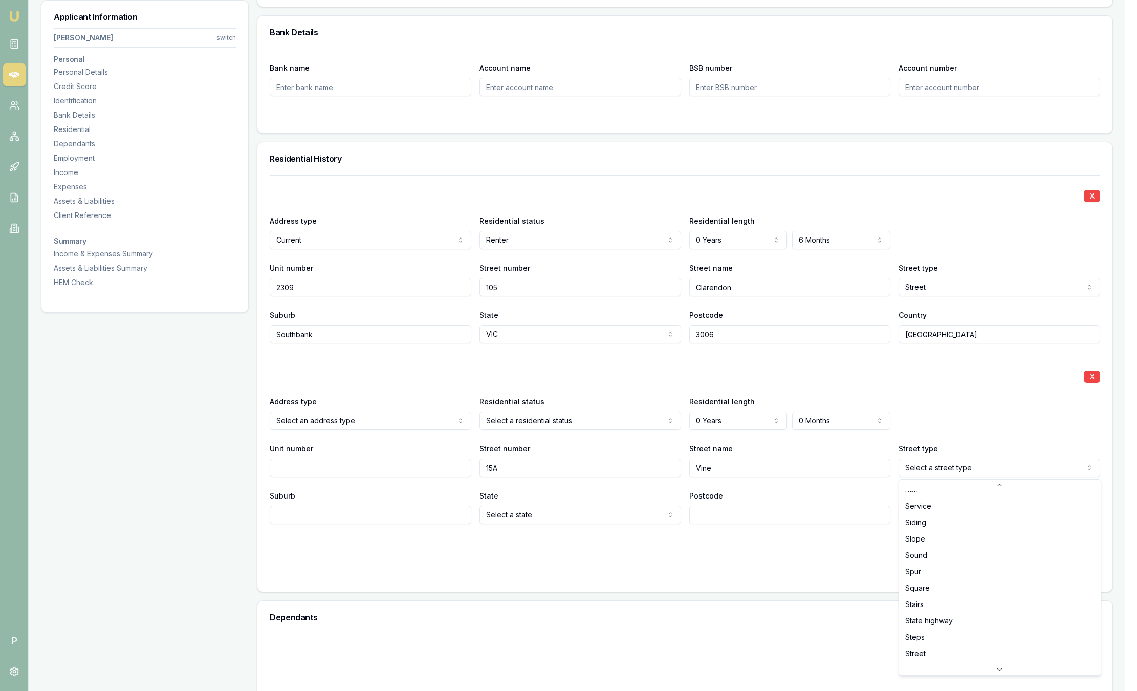
select select "Street"
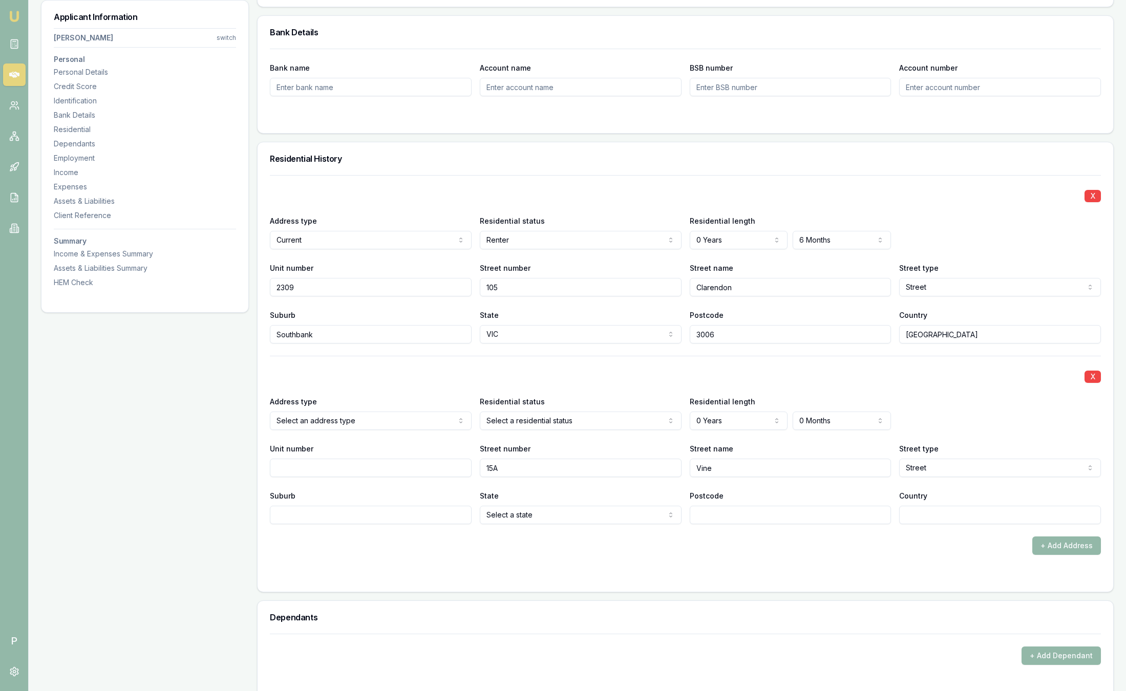
click at [288, 494] on label "Suburb" at bounding box center [283, 495] width 26 height 9
click at [288, 506] on input "Suburb" at bounding box center [371, 515] width 202 height 18
type input "Ascot"
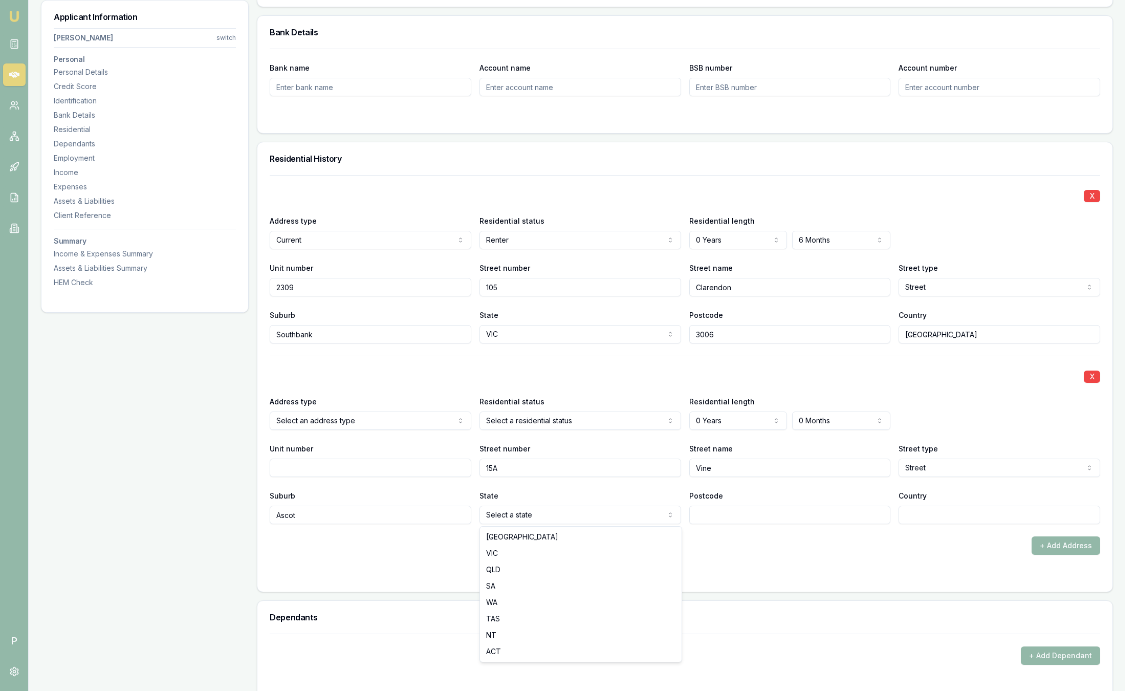
select select "QLD"
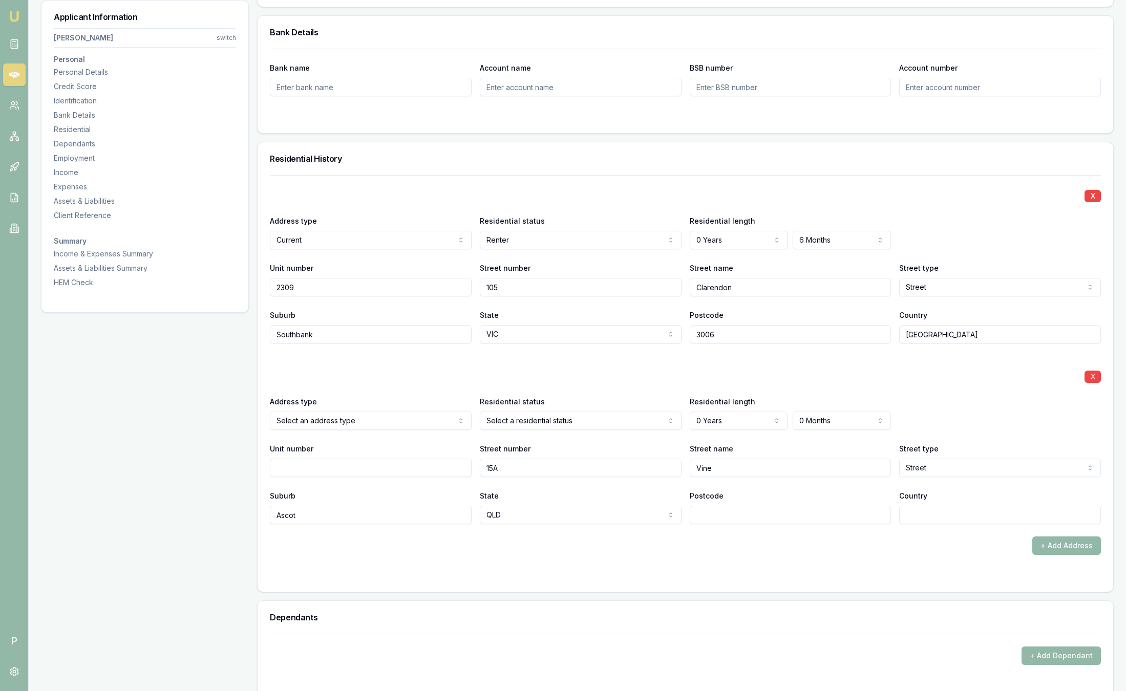
click at [733, 505] on div "Postcode" at bounding box center [790, 506] width 202 height 35
click at [734, 520] on input "Postcode" at bounding box center [790, 515] width 202 height 18
type input "4007"
type input "Australia"
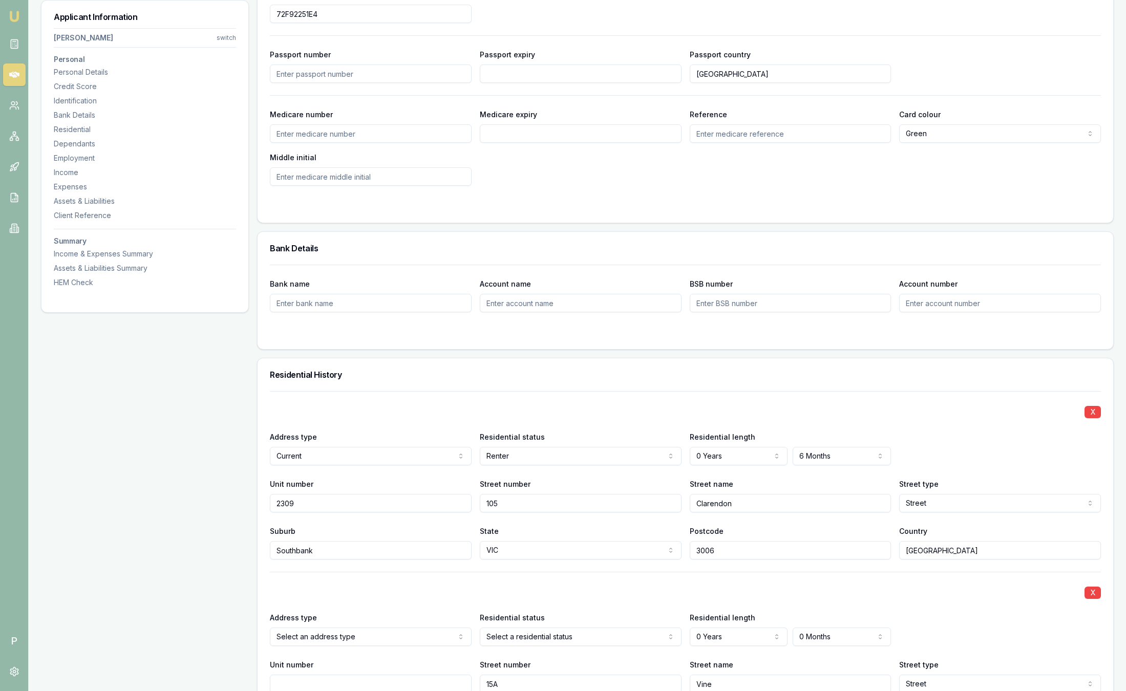
scroll to position [691, 0]
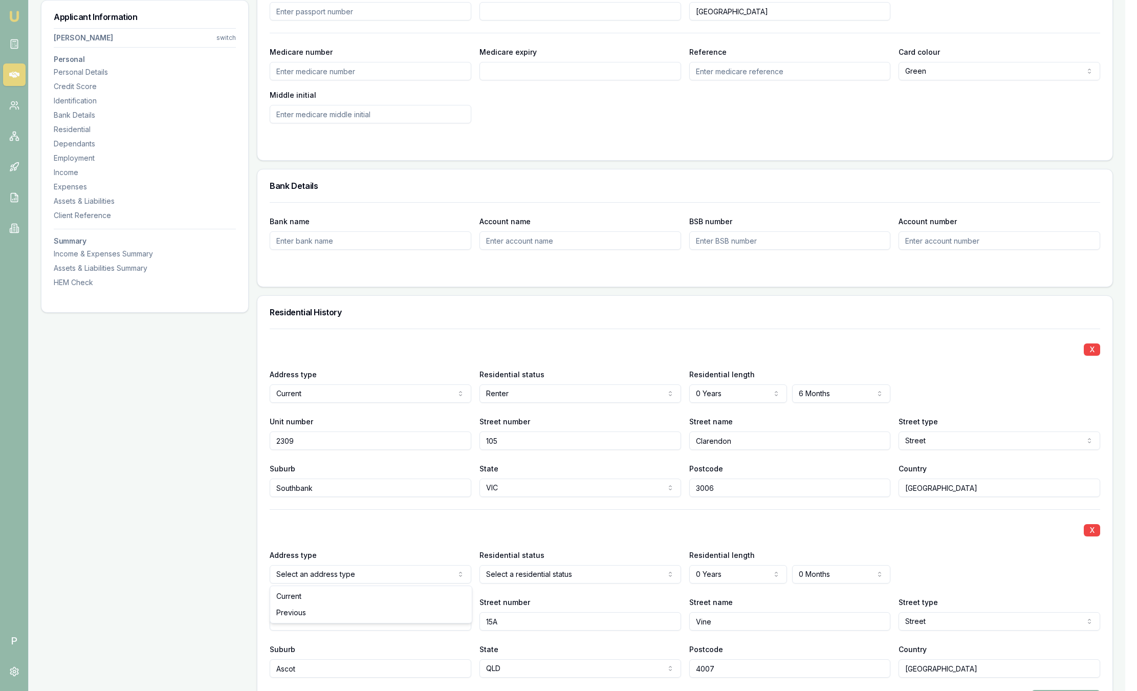
select select "PREVIOUS"
drag, startPoint x: 313, startPoint y: 613, endPoint x: 503, endPoint y: 568, distance: 195.0
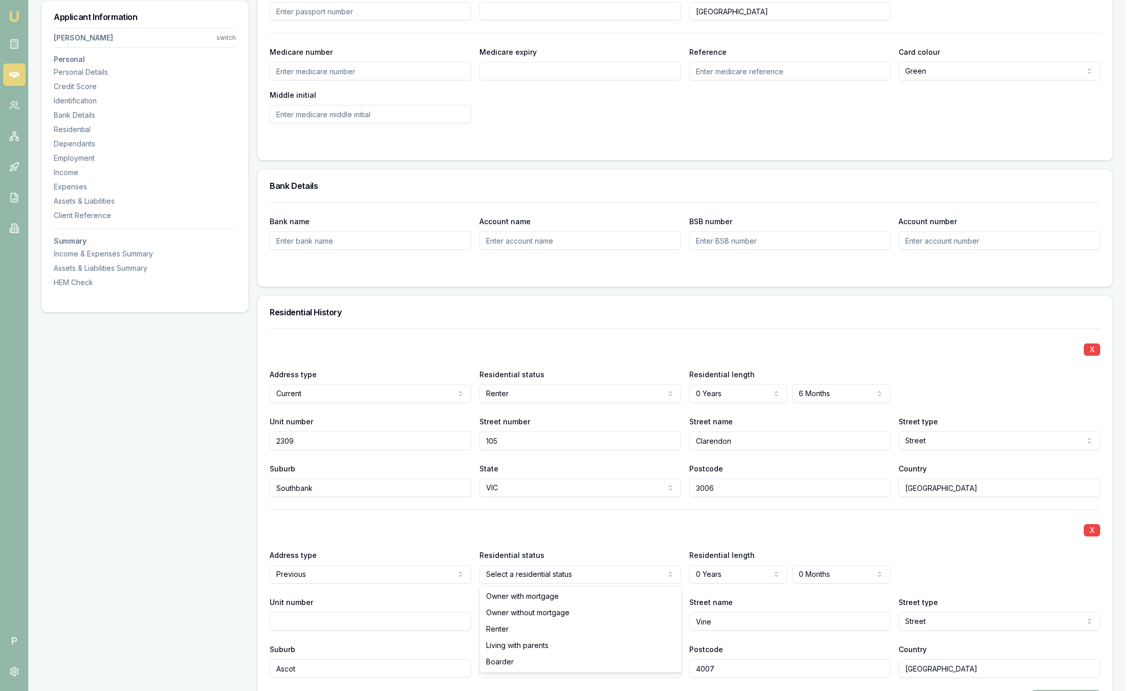
select select "RENTER"
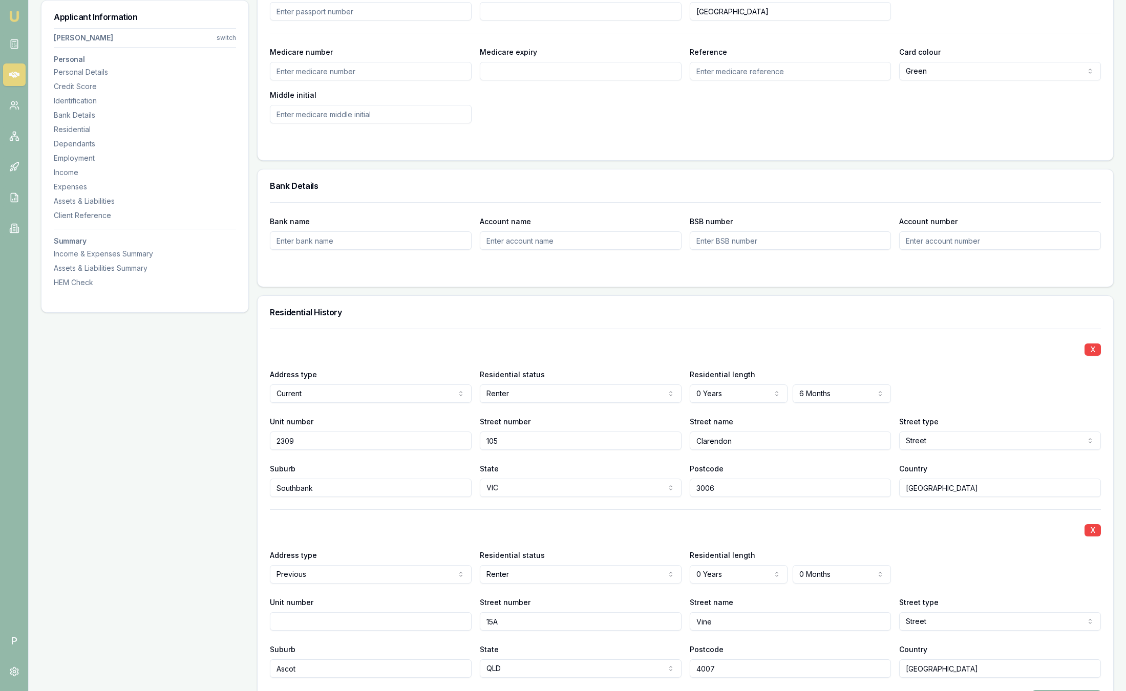
click at [711, 561] on div "Residential length 0 Years 0 Years 1 Year 2 Years 3 Years 4 Years 5 Years 6 Yea…" at bounding box center [790, 566] width 202 height 35
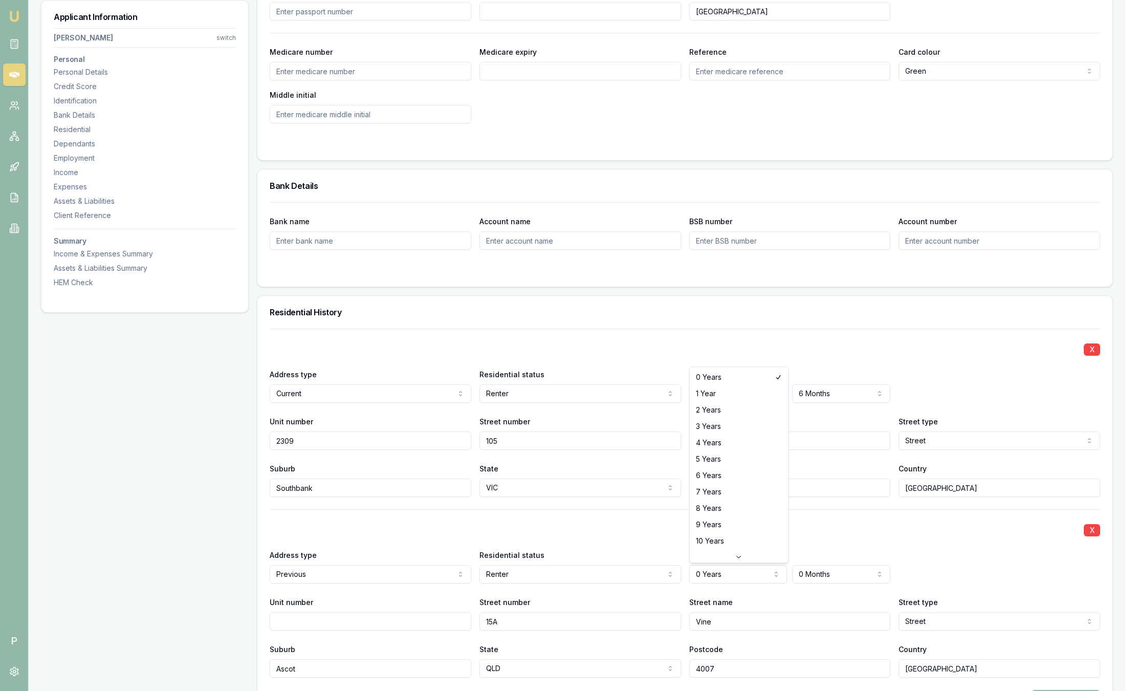
select select "2"
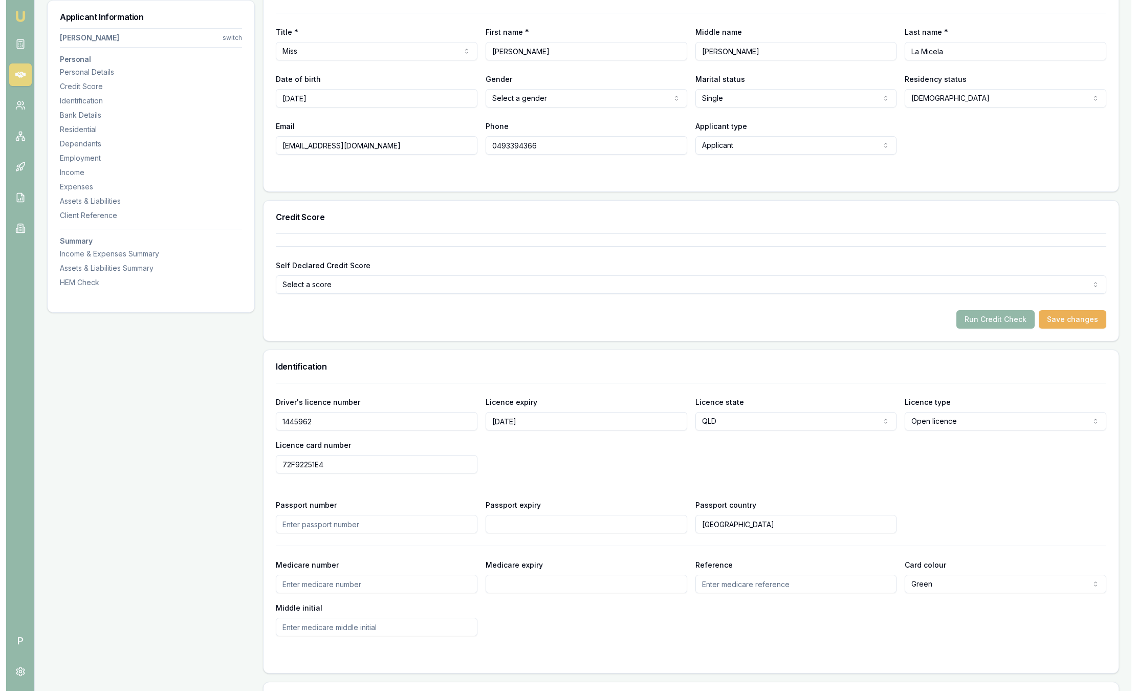
scroll to position [0, 0]
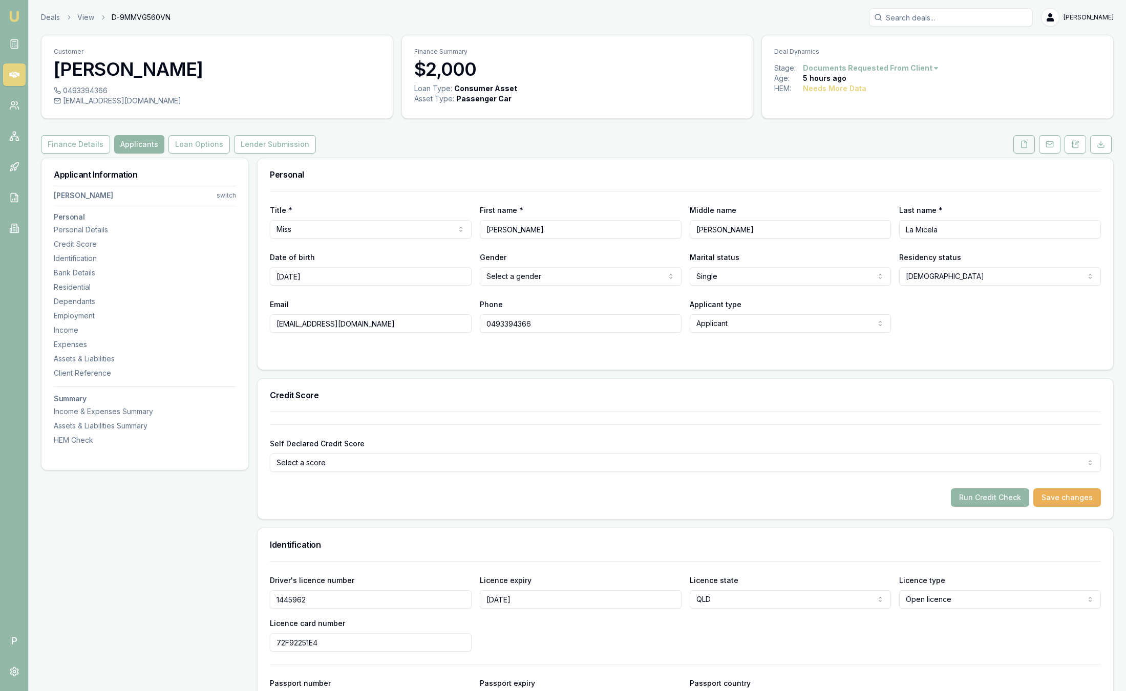
click at [1025, 145] on icon at bounding box center [1024, 144] width 8 height 8
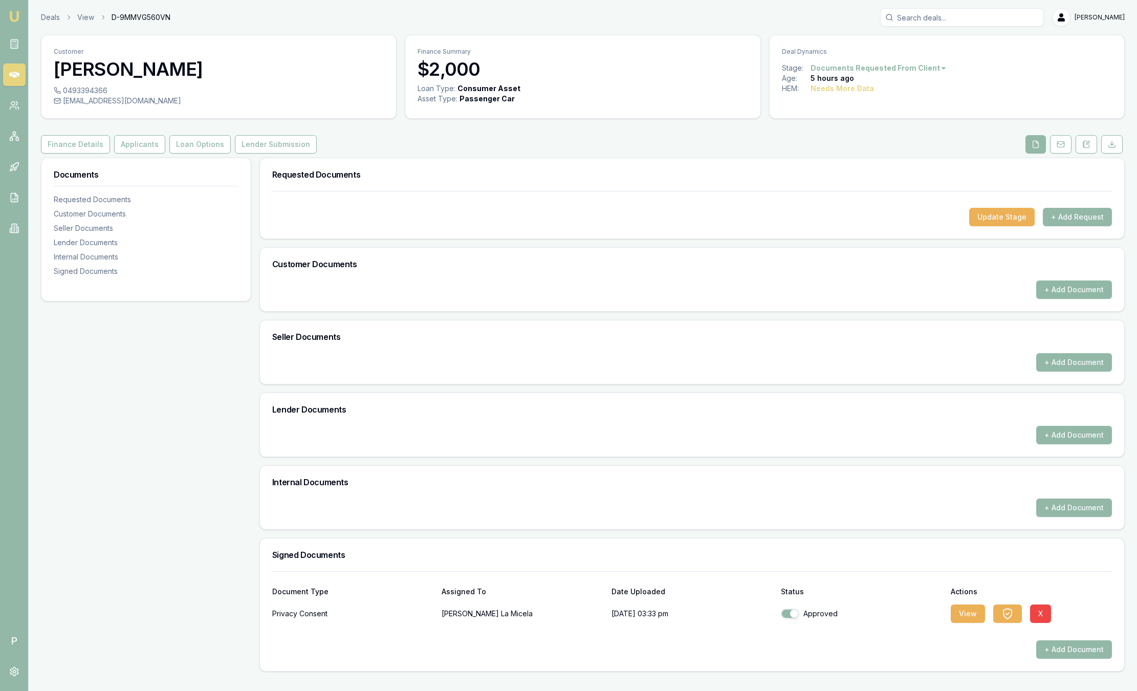
click at [1045, 291] on button "+ Add Document" at bounding box center [1074, 289] width 76 height 18
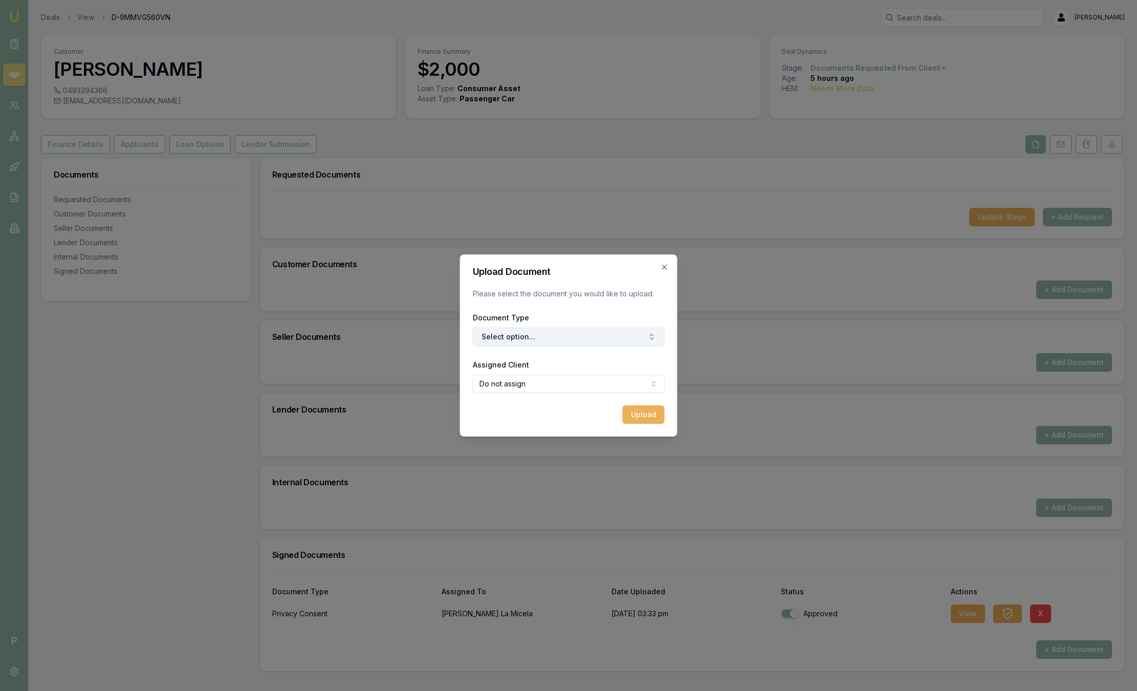
click at [514, 333] on button "Select option..." at bounding box center [569, 337] width 192 height 18
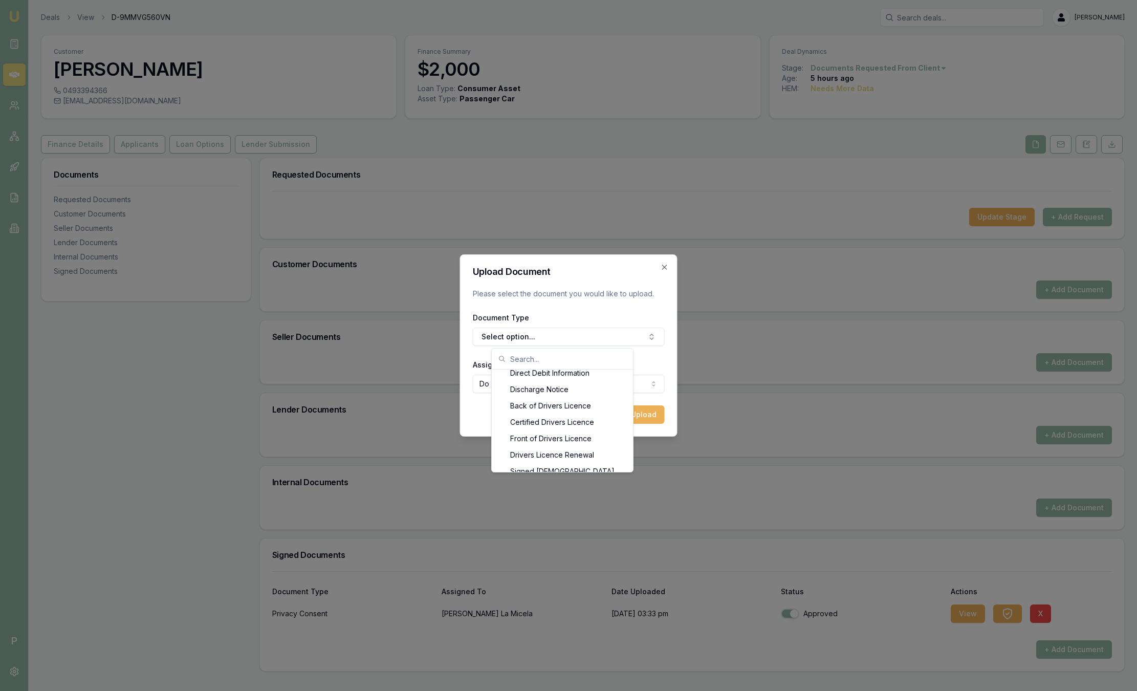
scroll to position [468, 0]
click at [572, 423] on div "Front of Drivers Licence" at bounding box center [562, 419] width 137 height 16
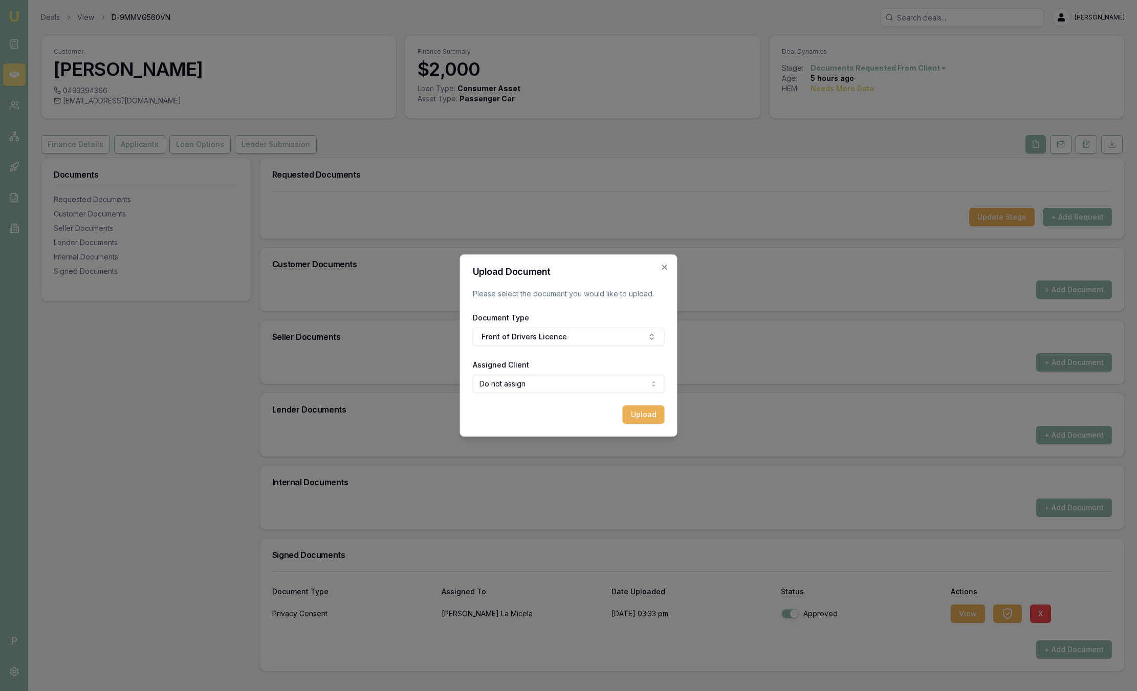
click at [554, 383] on body "Emu Broker P Deals View D-9MMVG560VN Sam Crouch Toggle Menu Customer Santina La…" at bounding box center [568, 345] width 1137 height 691
select select "U-W8010GPYK3"
click at [646, 419] on button "Upload" at bounding box center [644, 414] width 42 height 18
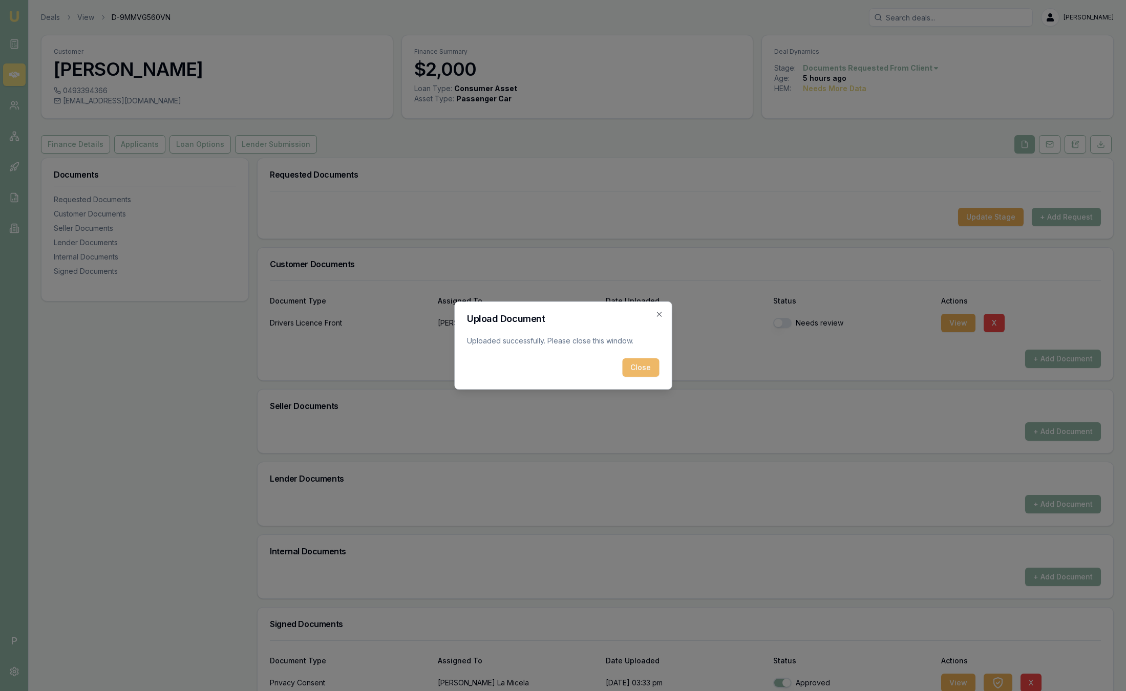
click at [635, 370] on button "Close" at bounding box center [640, 367] width 37 height 18
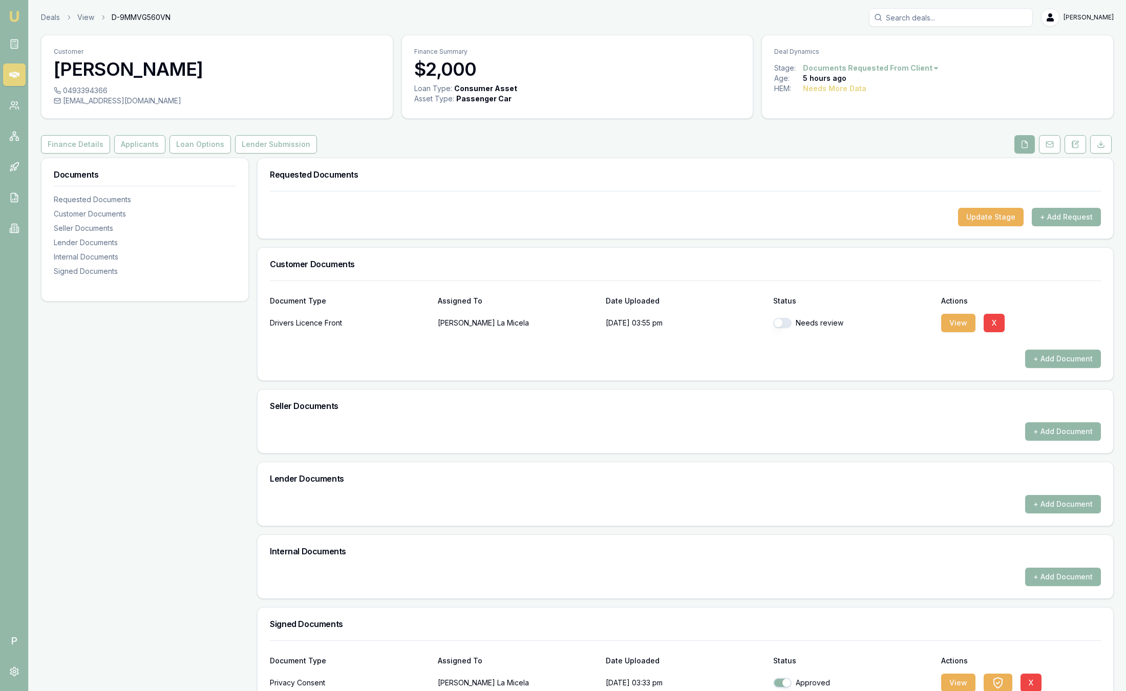
click at [781, 322] on button "button" at bounding box center [782, 323] width 18 height 10
checkbox input "true"
click at [1049, 357] on button "+ Add Document" at bounding box center [1063, 359] width 76 height 18
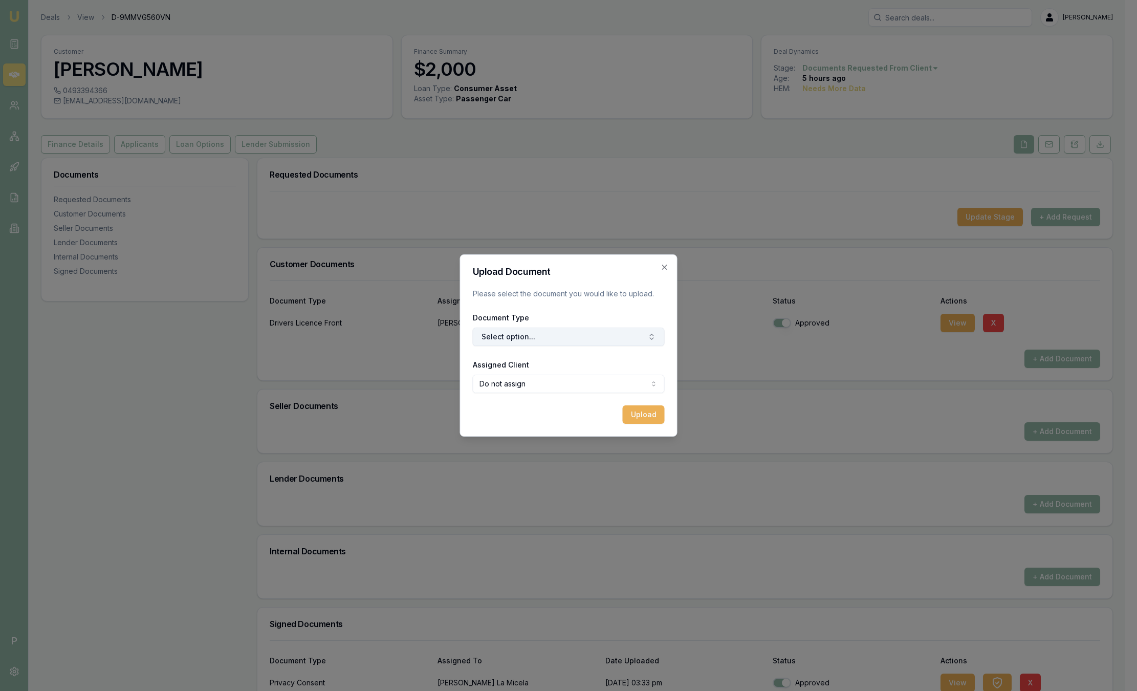
click at [546, 344] on button "Select option..." at bounding box center [569, 337] width 192 height 18
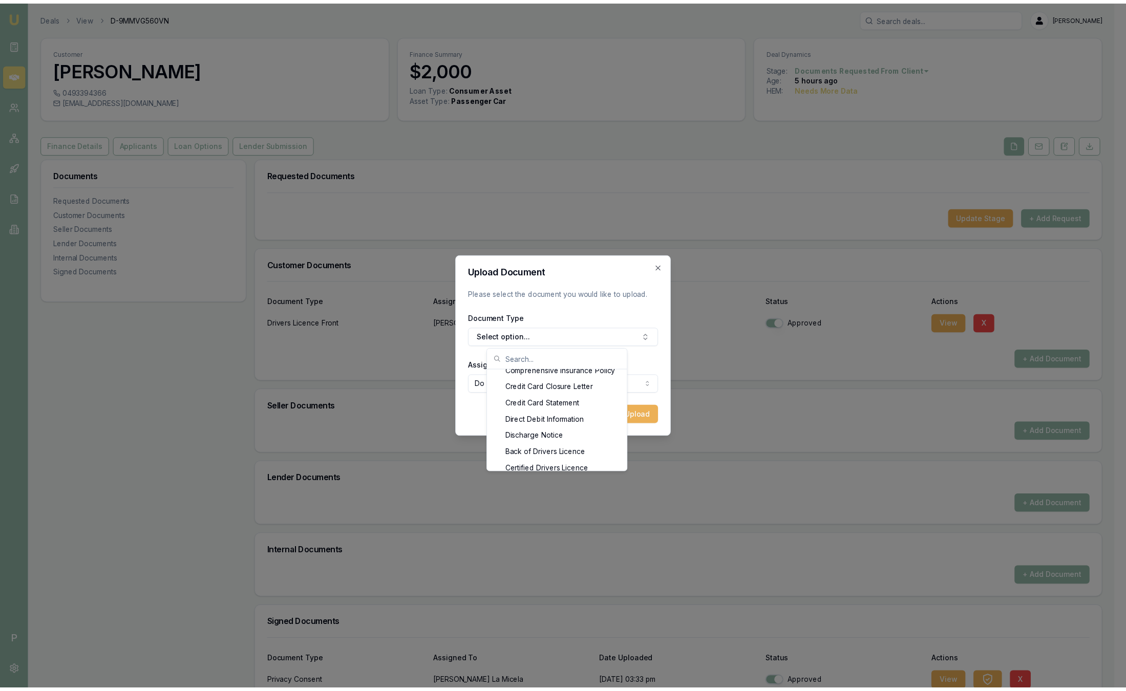
scroll to position [430, 0]
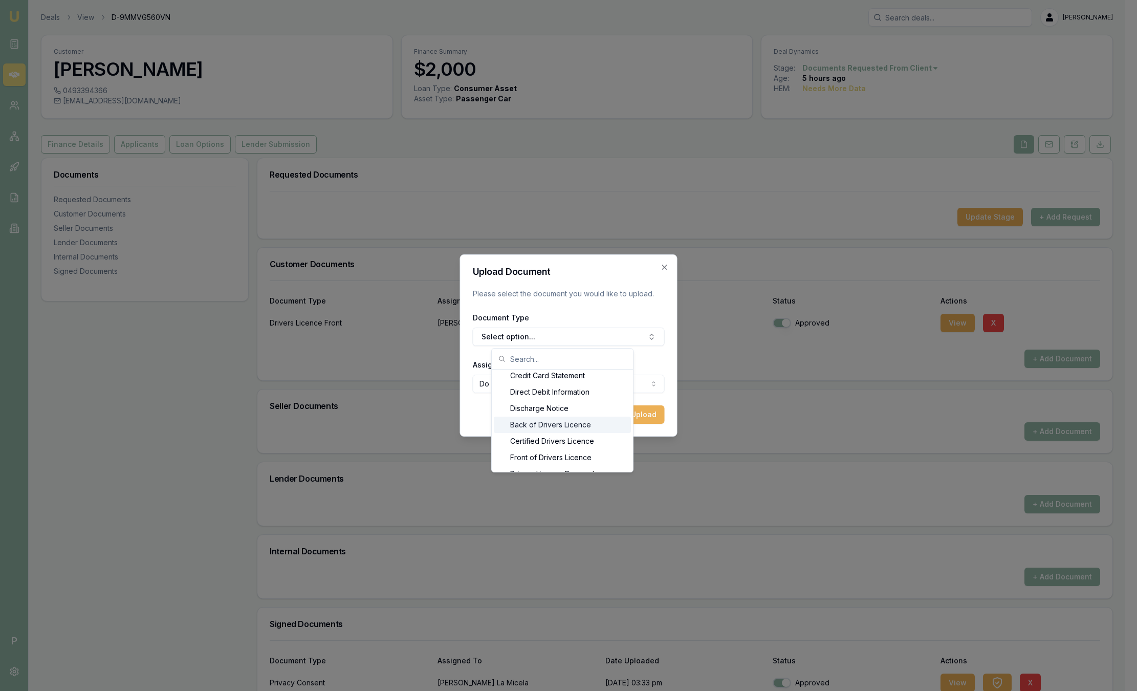
click at [580, 421] on div "Back of Drivers Licence" at bounding box center [562, 425] width 137 height 16
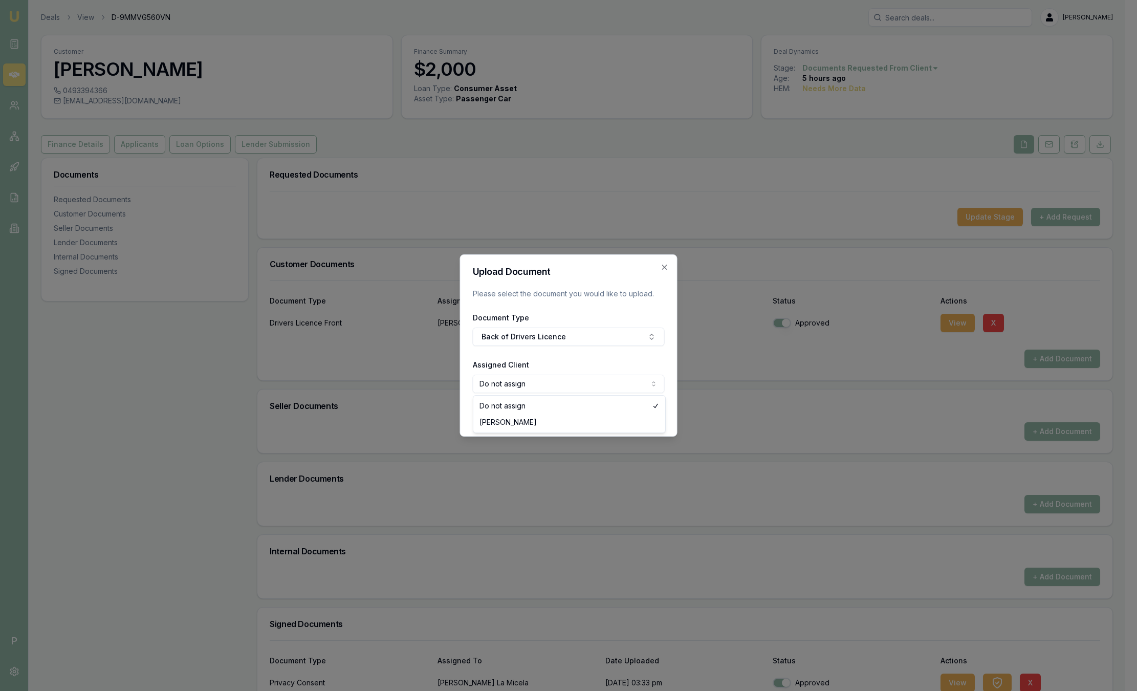
click at [588, 382] on body "Emu Broker P Deals View D-9MMVG560VN Sam Crouch Toggle Menu Customer Santina La…" at bounding box center [563, 345] width 1126 height 691
select select "U-W8010GPYK3"
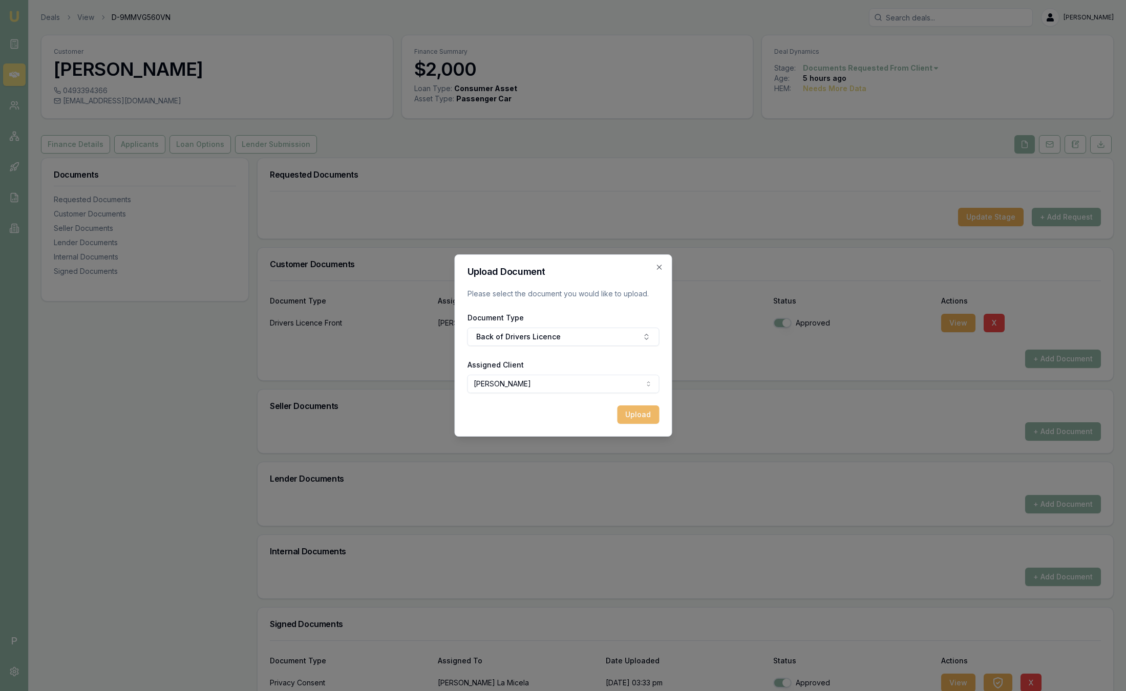
click at [640, 420] on button "Upload" at bounding box center [638, 414] width 42 height 18
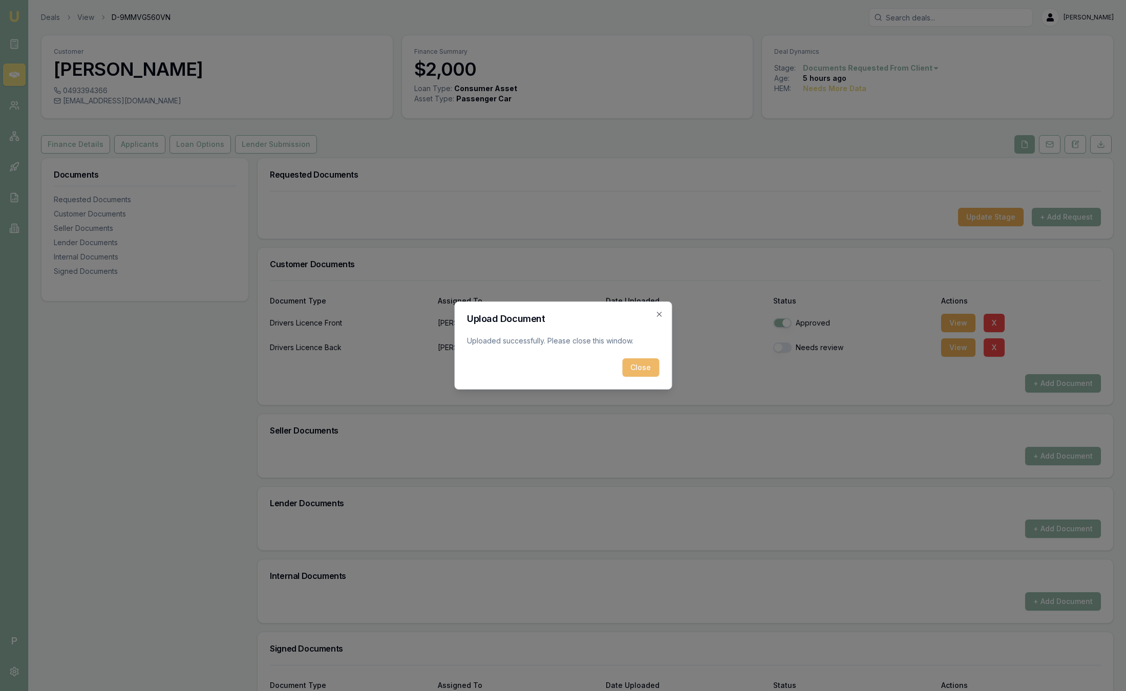
click at [643, 367] on button "Close" at bounding box center [640, 367] width 37 height 18
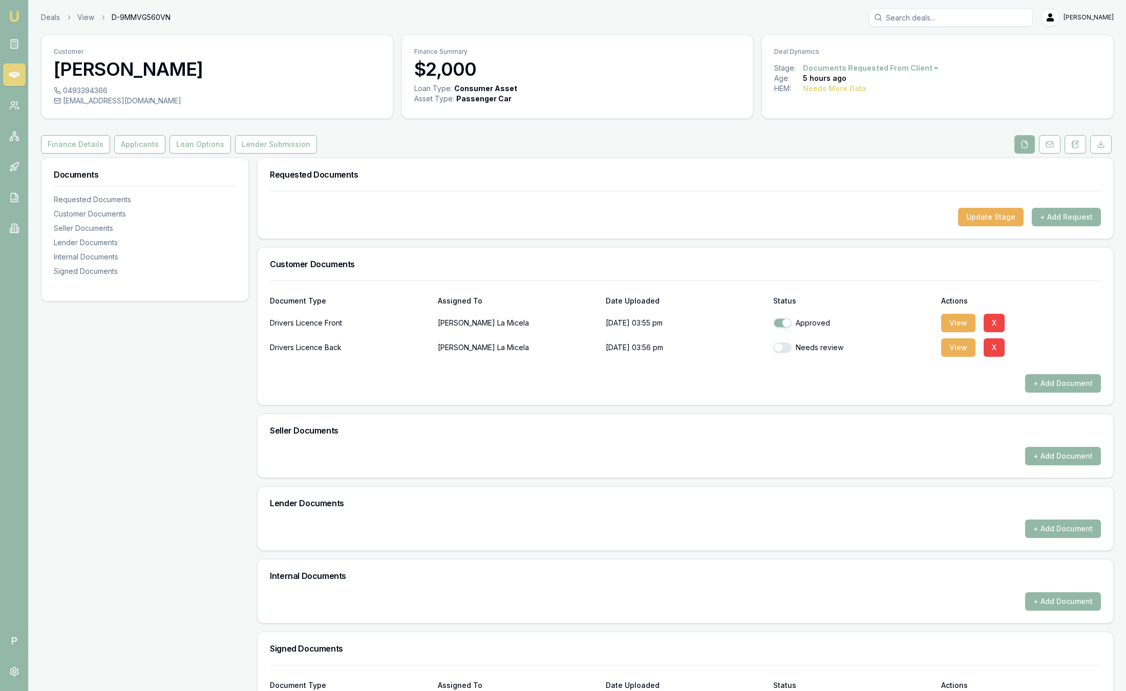
click at [780, 346] on button "button" at bounding box center [782, 347] width 18 height 10
checkbox input "true"
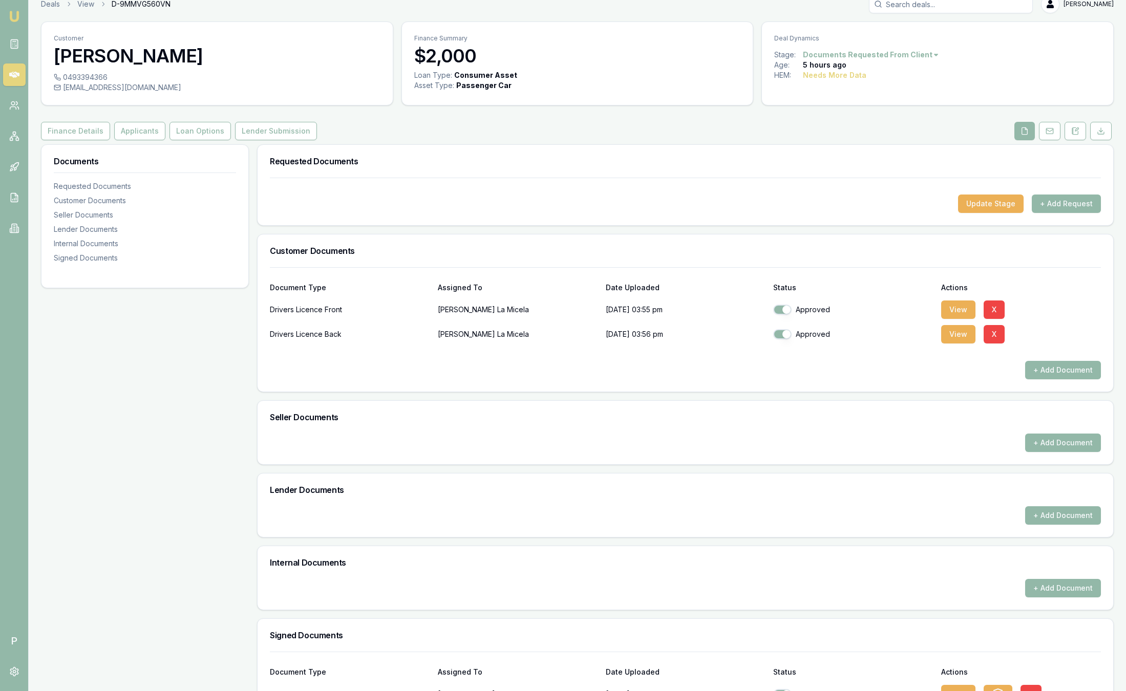
scroll to position [0, 0]
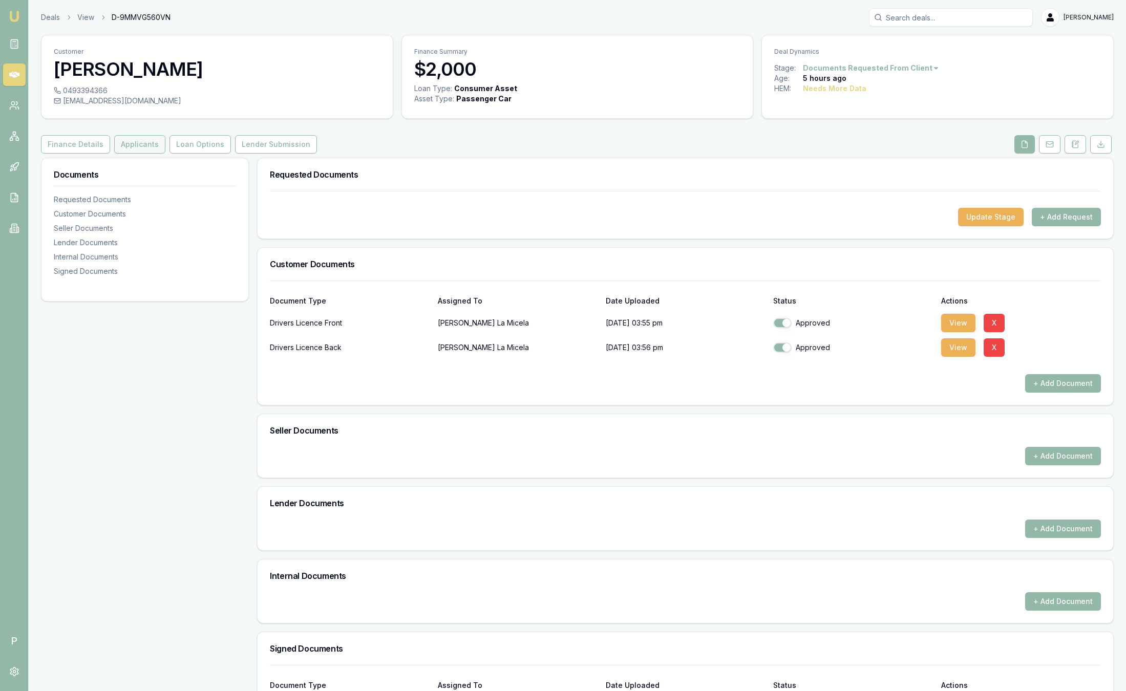
click at [142, 147] on button "Applicants" at bounding box center [139, 144] width 51 height 18
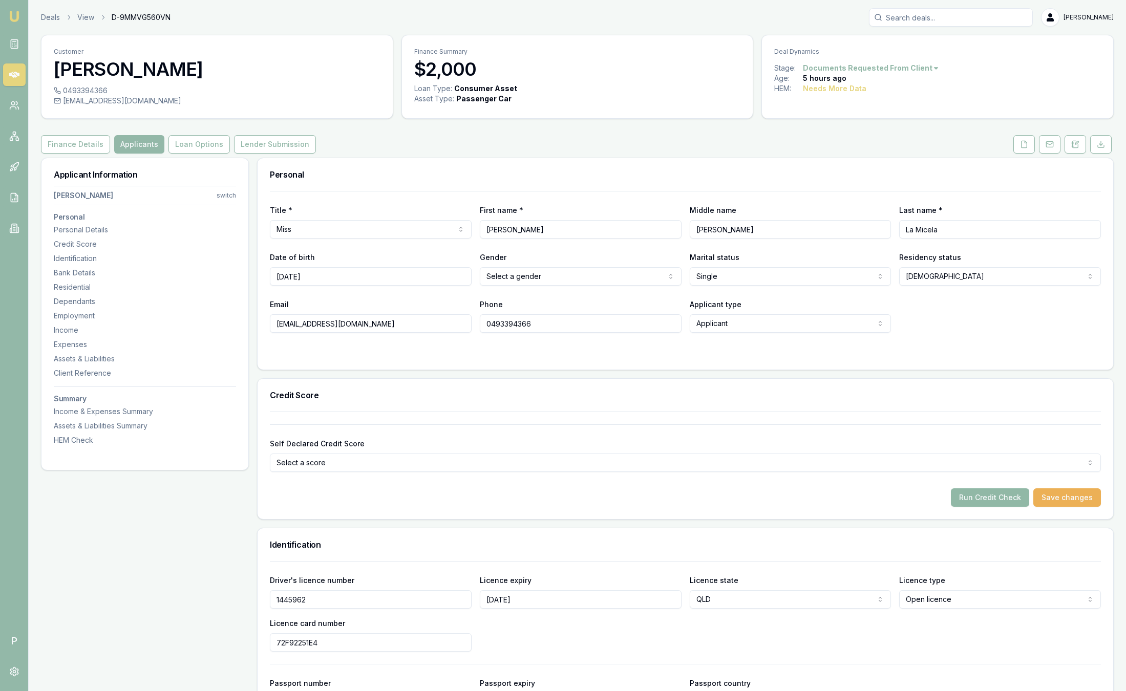
click at [990, 492] on button "Run Credit Check" at bounding box center [989, 497] width 78 height 18
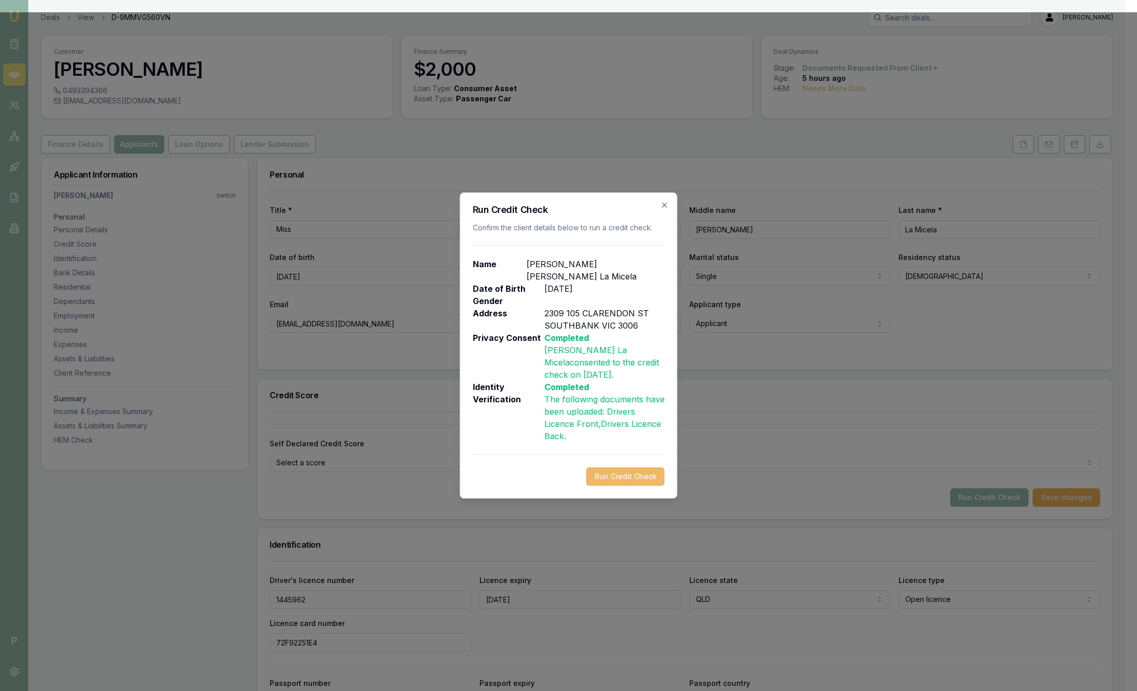
click at [637, 468] on button "Run Credit Check" at bounding box center [626, 476] width 78 height 18
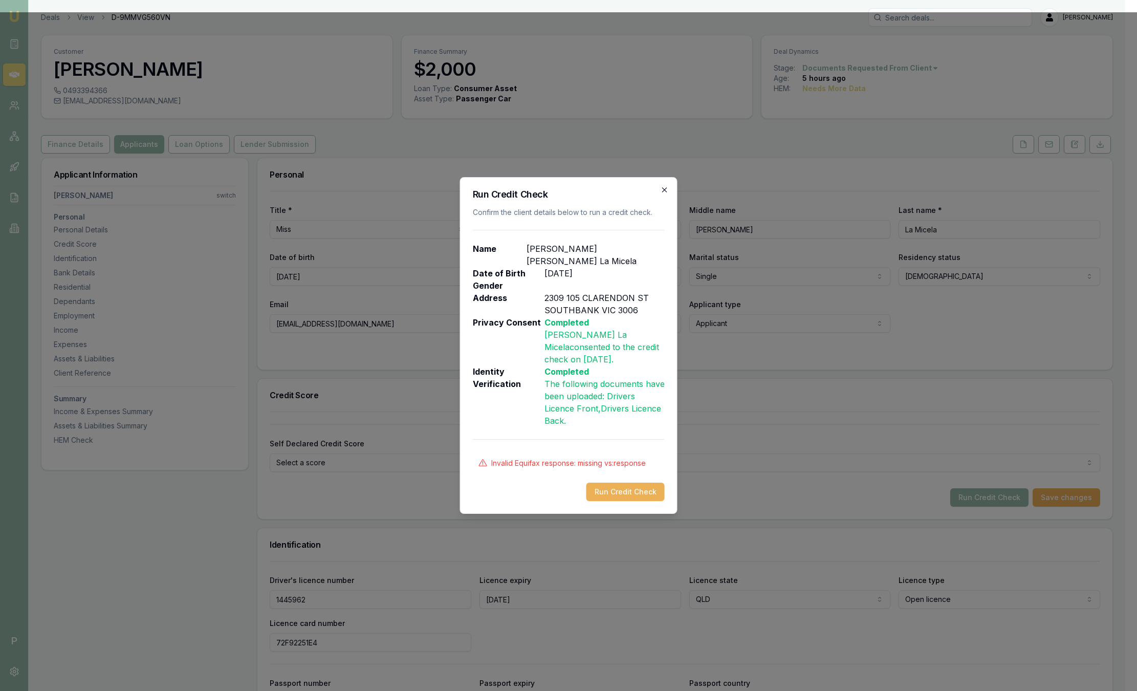
click at [665, 194] on icon "button" at bounding box center [665, 190] width 8 height 8
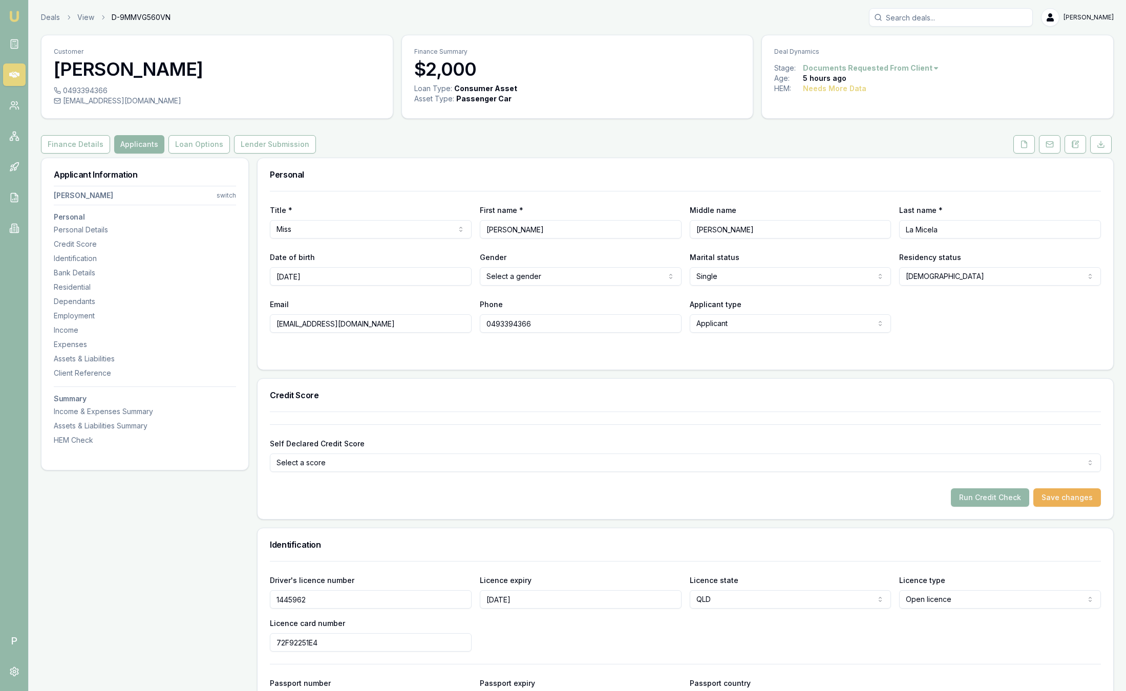
click at [538, 278] on html "Emu Broker P Deals View D-9MMVG560VN Sam Crouch Toggle Menu Customer Santina La…" at bounding box center [563, 345] width 1126 height 691
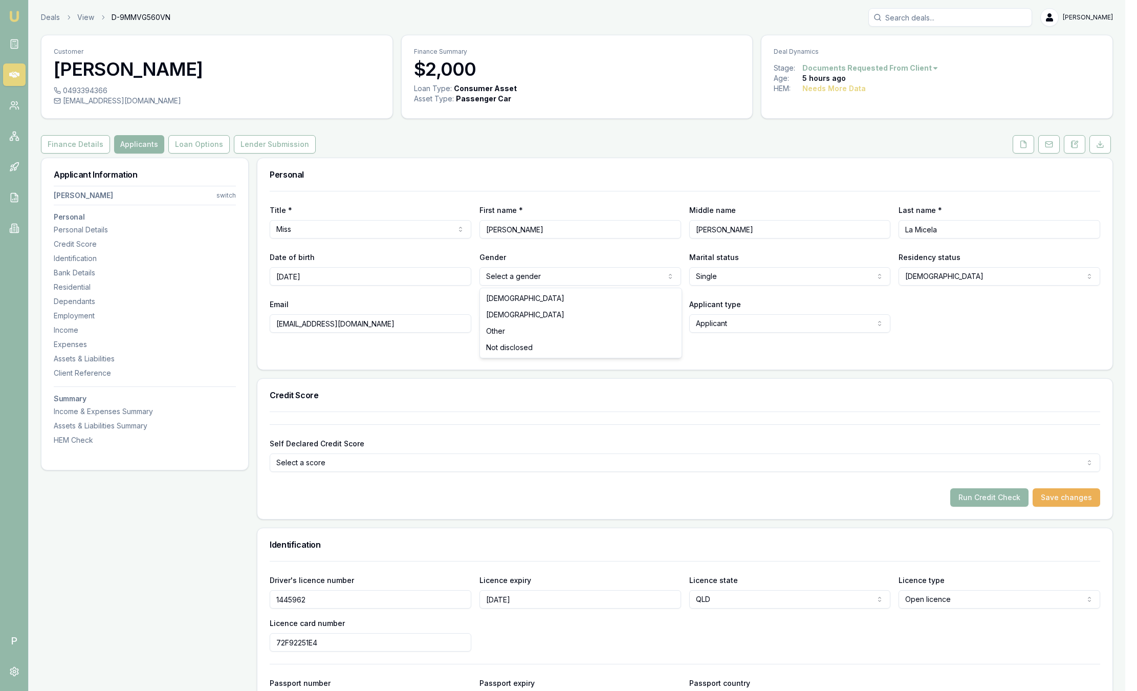
select select "FEMALE"
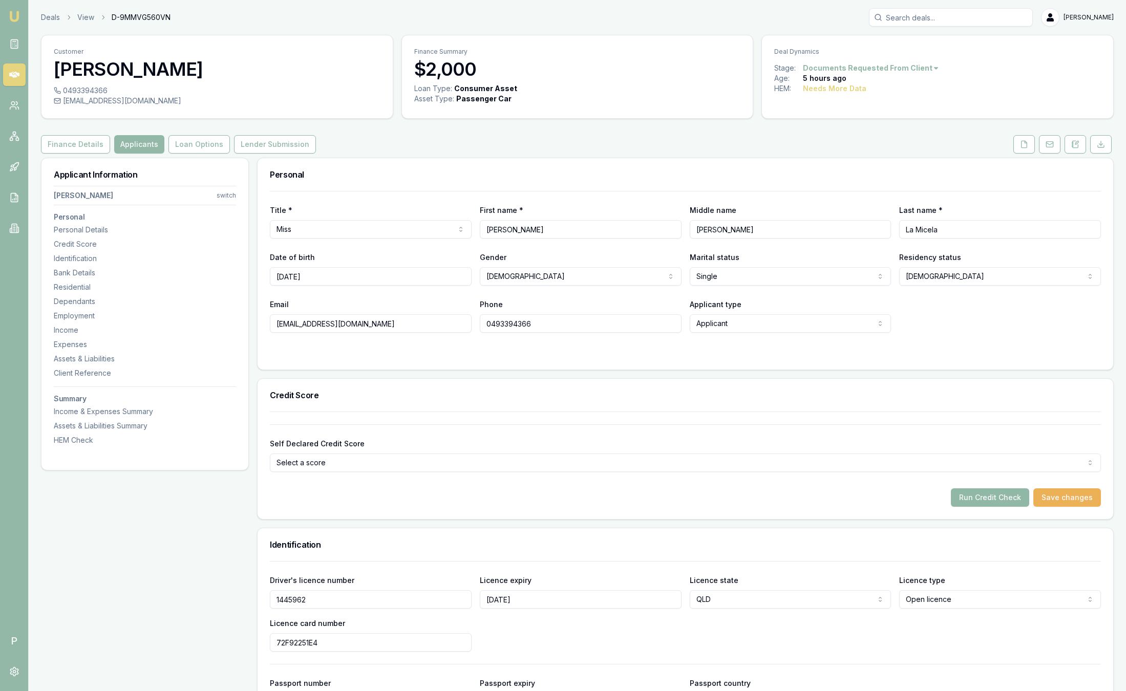
click at [1008, 495] on button "Run Credit Check" at bounding box center [989, 497] width 78 height 18
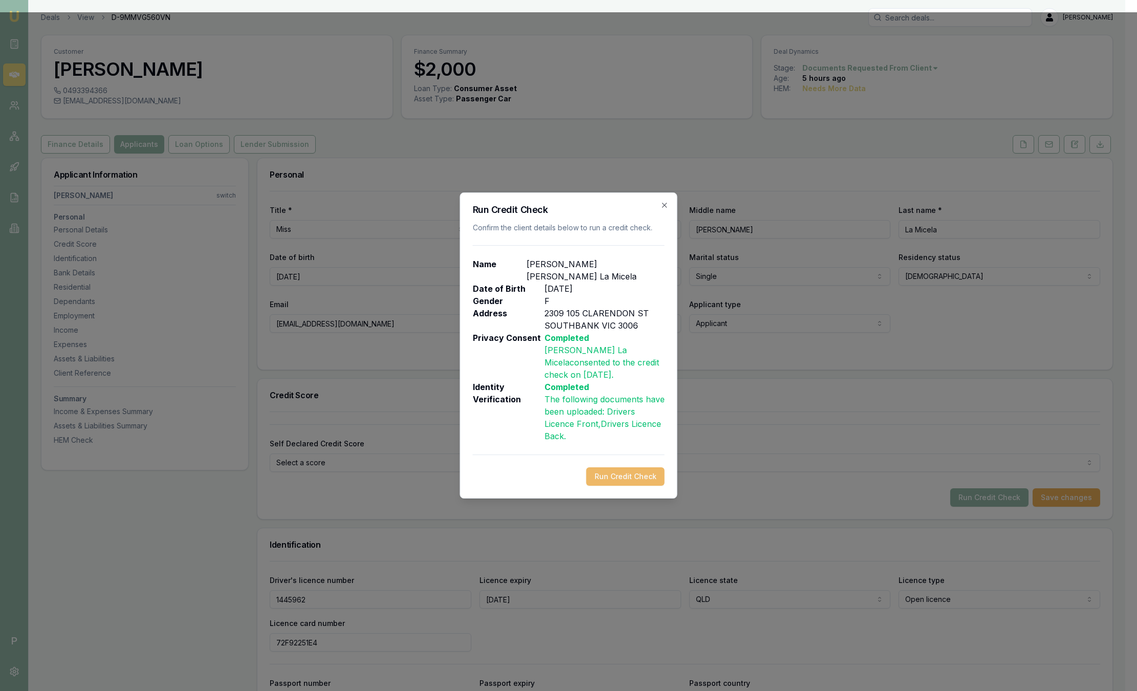
click at [649, 469] on button "Run Credit Check" at bounding box center [626, 476] width 78 height 18
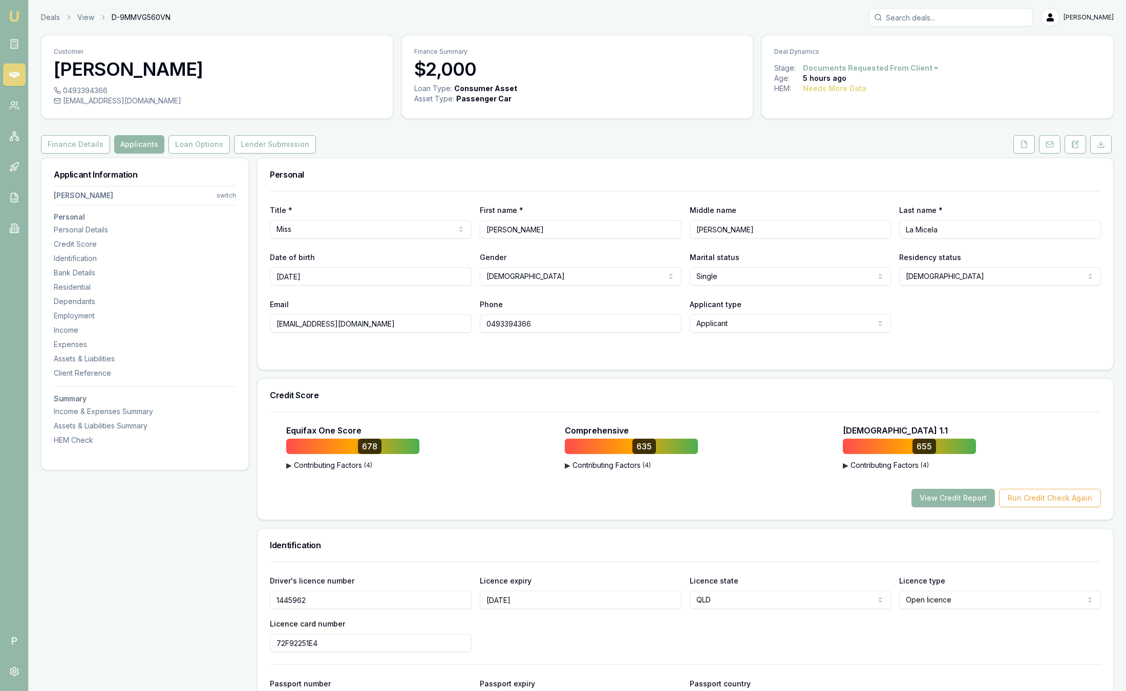
click at [938, 502] on button "View Credit Report" at bounding box center [952, 498] width 83 height 18
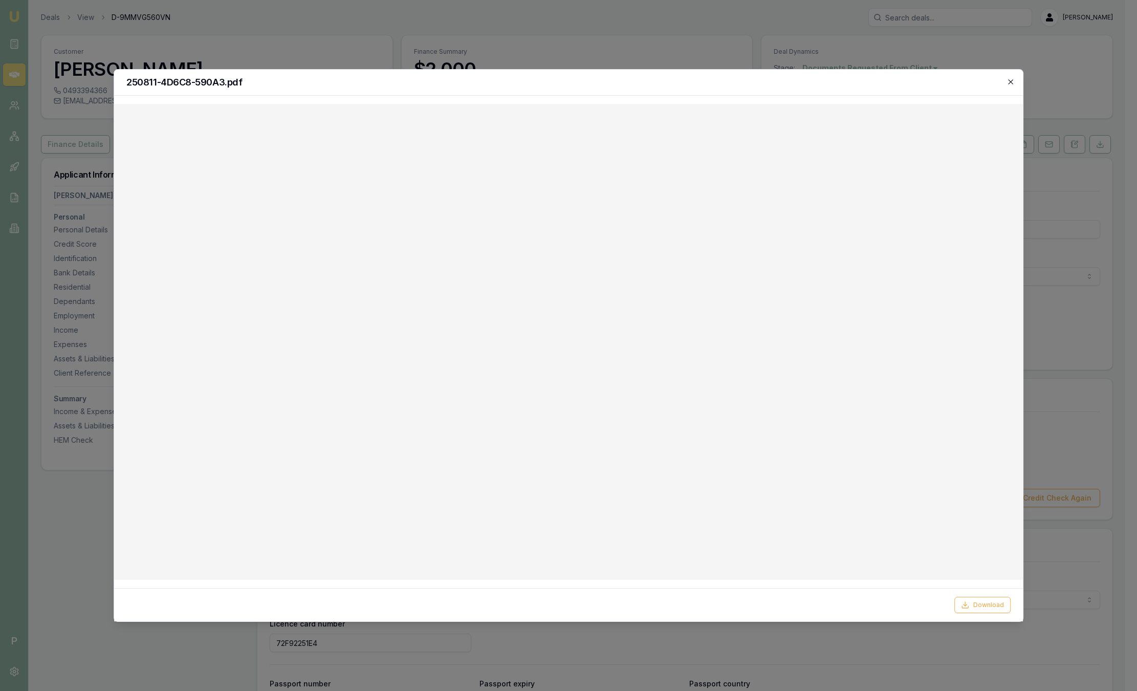
click at [1009, 82] on icon "button" at bounding box center [1011, 82] width 8 height 8
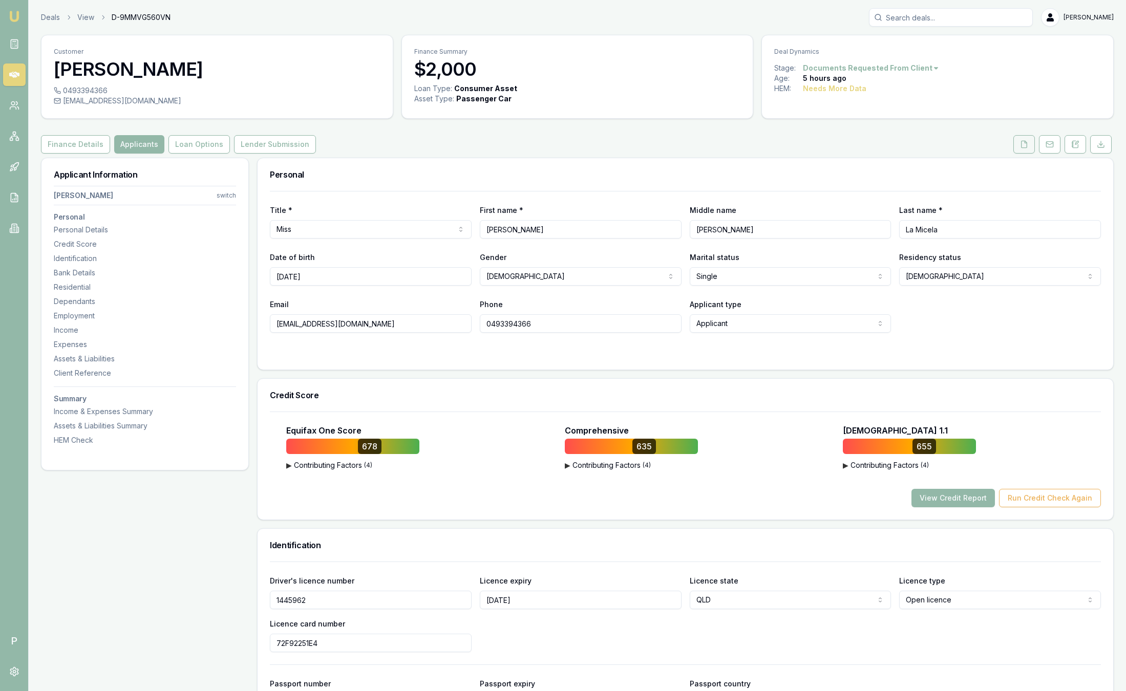
click at [1020, 141] on icon at bounding box center [1024, 144] width 8 height 8
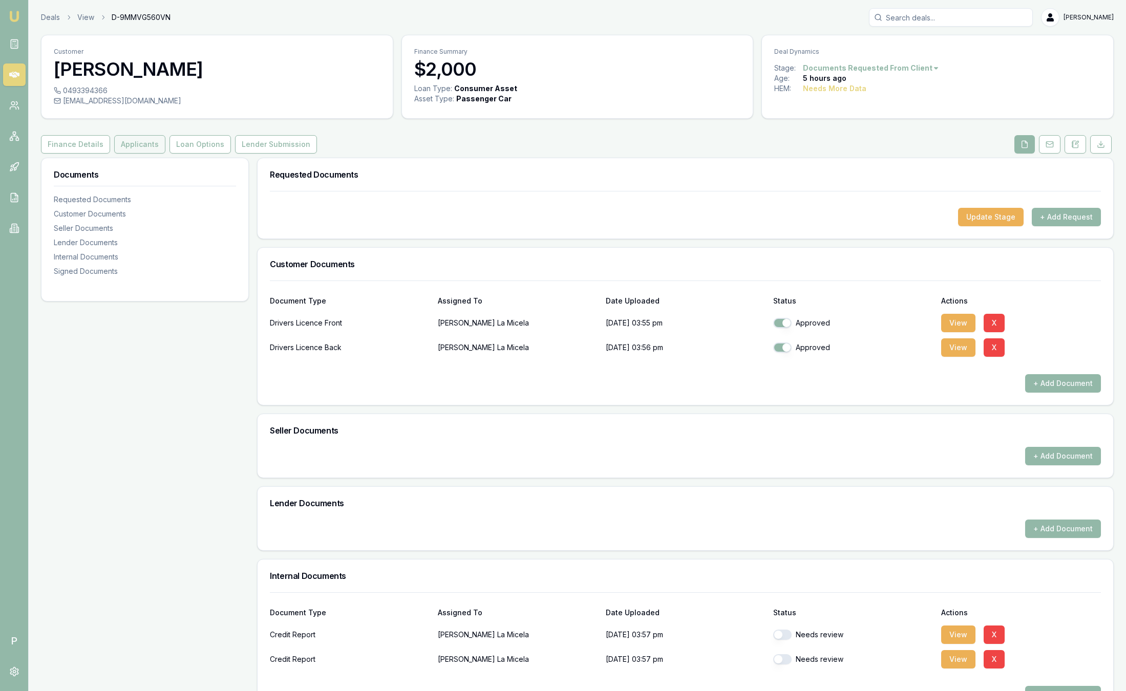
click at [136, 146] on button "Applicants" at bounding box center [139, 144] width 51 height 18
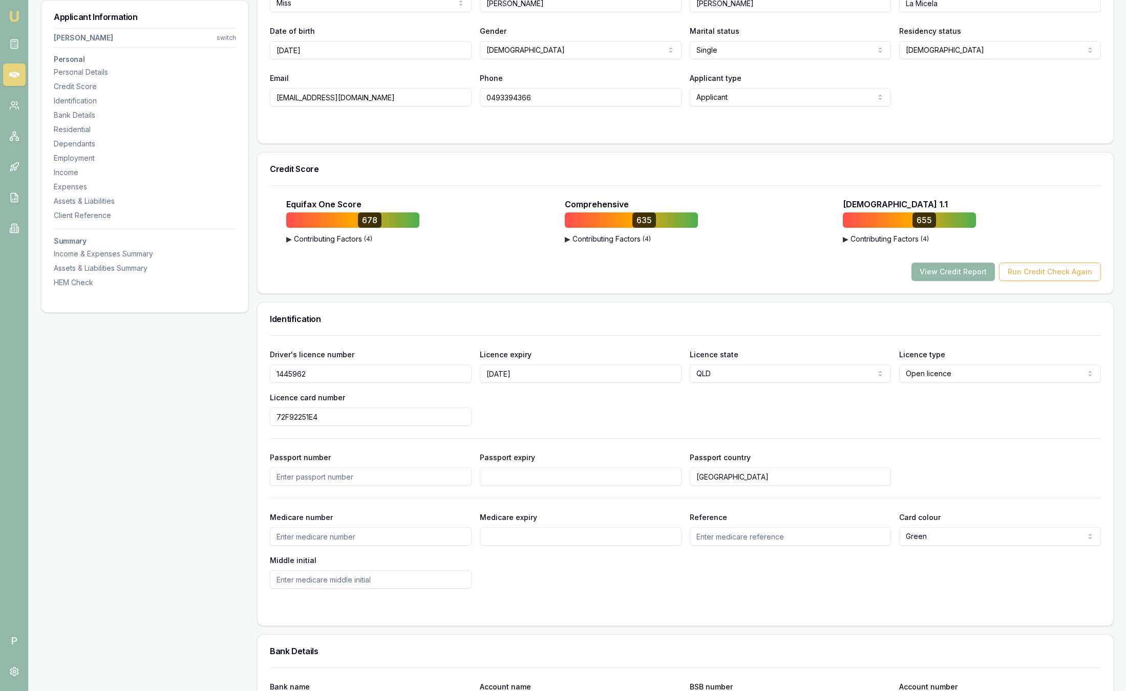
scroll to position [384, 0]
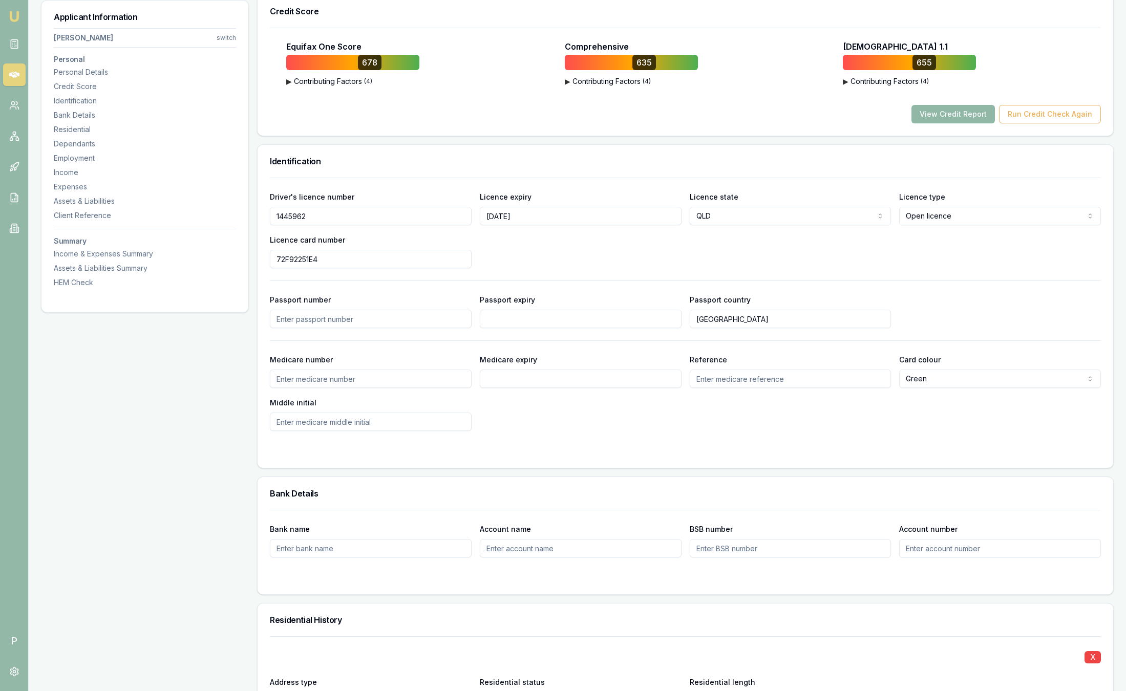
click at [940, 114] on button "View Credit Report" at bounding box center [952, 114] width 83 height 18
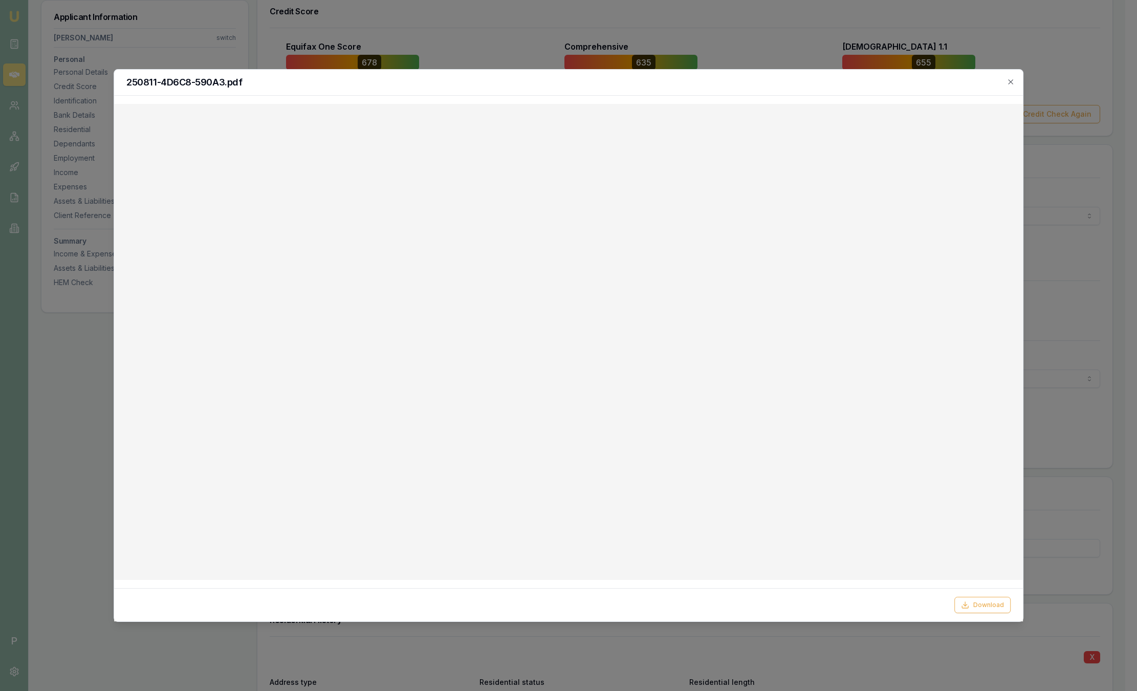
click at [1013, 87] on div "250811-4D6C8-590A3.pdf" at bounding box center [568, 83] width 909 height 26
click at [1011, 83] on icon "button" at bounding box center [1011, 82] width 8 height 8
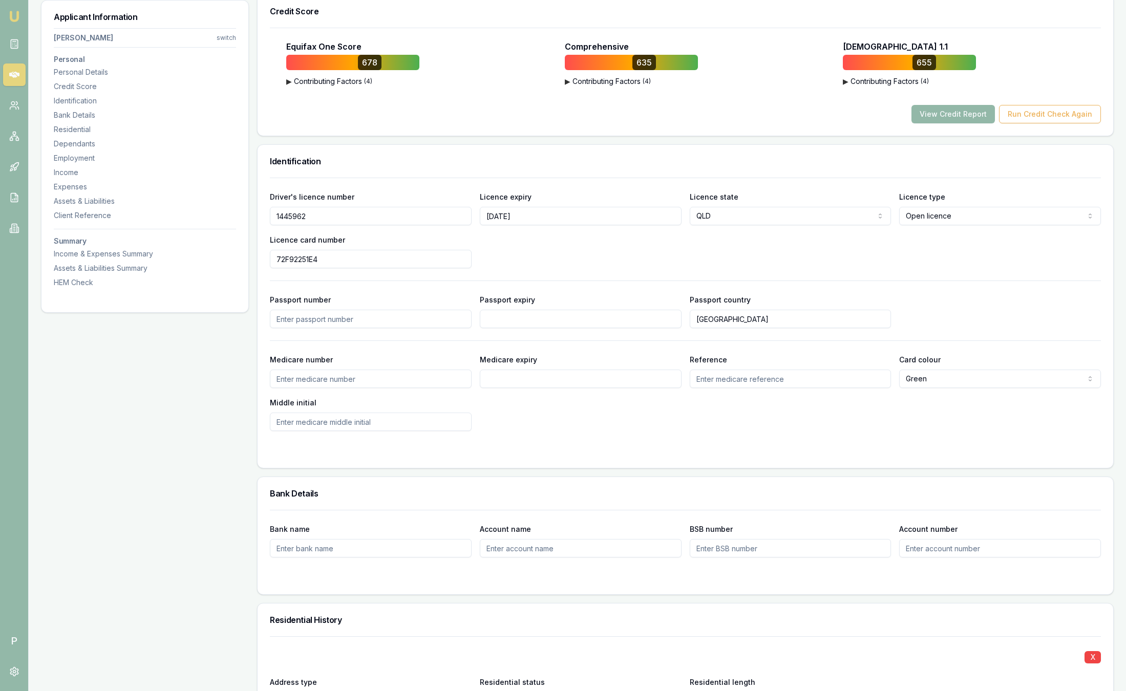
scroll to position [0, 0]
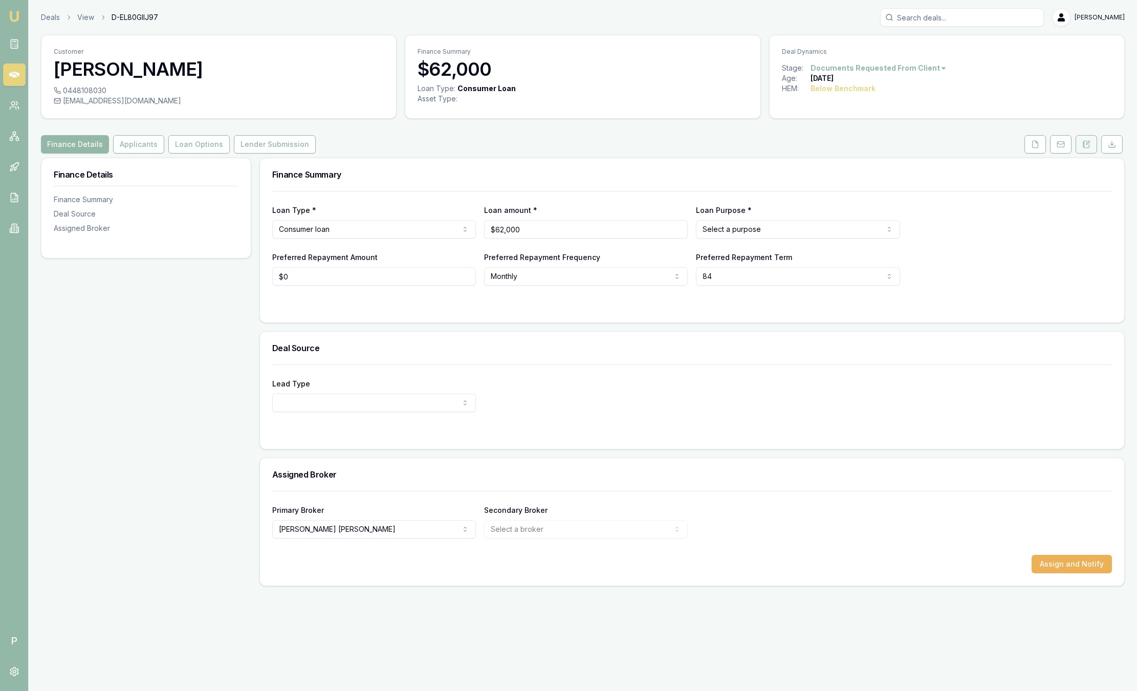
click at [1091, 141] on button at bounding box center [1086, 144] width 21 height 18
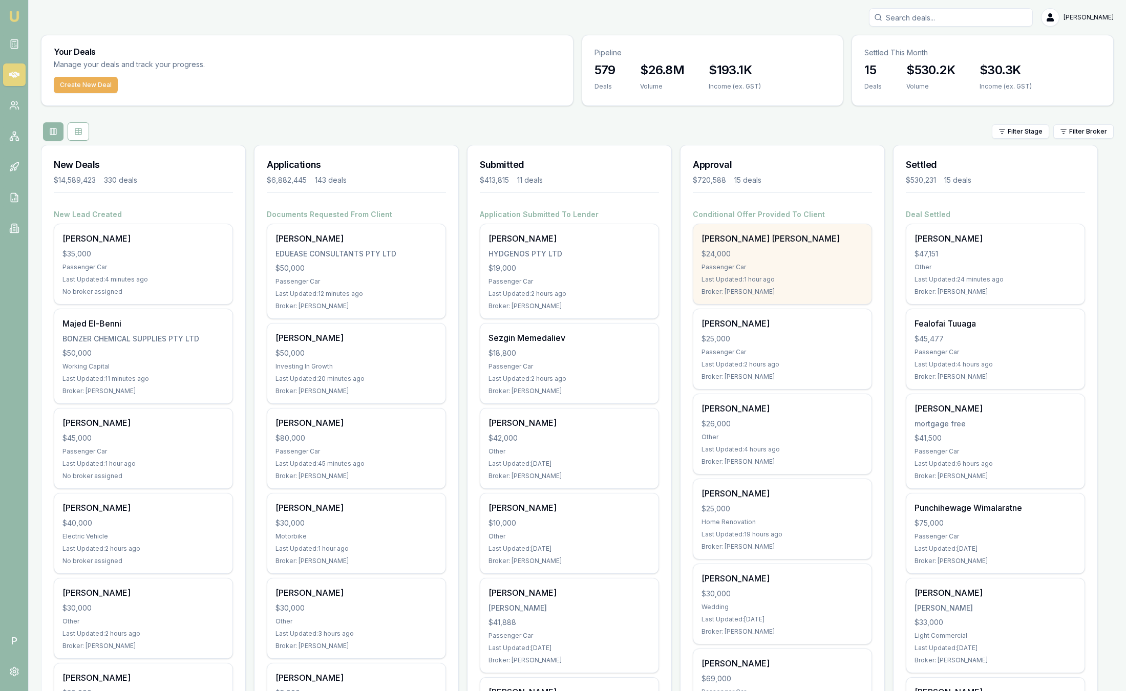
click at [806, 261] on div "[PERSON_NAME] [PERSON_NAME] $24,000 Passenger Car Last Updated: 1 hour ago Brok…" at bounding box center [782, 264] width 178 height 80
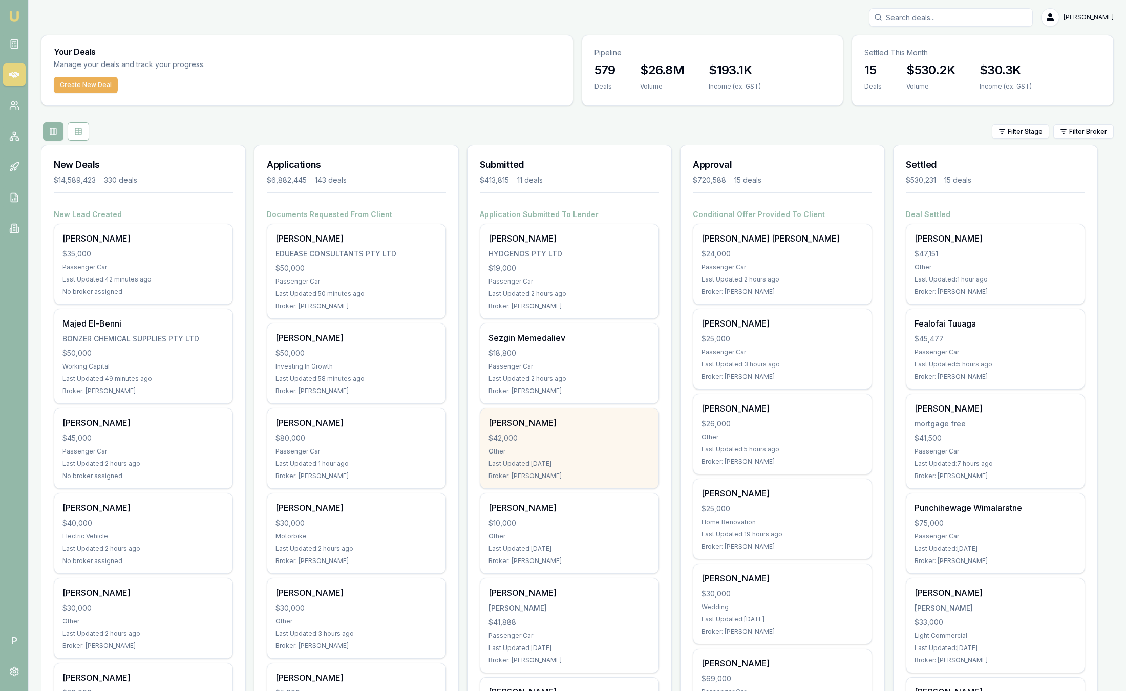
click at [604, 435] on div "$42,000" at bounding box center [569, 438] width 162 height 10
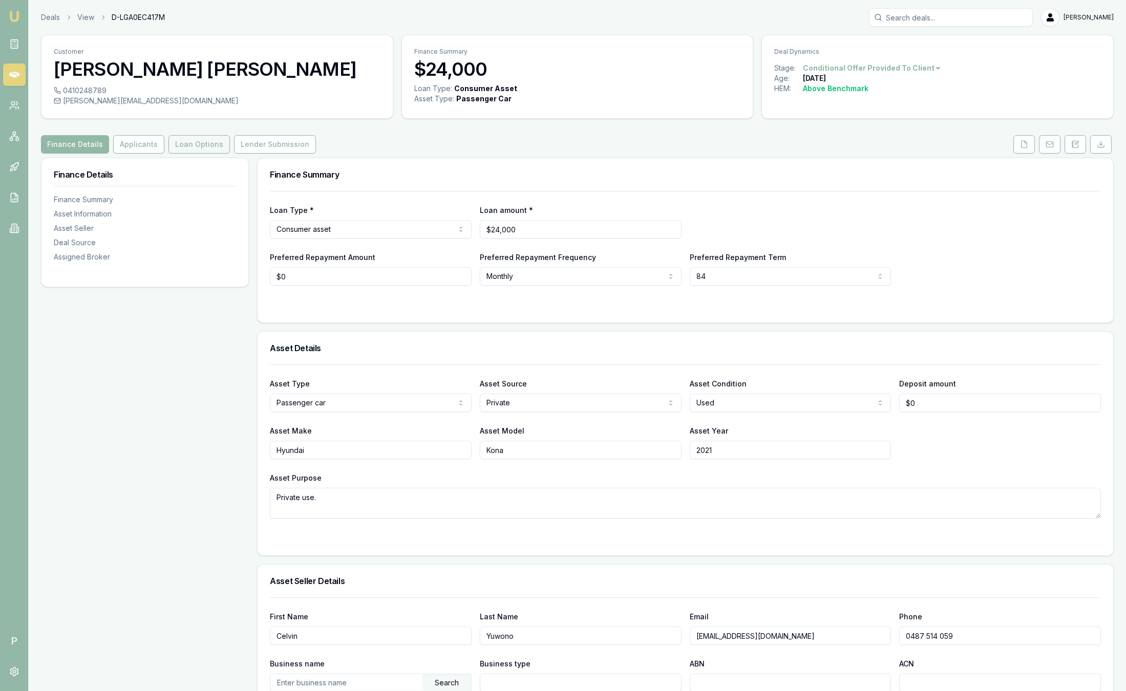
drag, startPoint x: 196, startPoint y: 135, endPoint x: 199, endPoint y: 141, distance: 6.7
click at [196, 135] on button "Loan Options" at bounding box center [198, 144] width 61 height 18
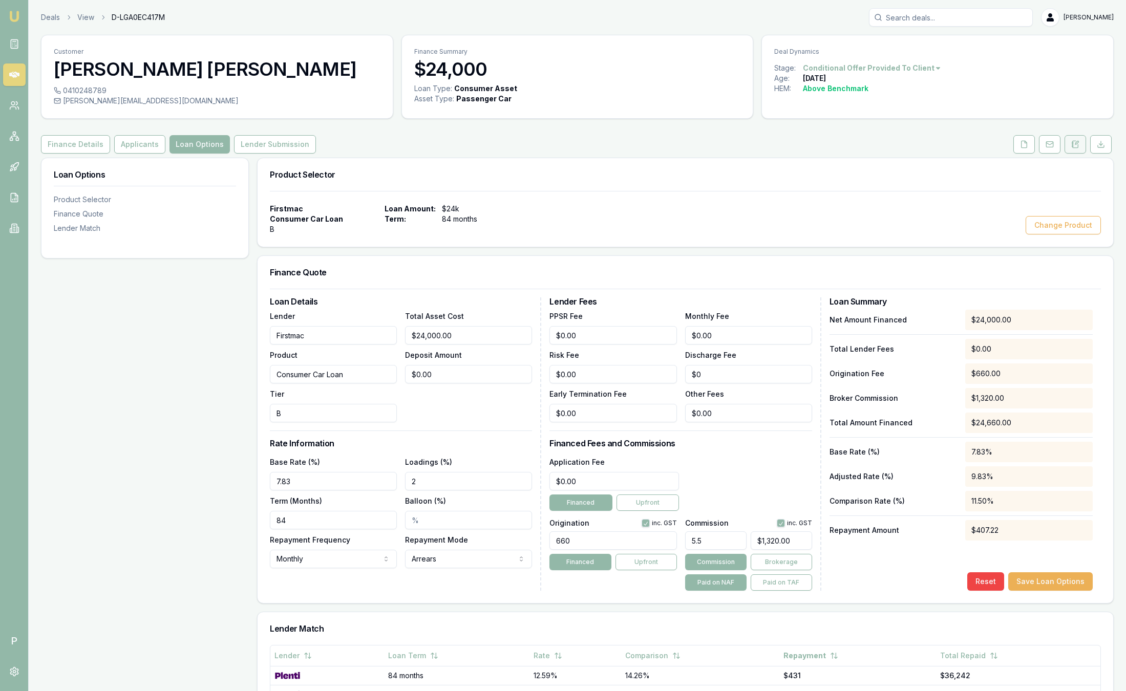
click at [1076, 147] on icon at bounding box center [1075, 144] width 8 height 8
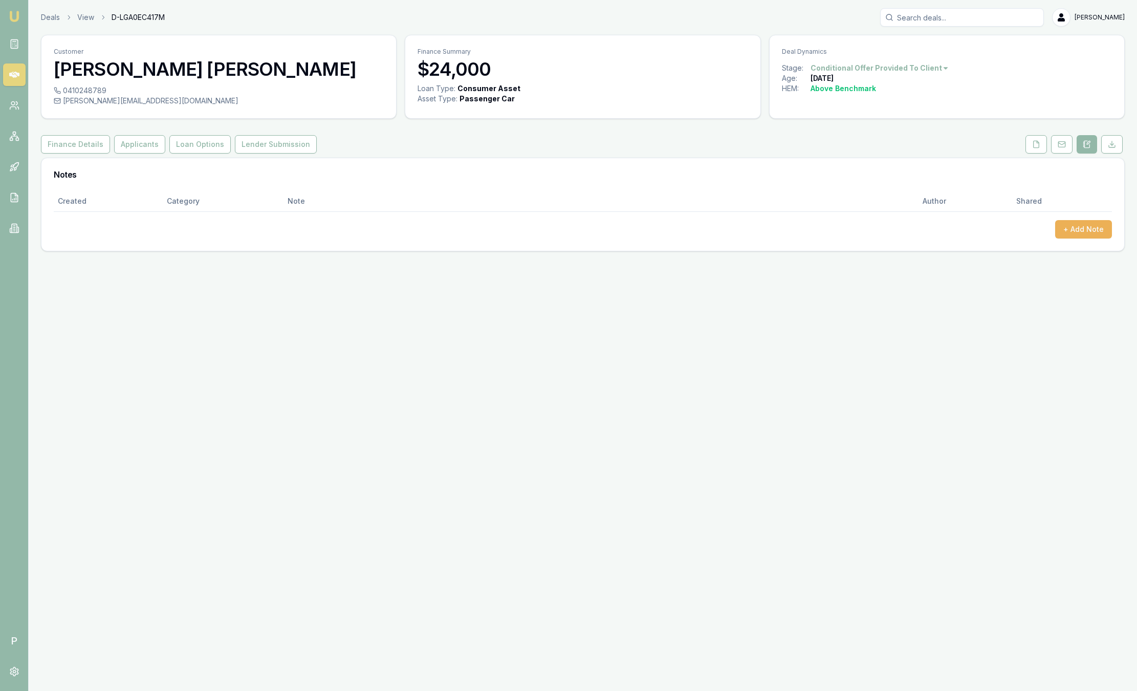
click at [1077, 147] on button at bounding box center [1087, 144] width 20 height 18
click at [54, 17] on link "Deals" at bounding box center [50, 17] width 19 height 10
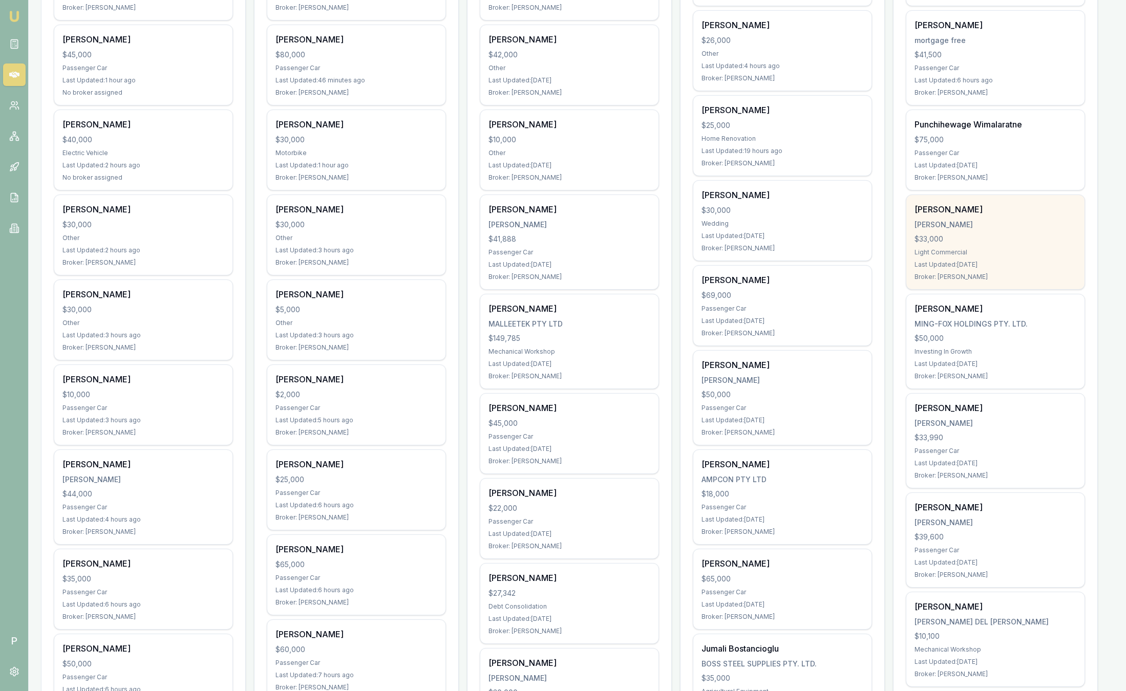
scroll to position [384, 0]
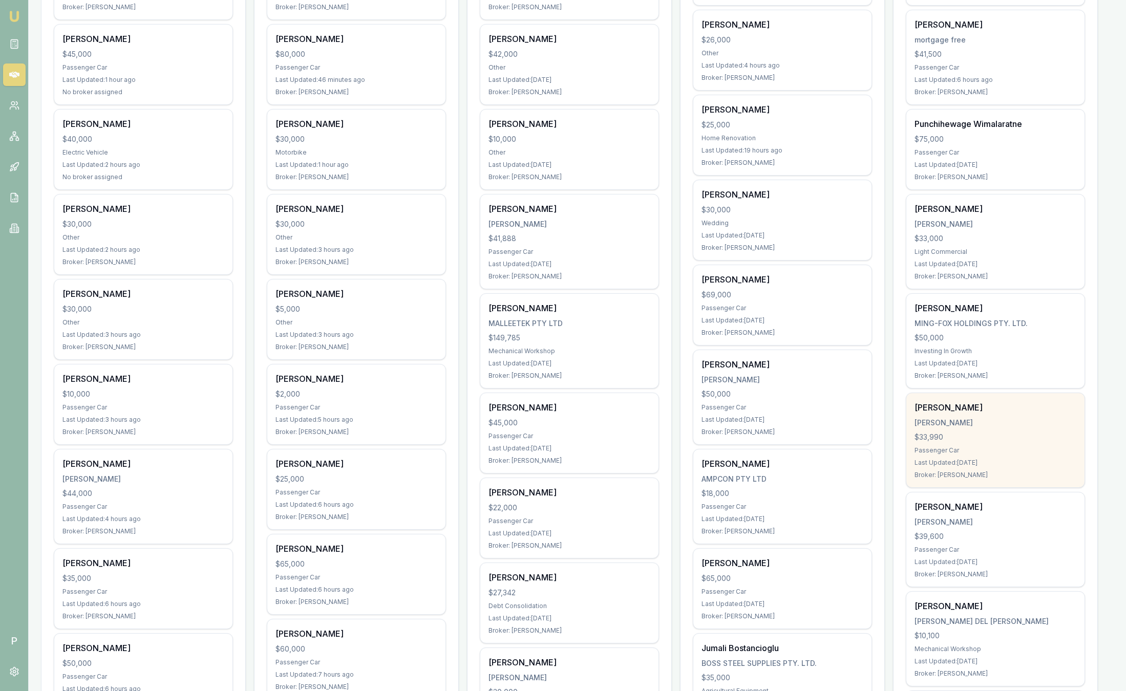
click at [1000, 414] on div "[PERSON_NAME] [PERSON_NAME] $33,990 Passenger Car Last Updated: [DATE] Broker: …" at bounding box center [995, 440] width 178 height 94
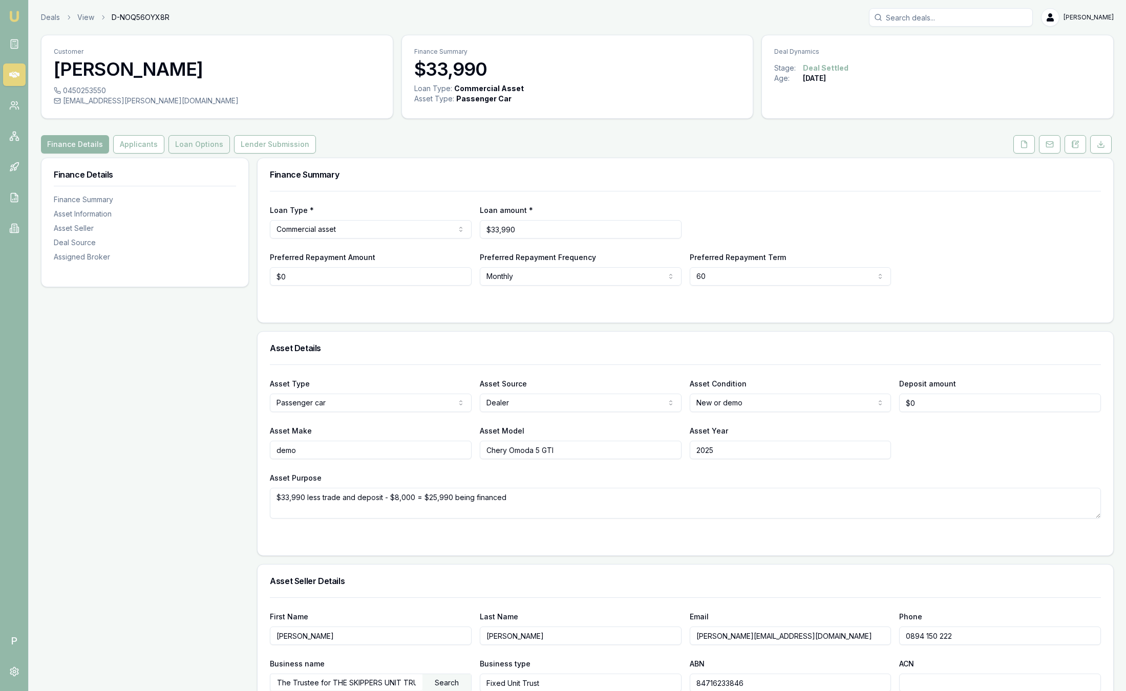
click at [195, 150] on button "Loan Options" at bounding box center [198, 144] width 61 height 18
click at [46, 16] on link "Deals" at bounding box center [50, 17] width 19 height 10
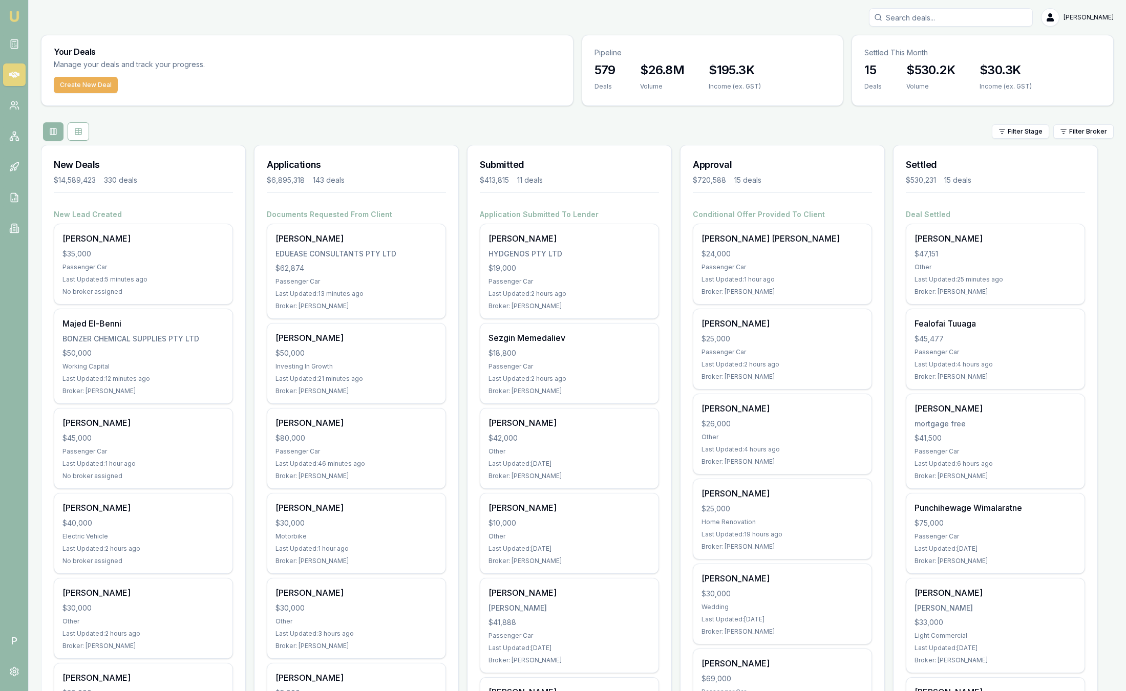
click at [1073, 129] on html "Emu Broker P [PERSON_NAME] Toggle Menu Your Deals Manage your deals and track y…" at bounding box center [563, 345] width 1126 height 691
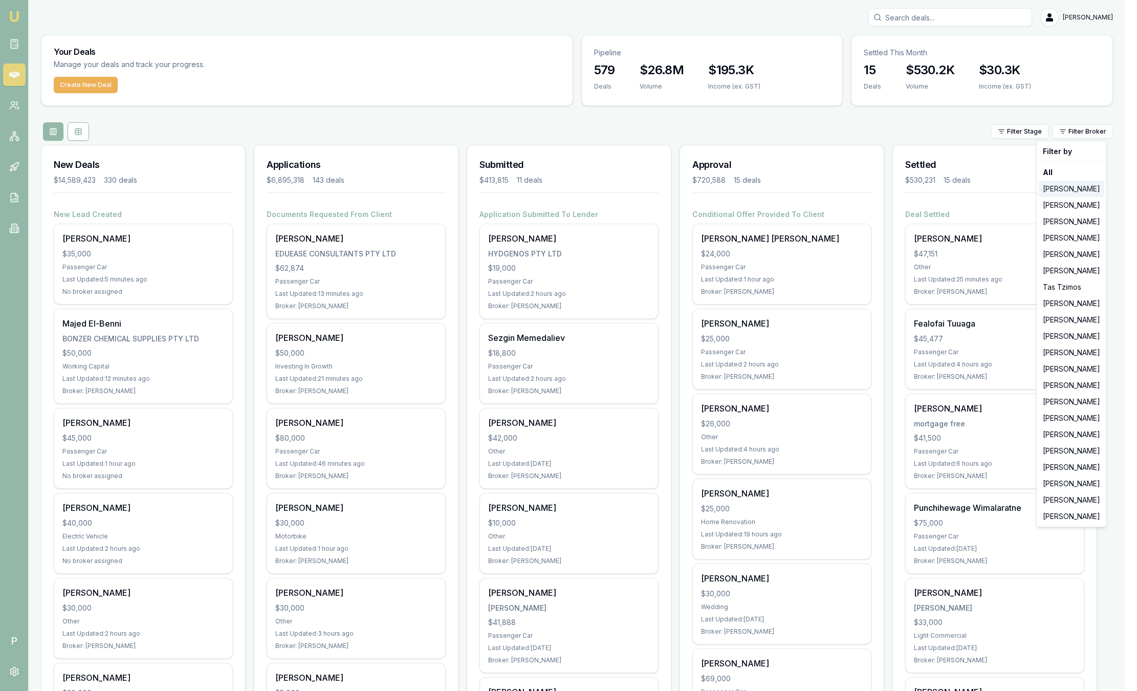
click at [1074, 181] on div "[PERSON_NAME]" at bounding box center [1072, 189] width 66 height 16
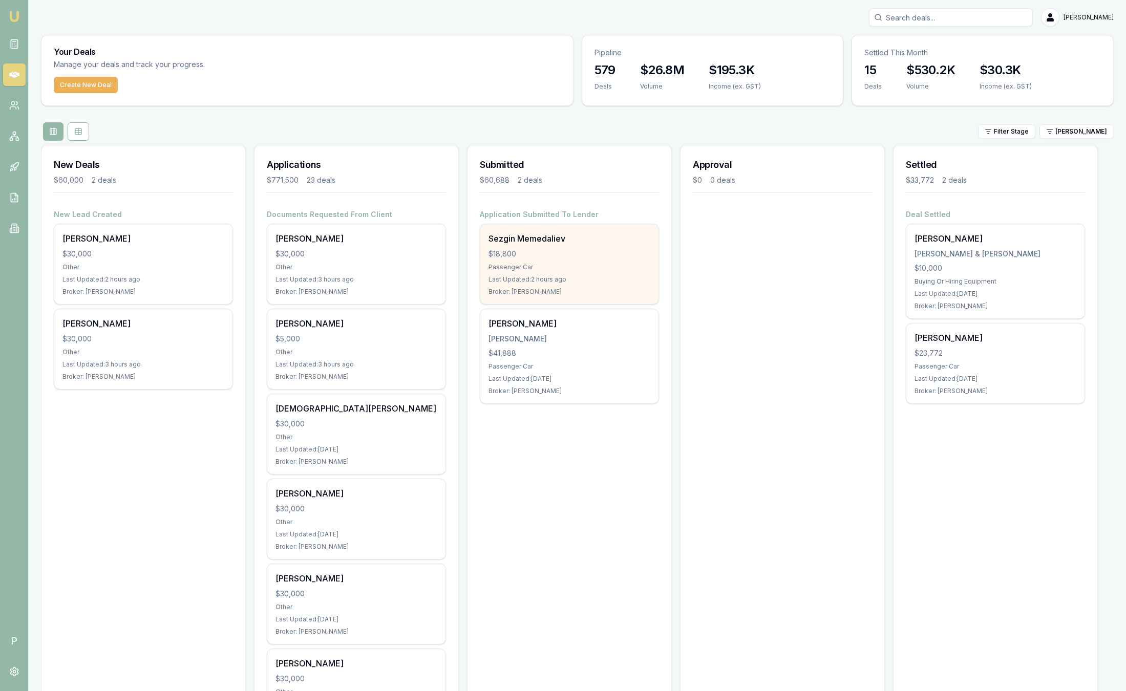
click at [621, 246] on div "Sezgin Memedaliev $18,800 Passenger Car Last Updated: 2 hours ago Broker: [PERS…" at bounding box center [569, 264] width 178 height 80
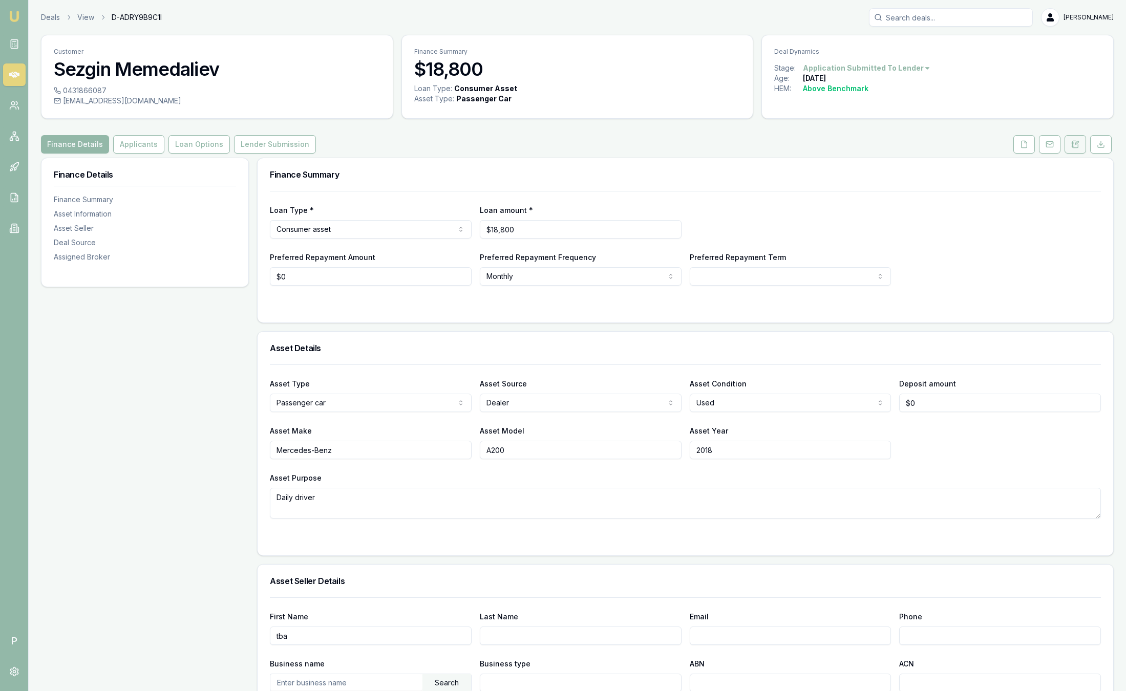
click at [1080, 147] on button at bounding box center [1074, 144] width 21 height 18
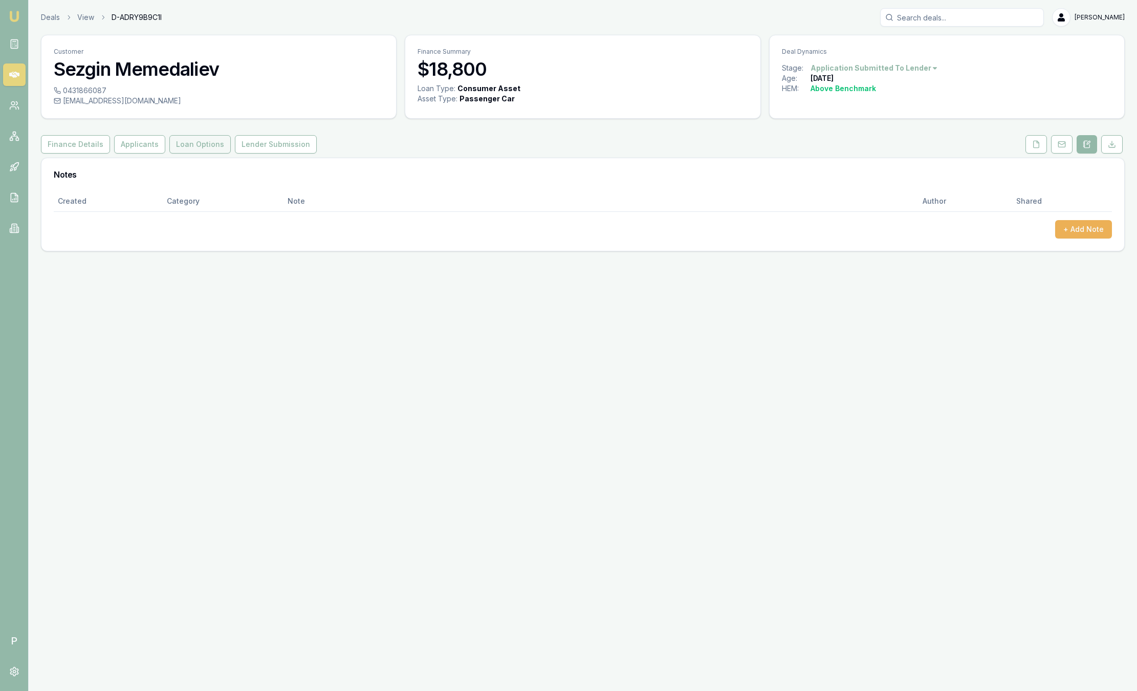
click at [191, 142] on button "Loan Options" at bounding box center [199, 144] width 61 height 18
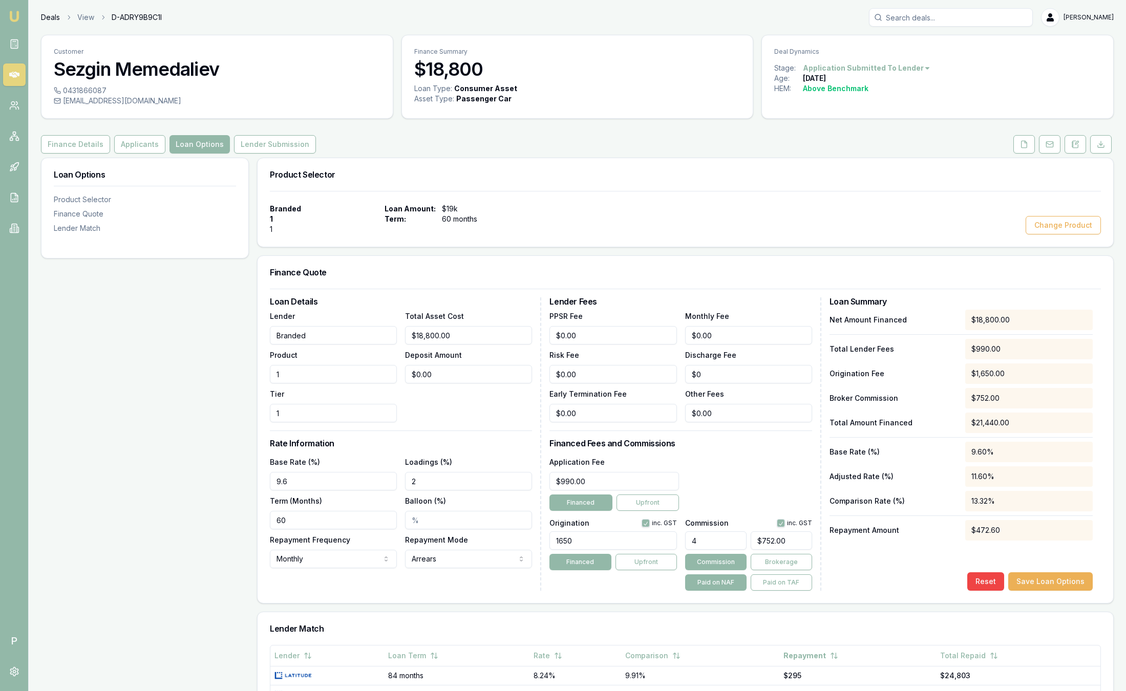
click at [48, 18] on link "Deals" at bounding box center [50, 17] width 19 height 10
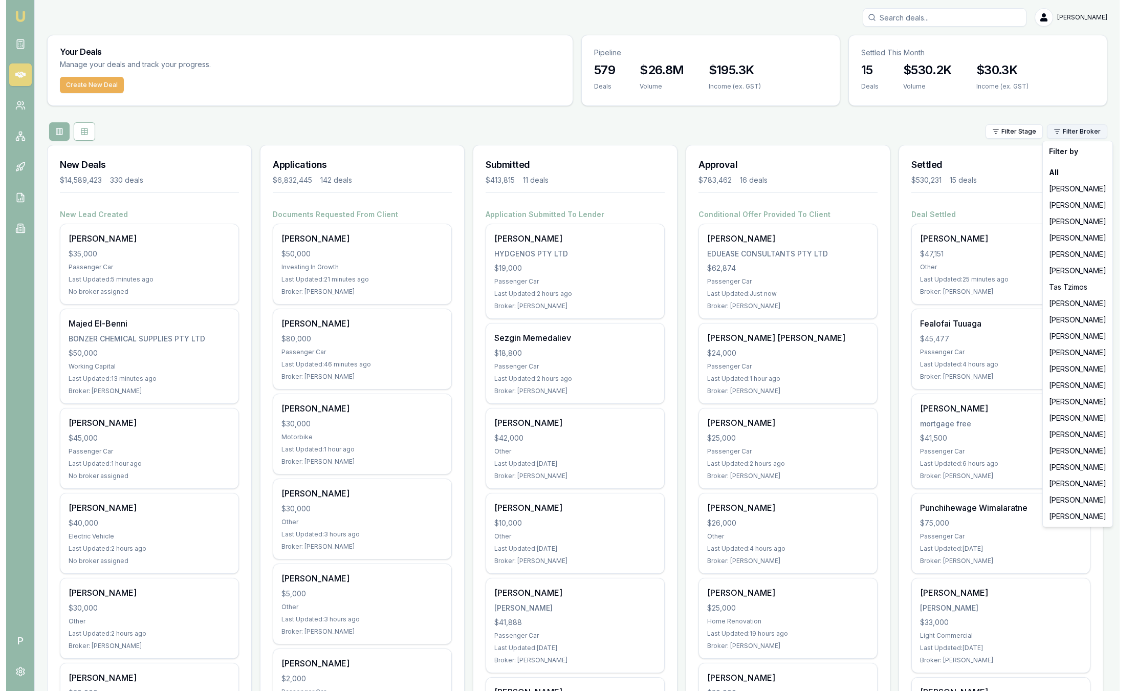
click at [1072, 129] on html "Emu Broker P [PERSON_NAME] Toggle Menu Your Deals Manage your deals and track y…" at bounding box center [563, 345] width 1126 height 691
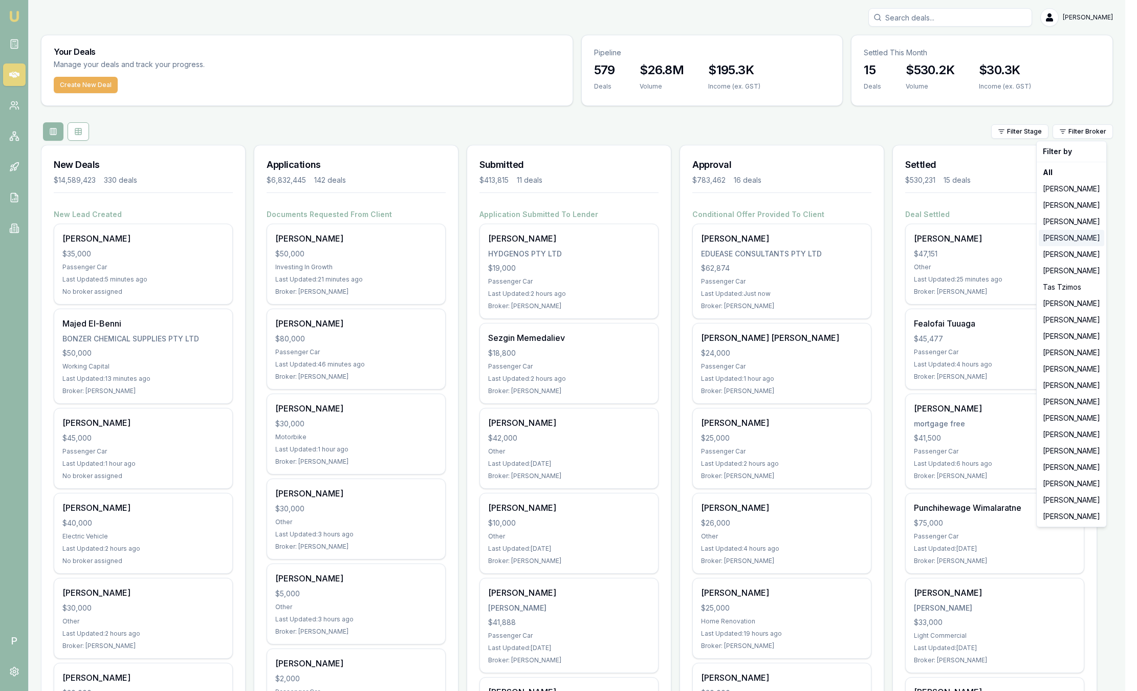
click at [1057, 239] on div "[PERSON_NAME]" at bounding box center [1072, 238] width 66 height 16
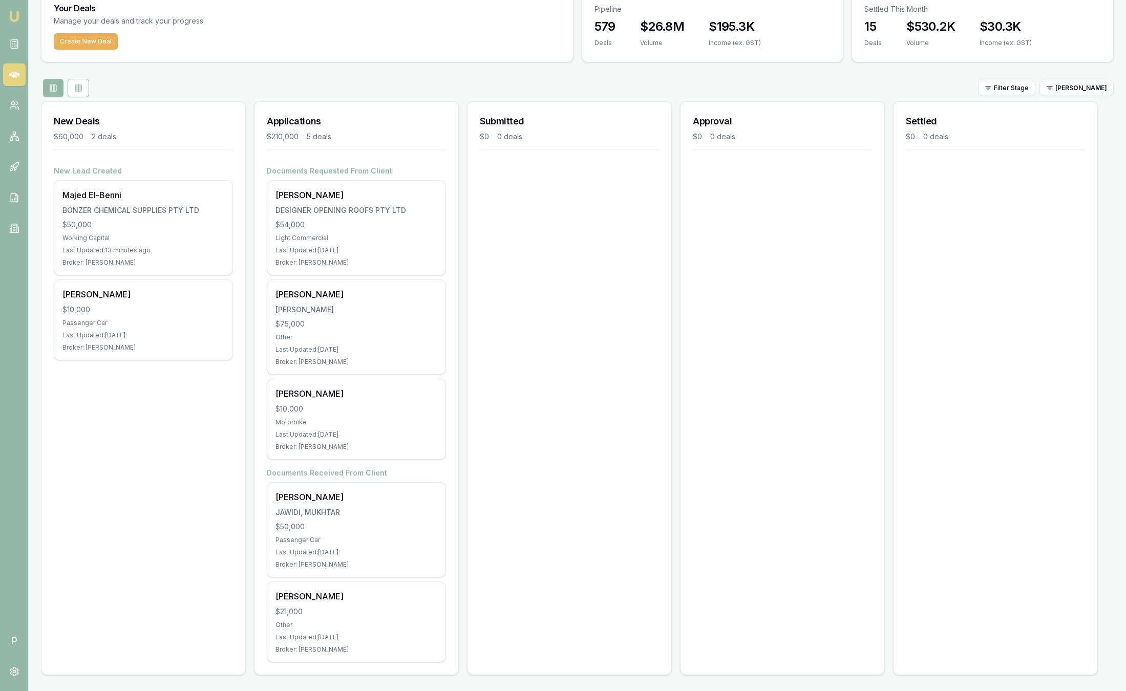
scroll to position [44, 0]
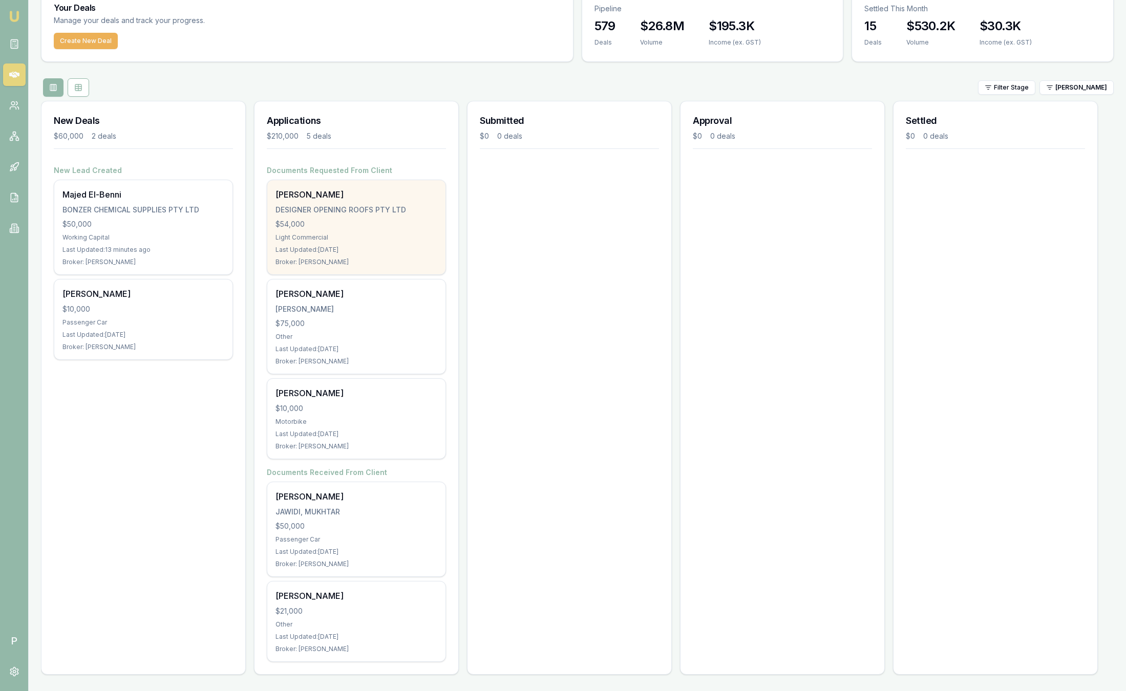
click at [323, 217] on div "Bradely Rix DESIGNER OPENING ROOFS PTY LTD $54,000 Light Commercial Last Update…" at bounding box center [356, 227] width 178 height 94
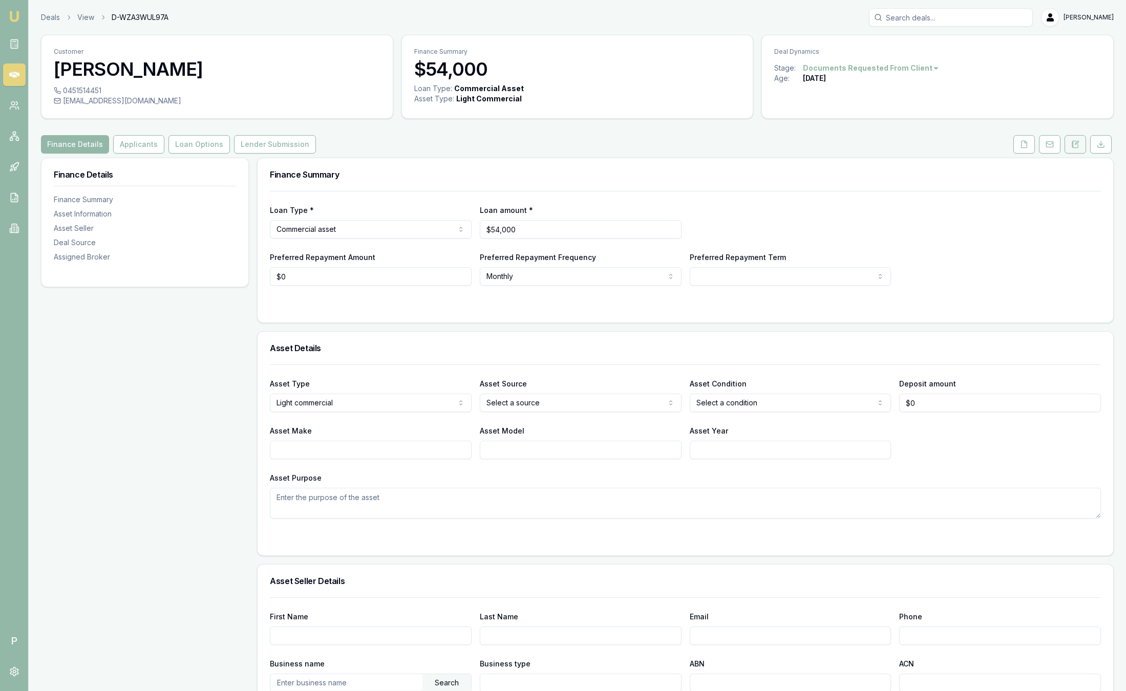
click at [1076, 147] on icon at bounding box center [1075, 144] width 6 height 7
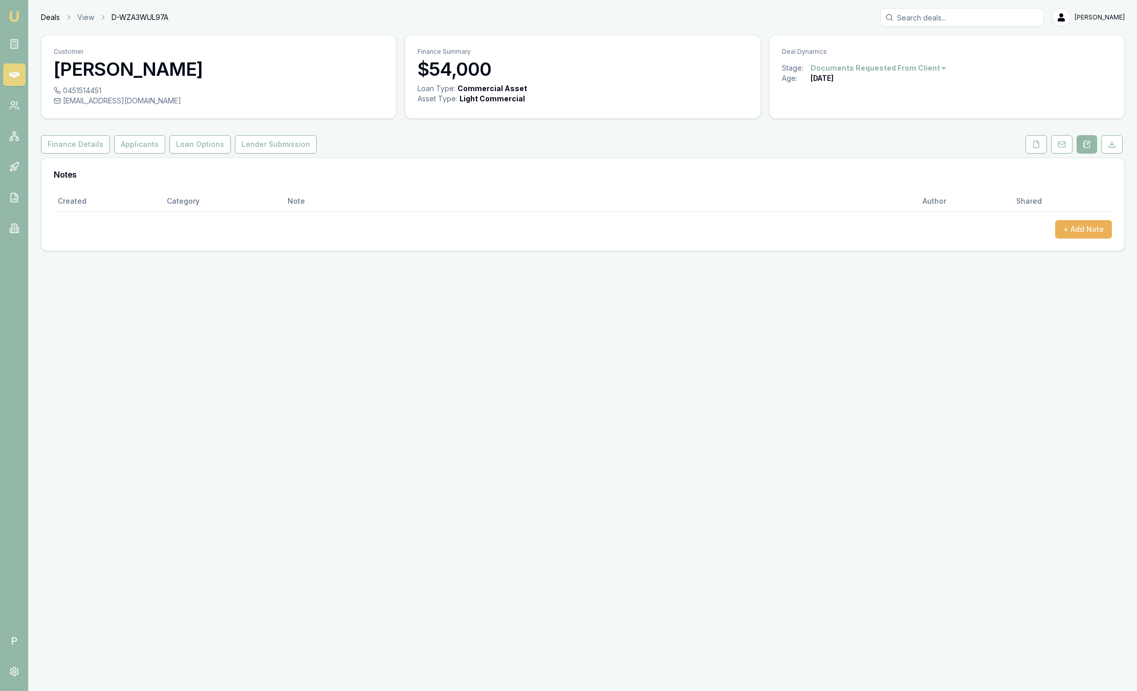
click at [47, 18] on link "Deals" at bounding box center [50, 17] width 19 height 10
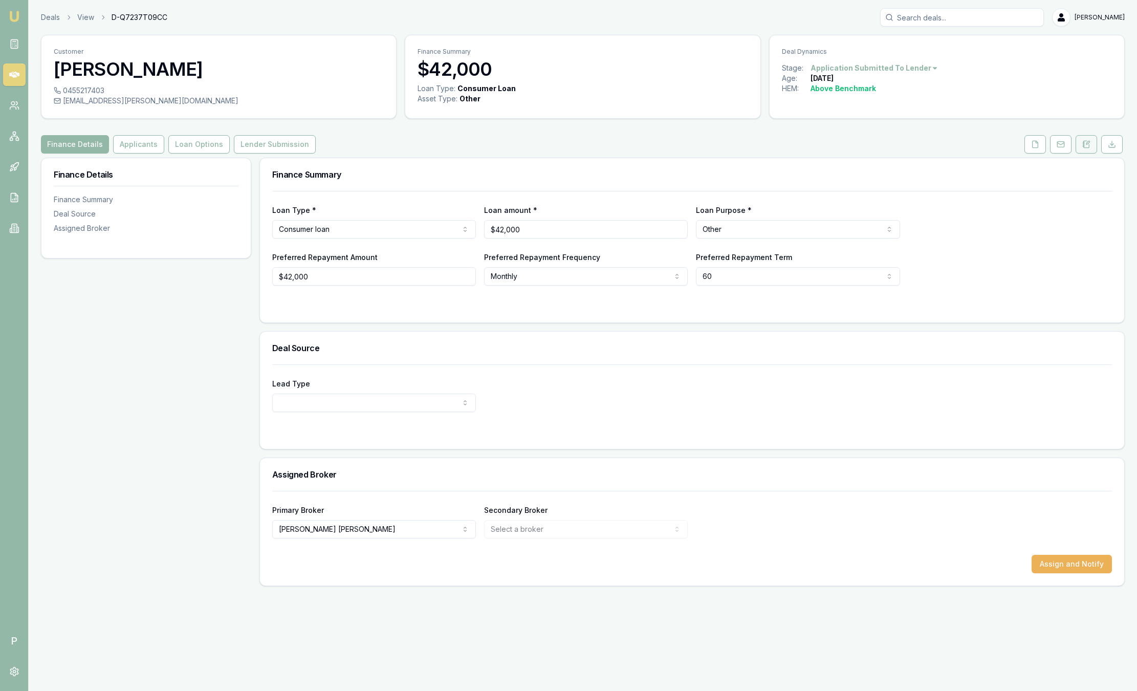
click at [1089, 144] on icon at bounding box center [1087, 144] width 6 height 7
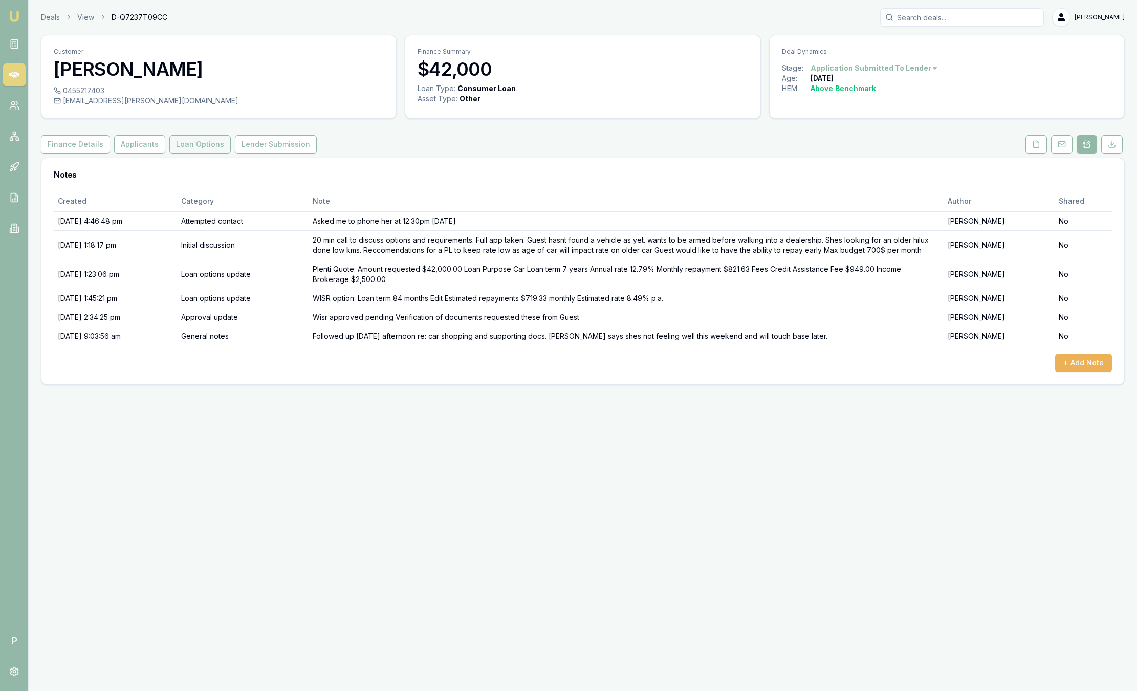
click at [184, 150] on button "Loan Options" at bounding box center [199, 144] width 61 height 18
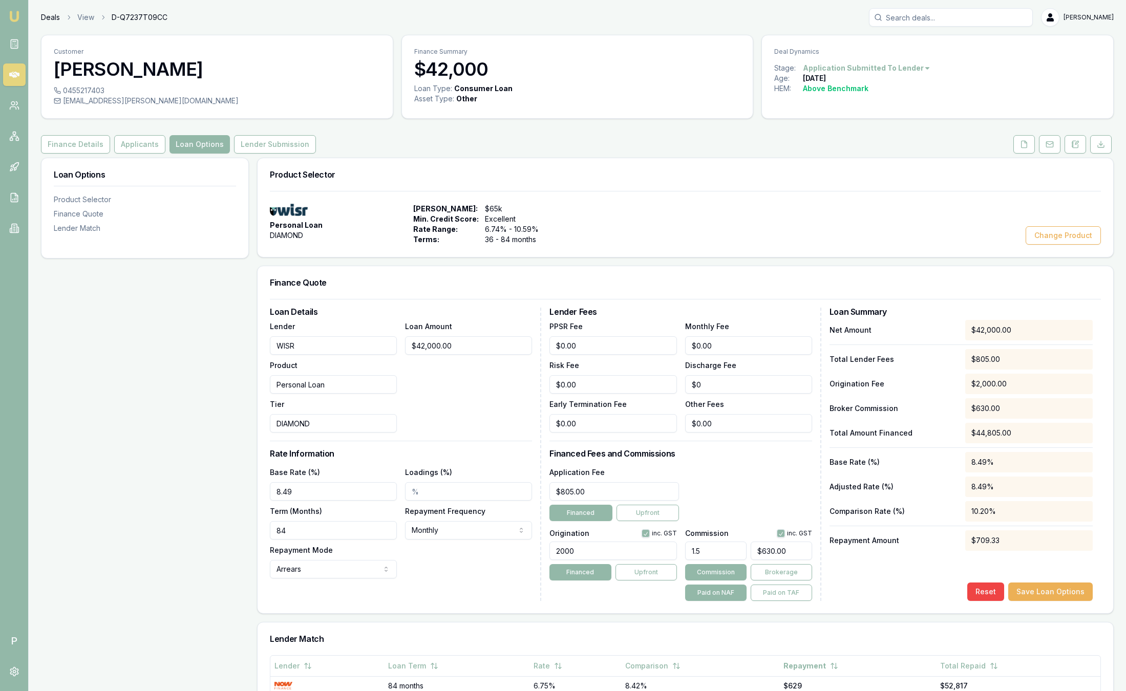
click at [59, 14] on link "Deals" at bounding box center [50, 17] width 19 height 10
